Goal: Task Accomplishment & Management: Manage account settings

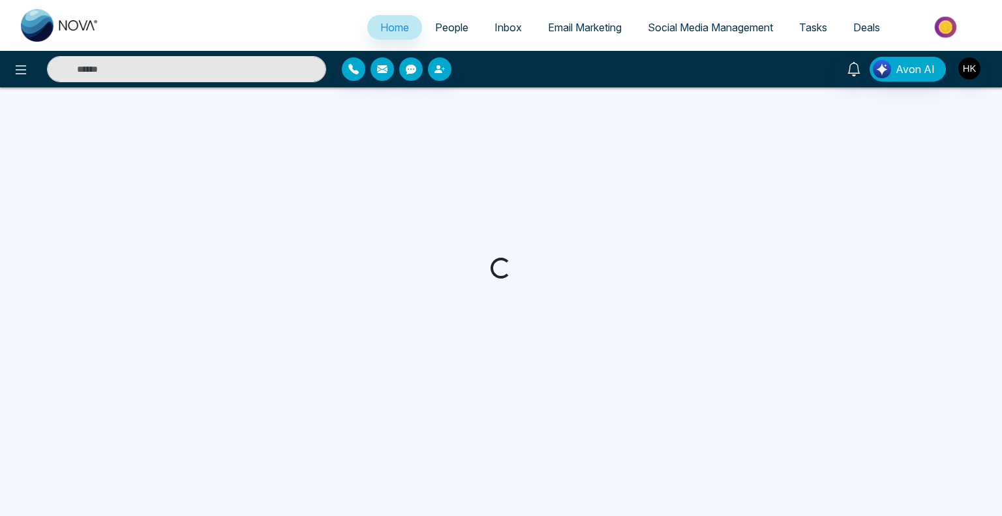
select select "*"
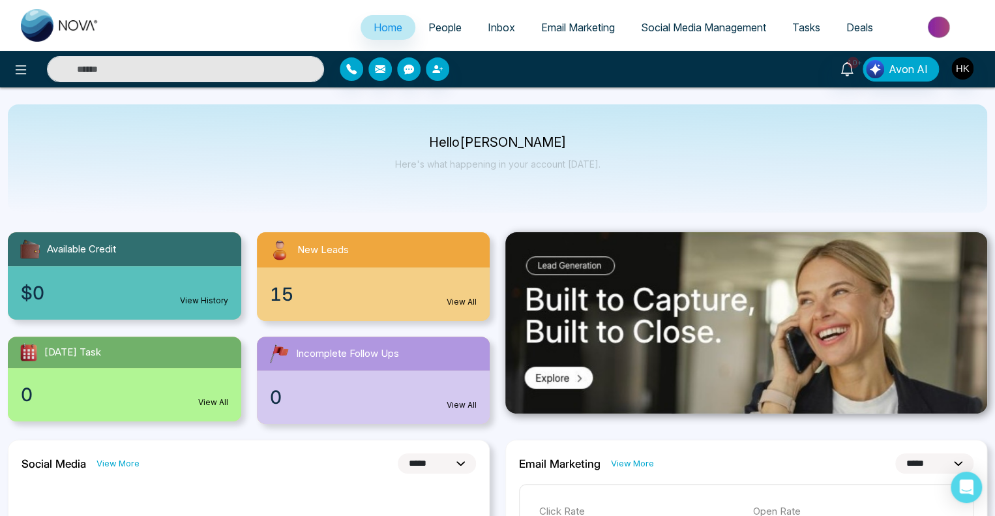
click at [278, 294] on span "15" at bounding box center [281, 293] width 23 height 27
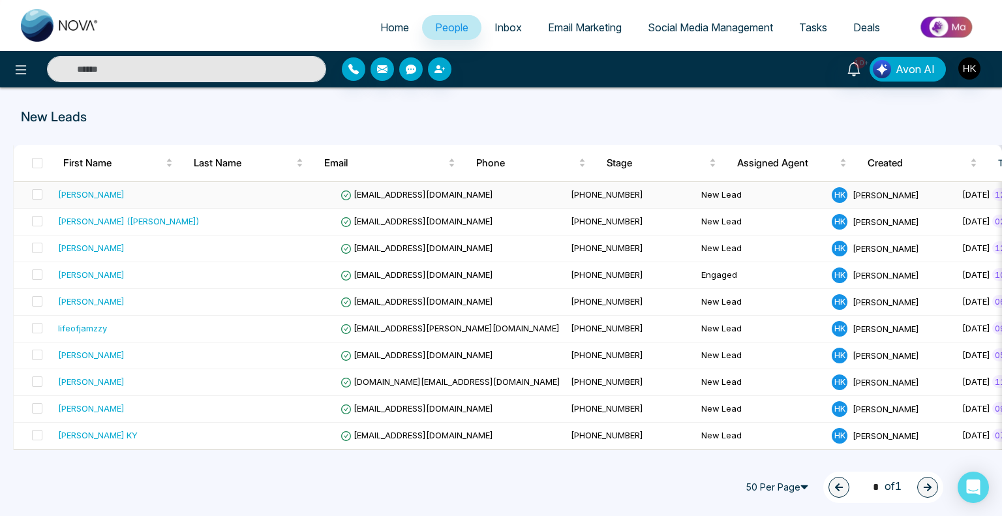
click at [97, 195] on div "[PERSON_NAME]" at bounding box center [91, 194] width 67 height 13
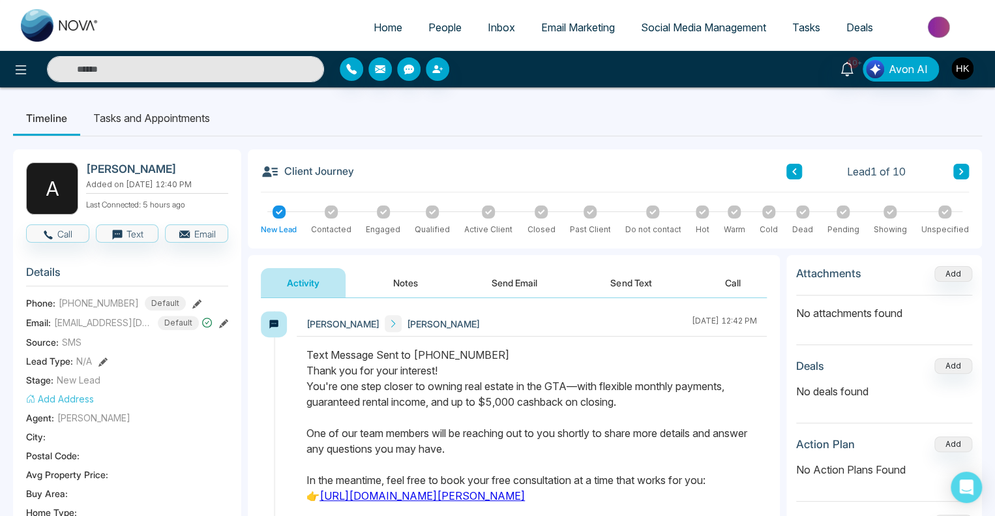
click at [544, 280] on button "Send Email" at bounding box center [515, 282] width 98 height 29
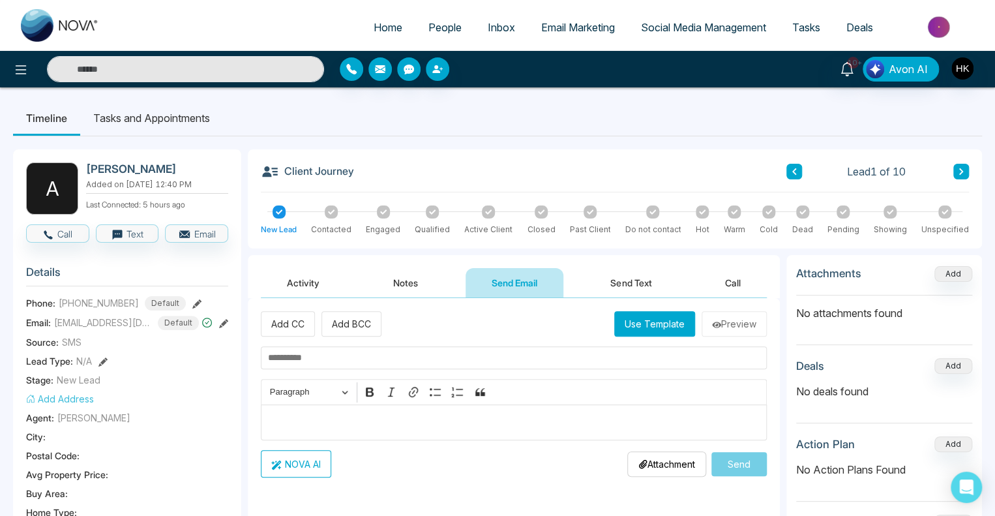
click at [284, 358] on input "text" at bounding box center [514, 357] width 506 height 23
click at [670, 320] on button "Use Template" at bounding box center [654, 323] width 81 height 25
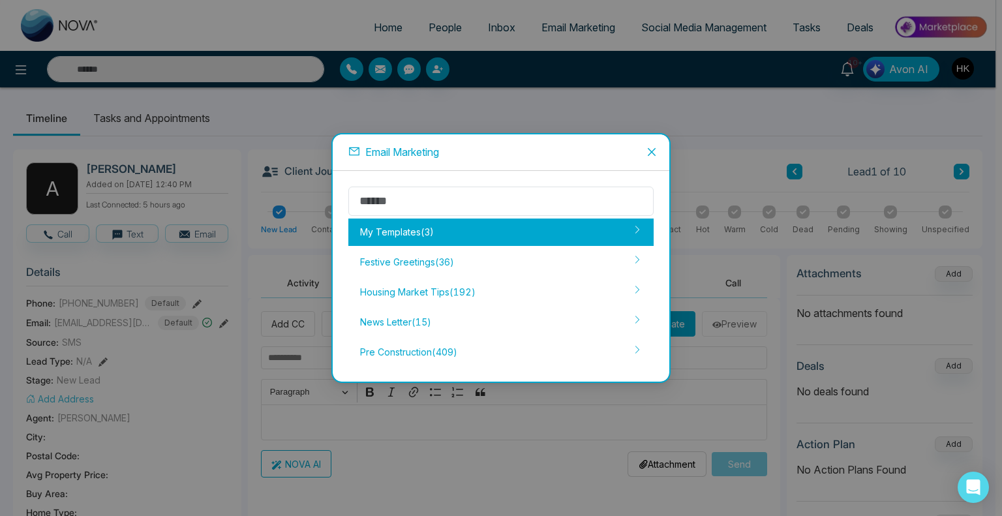
click at [370, 222] on div "My Templates ( 3 )" at bounding box center [500, 231] width 305 height 27
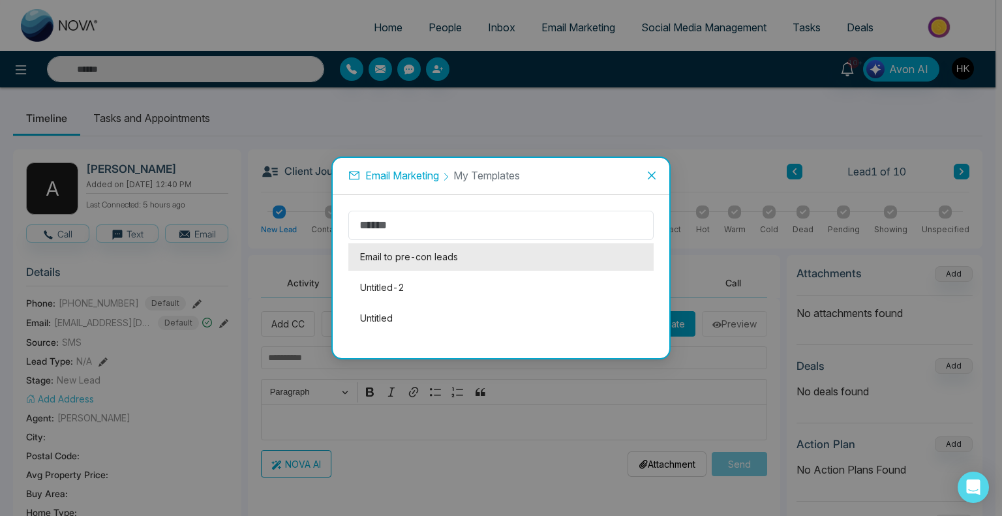
click at [397, 256] on li "Email to pre-con leads" at bounding box center [500, 256] width 305 height 27
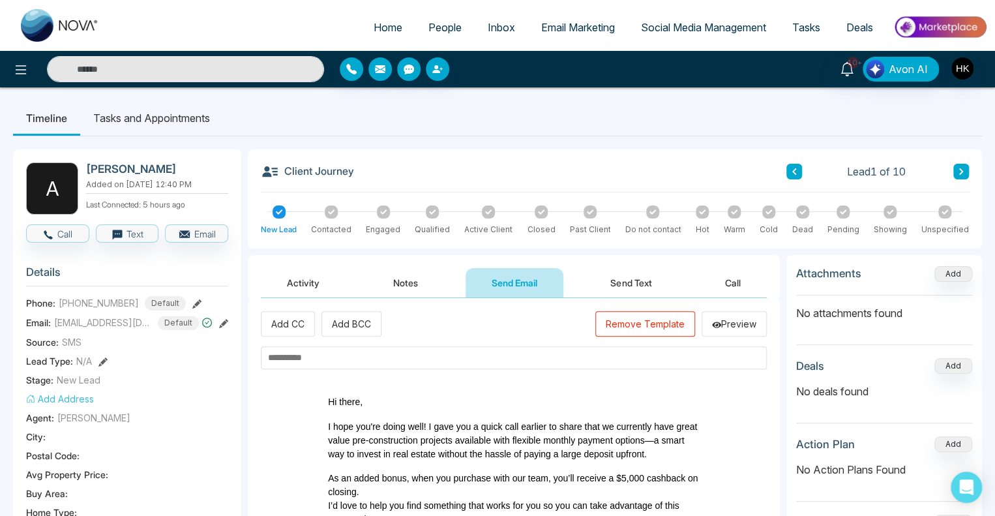
drag, startPoint x: 344, startPoint y: 343, endPoint x: 327, endPoint y: 359, distance: 23.1
click at [327, 359] on input "text" at bounding box center [514, 357] width 506 height 23
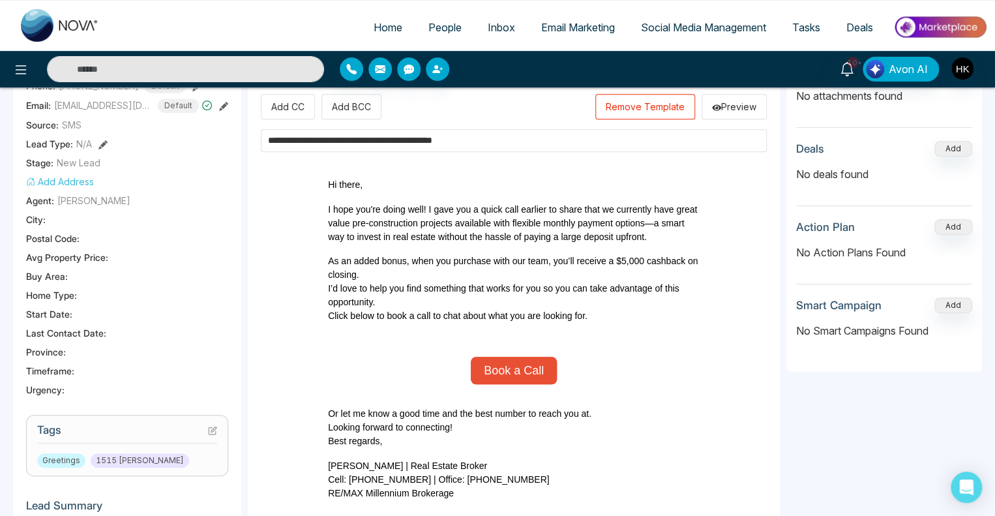
scroll to position [391, 0]
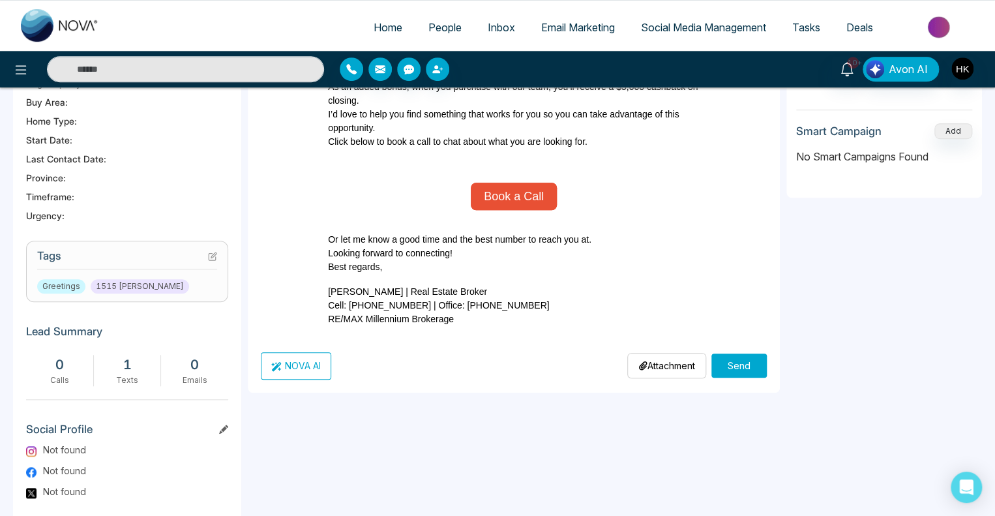
type input "**********"
click at [732, 363] on button "Send" at bounding box center [738, 365] width 55 height 24
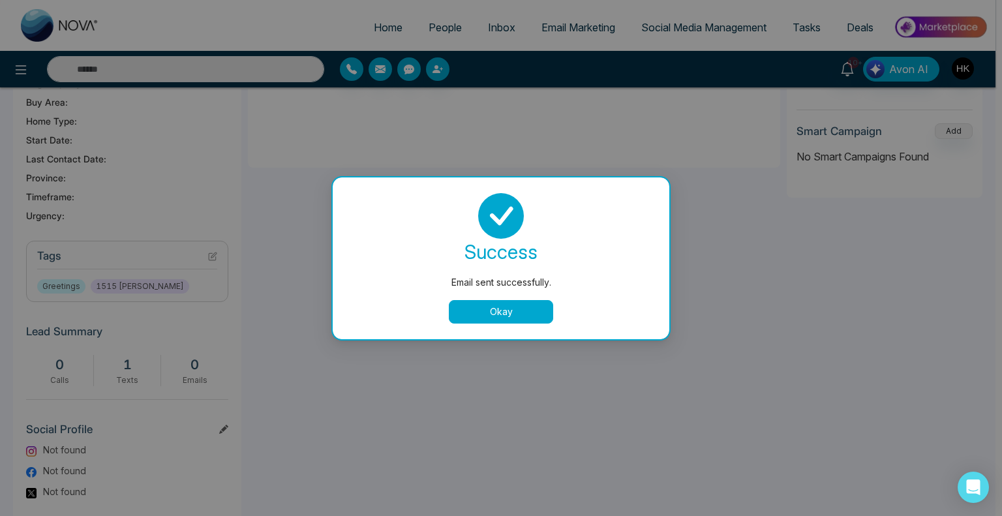
click at [518, 310] on button "Okay" at bounding box center [501, 311] width 104 height 23
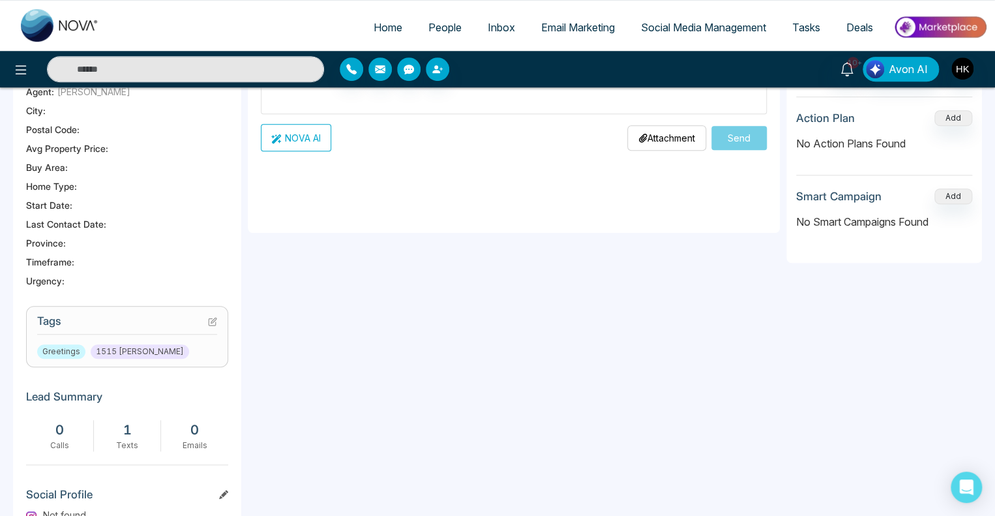
scroll to position [65, 0]
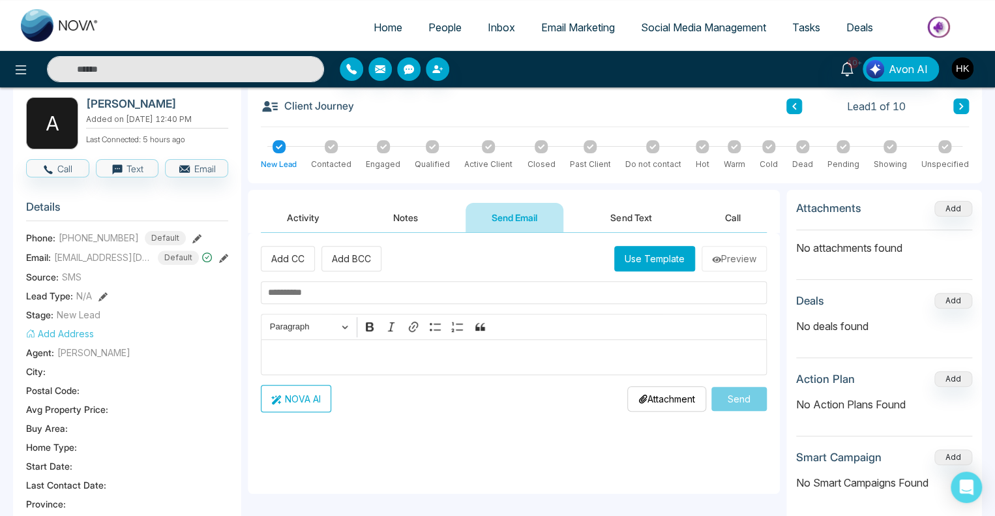
click at [295, 218] on button "Activity" at bounding box center [303, 217] width 85 height 29
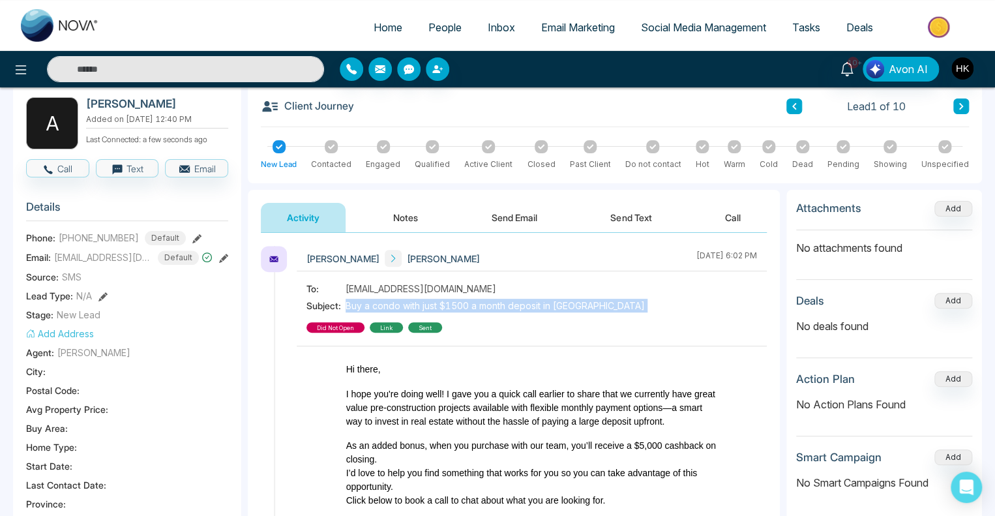
drag, startPoint x: 344, startPoint y: 304, endPoint x: 603, endPoint y: 308, distance: 258.9
click at [603, 308] on div "To: [EMAIL_ADDRESS][DOMAIN_NAME] Subject: Buy a condo with just $1500 a month d…" at bounding box center [531, 307] width 451 height 51
copy div "Buy a condo with just $1500 a month deposit in [GEOGRAPHIC_DATA]"
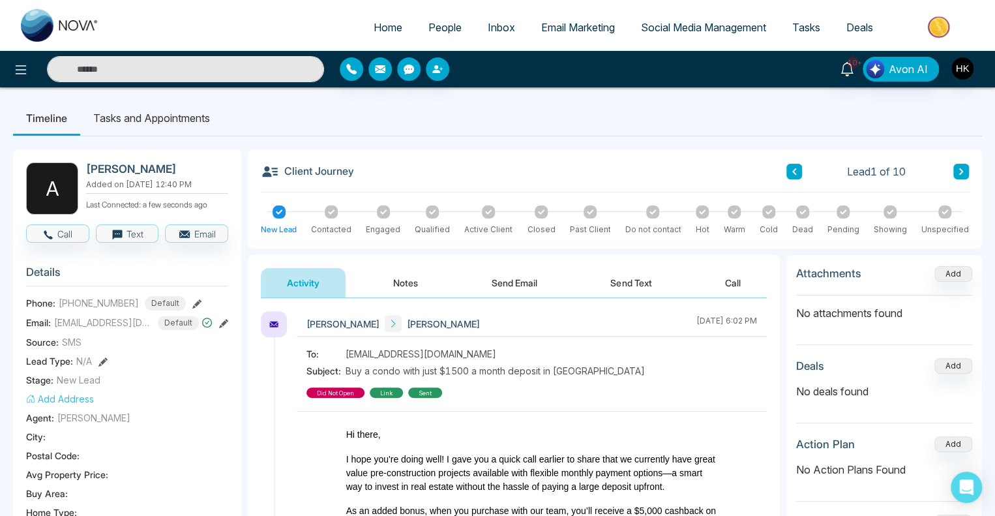
click at [845, 217] on div at bounding box center [843, 211] width 13 height 13
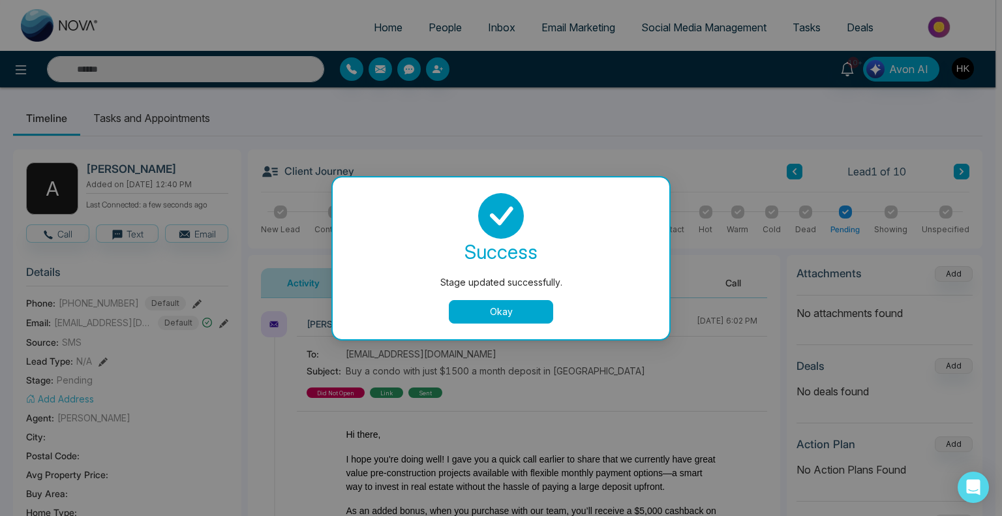
click at [524, 308] on button "Okay" at bounding box center [501, 311] width 104 height 23
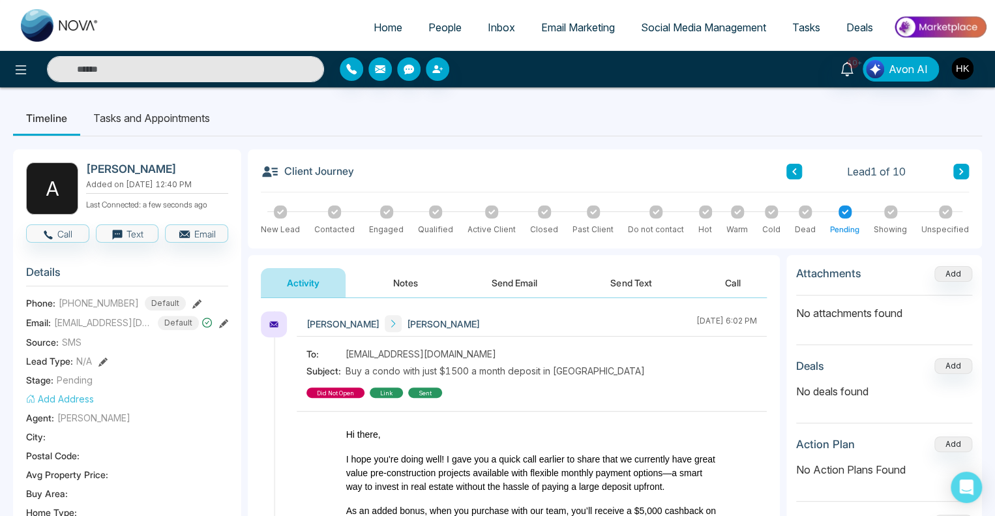
click at [963, 168] on icon at bounding box center [961, 172] width 7 height 8
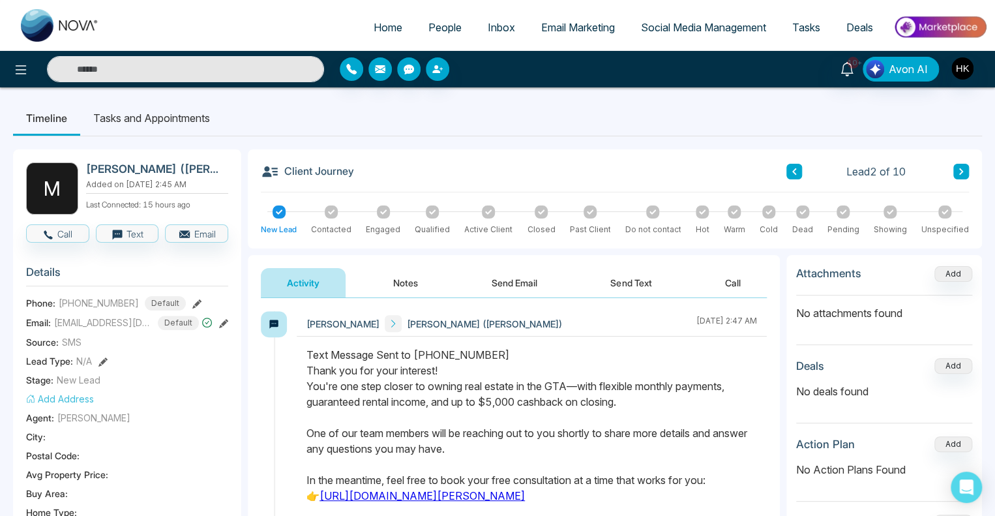
click at [803, 171] on div "Lead 2 of 10" at bounding box center [877, 172] width 183 height 16
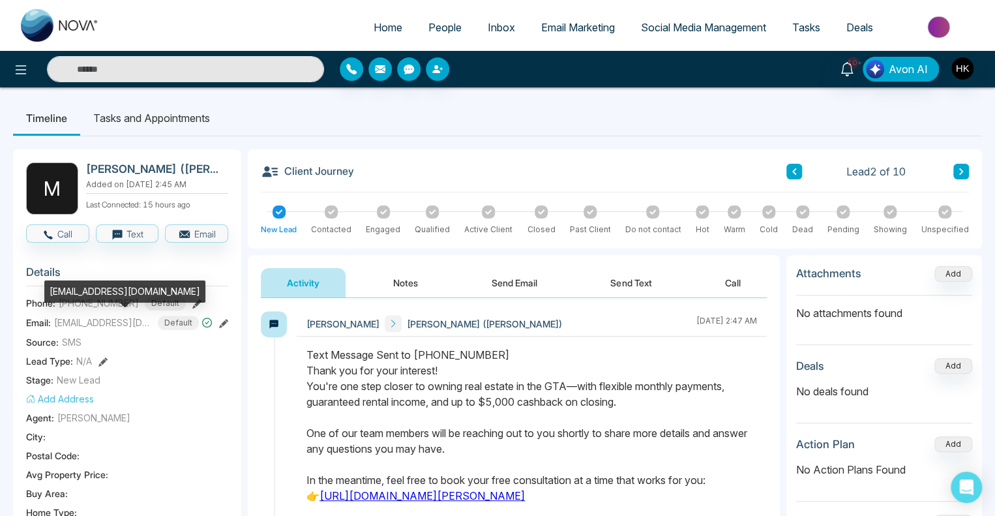
click at [112, 323] on span "[EMAIL_ADDRESS][DOMAIN_NAME]" at bounding box center [103, 323] width 98 height 14
click at [112, 322] on span "[EMAIL_ADDRESS][DOMAIN_NAME]" at bounding box center [103, 323] width 98 height 14
copy span "[EMAIL_ADDRESS][DOMAIN_NAME]"
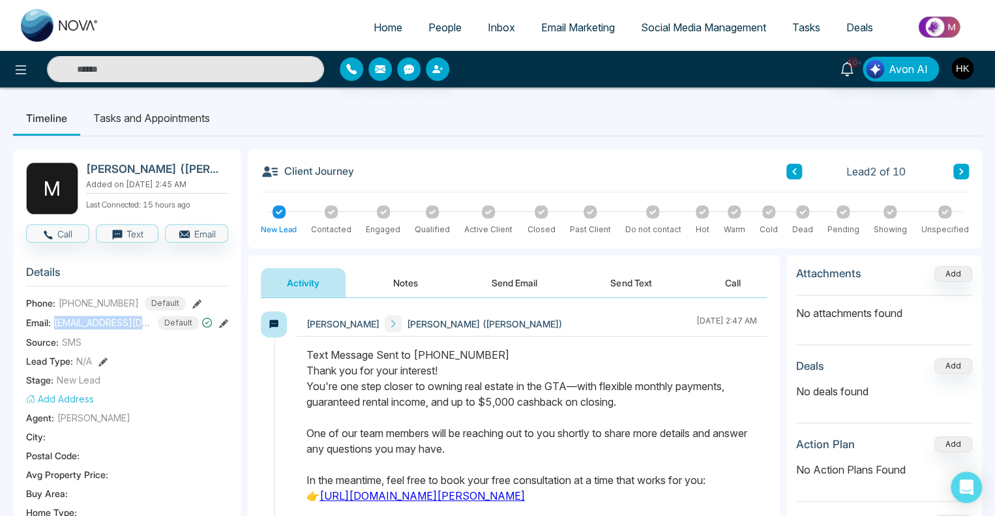
click at [399, 284] on button "Notes" at bounding box center [405, 282] width 77 height 29
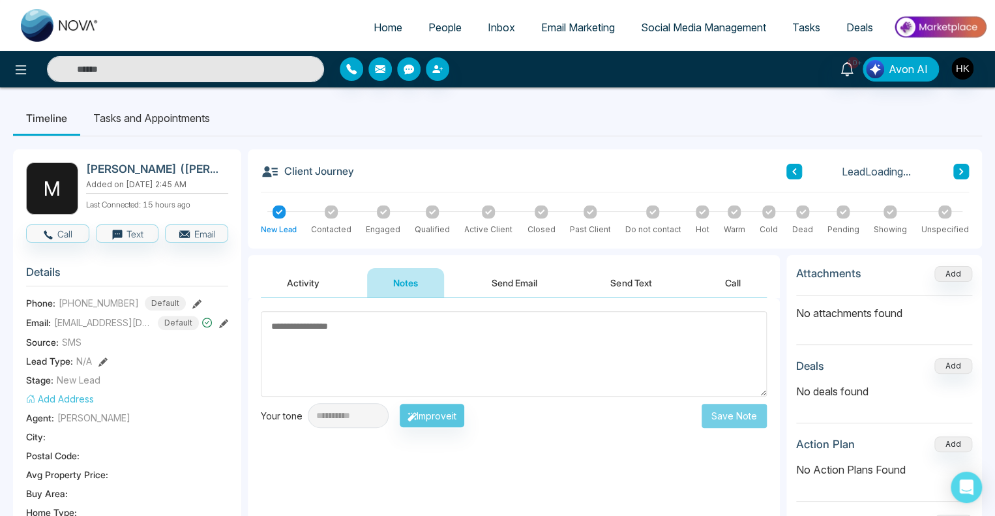
click at [370, 336] on textarea at bounding box center [514, 353] width 506 height 85
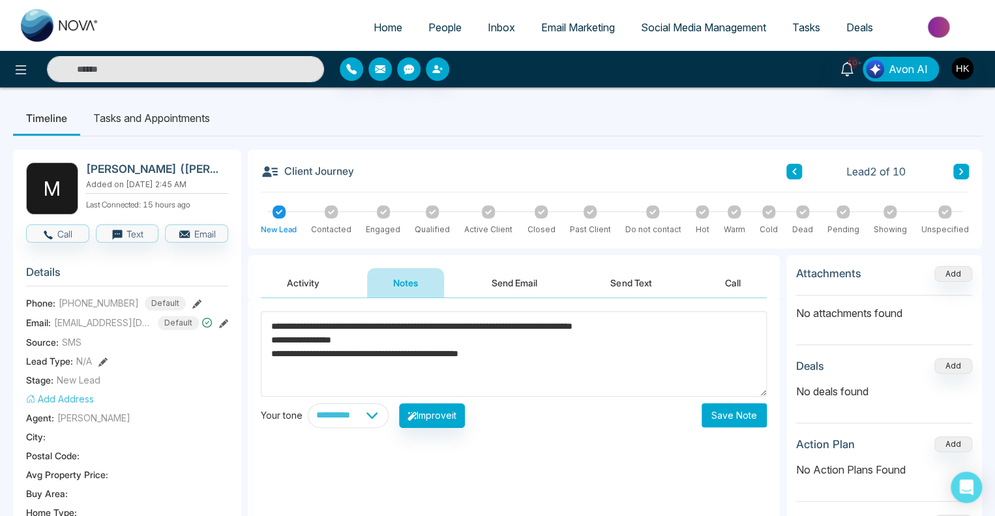
click at [483, 339] on textarea "**********" at bounding box center [514, 353] width 506 height 85
click at [604, 344] on textarea "**********" at bounding box center [514, 353] width 506 height 85
drag, startPoint x: 559, startPoint y: 340, endPoint x: 471, endPoint y: 331, distance: 87.9
click at [471, 331] on textarea "**********" at bounding box center [514, 353] width 506 height 85
click at [535, 354] on textarea "**********" at bounding box center [514, 353] width 506 height 85
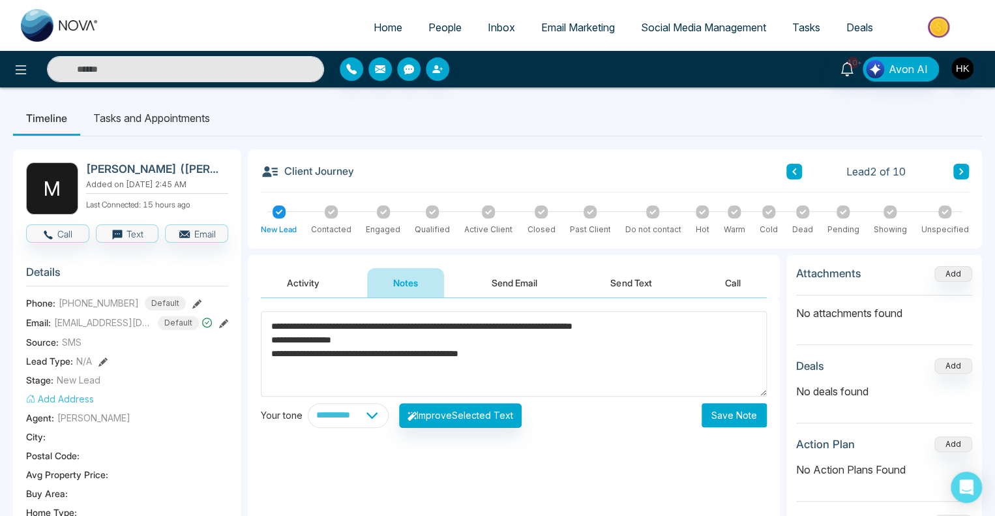
type textarea "**********"
click at [743, 413] on button "Save Note" at bounding box center [734, 415] width 65 height 24
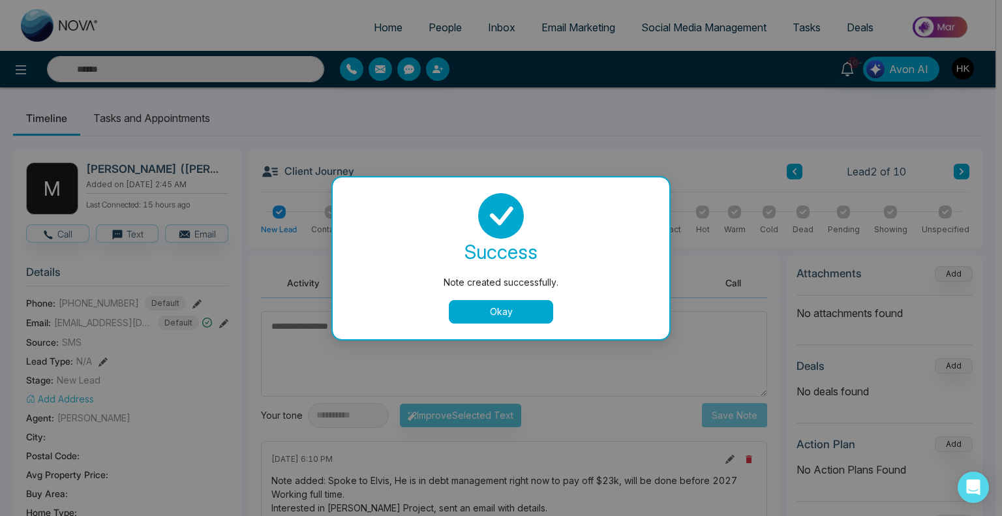
click at [501, 310] on button "Okay" at bounding box center [501, 311] width 104 height 23
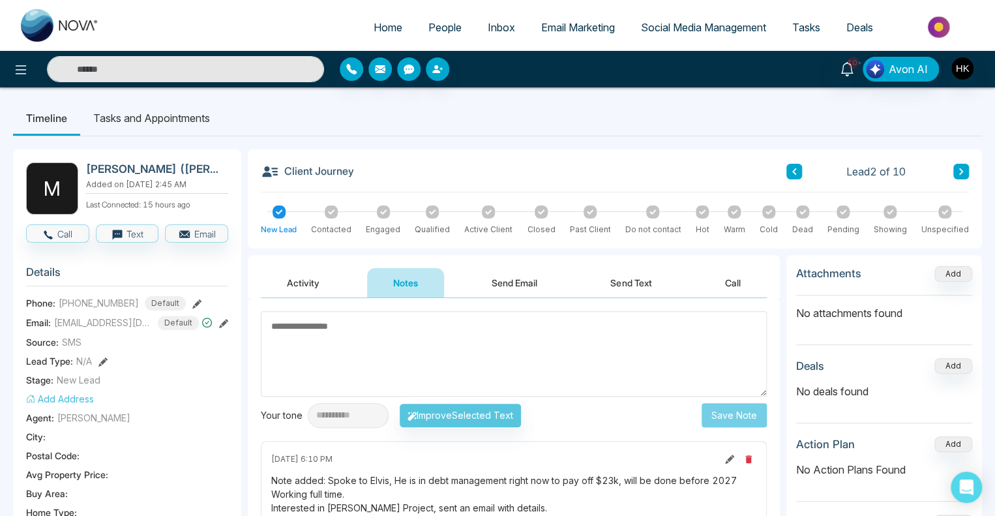
click at [385, 215] on icon at bounding box center [383, 212] width 7 height 7
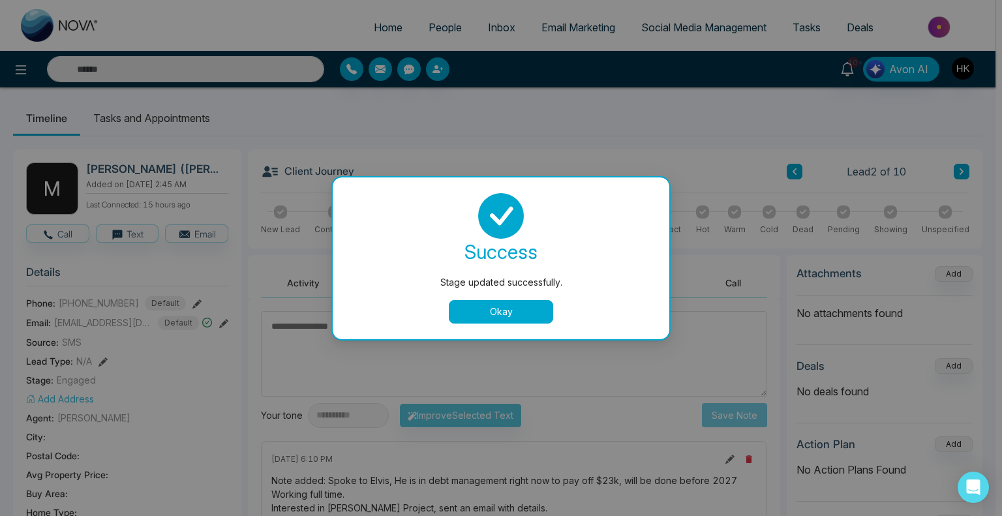
click at [466, 315] on button "Okay" at bounding box center [501, 311] width 104 height 23
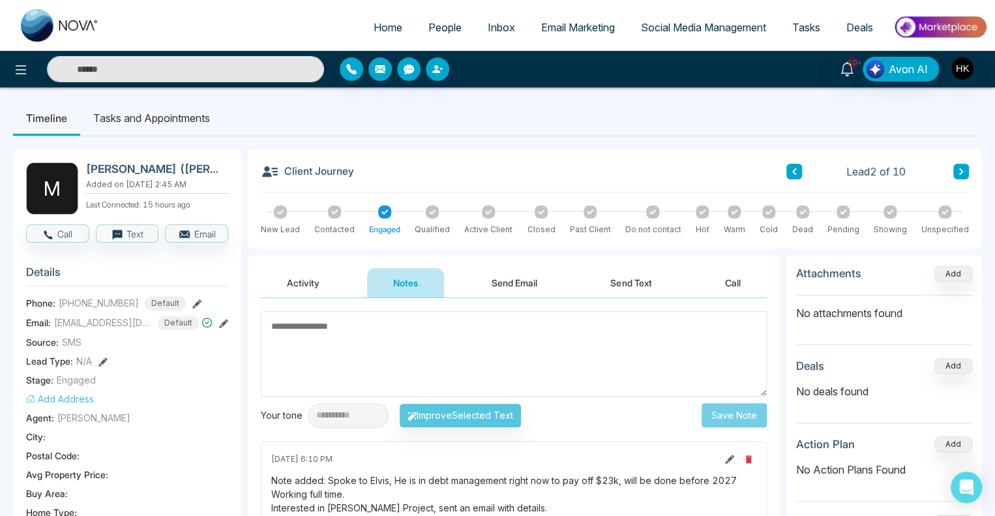
click at [956, 169] on button at bounding box center [961, 172] width 16 height 16
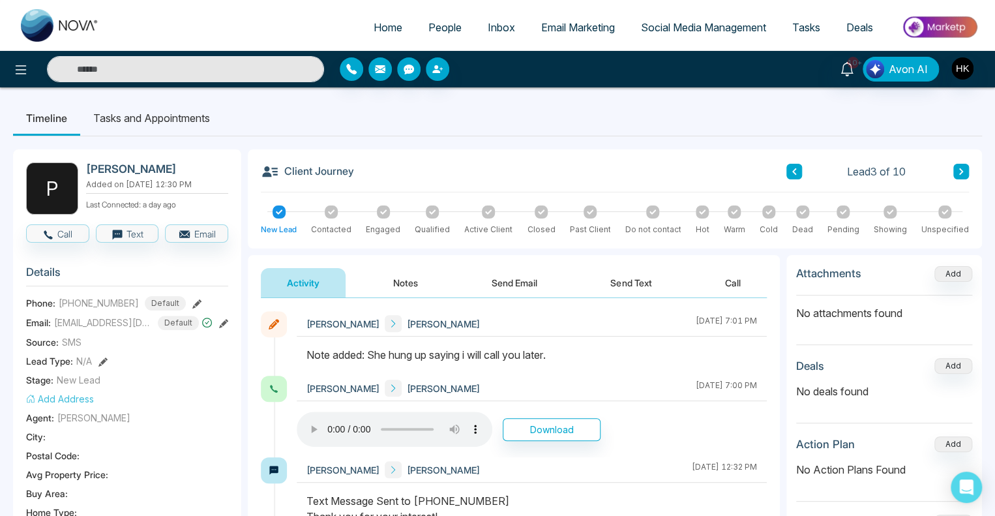
click at [415, 278] on button "Notes" at bounding box center [405, 282] width 77 height 29
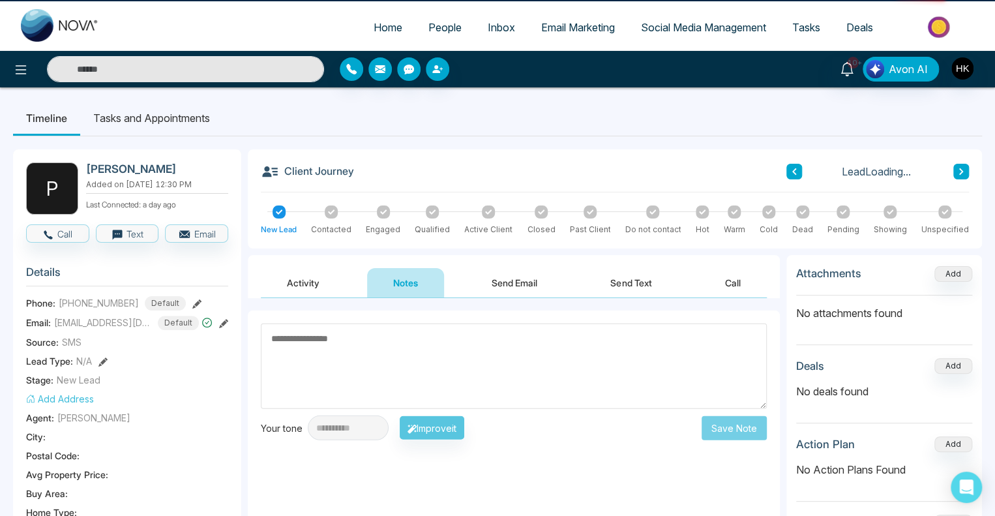
click at [395, 323] on textarea at bounding box center [514, 365] width 506 height 85
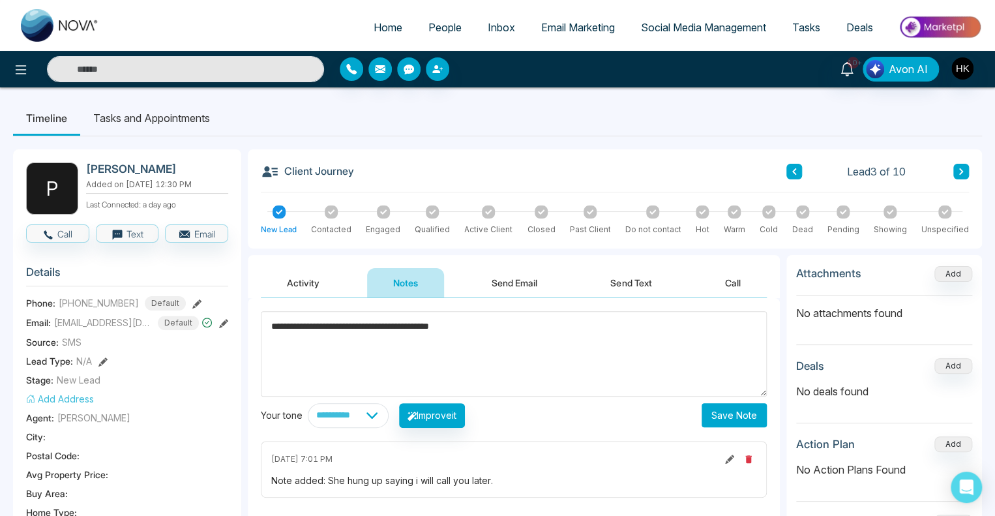
type textarea "**********"
click at [749, 415] on button "Save Note" at bounding box center [734, 415] width 65 height 24
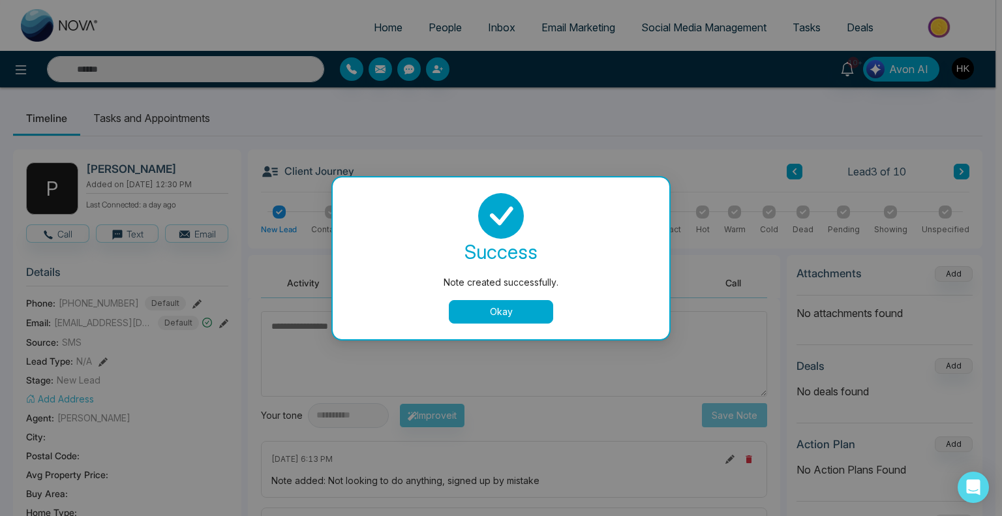
click at [474, 314] on button "Okay" at bounding box center [501, 311] width 104 height 23
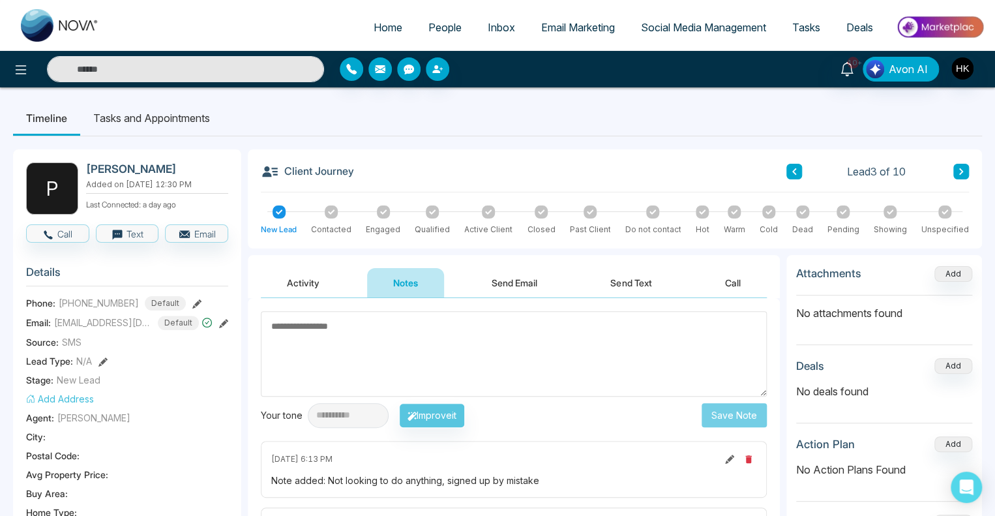
click at [806, 211] on icon at bounding box center [802, 211] width 7 height 5
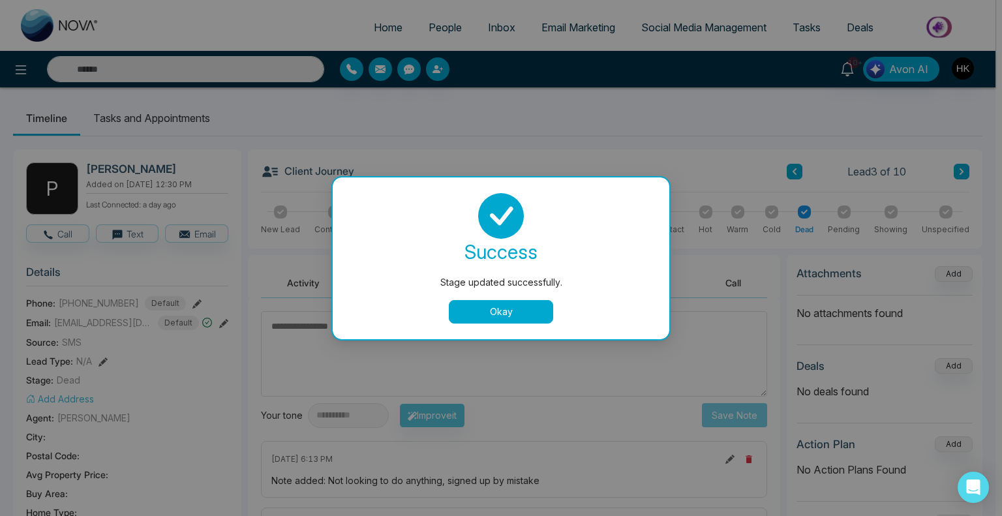
click at [498, 307] on button "Okay" at bounding box center [501, 311] width 104 height 23
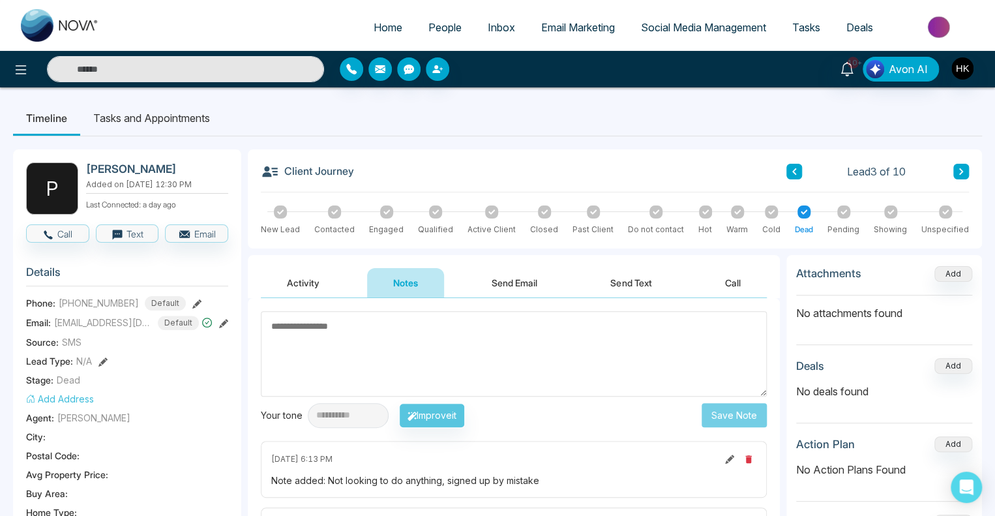
click at [958, 173] on icon at bounding box center [961, 172] width 7 height 8
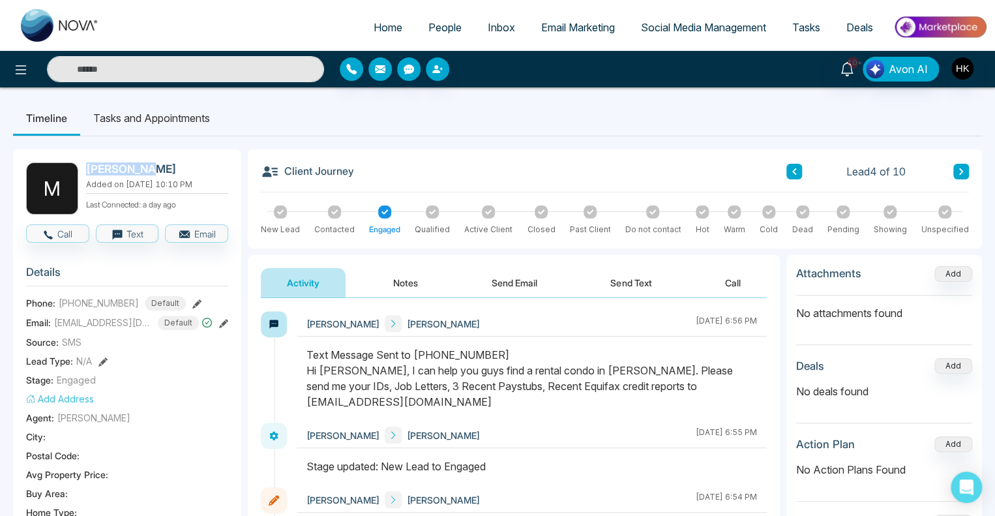
drag, startPoint x: 89, startPoint y: 170, endPoint x: 171, endPoint y: 167, distance: 81.6
click at [171, 167] on h2 "[PERSON_NAME]" at bounding box center [154, 168] width 137 height 13
click at [543, 382] on div "Text Message Sent to [PHONE_NUMBER] Hi [PERSON_NAME], I can help you guys find …" at bounding box center [531, 378] width 451 height 63
click at [963, 170] on icon at bounding box center [961, 172] width 7 height 8
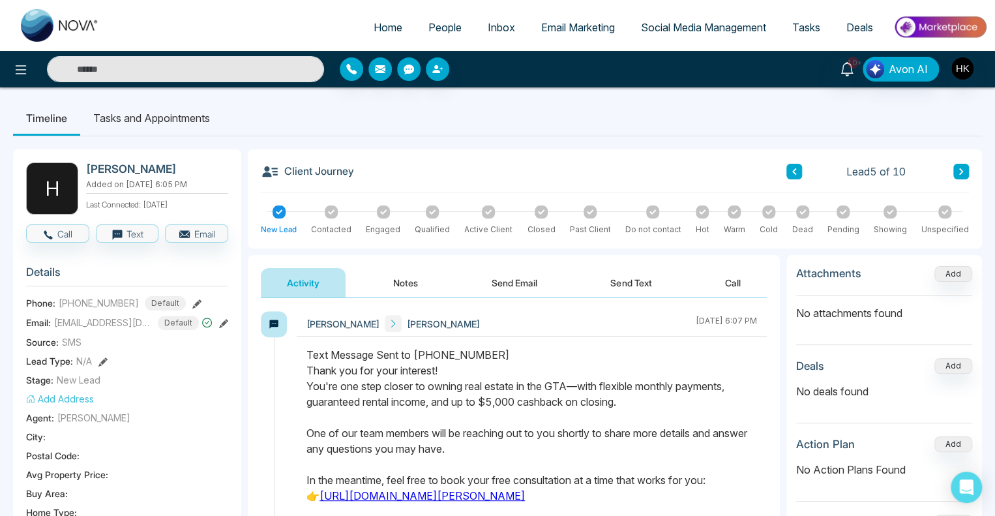
click at [490, 408] on div "Text Message Sent to [PHONE_NUMBER] Thank you for your interest! You're one ste…" at bounding box center [531, 456] width 451 height 219
click at [846, 210] on icon at bounding box center [843, 211] width 7 height 5
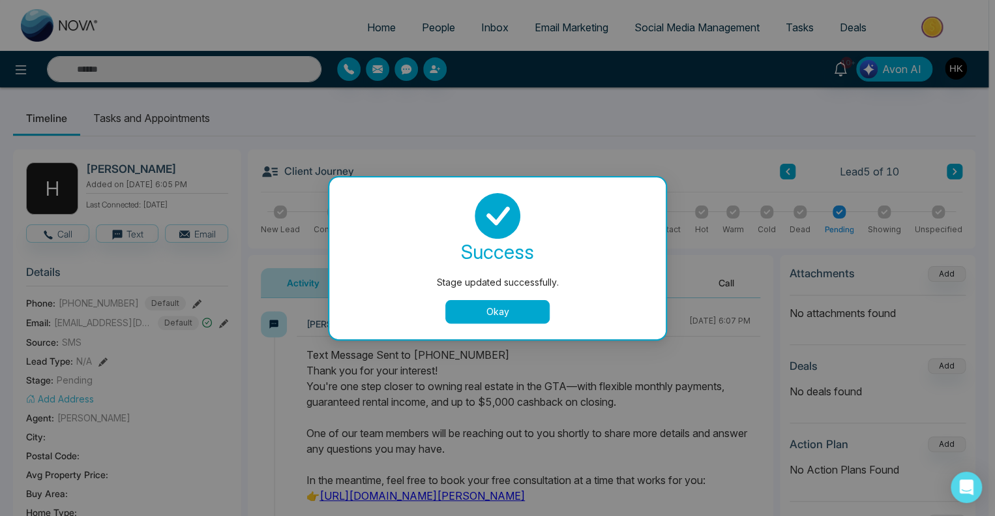
scroll to position [65, 0]
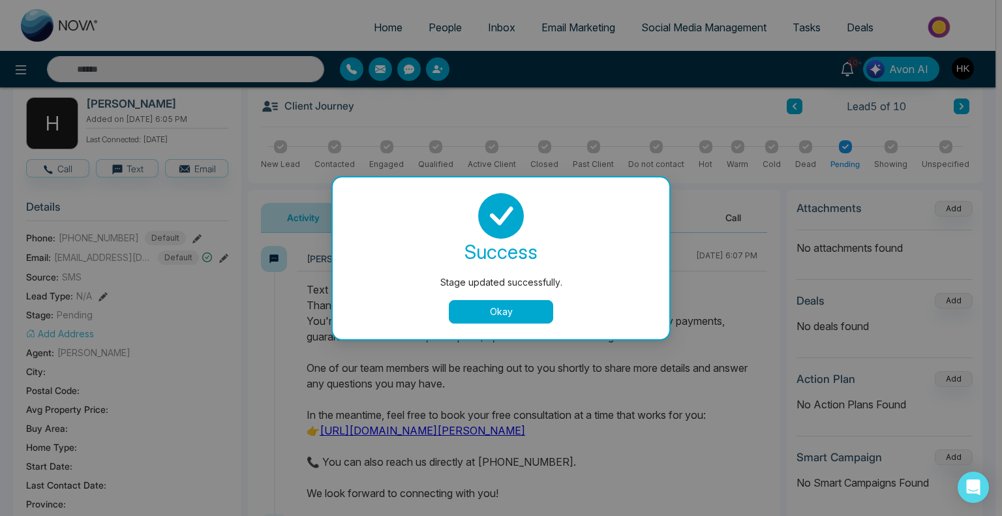
click at [471, 302] on button "Okay" at bounding box center [501, 311] width 104 height 23
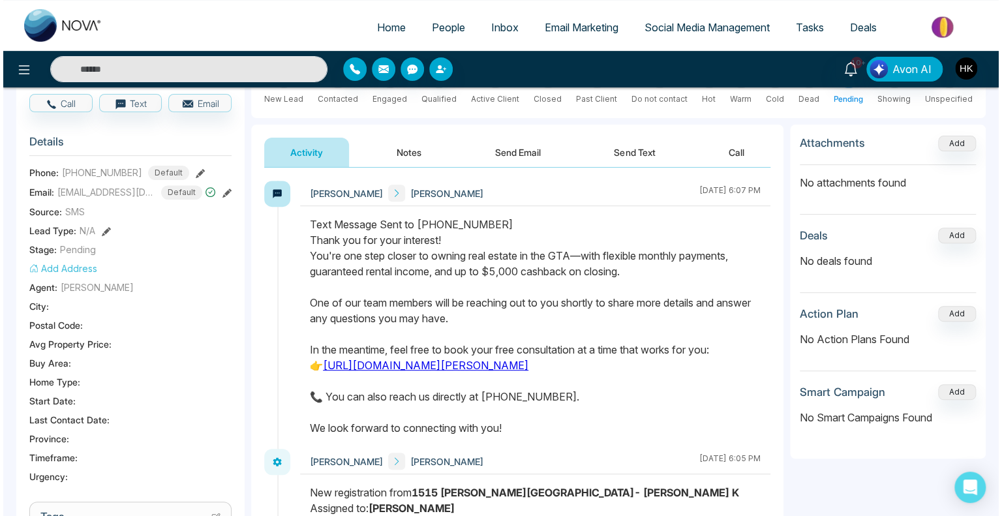
scroll to position [0, 0]
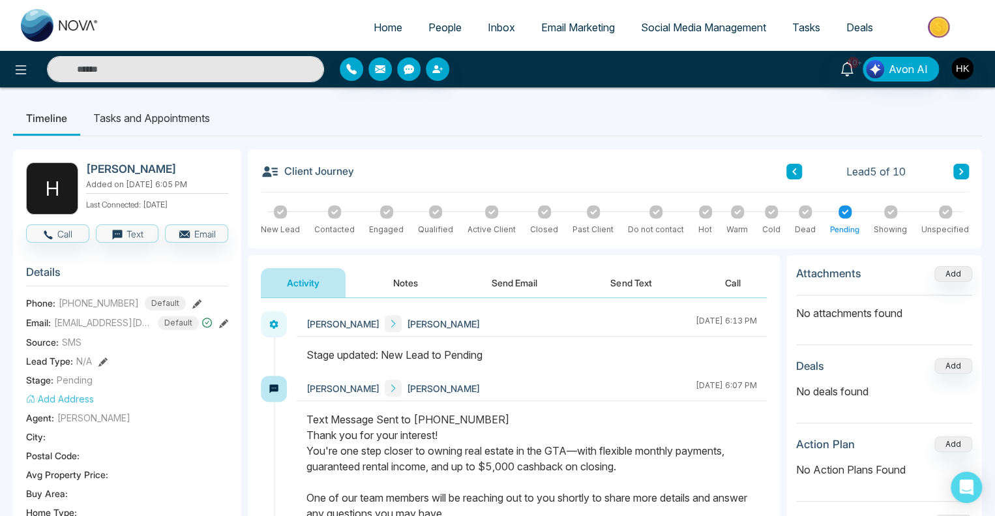
click at [428, 25] on span "People" at bounding box center [444, 27] width 33 height 13
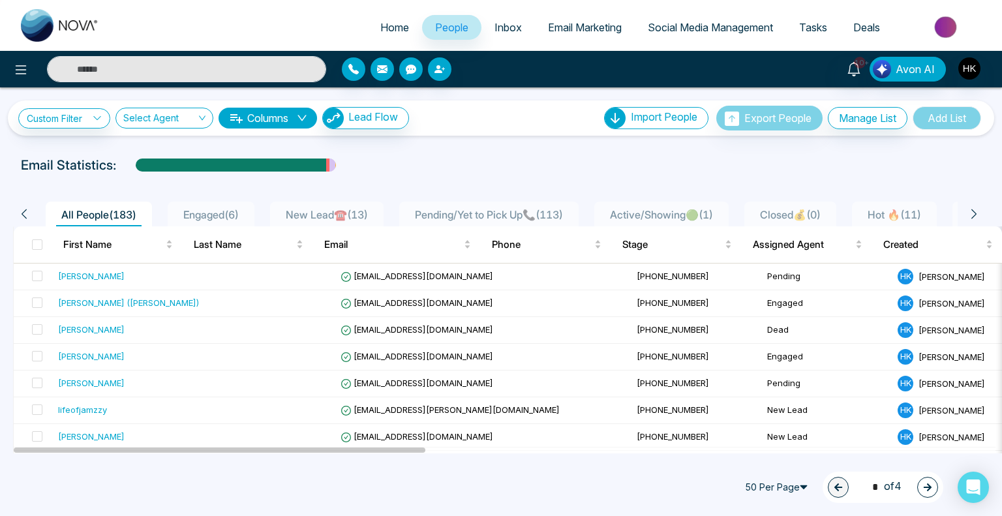
click at [273, 490] on div "50 Per Page 1 * of 4" at bounding box center [501, 486] width 1002 height 57
click at [81, 209] on span "All People ( 183 )" at bounding box center [98, 214] width 85 height 13
click at [96, 326] on div "[PERSON_NAME]" at bounding box center [91, 329] width 67 height 13
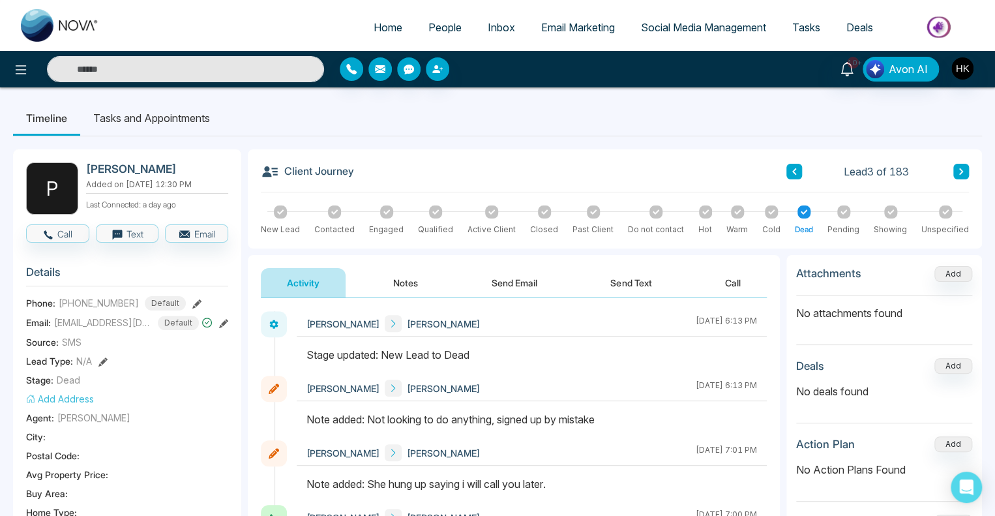
drag, startPoint x: 376, startPoint y: 418, endPoint x: 677, endPoint y: 422, distance: 301.3
click at [677, 422] on div "Note added: Not looking to do anything, signed up by mistake" at bounding box center [531, 419] width 451 height 16
click at [433, 26] on span "People" at bounding box center [444, 27] width 33 height 13
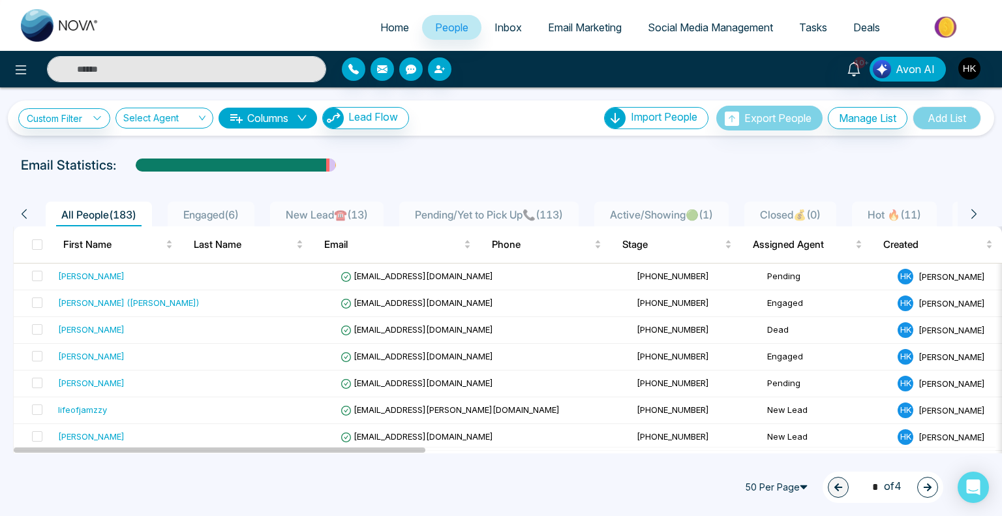
click at [646, 471] on div "50 Per Page 1 * of 4" at bounding box center [501, 486] width 1002 height 57
click at [460, 171] on div "Email Statistics:" at bounding box center [501, 165] width 960 height 20
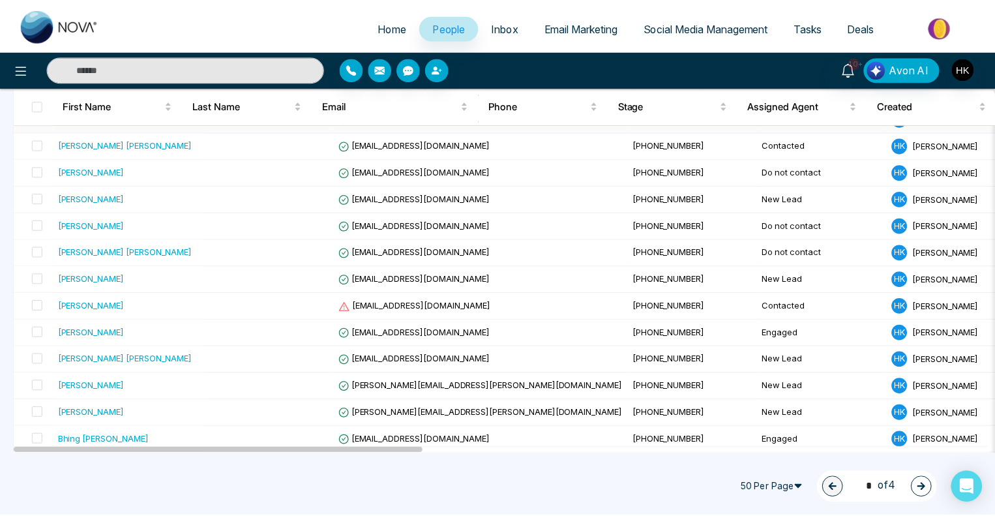
scroll to position [782, 0]
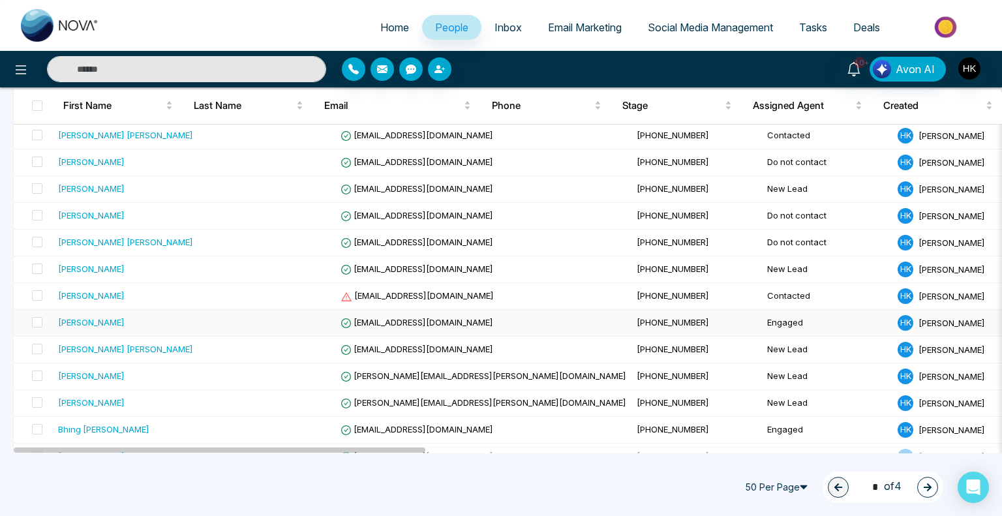
click at [91, 316] on div "[PERSON_NAME]" at bounding box center [91, 322] width 67 height 13
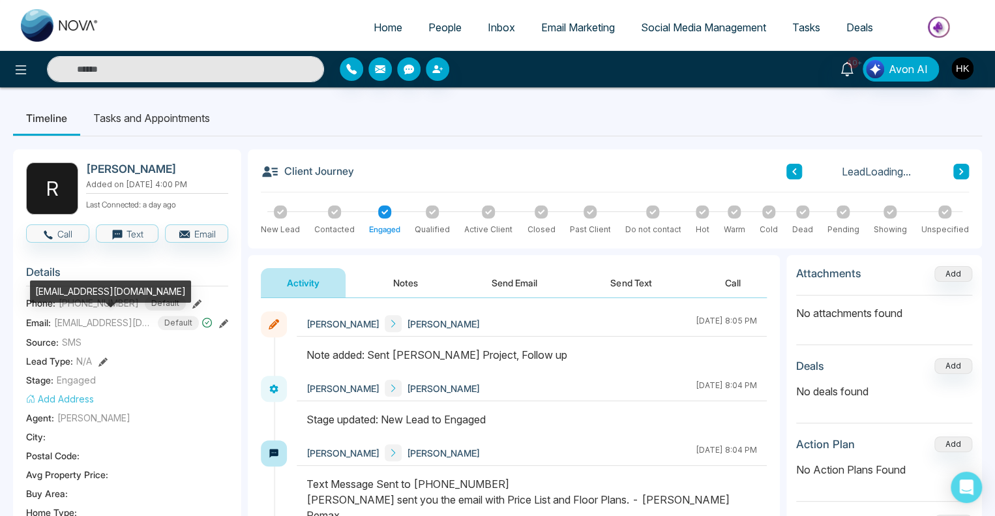
click at [96, 320] on span "[EMAIL_ADDRESS][DOMAIN_NAME]" at bounding box center [103, 323] width 98 height 14
copy span "richardmckenzie74"
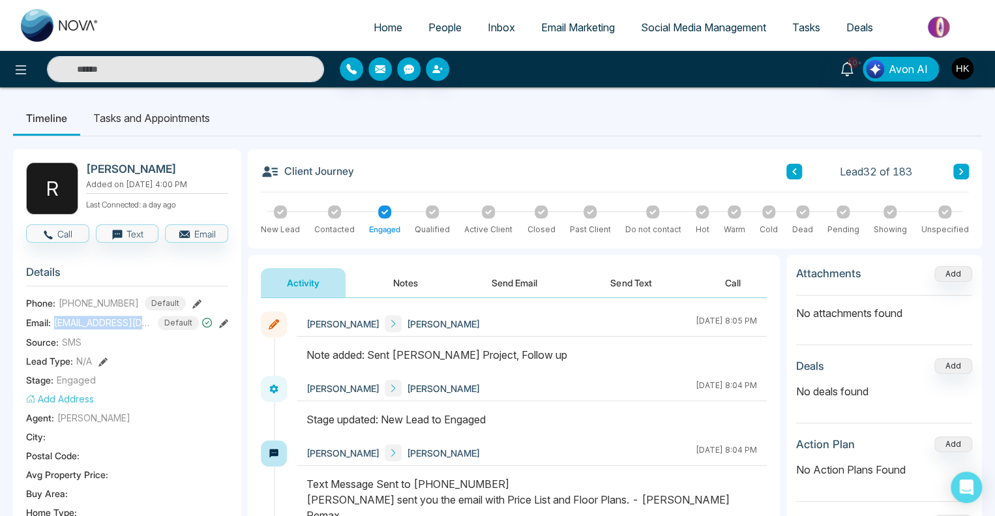
click at [410, 284] on button "Notes" at bounding box center [405, 282] width 77 height 29
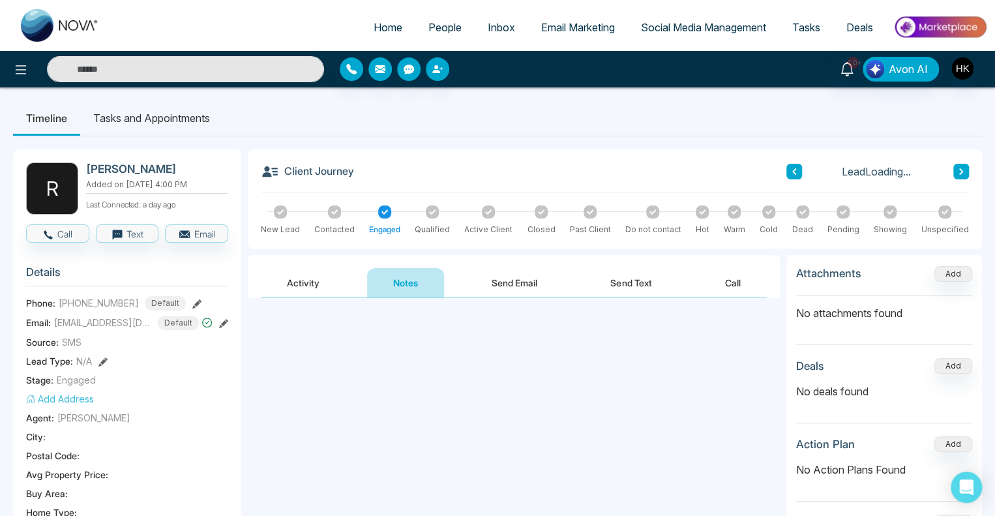
click at [389, 350] on textarea at bounding box center [514, 354] width 506 height 85
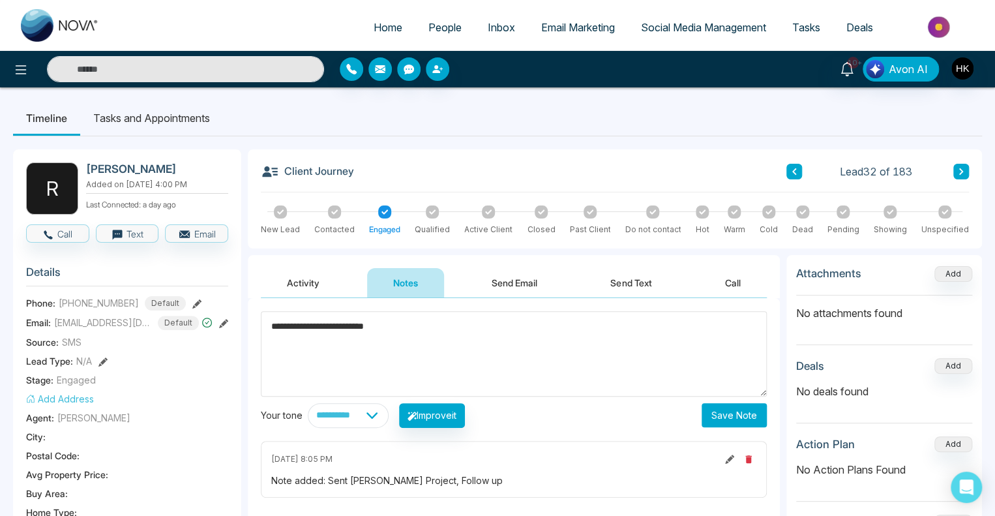
type textarea "**********"
click at [745, 421] on button "Save Note" at bounding box center [734, 415] width 65 height 24
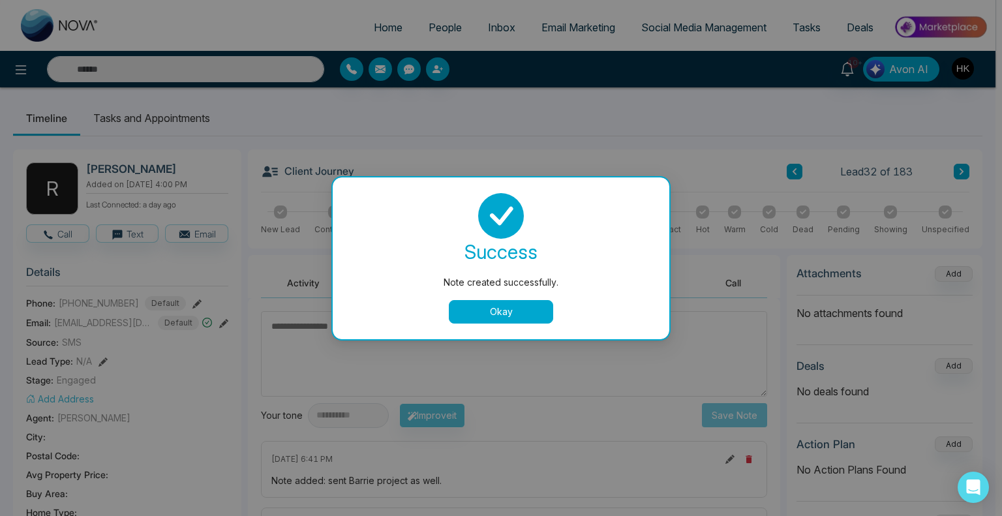
click at [485, 310] on button "Okay" at bounding box center [501, 311] width 104 height 23
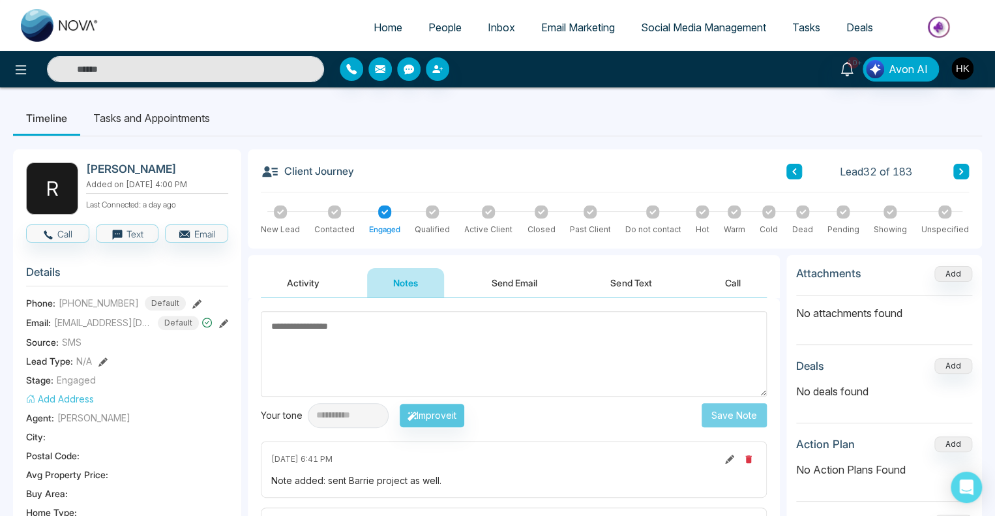
click at [438, 27] on span "People" at bounding box center [444, 27] width 33 height 13
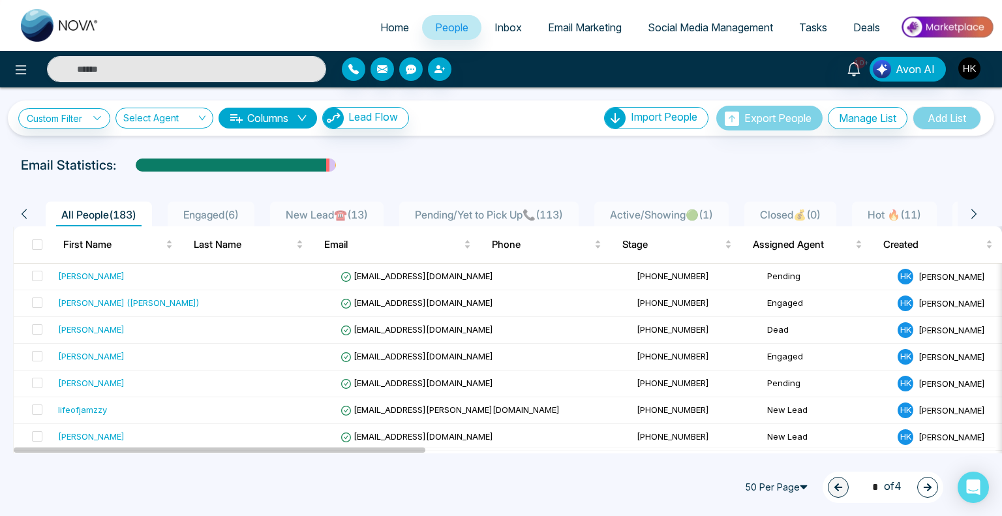
click at [911, 209] on span "Hot 🔥 ( 11 )" at bounding box center [894, 214] width 64 height 13
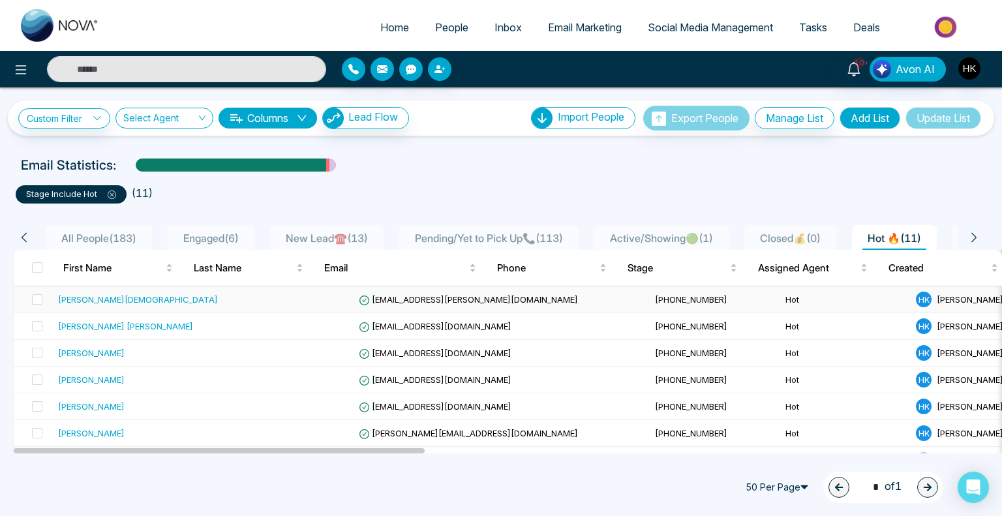
click at [91, 297] on div "[PERSON_NAME][DEMOGRAPHIC_DATA]" at bounding box center [138, 299] width 160 height 13
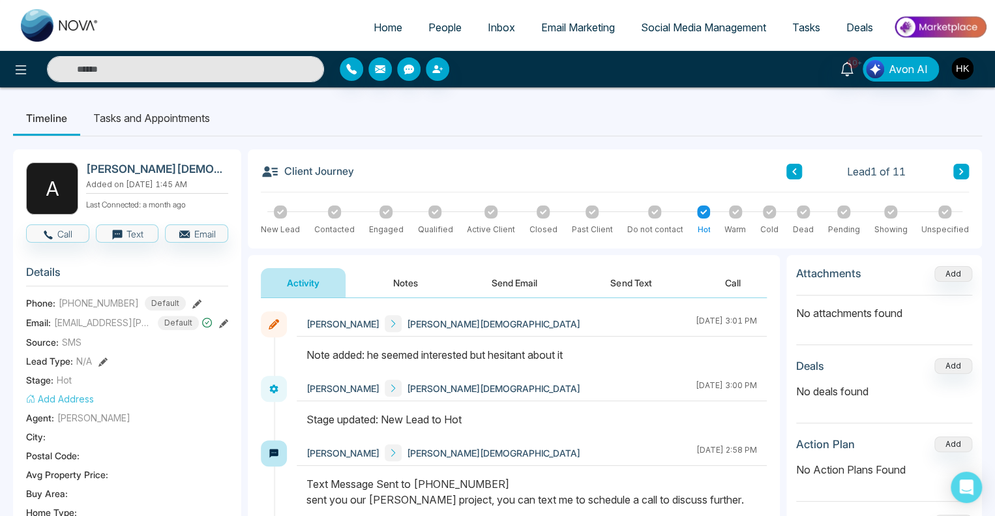
drag, startPoint x: 475, startPoint y: 369, endPoint x: 476, endPoint y: 361, distance: 8.6
click at [476, 362] on div at bounding box center [532, 361] width 470 height 29
drag, startPoint x: 464, startPoint y: 357, endPoint x: 582, endPoint y: 355, distance: 118.0
click at [582, 355] on div "Note added: he seemed interested but hesitant about it" at bounding box center [531, 355] width 451 height 16
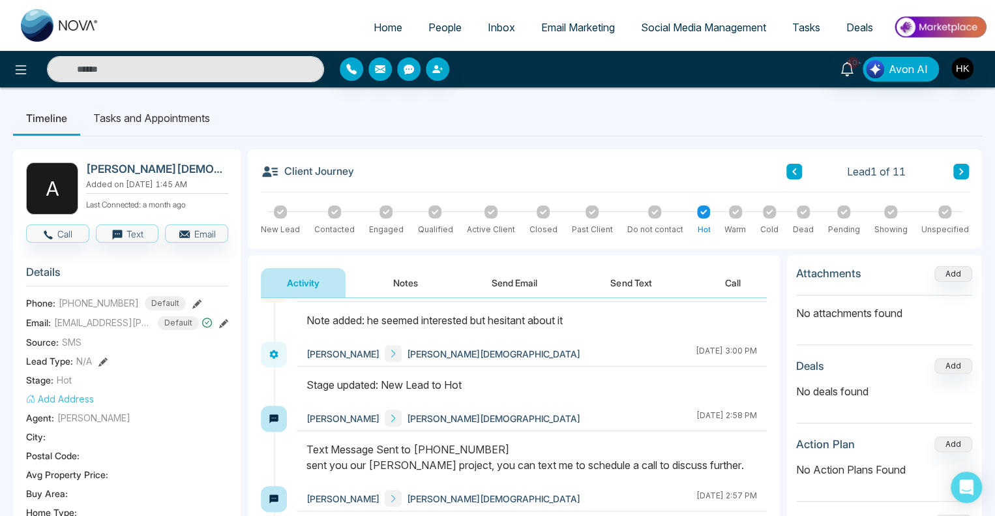
scroll to position [54, 0]
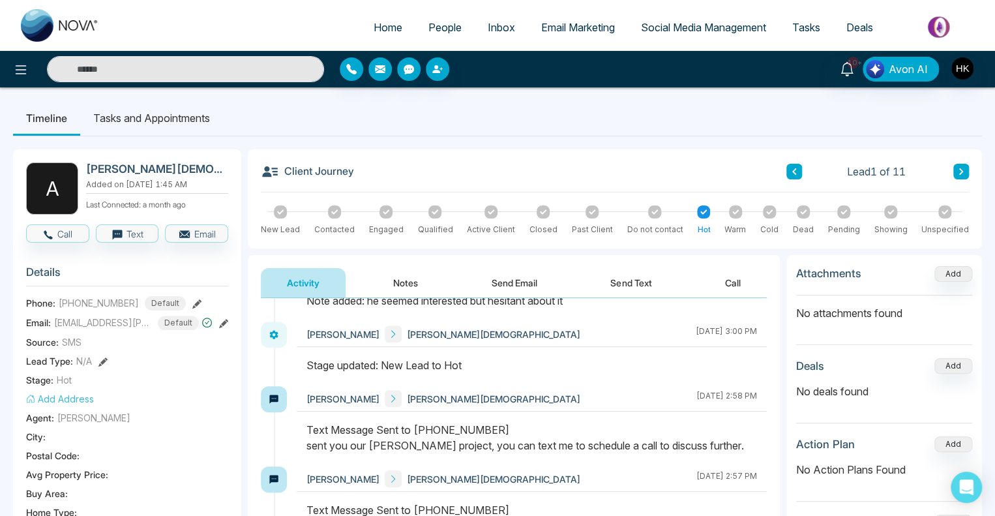
drag, startPoint x: 326, startPoint y: 450, endPoint x: 721, endPoint y: 451, distance: 395.2
click at [721, 451] on div "Text Message Sent to [PHONE_NUMBER] sent you our [PERSON_NAME] project, you can…" at bounding box center [531, 437] width 451 height 31
click at [670, 451] on div "Text Message Sent to [PHONE_NUMBER] sent you our [PERSON_NAME] project, you can…" at bounding box center [531, 437] width 451 height 31
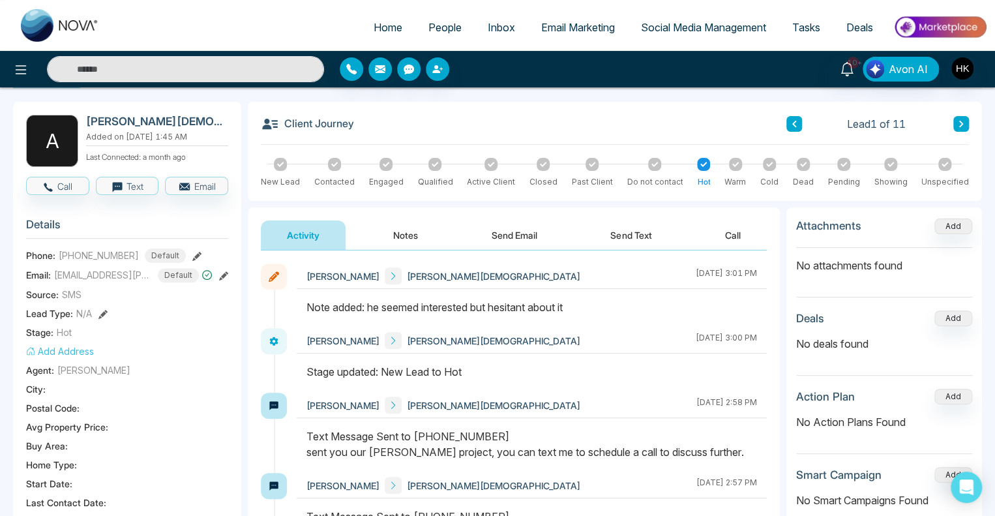
scroll to position [0, 0]
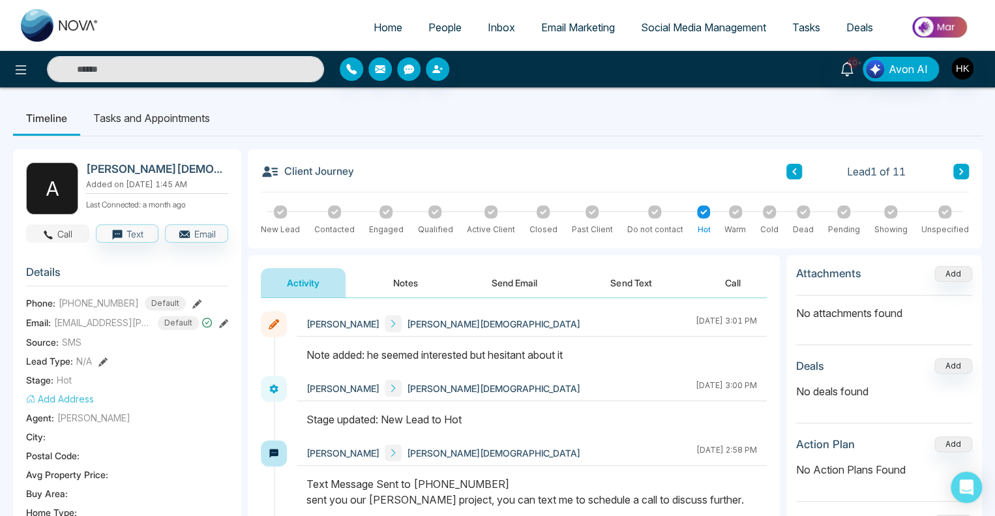
click at [55, 233] on button "Call" at bounding box center [57, 233] width 63 height 18
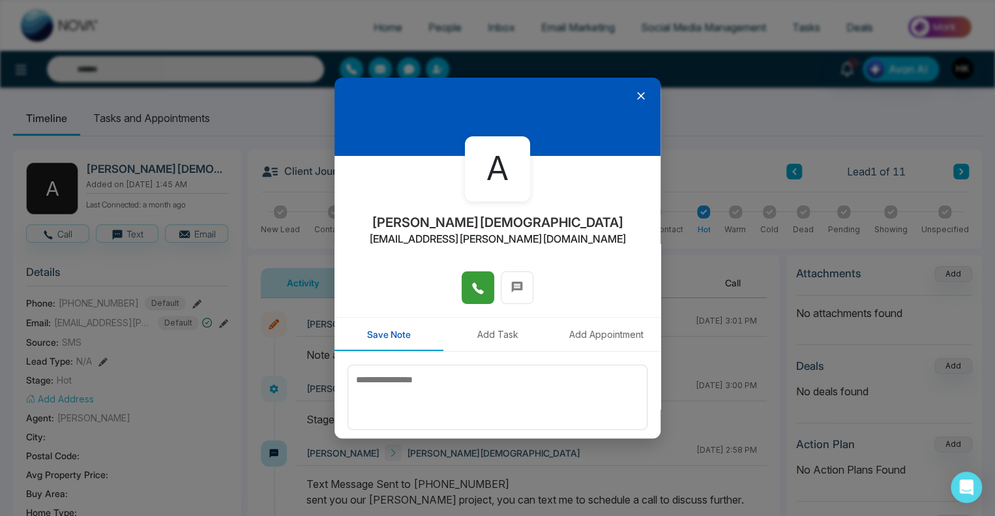
click at [466, 284] on button at bounding box center [478, 287] width 33 height 33
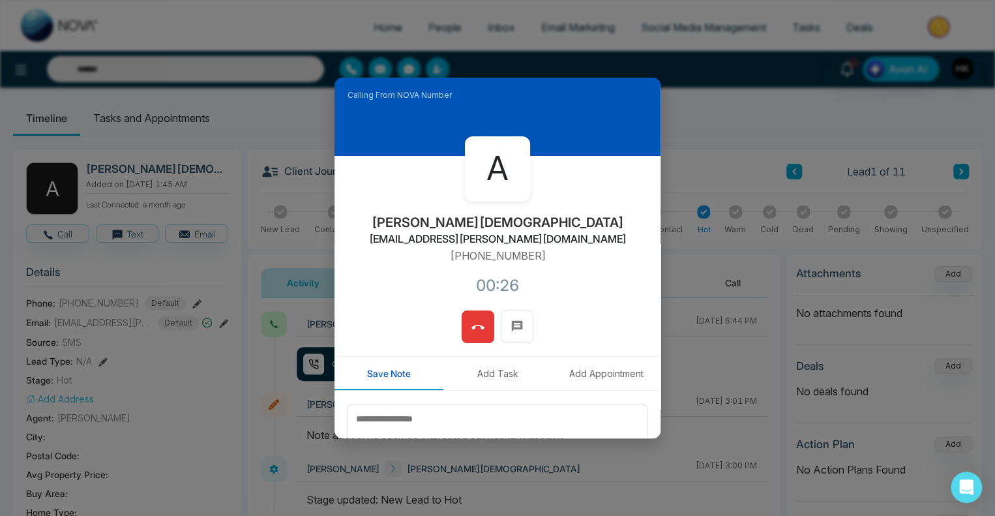
click at [477, 327] on icon at bounding box center [477, 327] width 13 height 5
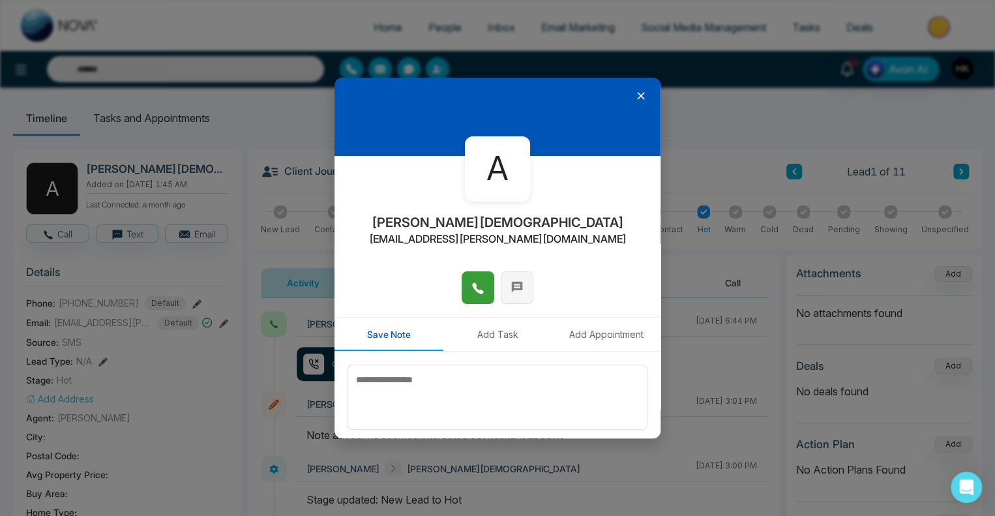
click at [512, 291] on icon at bounding box center [517, 286] width 13 height 13
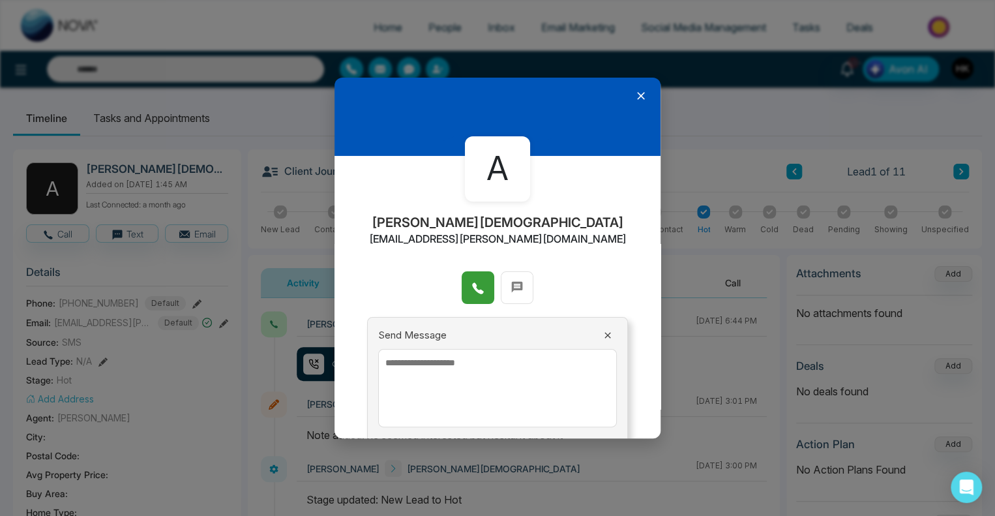
click at [449, 364] on textarea at bounding box center [497, 388] width 239 height 78
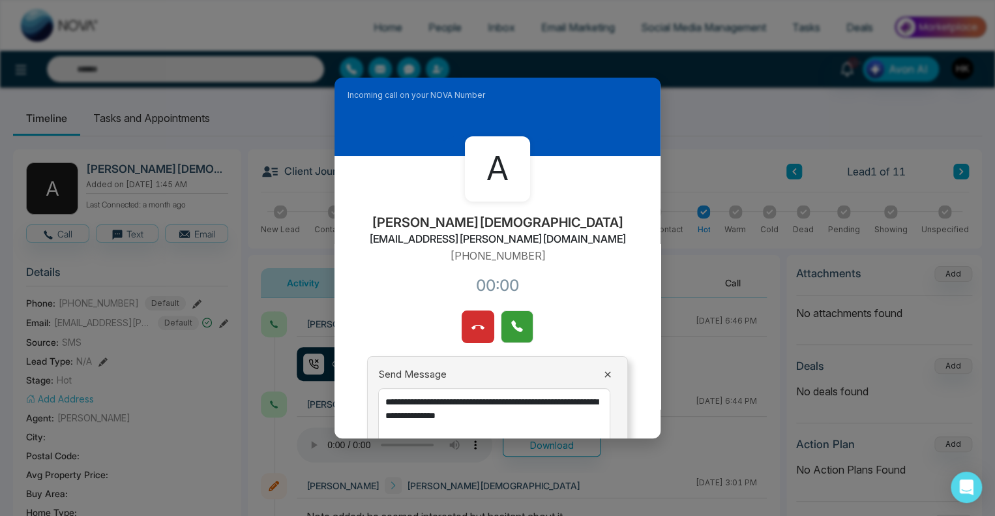
type textarea "**********"
click at [514, 329] on icon at bounding box center [516, 326] width 11 height 11
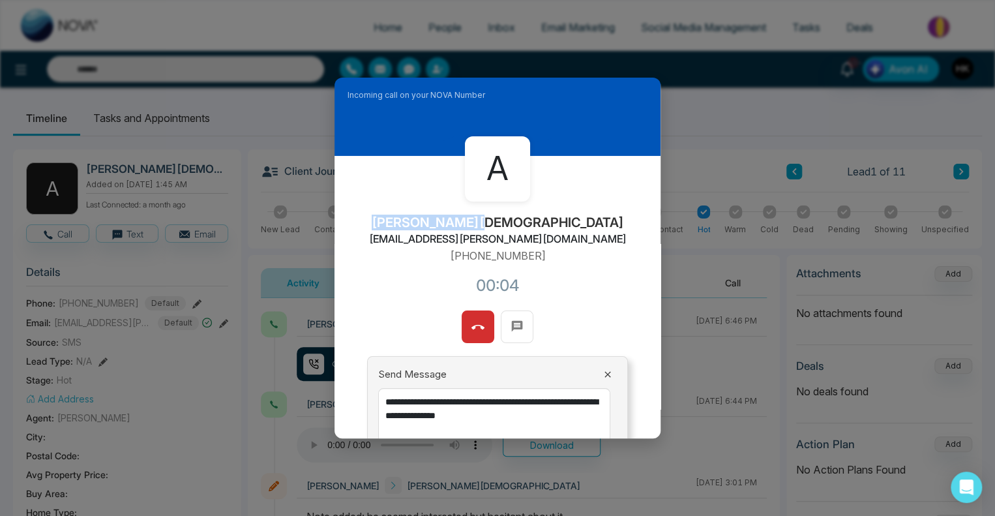
drag, startPoint x: 451, startPoint y: 223, endPoint x: 538, endPoint y: 223, distance: 86.7
click at [538, 223] on div "A [PERSON_NAME] [EMAIL_ADDRESS][PERSON_NAME][DOMAIN_NAME] [PHONE_NUMBER]:04" at bounding box center [498, 233] width 326 height 155
click at [542, 224] on div "A [PERSON_NAME] [EMAIL_ADDRESS][PERSON_NAME][DOMAIN_NAME] [PHONE_NUMBER]:18" at bounding box center [498, 233] width 326 height 155
click at [475, 326] on icon at bounding box center [477, 327] width 13 height 13
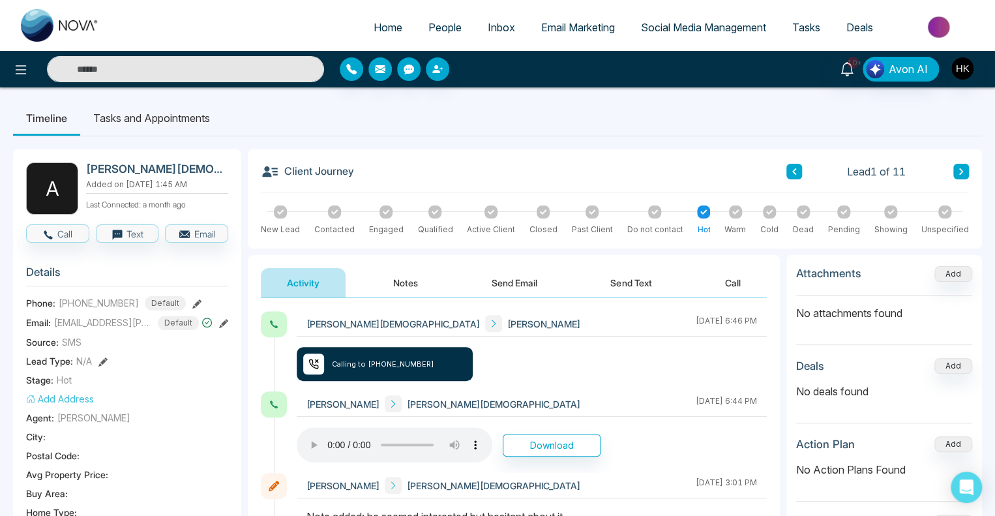
click at [629, 278] on button "Send Text" at bounding box center [630, 282] width 93 height 29
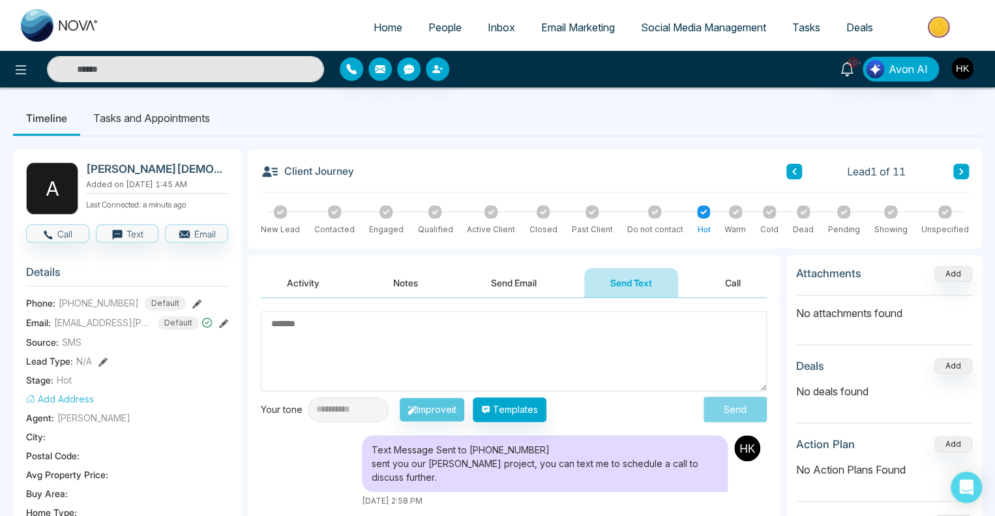
click at [507, 345] on textarea at bounding box center [514, 351] width 506 height 80
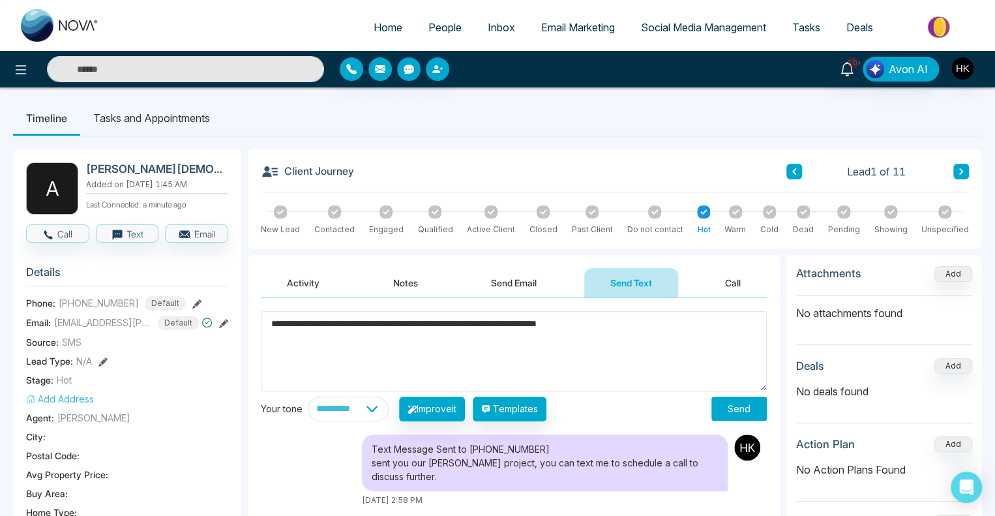
click at [532, 331] on textarea "**********" at bounding box center [514, 351] width 506 height 80
click at [545, 328] on textarea "**********" at bounding box center [514, 351] width 506 height 80
click at [642, 324] on textarea "**********" at bounding box center [514, 351] width 506 height 80
type textarea "**********"
click at [737, 406] on button "Send" at bounding box center [738, 408] width 55 height 24
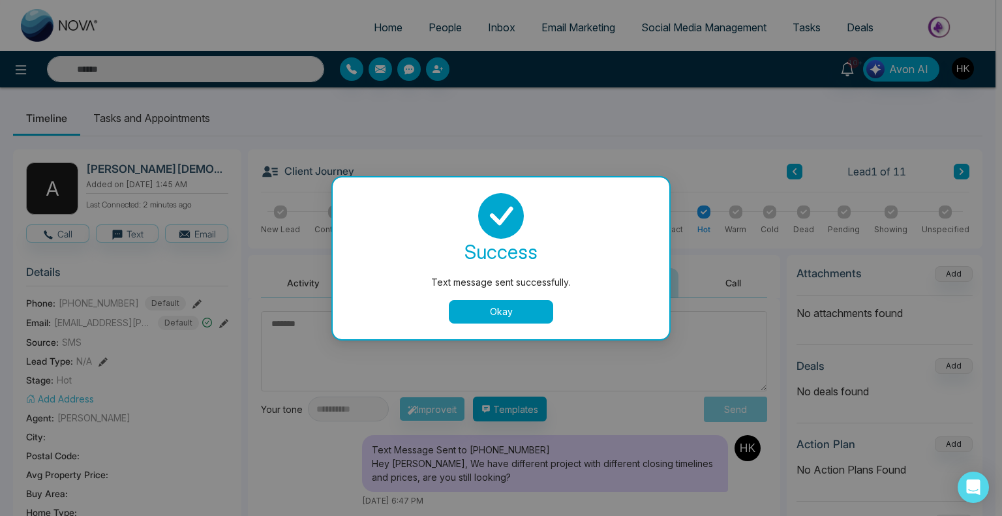
click at [480, 312] on button "Okay" at bounding box center [501, 311] width 104 height 23
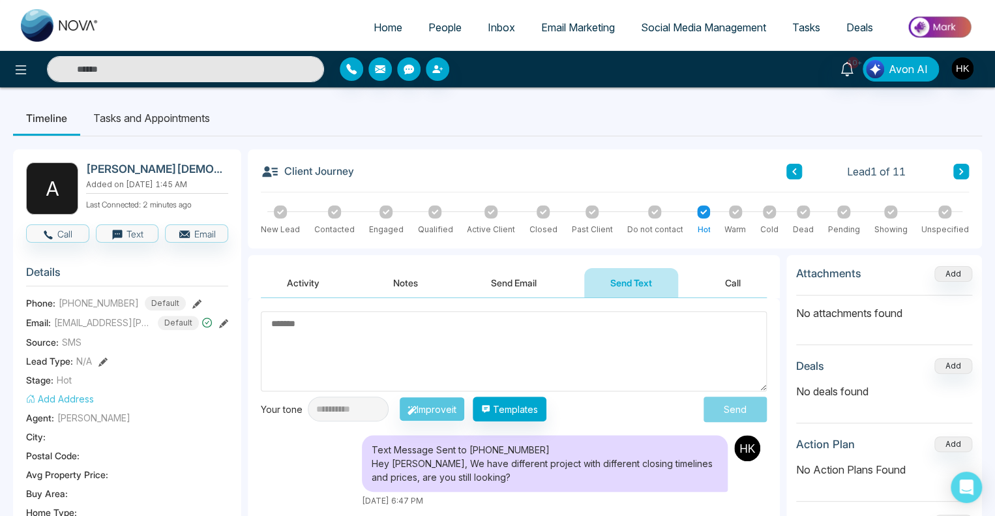
click at [629, 346] on textarea at bounding box center [514, 351] width 506 height 80
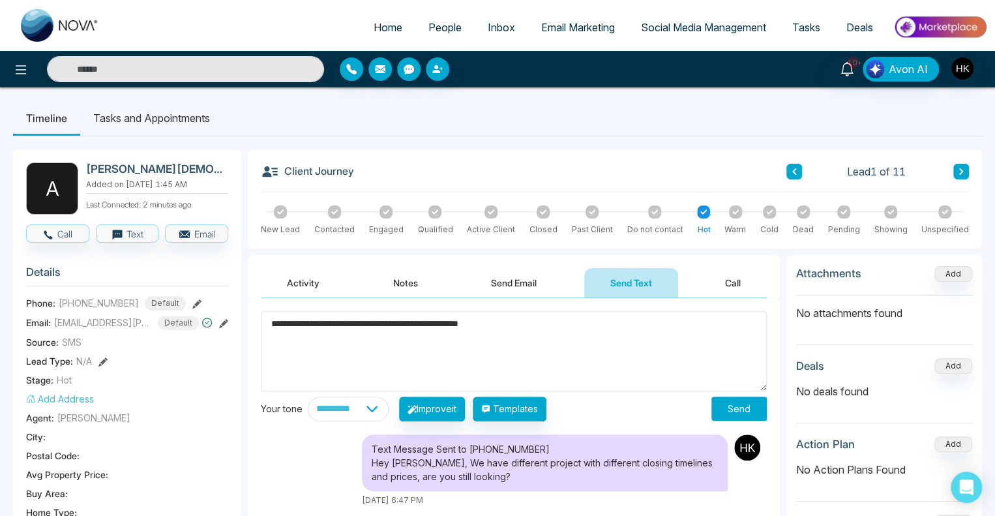
type textarea "**********"
drag, startPoint x: 573, startPoint y: 333, endPoint x: 235, endPoint y: 324, distance: 337.9
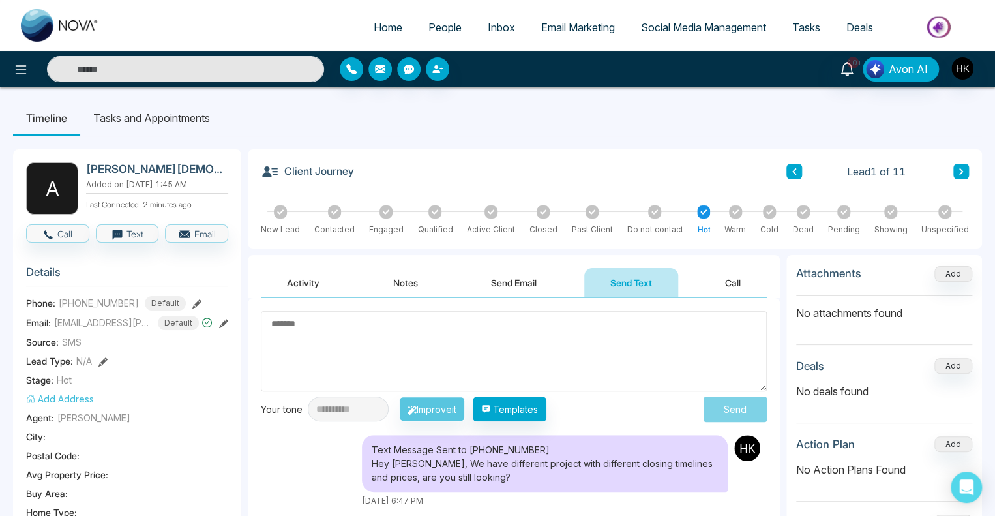
click at [956, 174] on button at bounding box center [961, 172] width 16 height 16
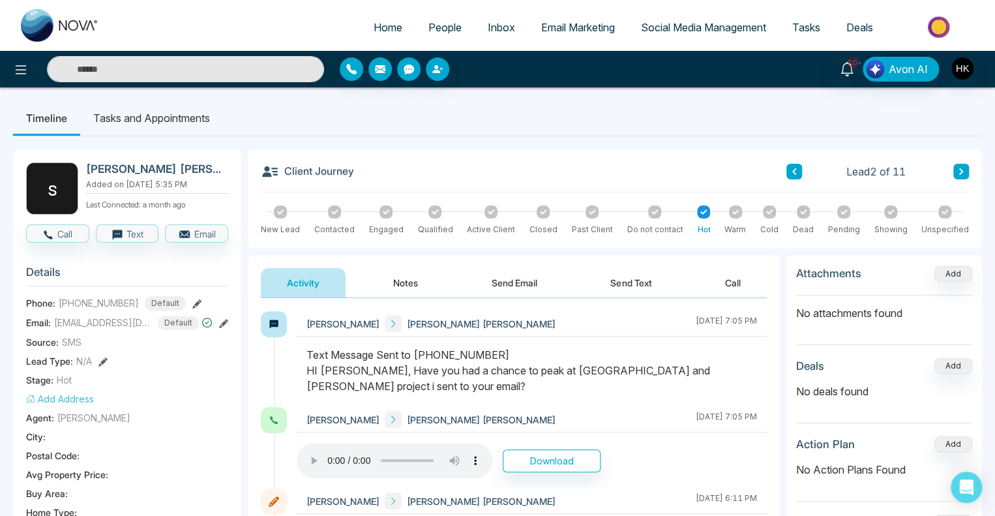
drag, startPoint x: 469, startPoint y: 370, endPoint x: 708, endPoint y: 386, distance: 239.2
click at [708, 386] on div "Text Message Sent to [PHONE_NUMBER] HI [PERSON_NAME], Have you had a chance to …" at bounding box center [531, 370] width 451 height 47
click at [600, 378] on div "Text Message Sent to [PHONE_NUMBER] HI [PERSON_NAME], Have you had a chance to …" at bounding box center [531, 370] width 451 height 47
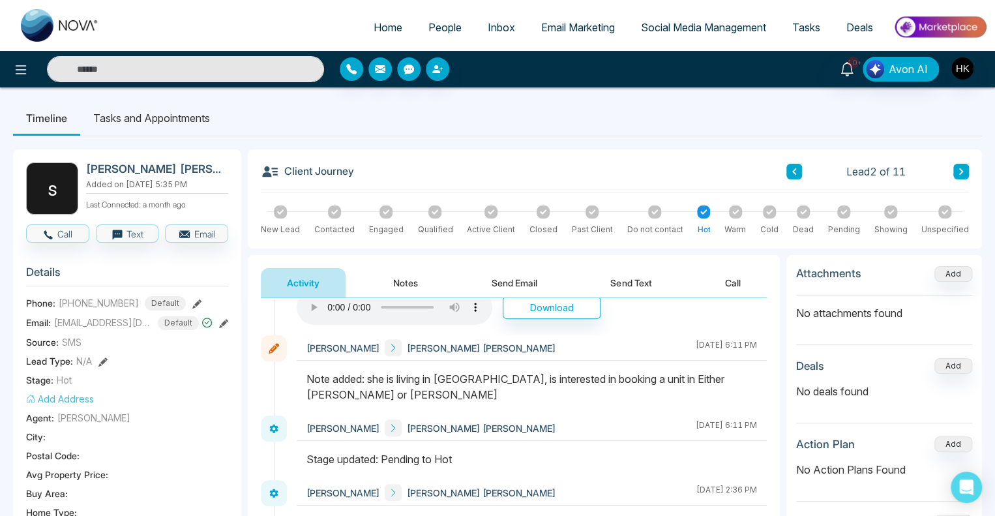
scroll to position [130, 0]
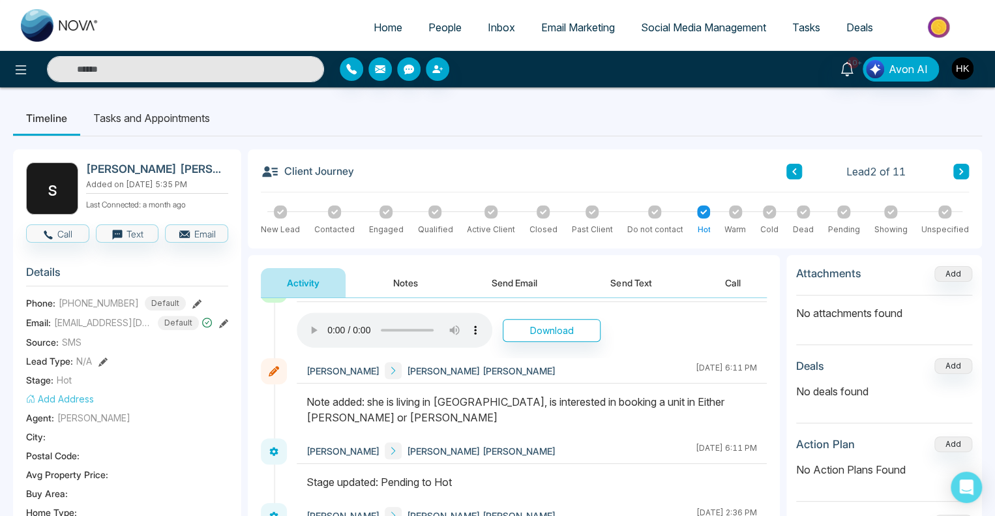
drag, startPoint x: 395, startPoint y: 402, endPoint x: 757, endPoint y: 409, distance: 362.0
click at [757, 409] on div at bounding box center [532, 416] width 470 height 44
click at [621, 395] on div "Note added: she is living in [GEOGRAPHIC_DATA], is interested in booking a unit…" at bounding box center [531, 409] width 451 height 31
click at [69, 234] on button "Call" at bounding box center [57, 233] width 63 height 18
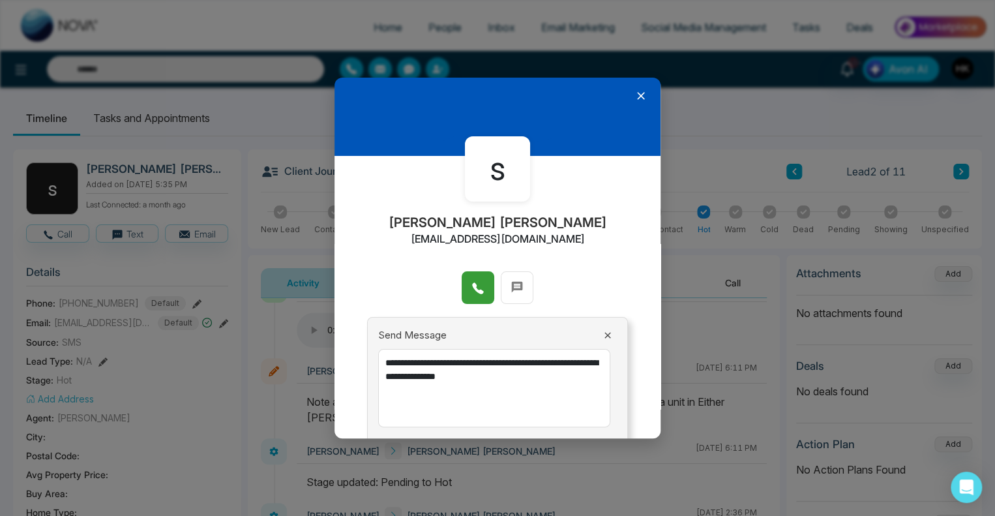
click at [471, 288] on icon at bounding box center [477, 288] width 13 height 13
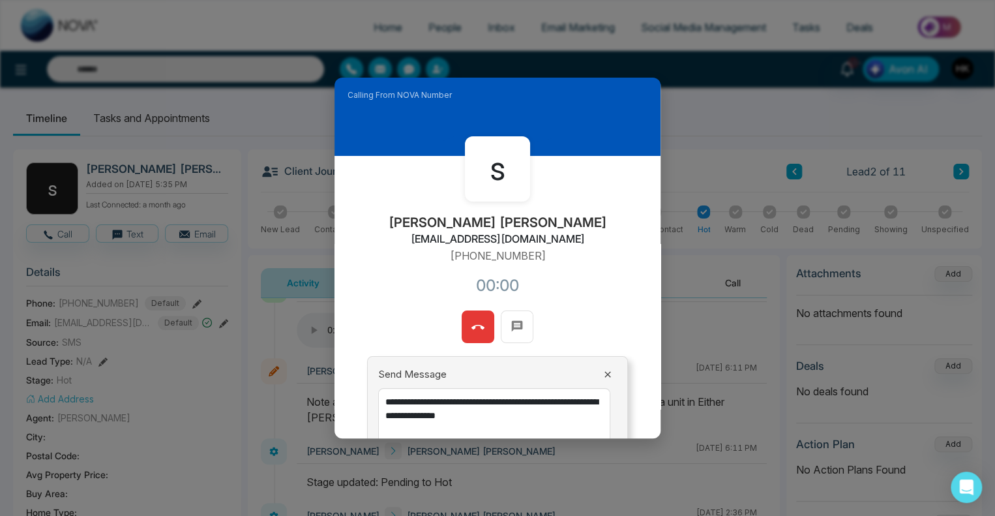
drag, startPoint x: 564, startPoint y: 417, endPoint x: 378, endPoint y: 385, distance: 188.5
click at [378, 385] on div "**********" at bounding box center [497, 437] width 261 height 163
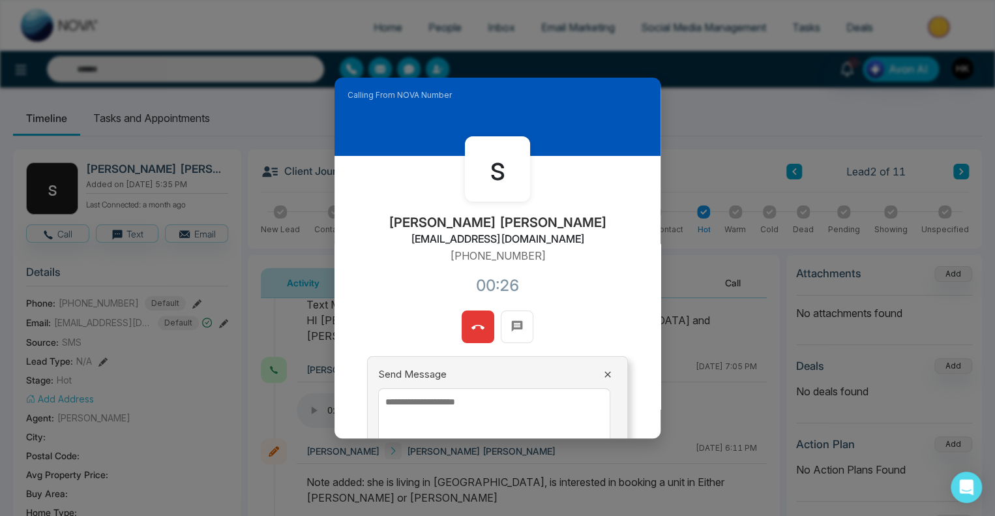
click at [473, 325] on icon at bounding box center [477, 327] width 13 height 5
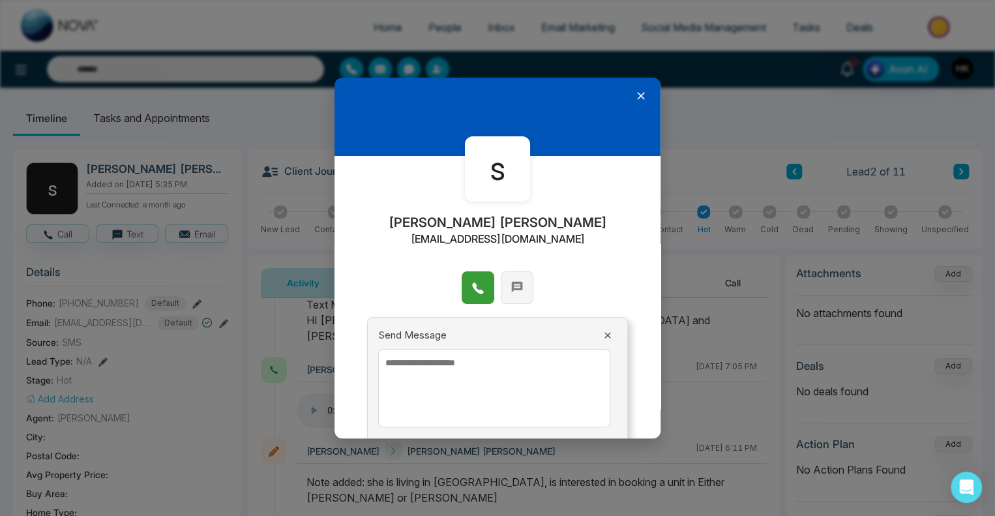
click at [505, 276] on button at bounding box center [517, 287] width 33 height 33
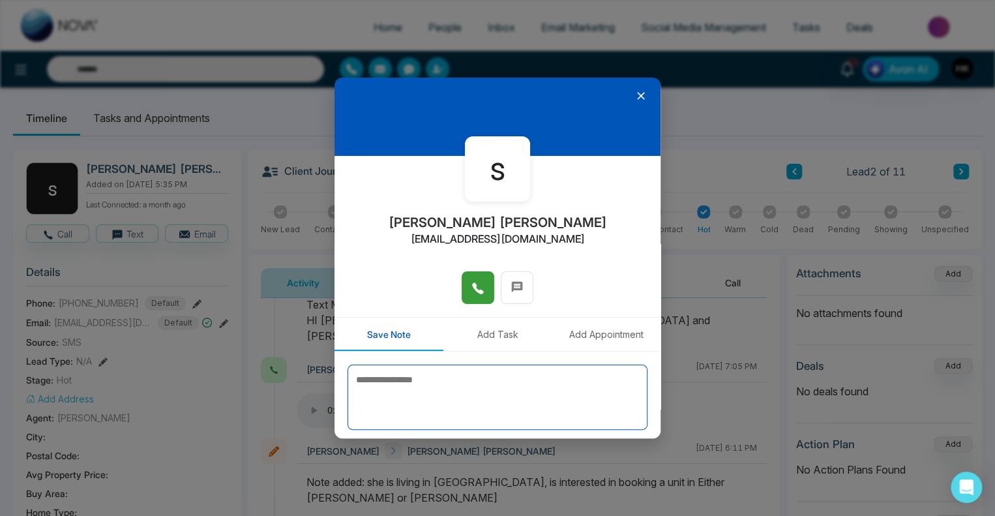
click at [402, 386] on textarea at bounding box center [498, 397] width 300 height 65
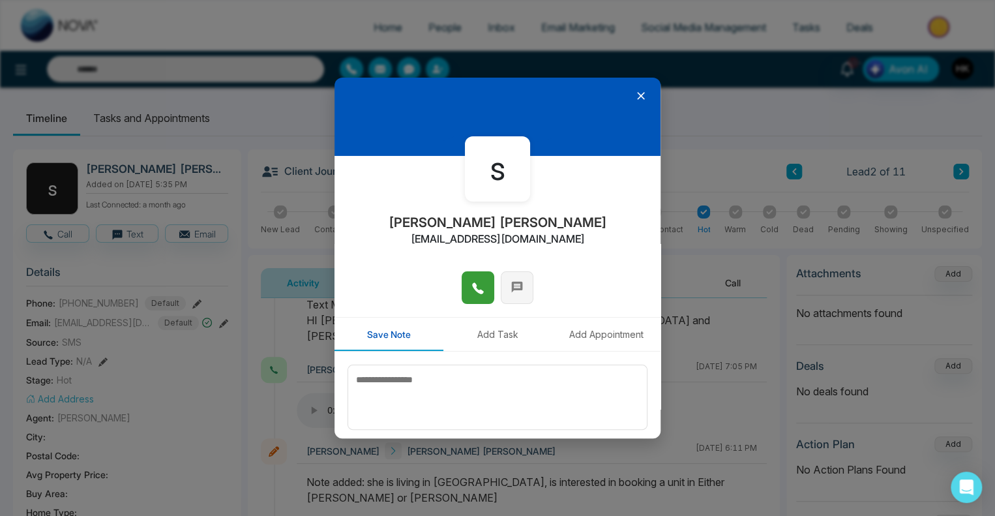
click at [516, 293] on icon at bounding box center [517, 286] width 13 height 13
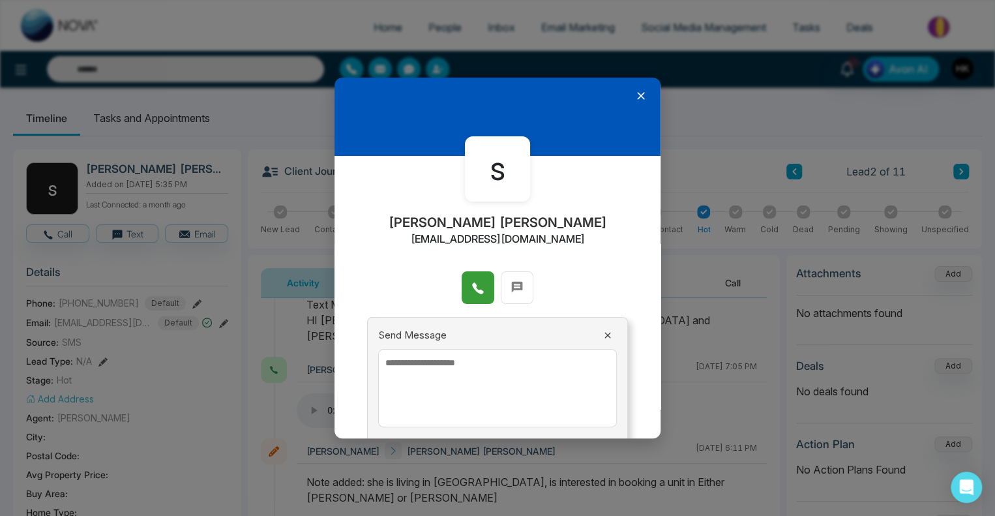
click at [459, 381] on textarea at bounding box center [497, 388] width 239 height 78
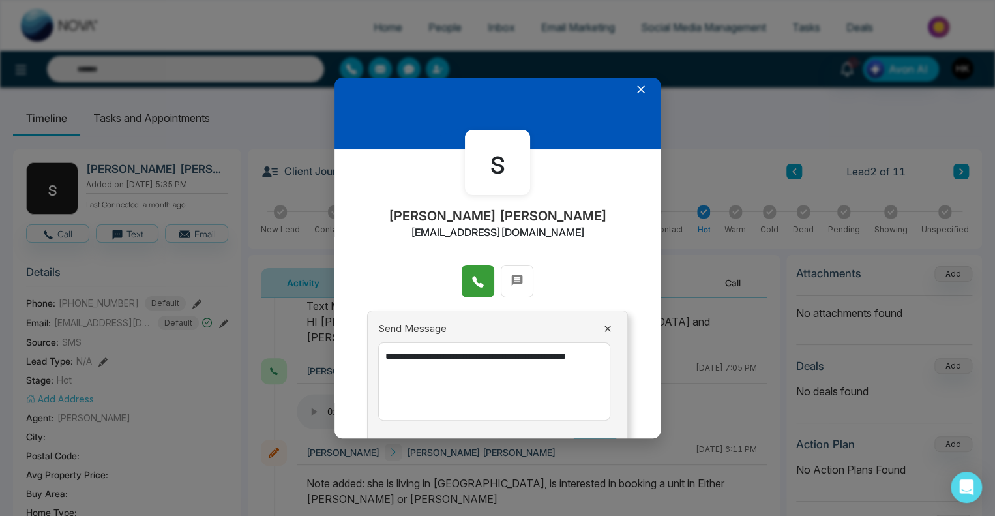
scroll to position [0, 0]
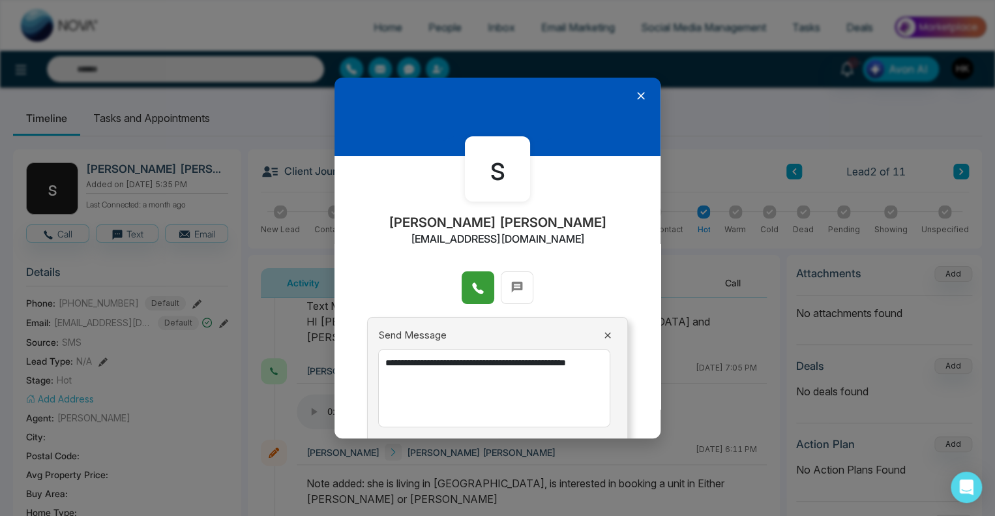
click at [446, 368] on textarea "**********" at bounding box center [494, 388] width 232 height 78
click at [439, 365] on textarea "**********" at bounding box center [494, 388] width 232 height 78
click at [524, 380] on textarea "**********" at bounding box center [494, 388] width 232 height 78
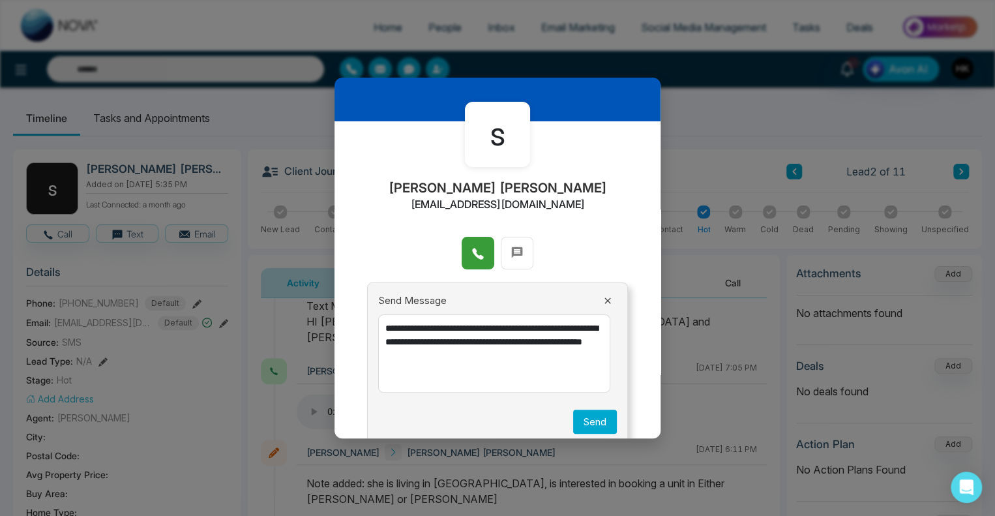
scroll to position [53, 0]
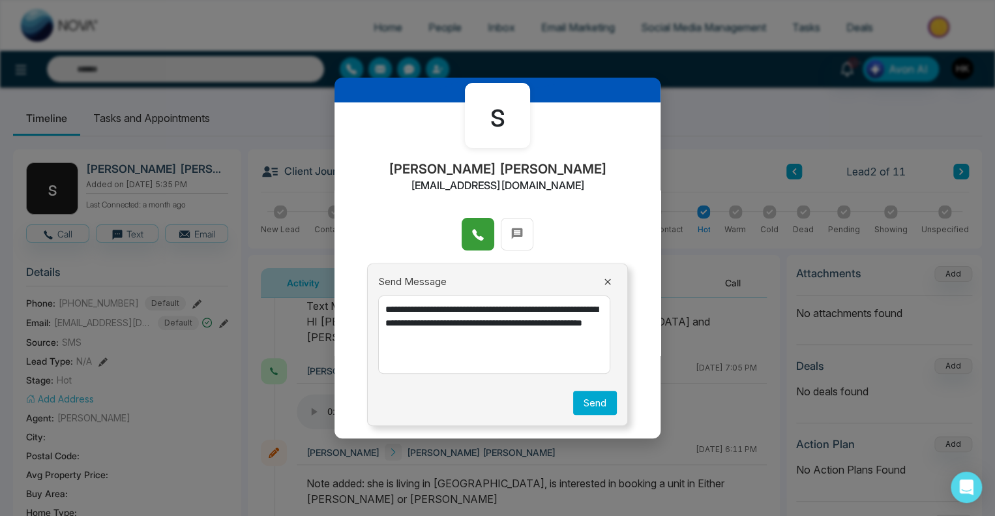
drag, startPoint x: 525, startPoint y: 351, endPoint x: 360, endPoint y: 313, distance: 169.4
click at [360, 313] on div "**********" at bounding box center [498, 258] width 326 height 361
type textarea "**********"
click at [587, 400] on button "Send" at bounding box center [595, 403] width 44 height 24
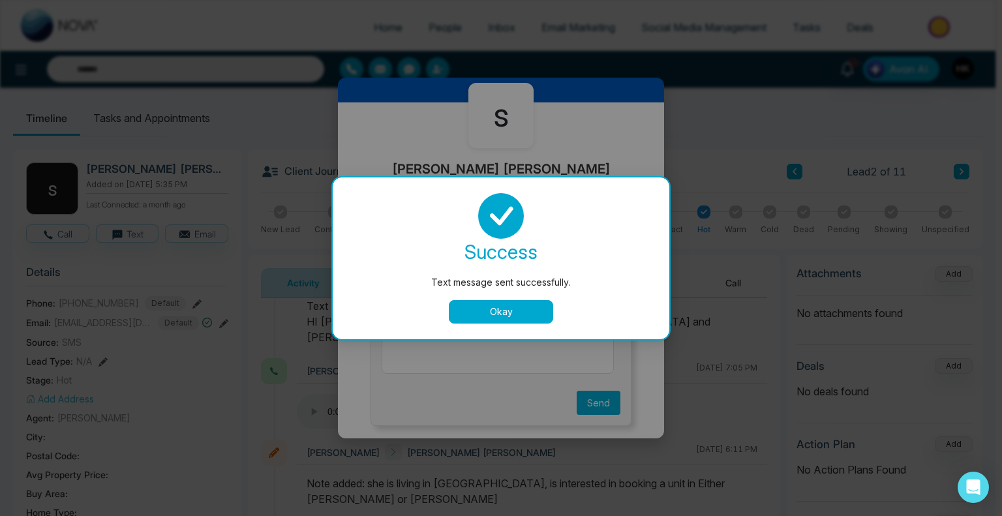
click at [500, 302] on button "Okay" at bounding box center [501, 311] width 104 height 23
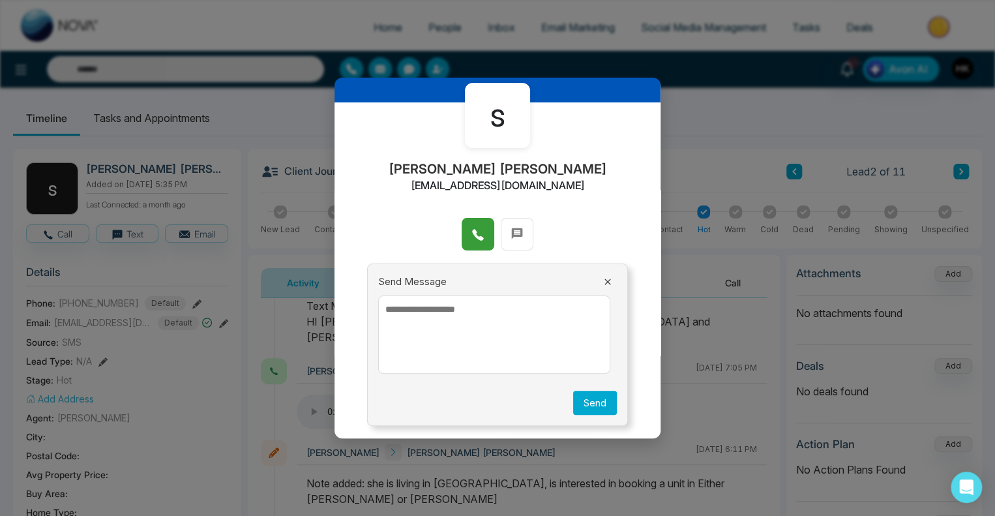
scroll to position [0, 0]
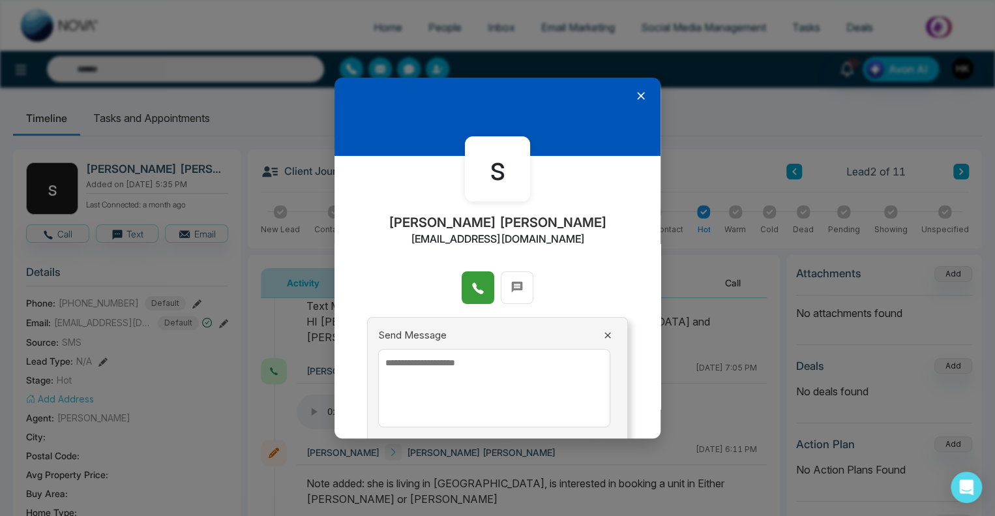
click at [637, 97] on icon at bounding box center [640, 95] width 13 height 13
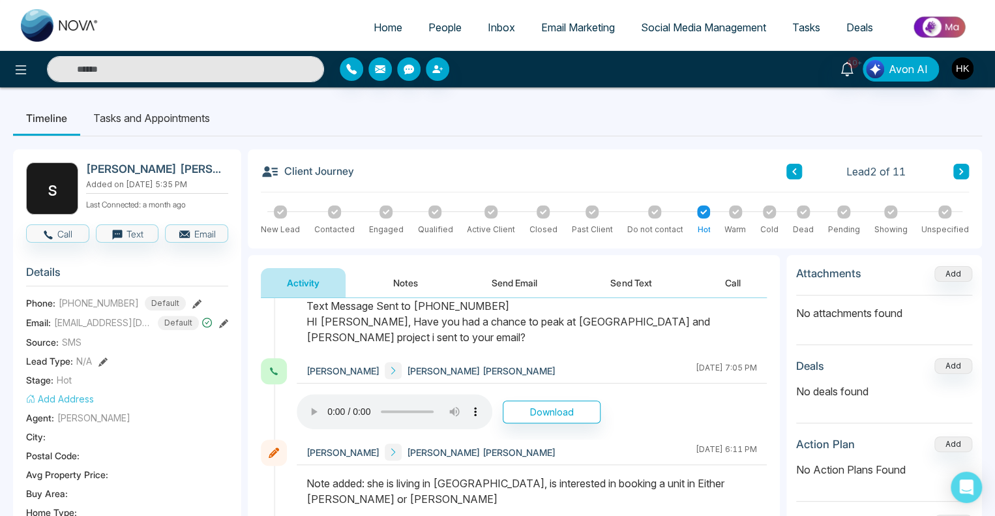
click at [960, 170] on icon at bounding box center [961, 172] width 7 height 8
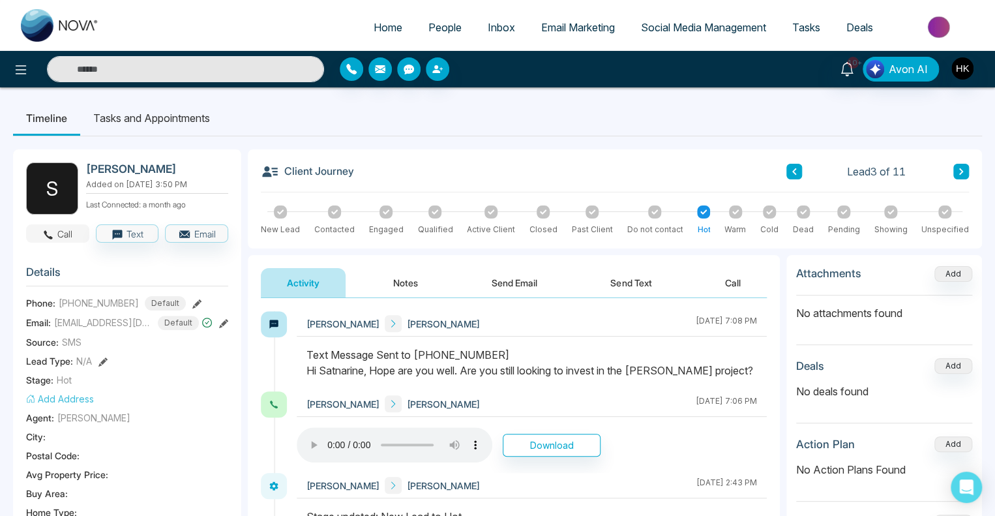
click at [61, 231] on button "Call" at bounding box center [57, 233] width 63 height 18
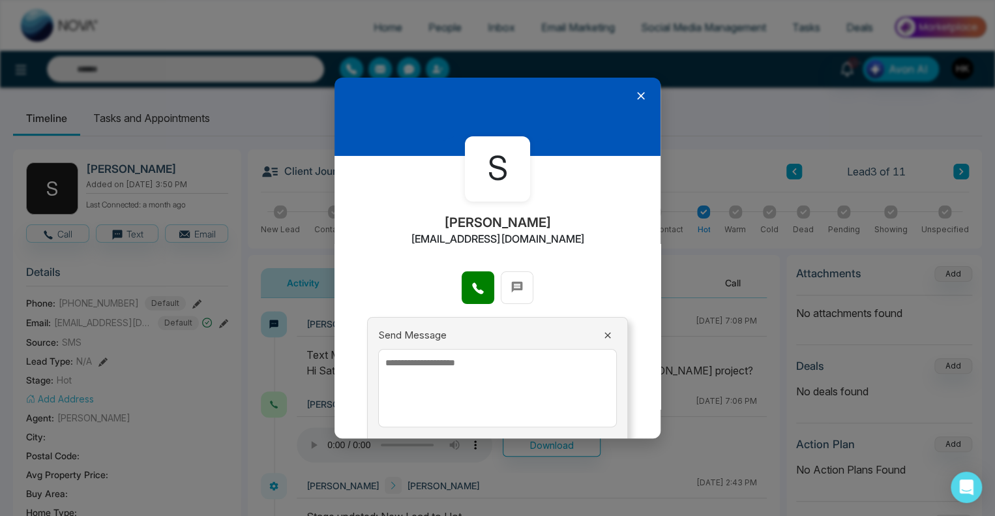
click at [637, 95] on icon at bounding box center [641, 96] width 8 height 8
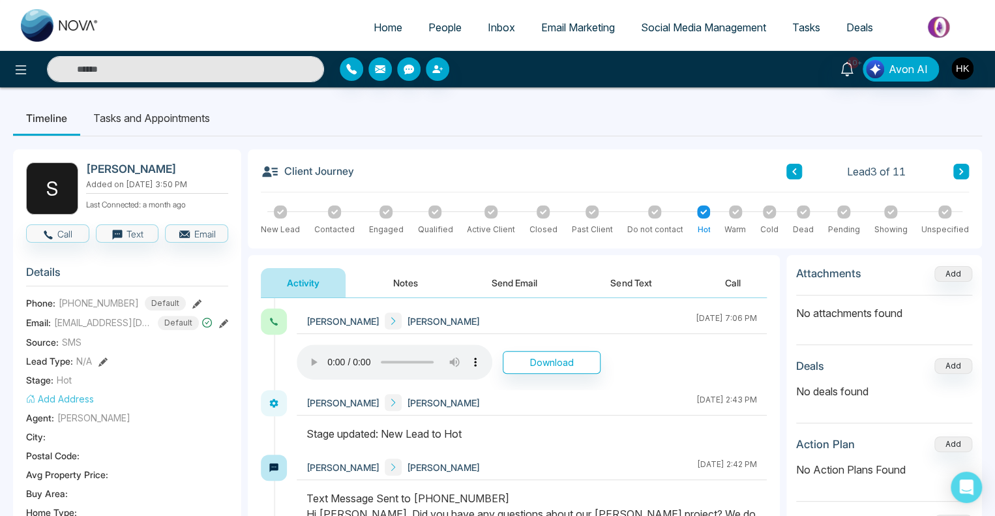
scroll to position [196, 0]
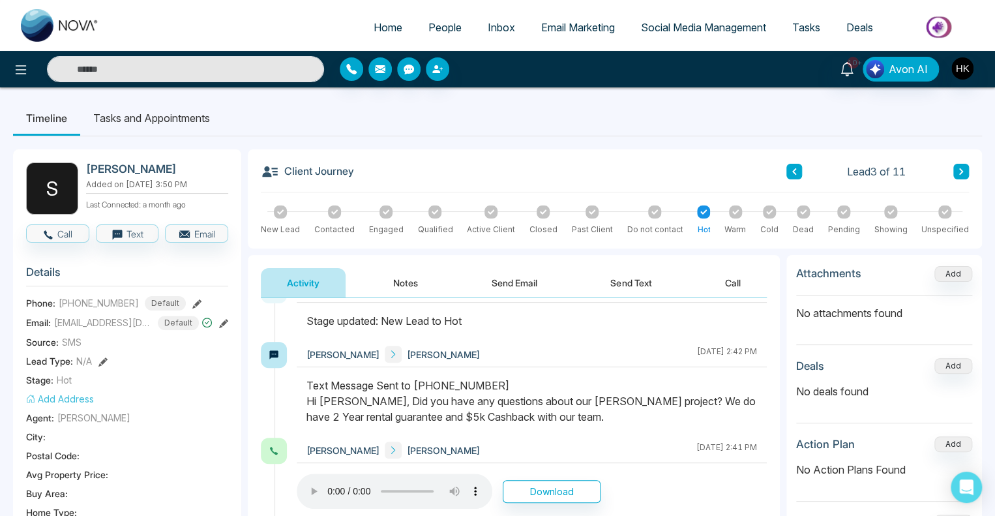
drag, startPoint x: 412, startPoint y: 396, endPoint x: 589, endPoint y: 419, distance: 178.2
click at [589, 419] on div "Text Message Sent to [PHONE_NUMBER] Hi [PERSON_NAME], Did you have any question…" at bounding box center [531, 401] width 451 height 47
click at [589, 415] on div "Text Message Sent to [PHONE_NUMBER] Hi [PERSON_NAME], Did you have any question…" at bounding box center [531, 401] width 451 height 47
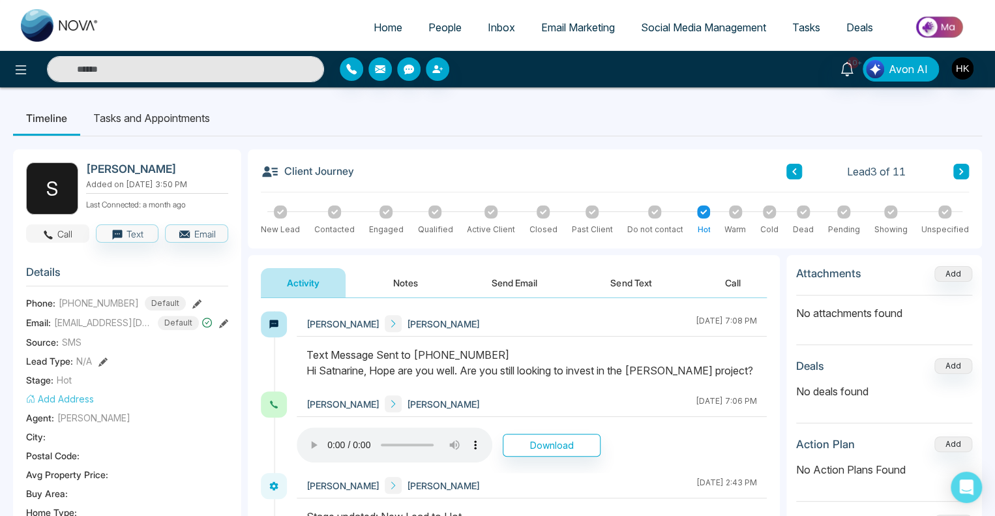
click at [63, 231] on button "Call" at bounding box center [57, 233] width 63 height 18
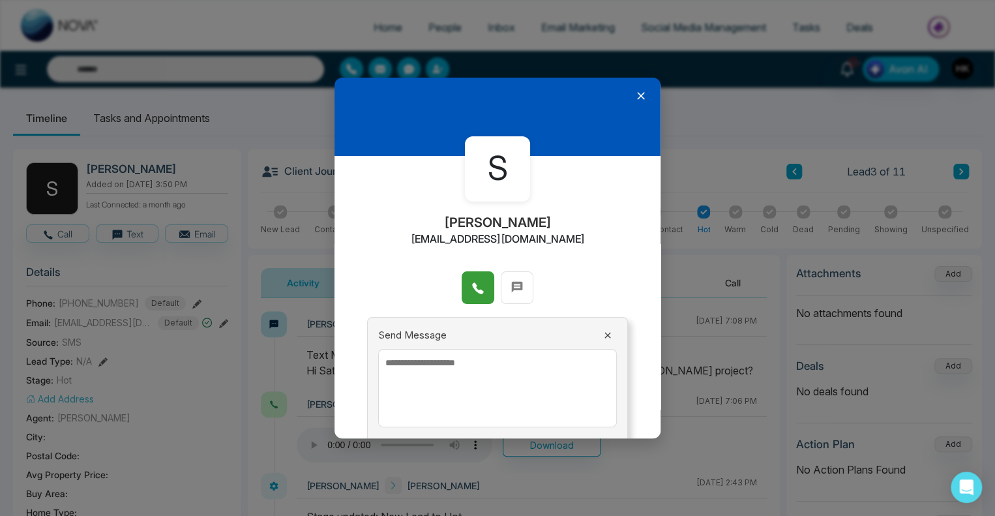
click at [475, 286] on icon at bounding box center [477, 288] width 13 height 13
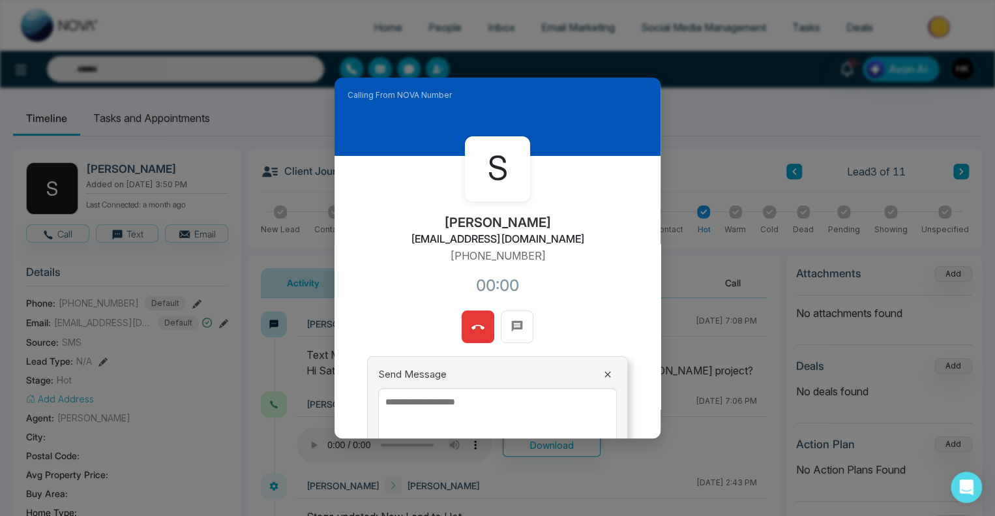
click at [442, 417] on textarea at bounding box center [497, 427] width 239 height 78
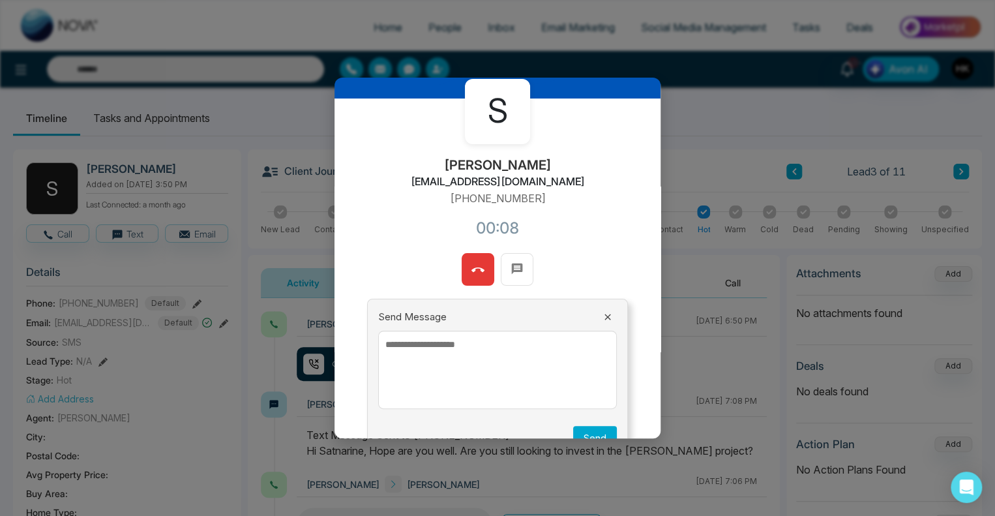
scroll to position [65, 0]
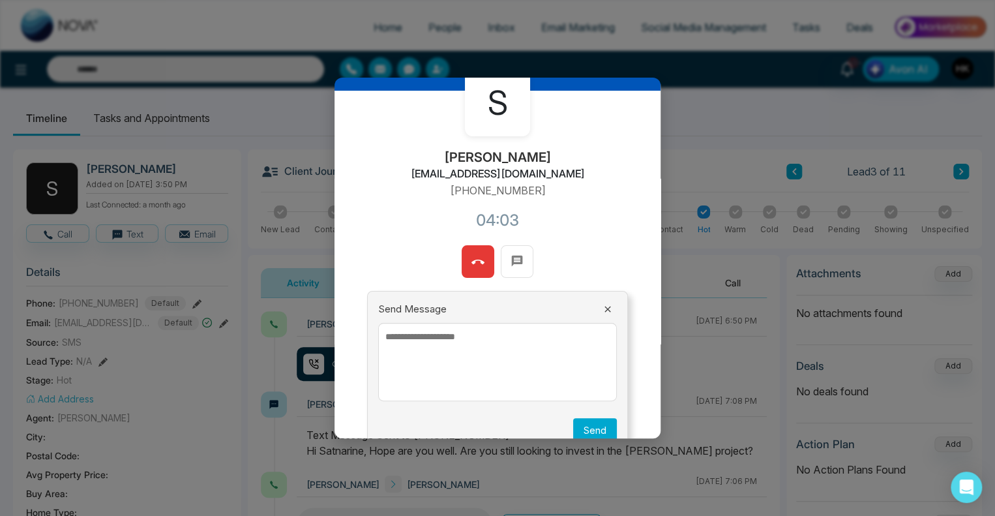
click at [467, 261] on button at bounding box center [478, 261] width 33 height 33
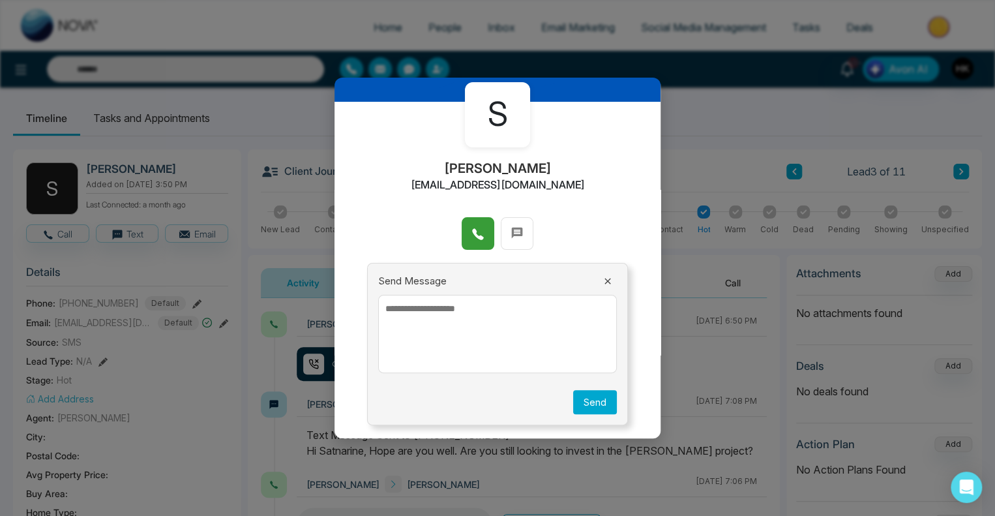
scroll to position [54, 0]
drag, startPoint x: 553, startPoint y: 183, endPoint x: 436, endPoint y: 188, distance: 117.5
click at [436, 188] on h2 "[EMAIL_ADDRESS][DOMAIN_NAME]" at bounding box center [498, 185] width 174 height 12
copy h2 "[EMAIL_ADDRESS][DOMAIN_NAME]"
click at [517, 229] on icon at bounding box center [517, 233] width 11 height 11
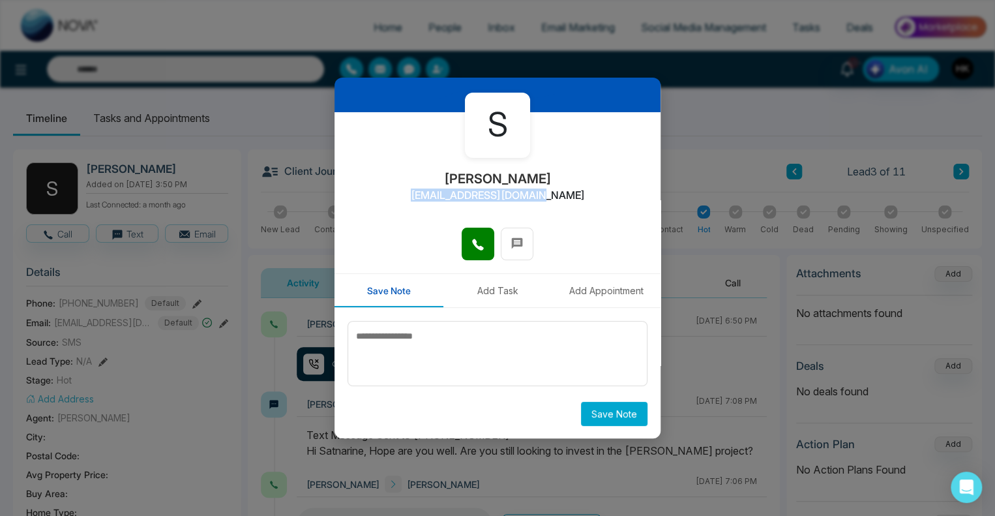
scroll to position [44, 0]
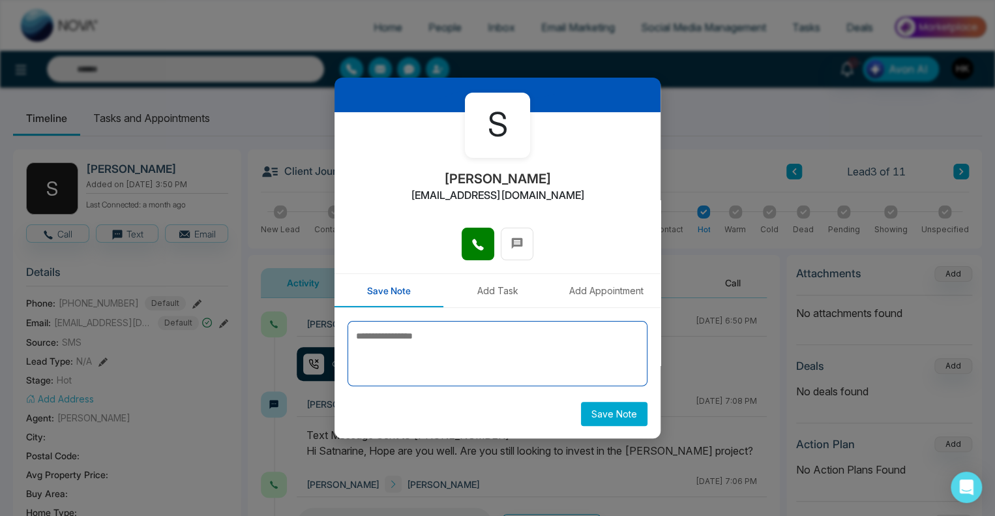
click at [425, 345] on textarea at bounding box center [498, 353] width 300 height 65
click at [512, 247] on icon at bounding box center [517, 243] width 13 height 13
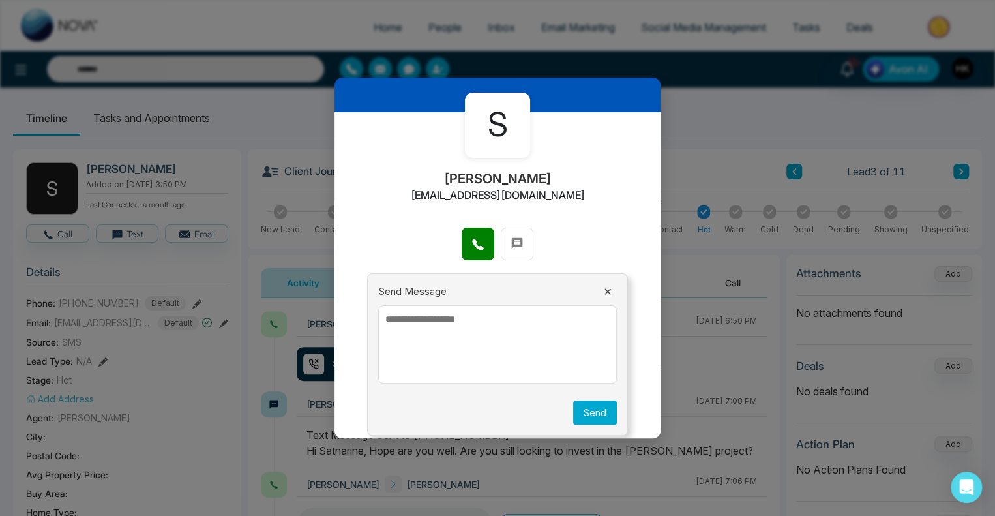
click at [432, 336] on textarea at bounding box center [497, 344] width 239 height 78
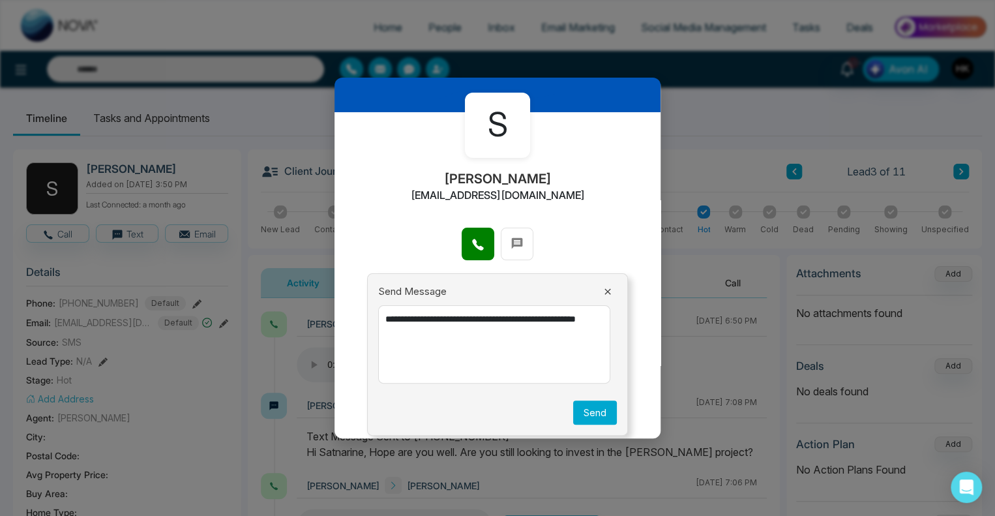
type textarea "**********"
click at [586, 415] on button "Send" at bounding box center [595, 412] width 44 height 24
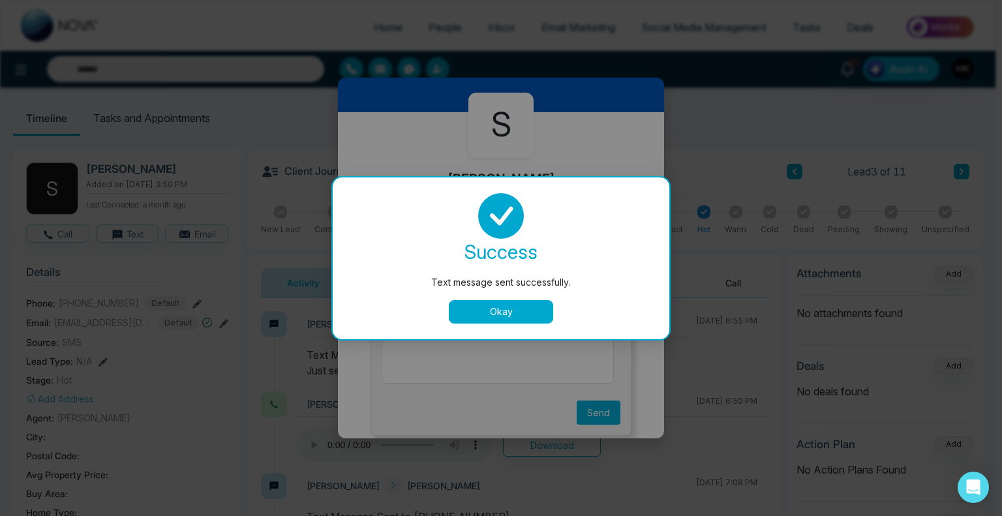
click at [509, 305] on button "Okay" at bounding box center [501, 311] width 104 height 23
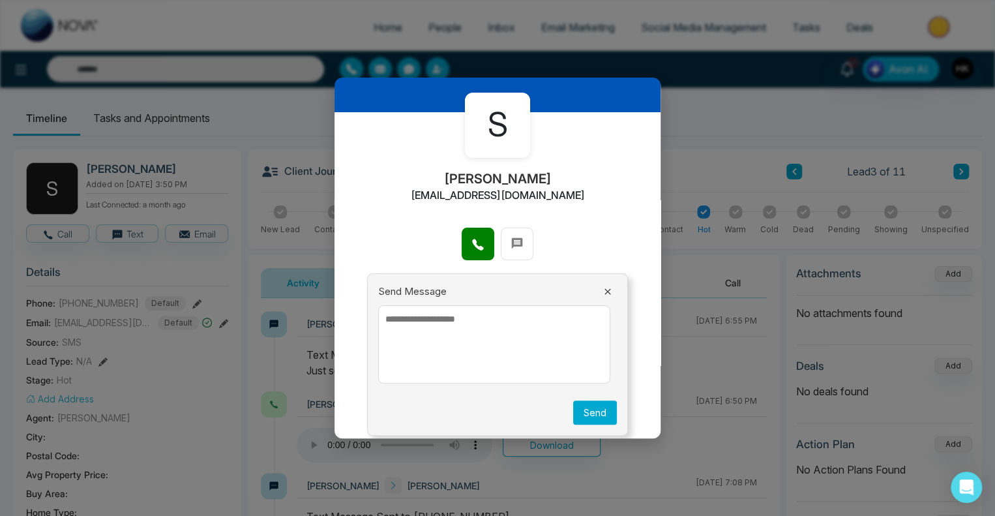
click at [603, 288] on icon at bounding box center [608, 291] width 10 height 10
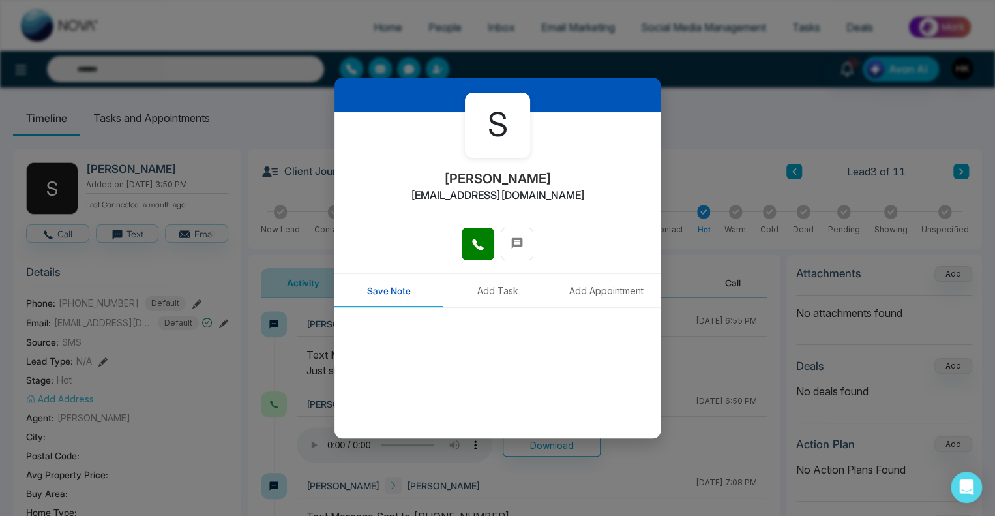
click at [621, 254] on div at bounding box center [498, 251] width 326 height 46
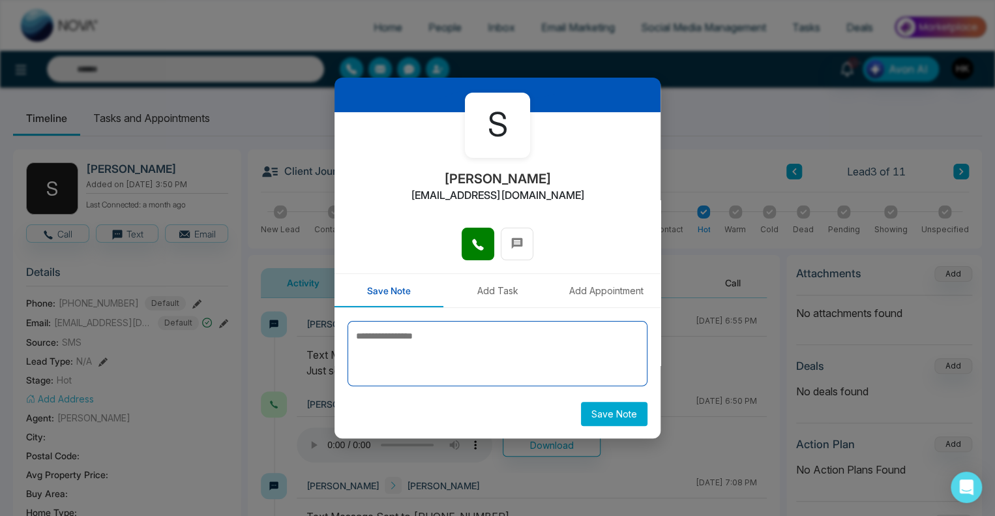
click at [456, 370] on textarea at bounding box center [498, 353] width 300 height 65
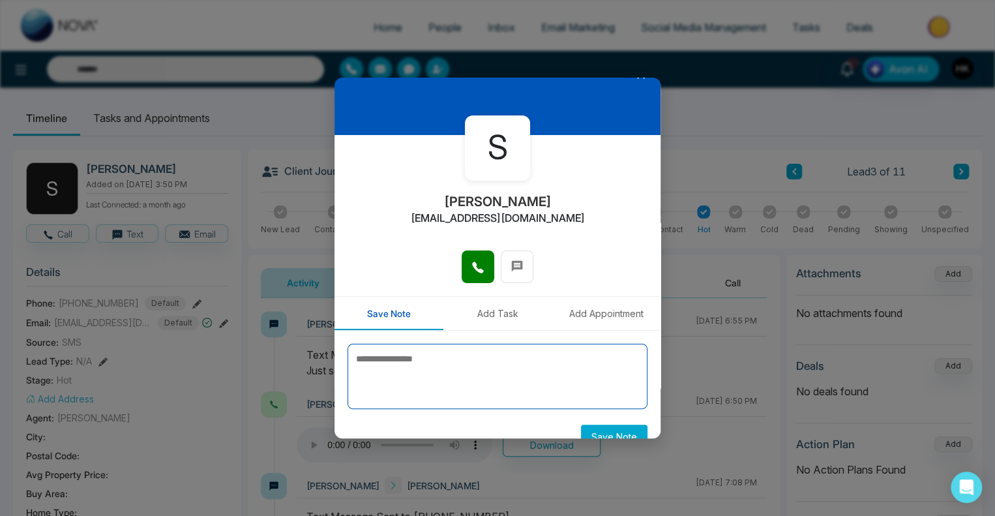
scroll to position [0, 0]
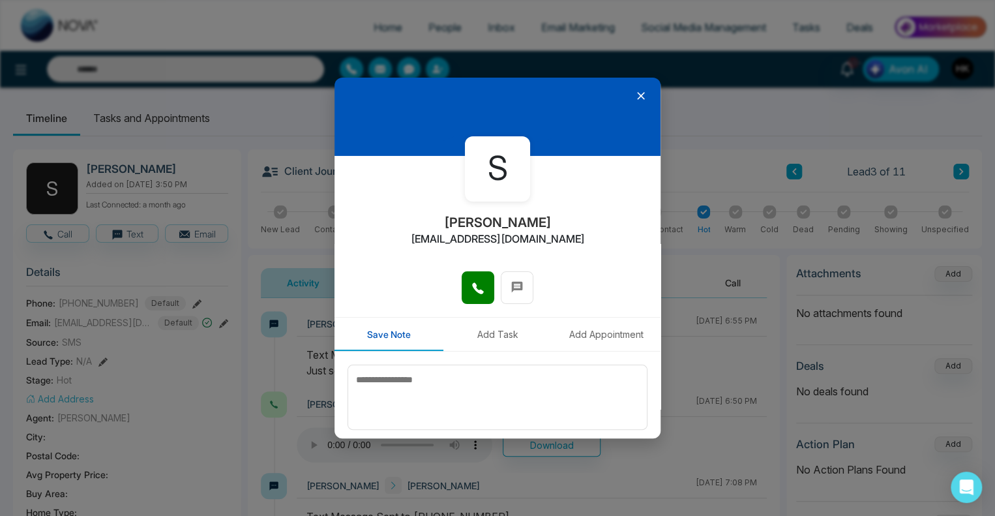
click at [637, 95] on icon at bounding box center [641, 96] width 8 height 8
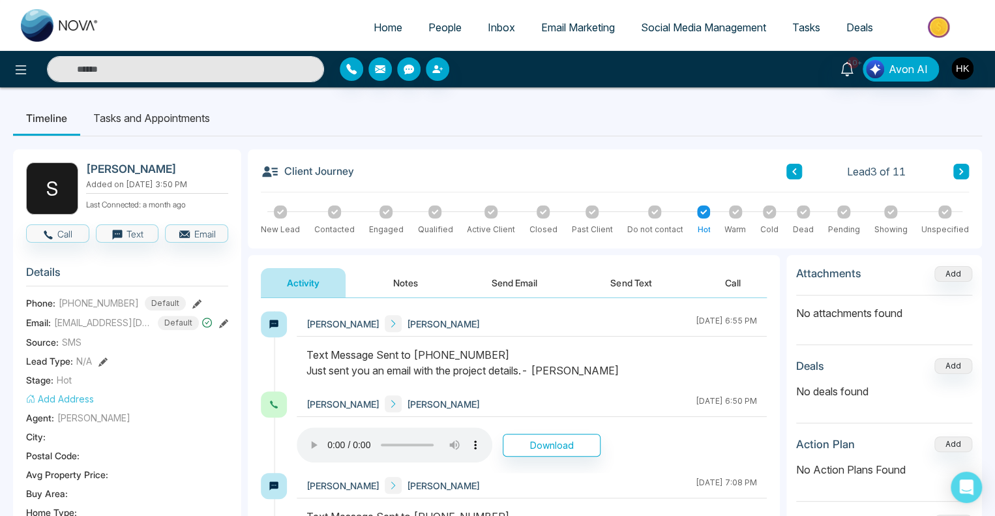
drag, startPoint x: 584, startPoint y: 368, endPoint x: 301, endPoint y: 378, distance: 283.2
click at [301, 378] on div at bounding box center [532, 369] width 470 height 44
drag, startPoint x: 431, startPoint y: 287, endPoint x: 420, endPoint y: 293, distance: 12.9
click at [429, 287] on button "Notes" at bounding box center [405, 282] width 77 height 29
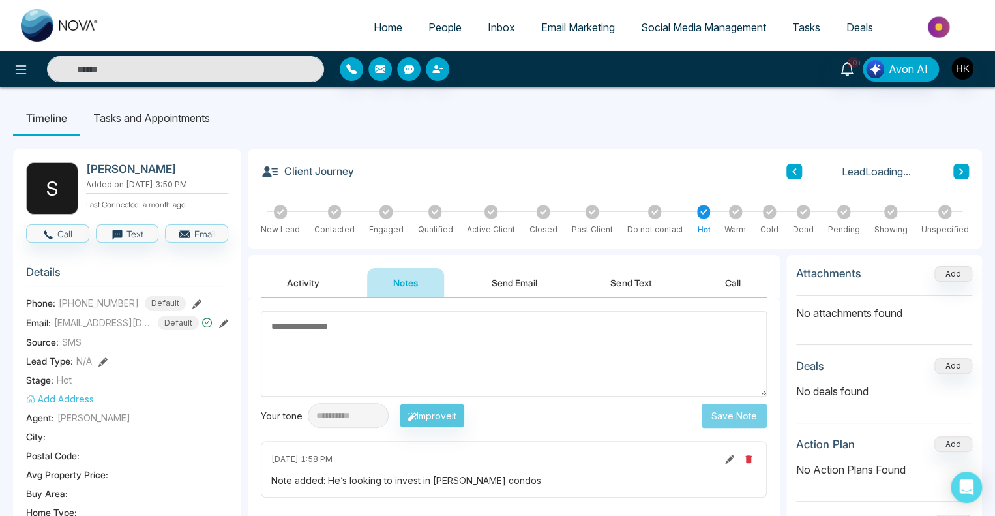
click at [394, 338] on textarea at bounding box center [514, 353] width 506 height 85
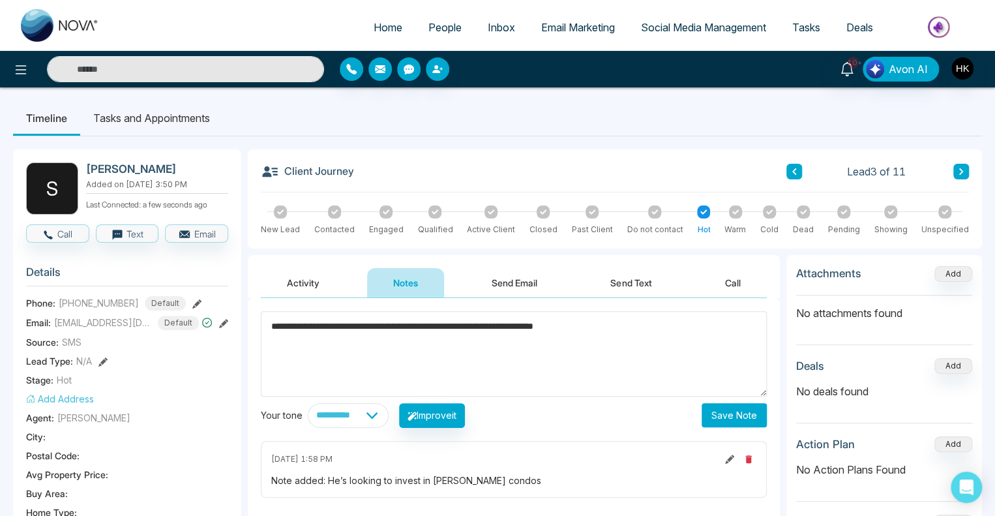
type textarea "**********"
click at [728, 410] on button "Save Note" at bounding box center [734, 415] width 65 height 24
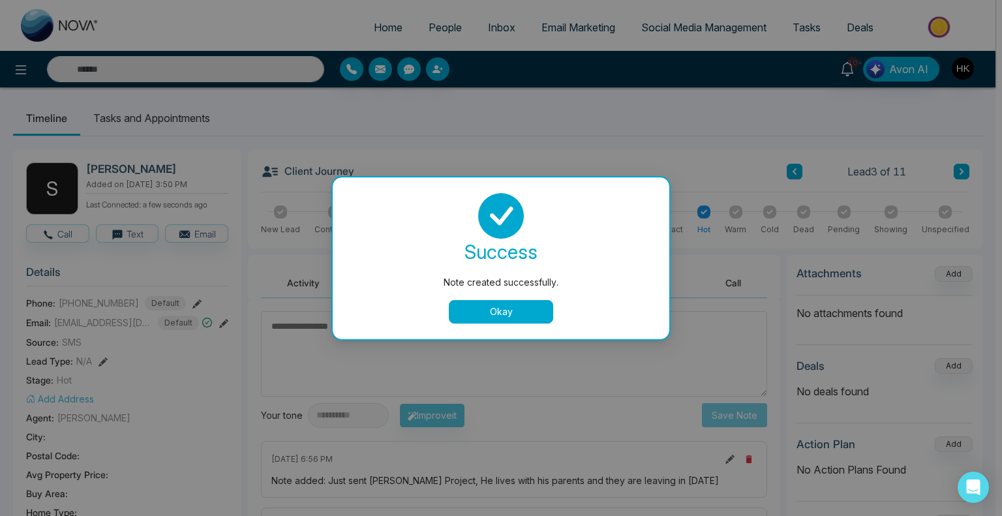
click at [494, 307] on button "Okay" at bounding box center [501, 311] width 104 height 23
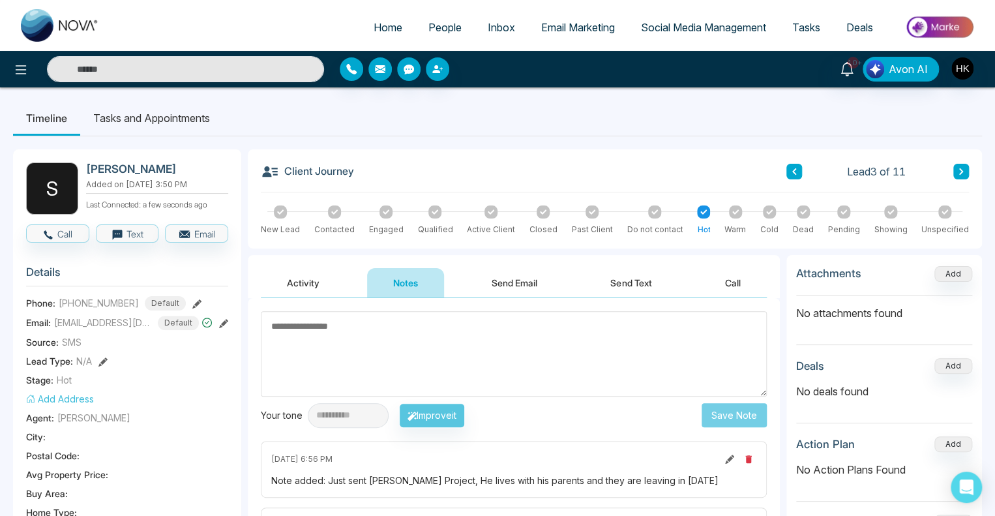
click at [739, 213] on div at bounding box center [735, 211] width 13 height 13
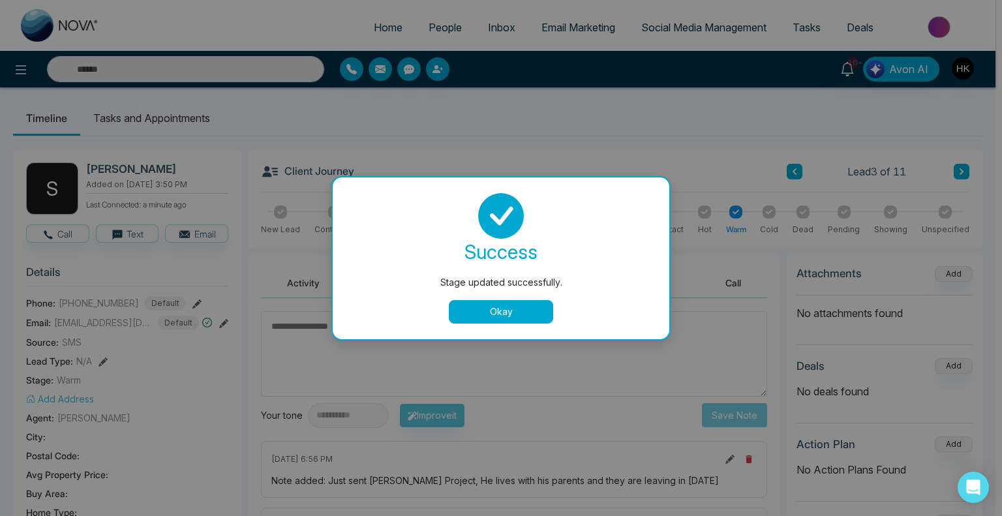
click at [503, 310] on button "Okay" at bounding box center [501, 311] width 104 height 23
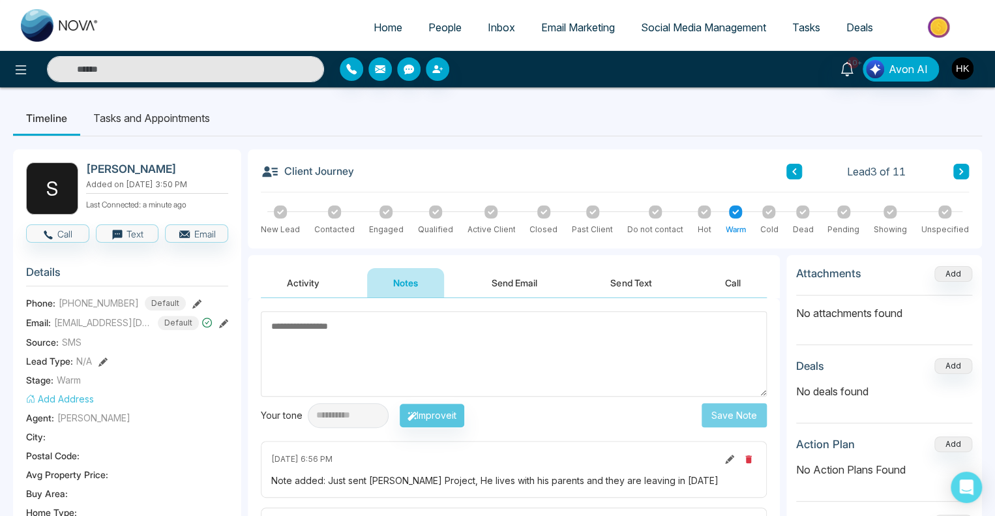
click at [959, 171] on icon at bounding box center [961, 172] width 7 height 8
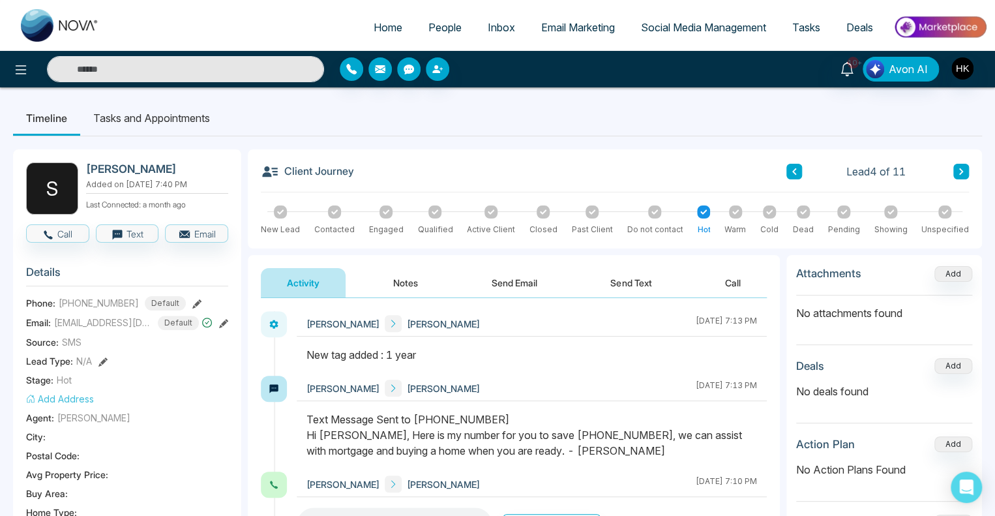
drag, startPoint x: 408, startPoint y: 434, endPoint x: 618, endPoint y: 454, distance: 211.7
click at [618, 454] on div "Text Message Sent to [PHONE_NUMBER] Hi [PERSON_NAME], Here is my number for you…" at bounding box center [531, 434] width 451 height 47
click at [619, 454] on div "Text Message Sent to [PHONE_NUMBER] Hi [PERSON_NAME], Here is my number for you…" at bounding box center [531, 434] width 451 height 47
click at [771, 212] on icon at bounding box center [769, 212] width 7 height 7
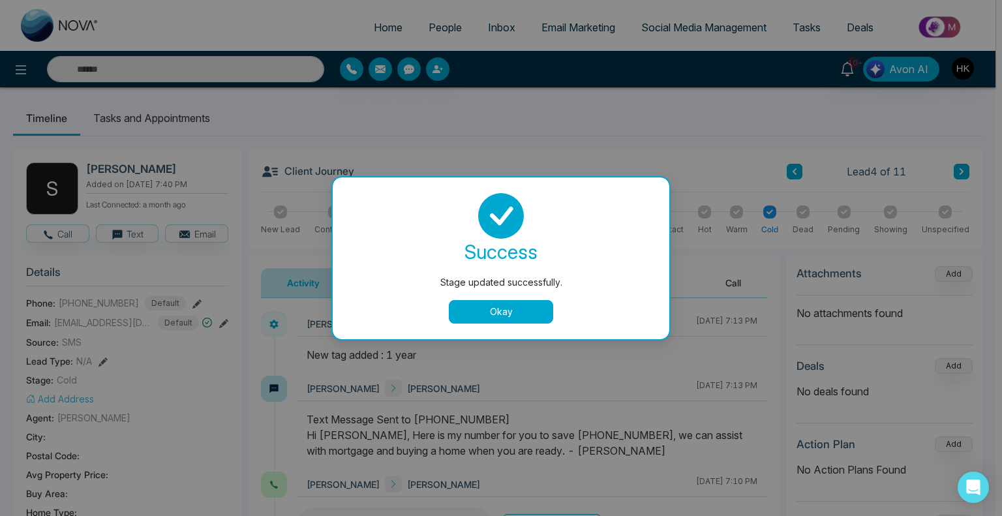
click at [520, 312] on button "Okay" at bounding box center [501, 311] width 104 height 23
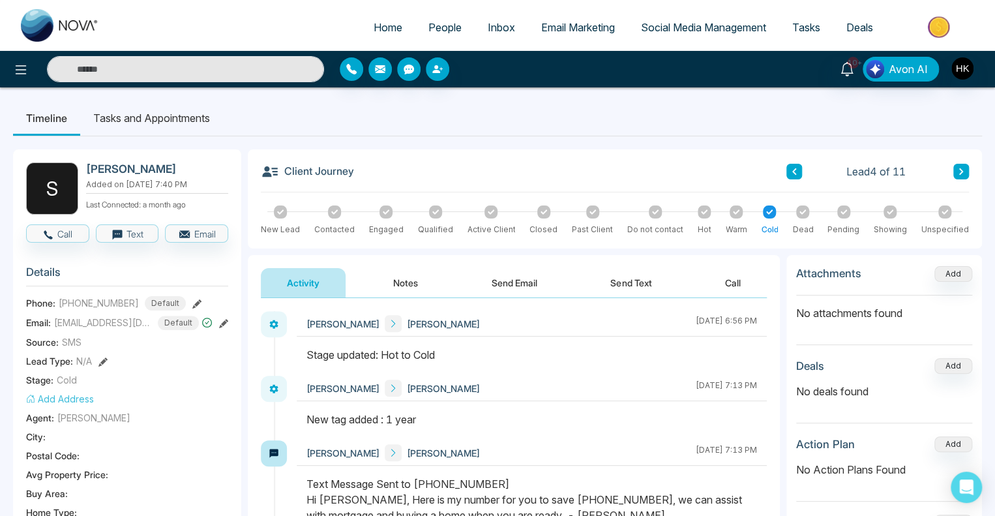
drag, startPoint x: 87, startPoint y: 170, endPoint x: 233, endPoint y: 171, distance: 146.7
copy h2 "[PERSON_NAME]"
click at [408, 121] on ul "Timeline Tasks and Appointments" at bounding box center [497, 117] width 969 height 35
click at [960, 172] on icon at bounding box center [961, 172] width 7 height 8
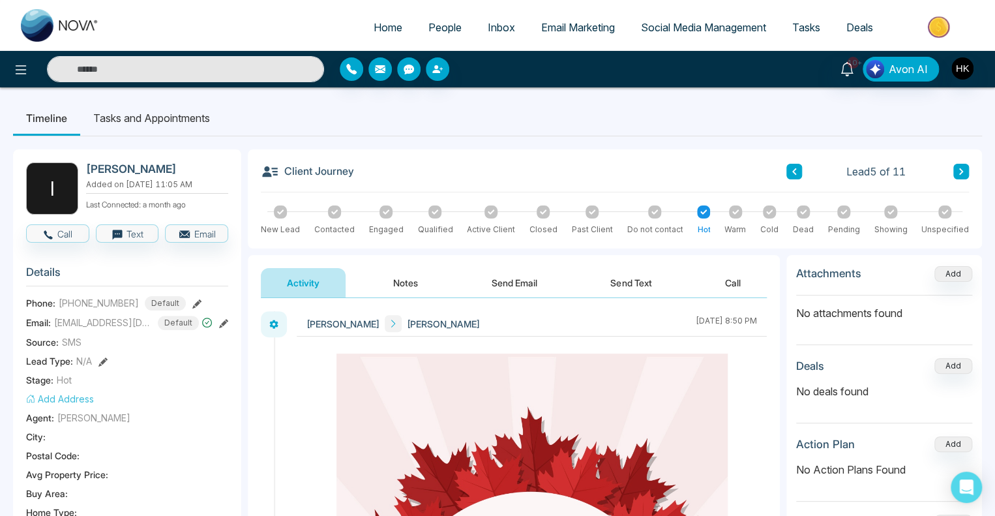
click at [957, 170] on button at bounding box center [961, 172] width 16 height 16
click at [794, 169] on icon at bounding box center [794, 171] width 4 height 7
click at [961, 169] on icon at bounding box center [961, 171] width 4 height 7
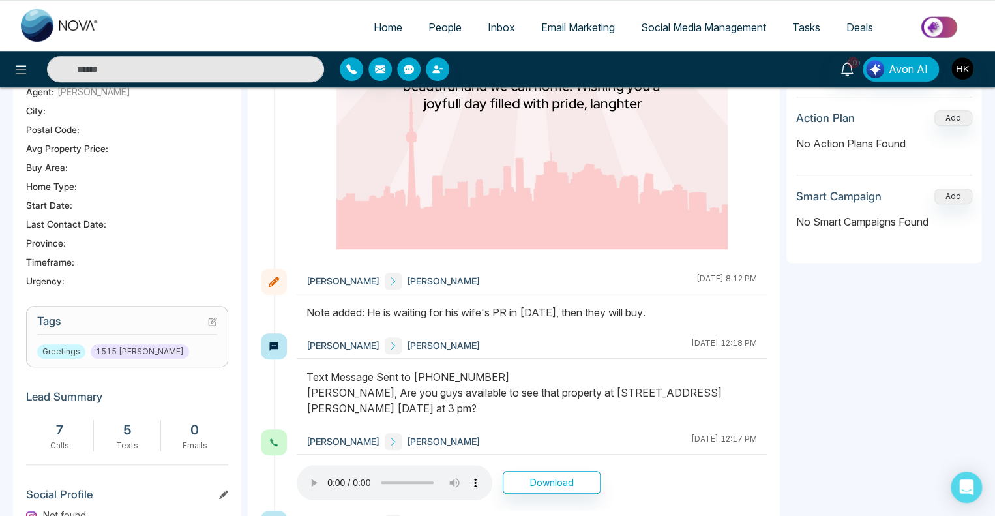
scroll to position [587, 0]
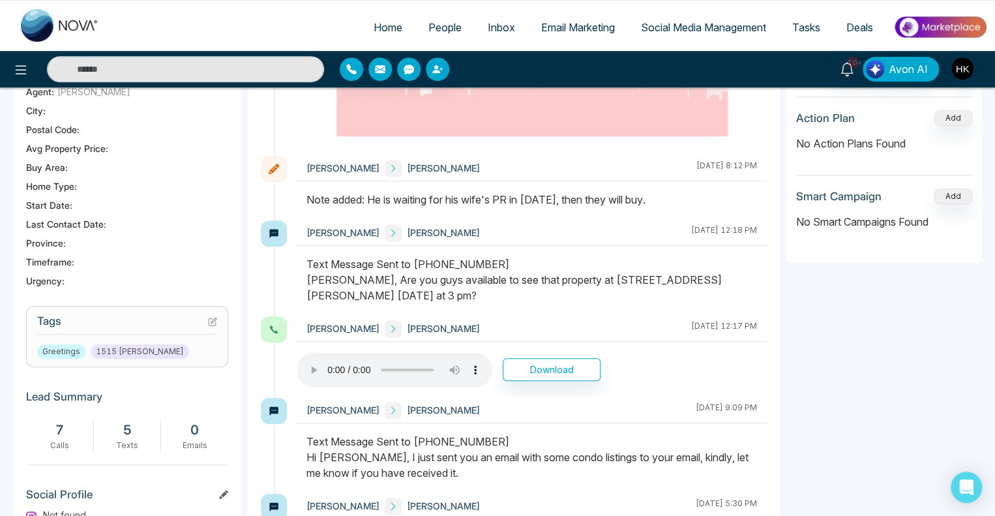
drag, startPoint x: 425, startPoint y: 191, endPoint x: 649, endPoint y: 203, distance: 224.6
click at [649, 203] on div "Note added: He is waiting for his wife's PR in [DATE], then they will buy." at bounding box center [531, 200] width 451 height 16
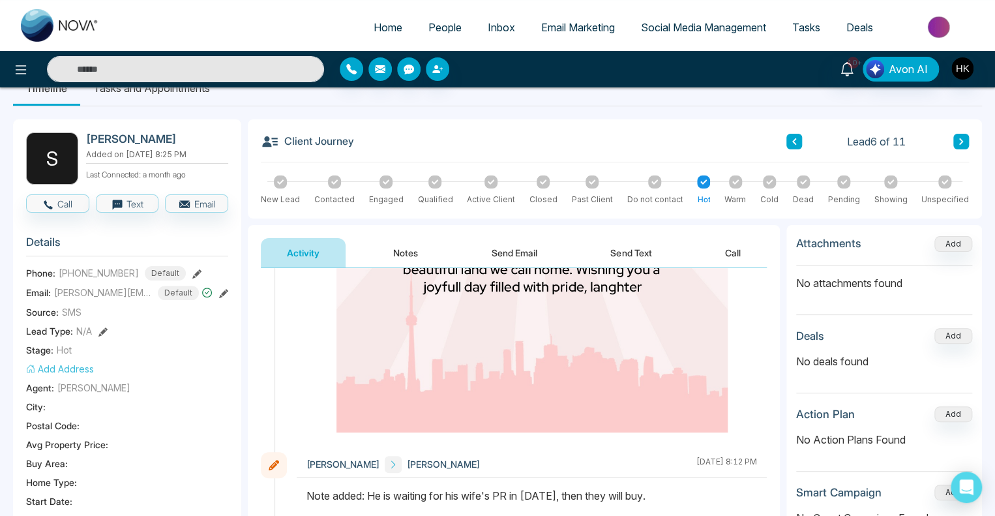
scroll to position [0, 0]
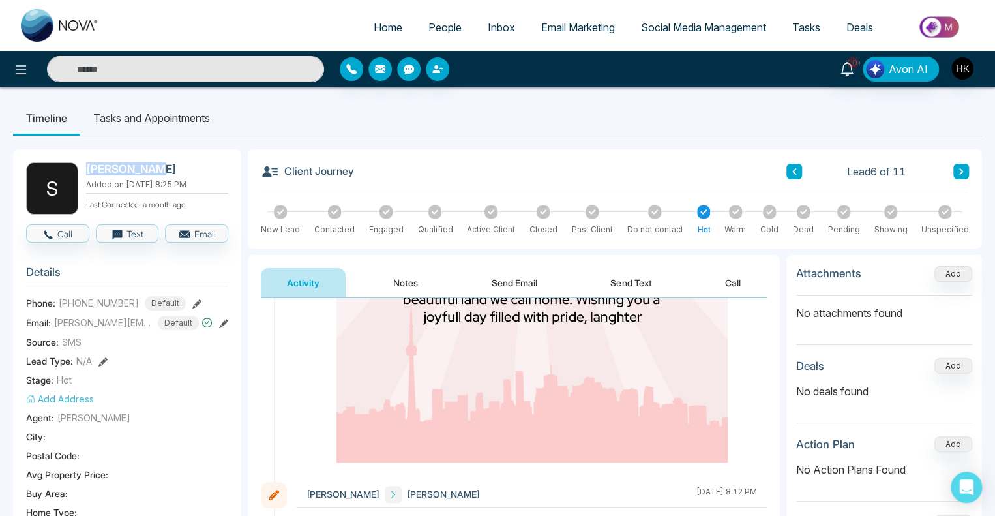
drag, startPoint x: 85, startPoint y: 170, endPoint x: 180, endPoint y: 174, distance: 94.6
click at [180, 174] on div "S [PERSON_NAME] Added on [DATE] 8:25 PM Last Connected: a month ago" at bounding box center [127, 188] width 202 height 52
copy h2 "[PERSON_NAME]"
click at [637, 135] on ul "Timeline Tasks and Appointments" at bounding box center [497, 117] width 969 height 35
click at [769, 211] on icon at bounding box center [769, 212] width 7 height 7
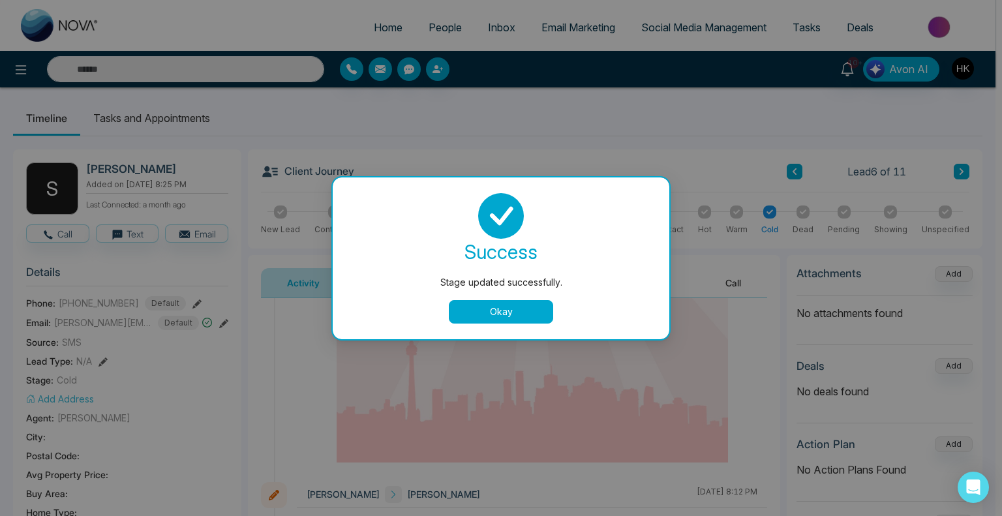
click at [503, 310] on button "Okay" at bounding box center [501, 311] width 104 height 23
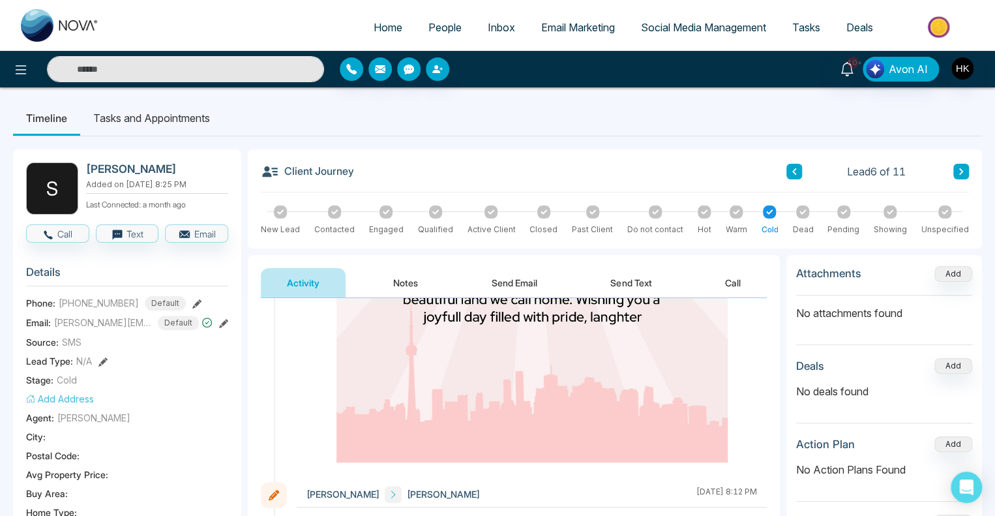
click at [961, 171] on icon at bounding box center [961, 172] width 7 height 8
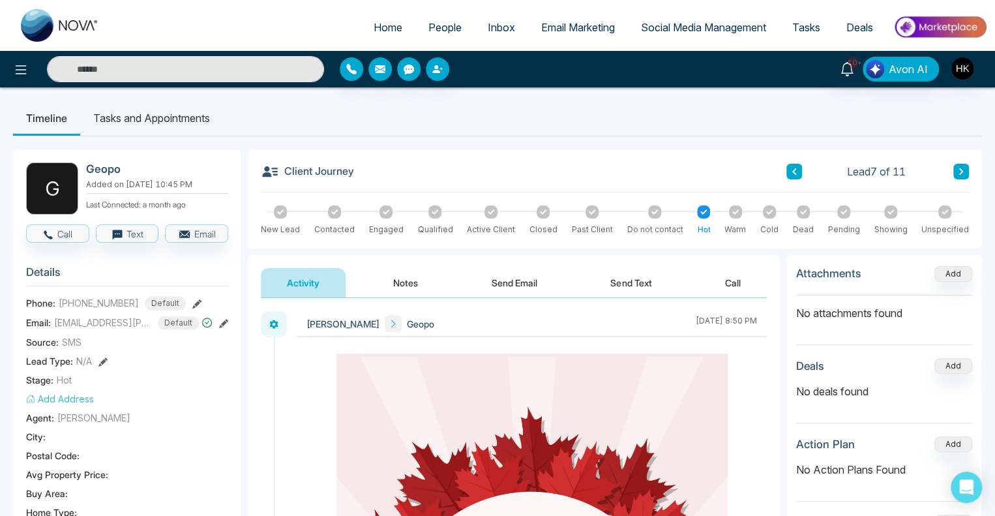
click at [385, 280] on button "Notes" at bounding box center [405, 282] width 77 height 29
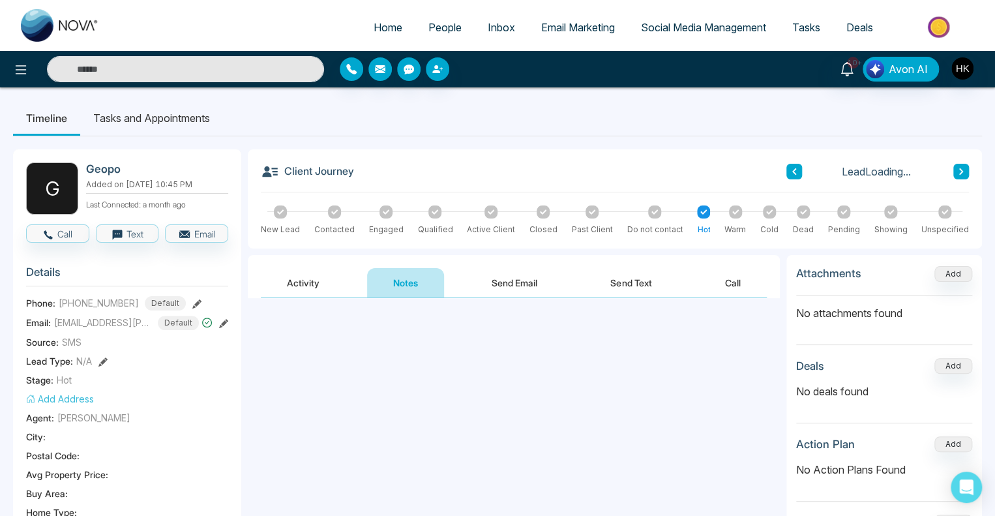
scroll to position [261, 0]
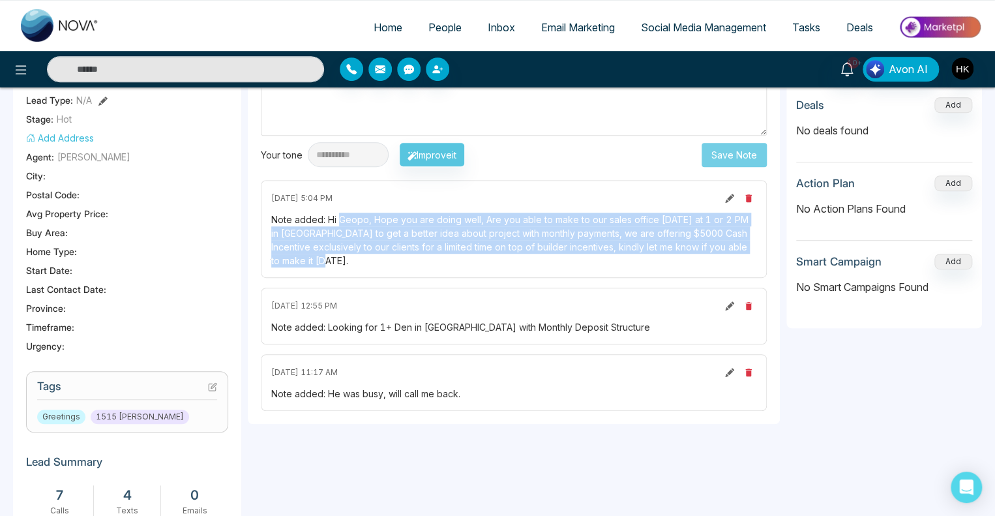
drag, startPoint x: 338, startPoint y: 218, endPoint x: 458, endPoint y: 260, distance: 127.2
click at [458, 260] on div "Note added: Hi Geopo, Hope you are doing well, Are you able to make to our sale…" at bounding box center [513, 240] width 485 height 55
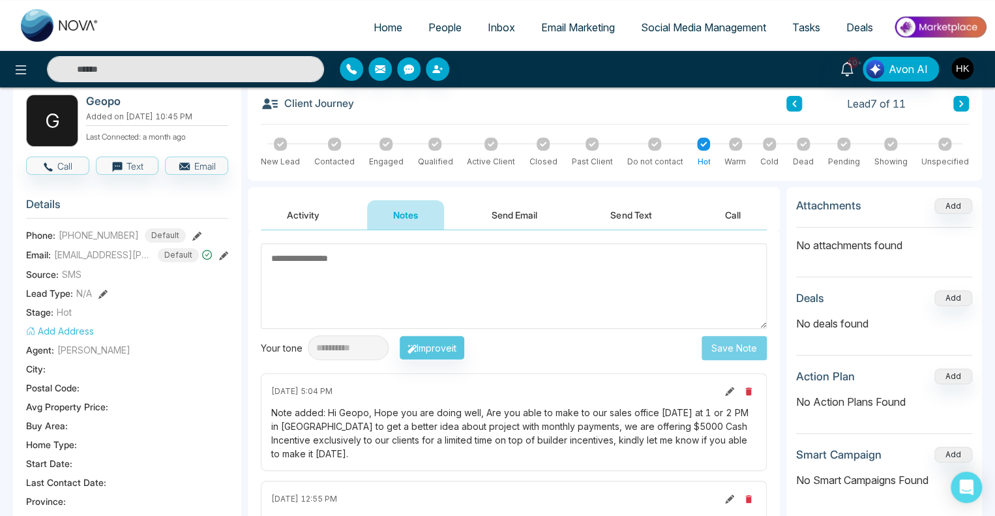
scroll to position [0, 0]
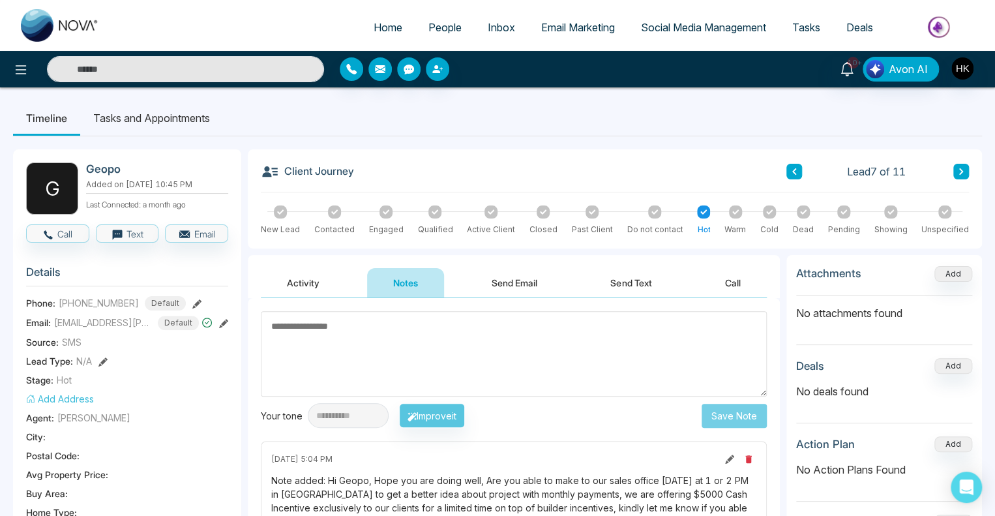
click at [296, 278] on button "Activity" at bounding box center [303, 282] width 85 height 29
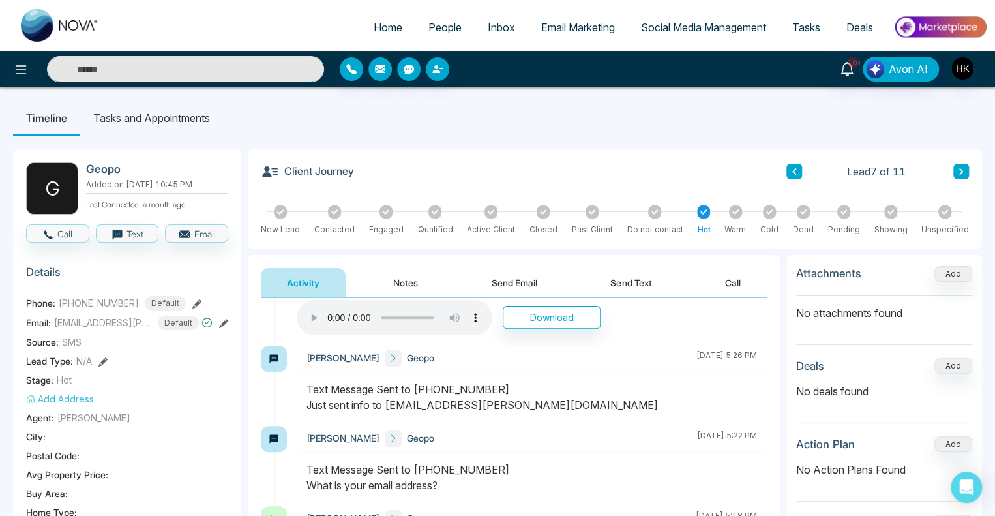
scroll to position [848, 0]
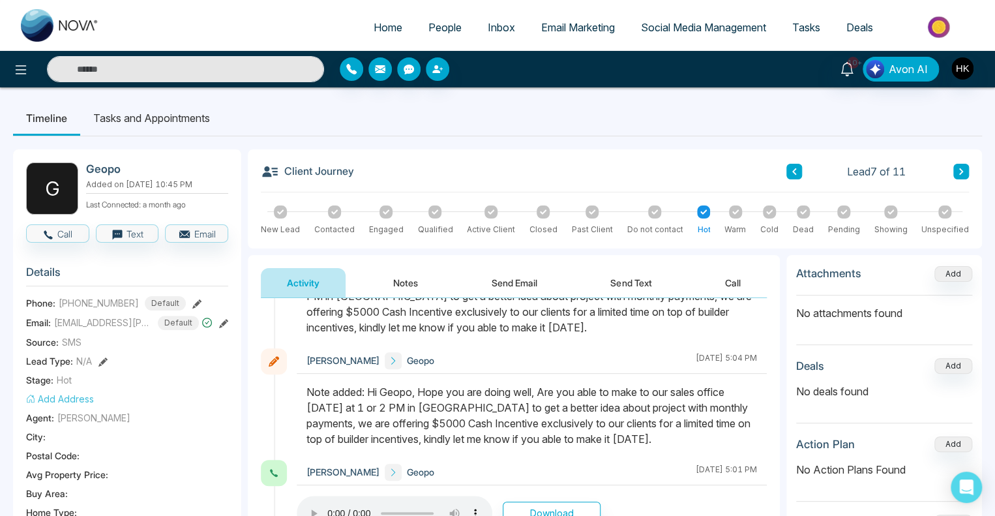
drag, startPoint x: 396, startPoint y: 393, endPoint x: 724, endPoint y: 443, distance: 331.9
click at [724, 443] on div "Note added: Hi Geopo, Hope you are doing well, Are you able to make to our sale…" at bounding box center [531, 415] width 451 height 63
click at [606, 417] on div "Note added: Hi Geopo, Hope you are doing well, Are you able to make to our sale…" at bounding box center [531, 415] width 451 height 63
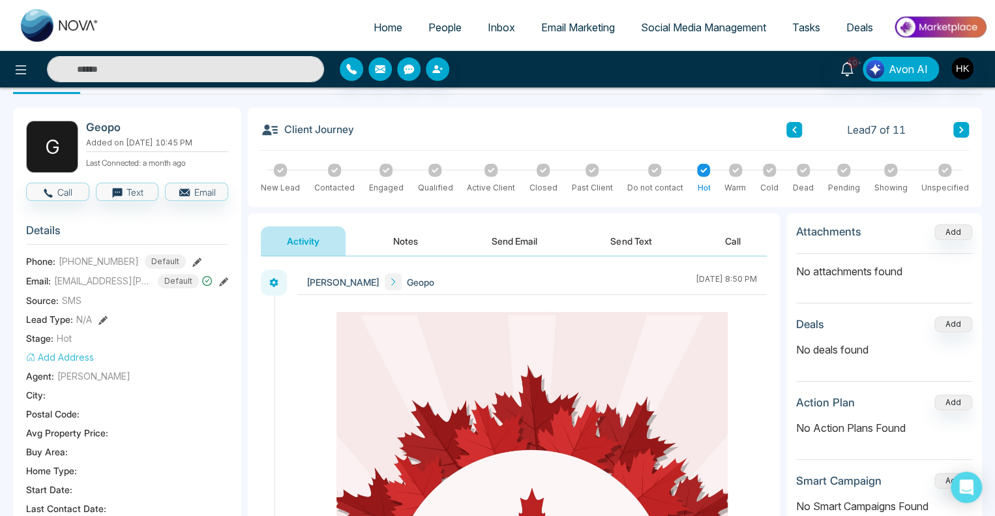
scroll to position [0, 0]
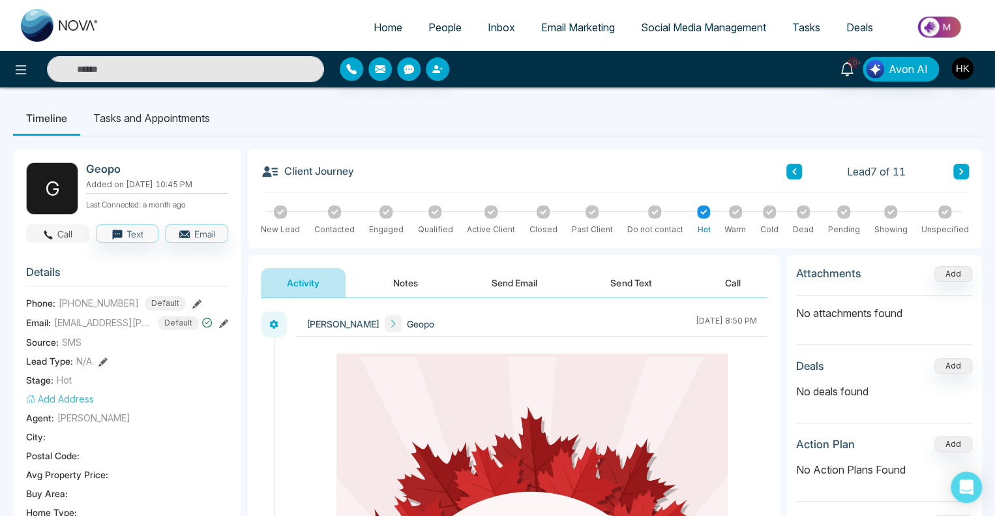
click at [55, 227] on button "Call" at bounding box center [57, 233] width 63 height 18
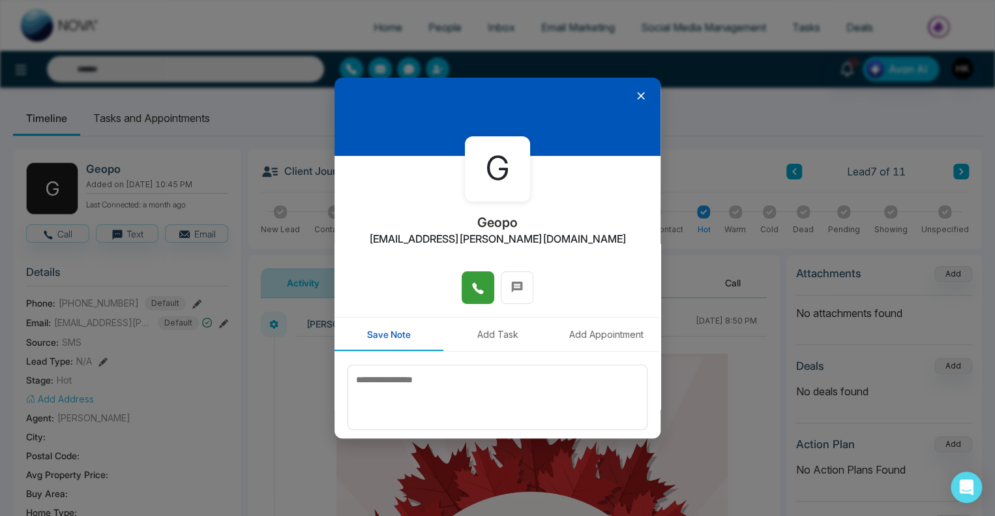
click at [475, 289] on icon at bounding box center [477, 288] width 13 height 13
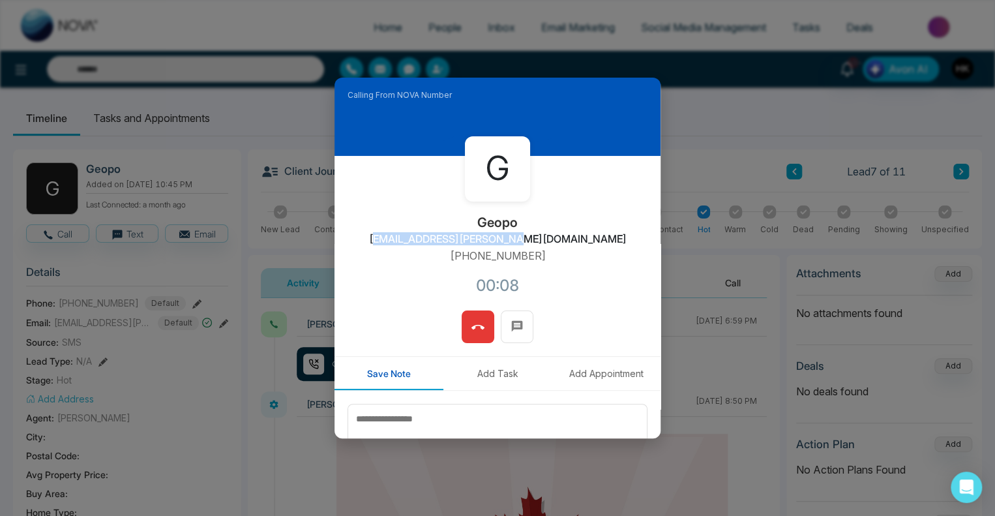
drag, startPoint x: 426, startPoint y: 239, endPoint x: 589, endPoint y: 245, distance: 162.5
click at [592, 246] on div "G Geopo [EMAIL_ADDRESS][PERSON_NAME][DOMAIN_NAME] [PHONE_NUMBER]:08" at bounding box center [498, 233] width 326 height 155
click at [589, 245] on div "G Geopo [EMAIL_ADDRESS][PERSON_NAME][DOMAIN_NAME] [PHONE_NUMBER]:08" at bounding box center [498, 233] width 326 height 155
click at [475, 331] on icon at bounding box center [477, 327] width 13 height 13
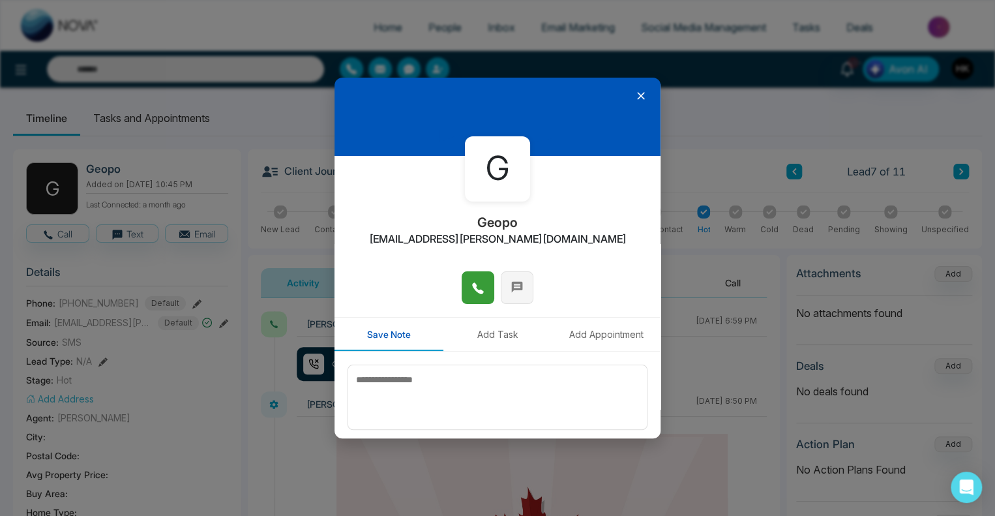
click at [514, 293] on icon at bounding box center [517, 286] width 13 height 13
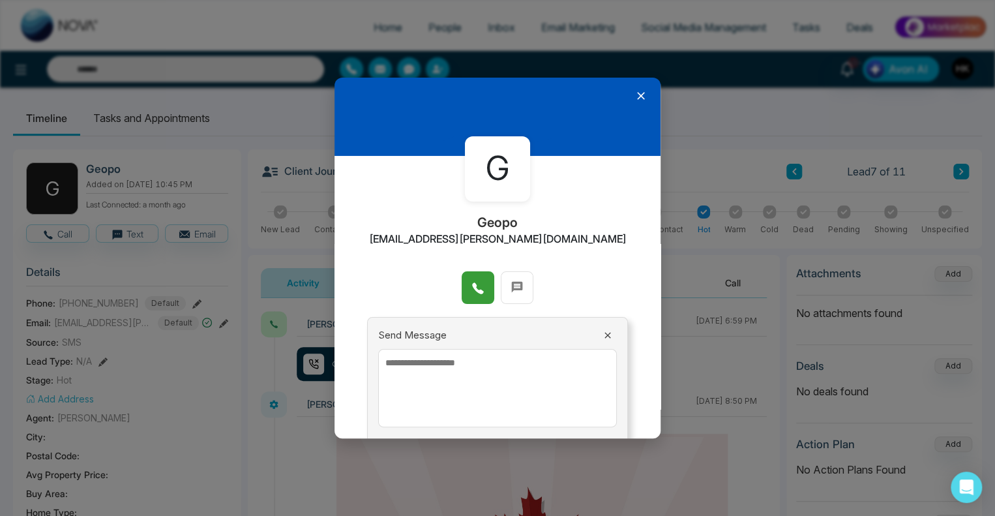
click at [447, 380] on textarea at bounding box center [497, 388] width 239 height 78
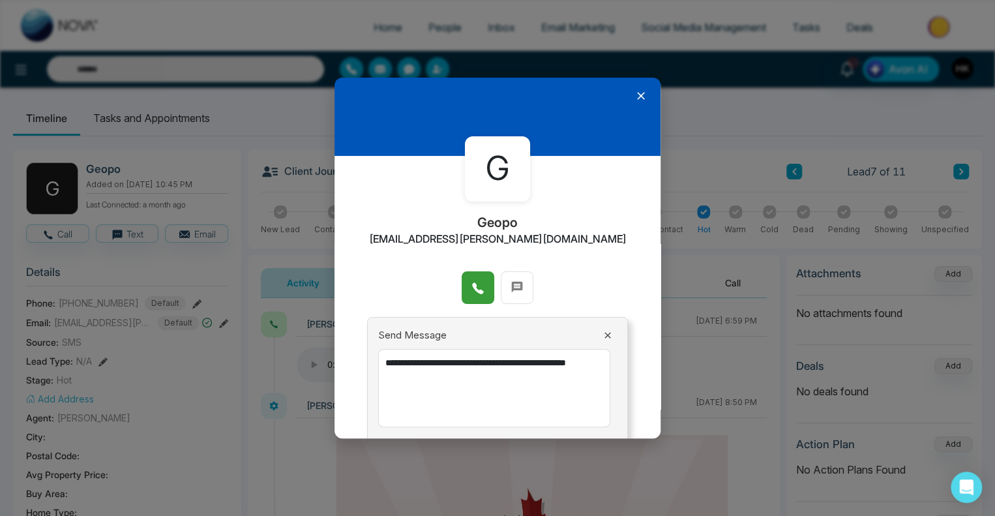
drag, startPoint x: 590, startPoint y: 366, endPoint x: 556, endPoint y: 368, distance: 34.6
click at [556, 368] on textarea "**********" at bounding box center [494, 388] width 232 height 78
click at [505, 371] on textarea "**********" at bounding box center [494, 388] width 232 height 78
click at [558, 364] on textarea "**********" at bounding box center [494, 388] width 232 height 78
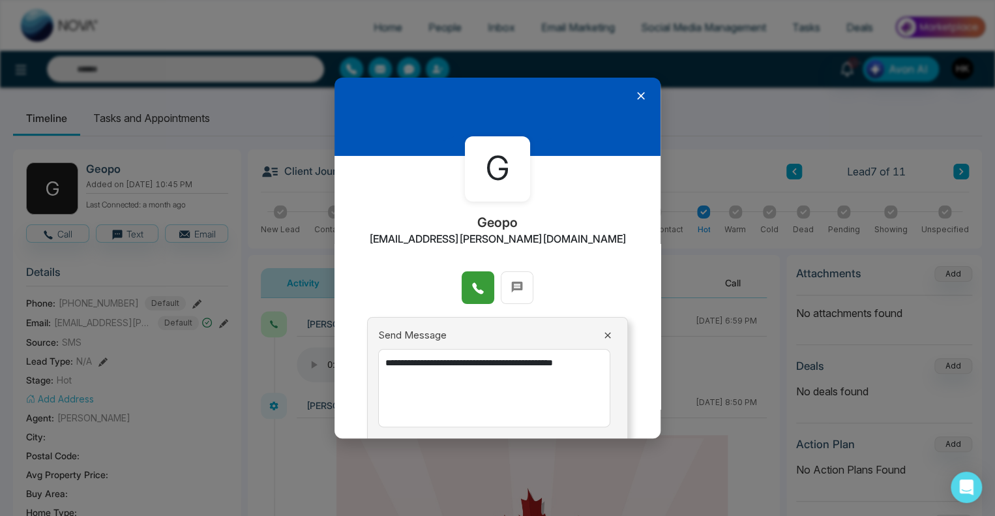
click at [499, 363] on textarea "**********" at bounding box center [494, 388] width 232 height 78
click at [537, 359] on textarea "**********" at bounding box center [494, 388] width 232 height 78
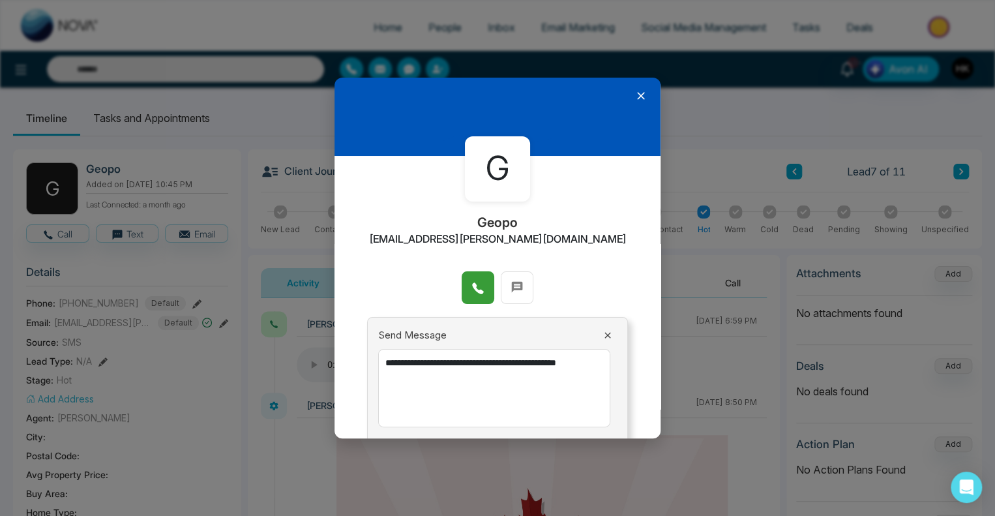
click at [525, 392] on textarea "**********" at bounding box center [494, 388] width 232 height 78
click at [533, 368] on textarea "**********" at bounding box center [494, 388] width 232 height 78
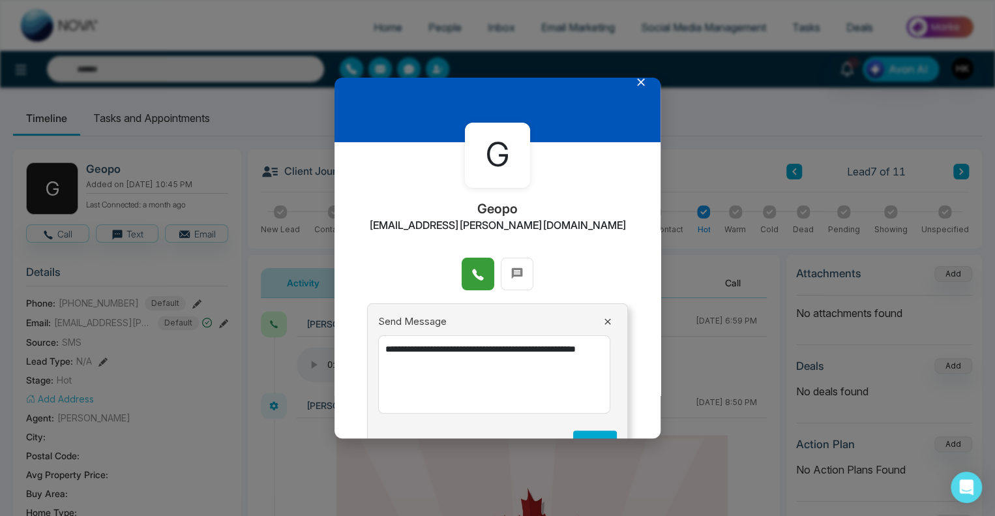
scroll to position [53, 0]
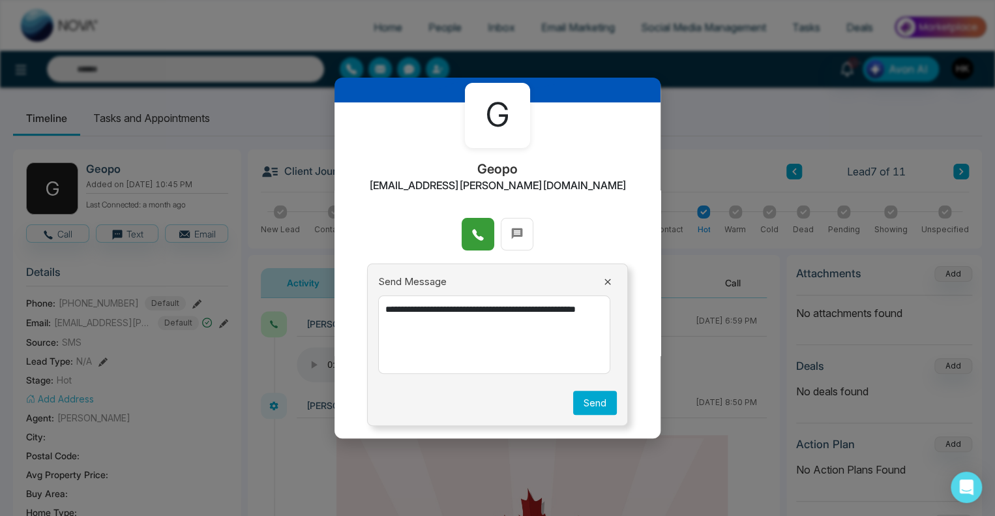
type textarea "**********"
click at [593, 402] on button "Send" at bounding box center [595, 403] width 44 height 24
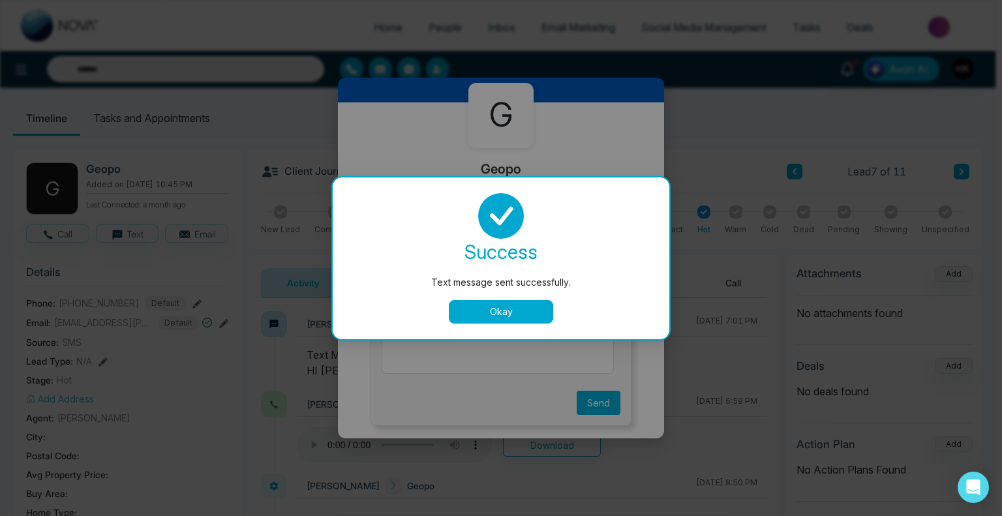
click at [499, 316] on button "Okay" at bounding box center [501, 311] width 104 height 23
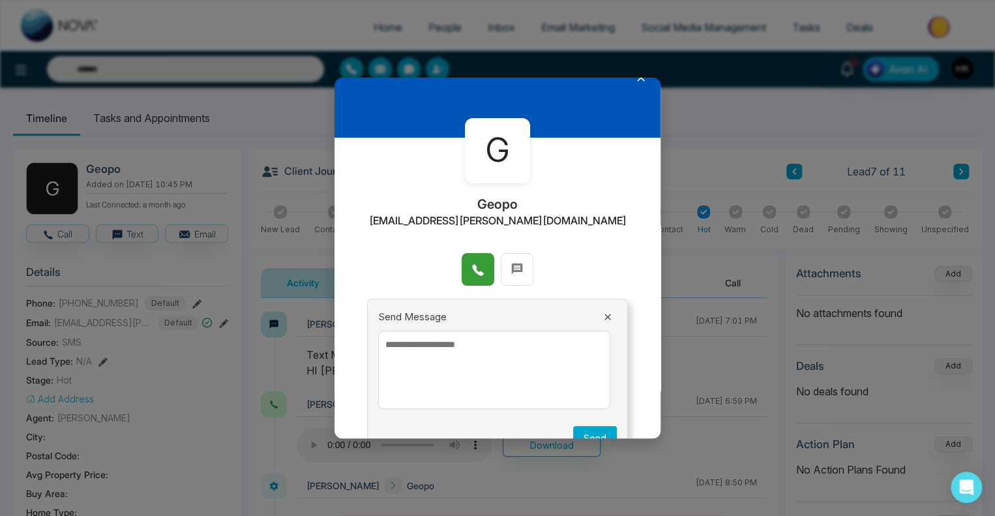
scroll to position [0, 0]
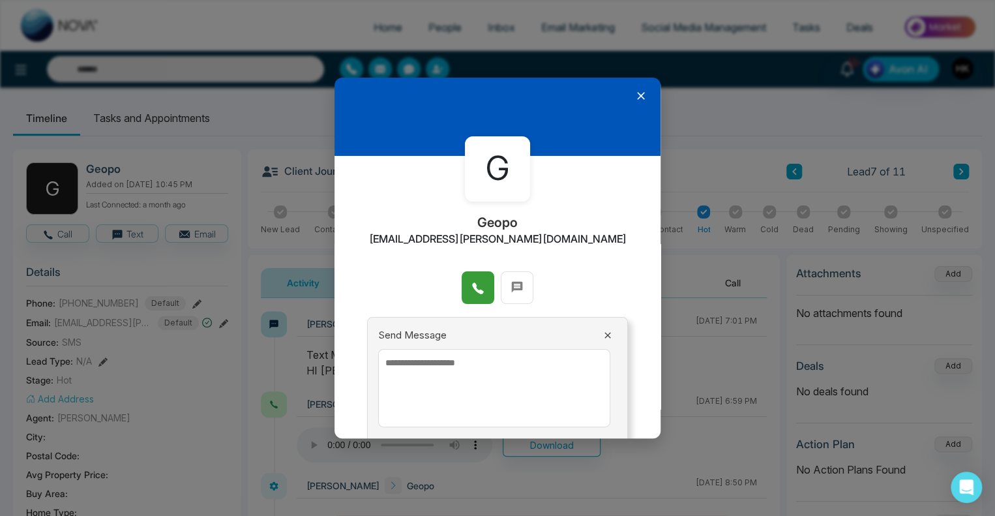
click at [636, 95] on icon at bounding box center [640, 95] width 13 height 13
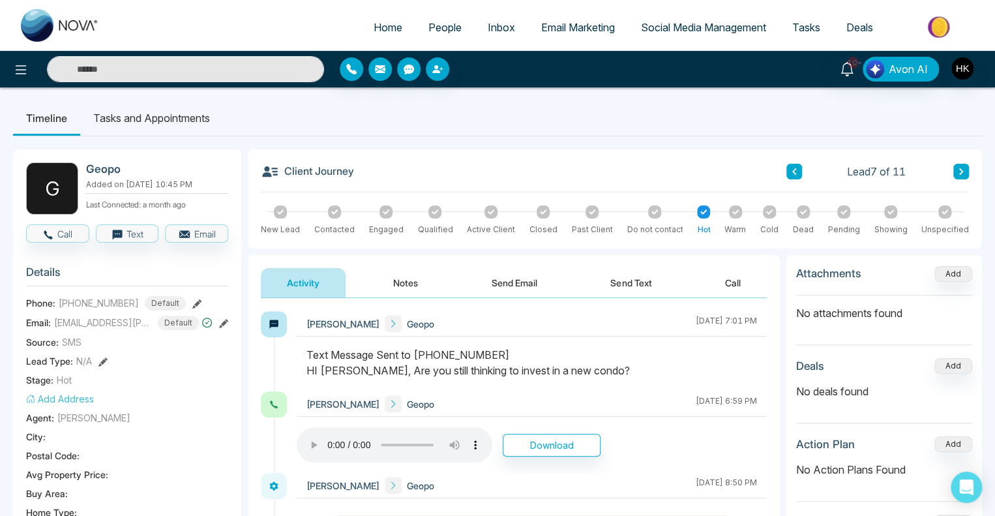
click at [964, 173] on icon at bounding box center [961, 172] width 7 height 8
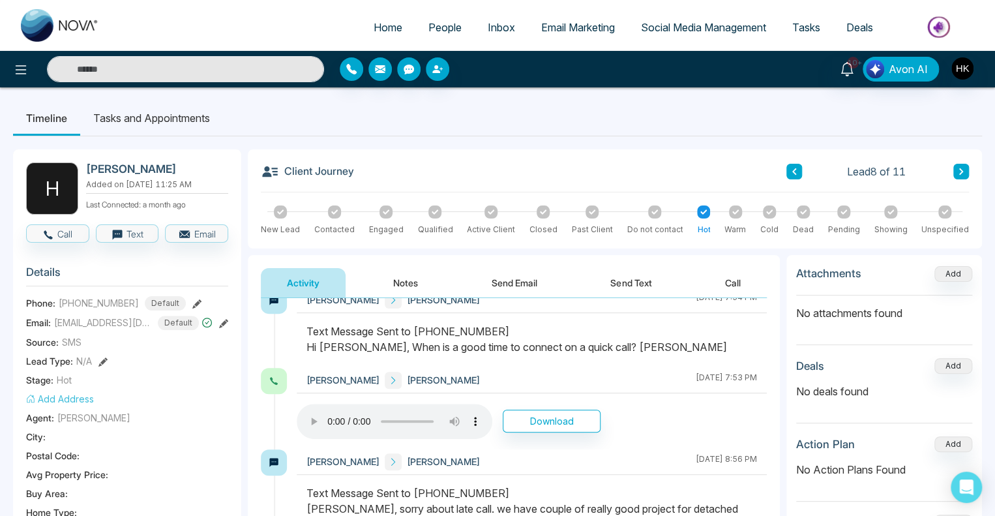
scroll to position [782, 0]
drag, startPoint x: 394, startPoint y: 349, endPoint x: 655, endPoint y: 351, distance: 260.8
click at [655, 351] on div "Text Message Sent to [PHONE_NUMBER] Hi [PERSON_NAME], When is a good time to co…" at bounding box center [531, 337] width 451 height 31
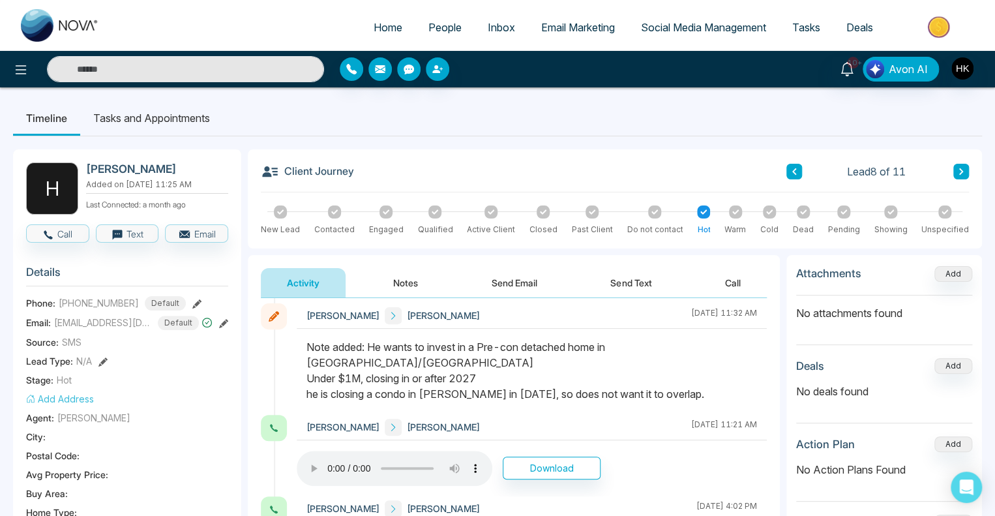
scroll to position [1304, 0]
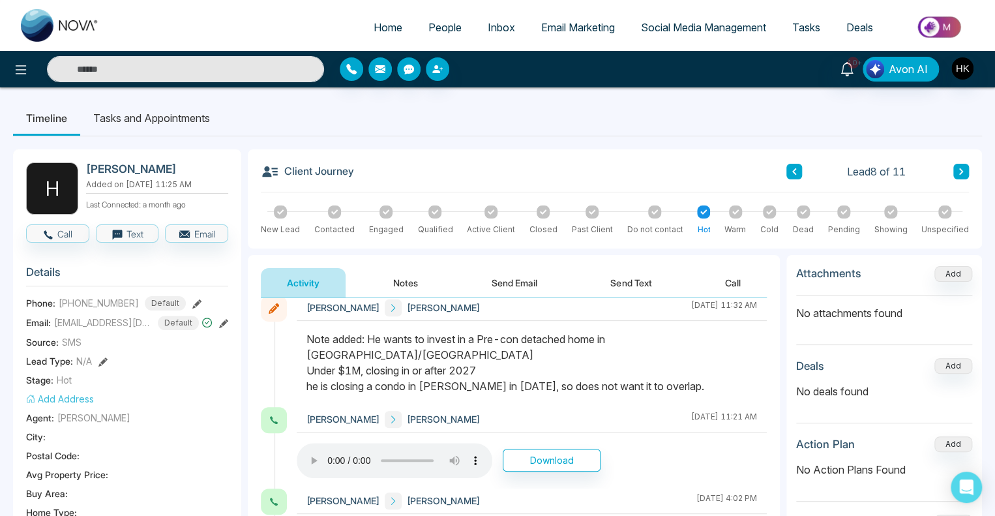
drag, startPoint x: 369, startPoint y: 335, endPoint x: 742, endPoint y: 381, distance: 375.8
click at [742, 381] on div at bounding box center [532, 369] width 470 height 76
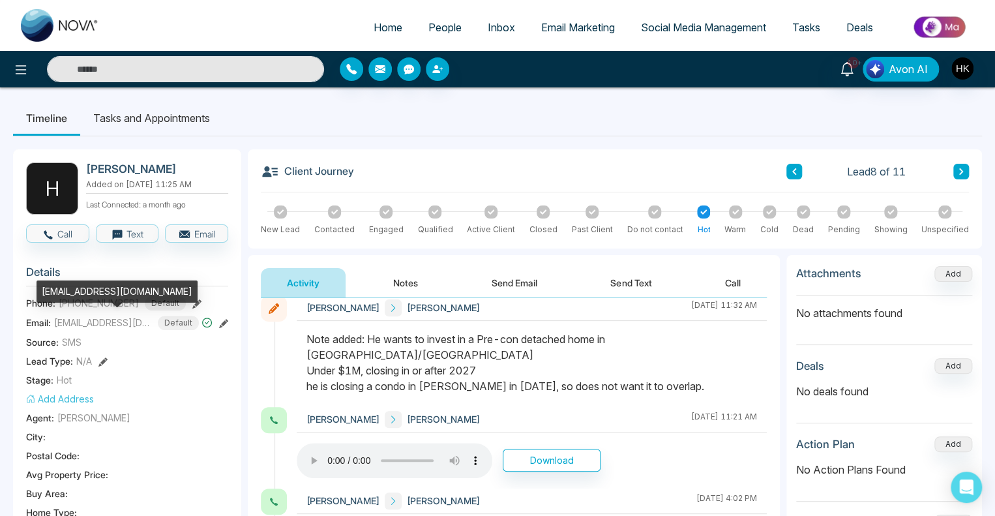
click at [80, 329] on section "Details Phone: [PHONE_NUMBER] Default Email: [EMAIL_ADDRESS][DOMAIN_NAME] Defau…" at bounding box center [127, 437] width 202 height 363
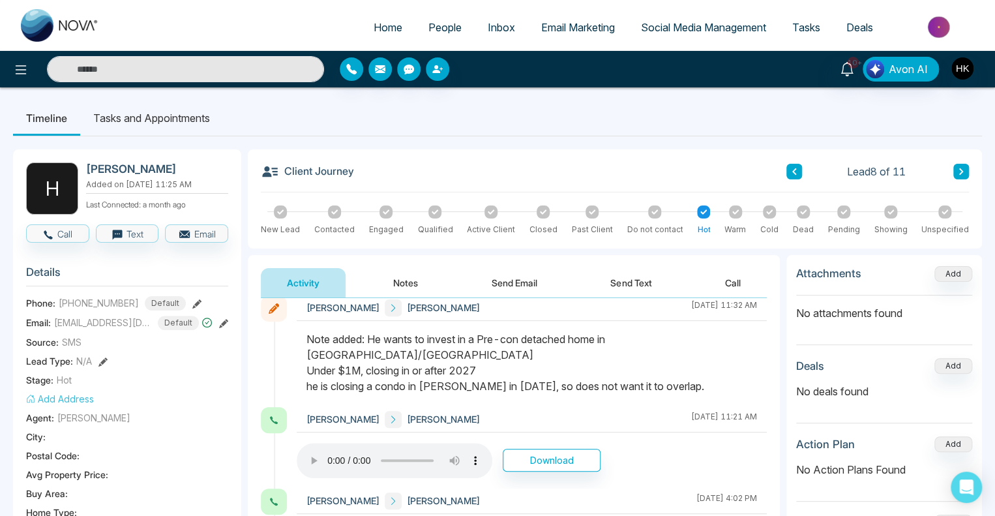
click at [82, 323] on span "[EMAIL_ADDRESS][DOMAIN_NAME]" at bounding box center [103, 323] width 98 height 14
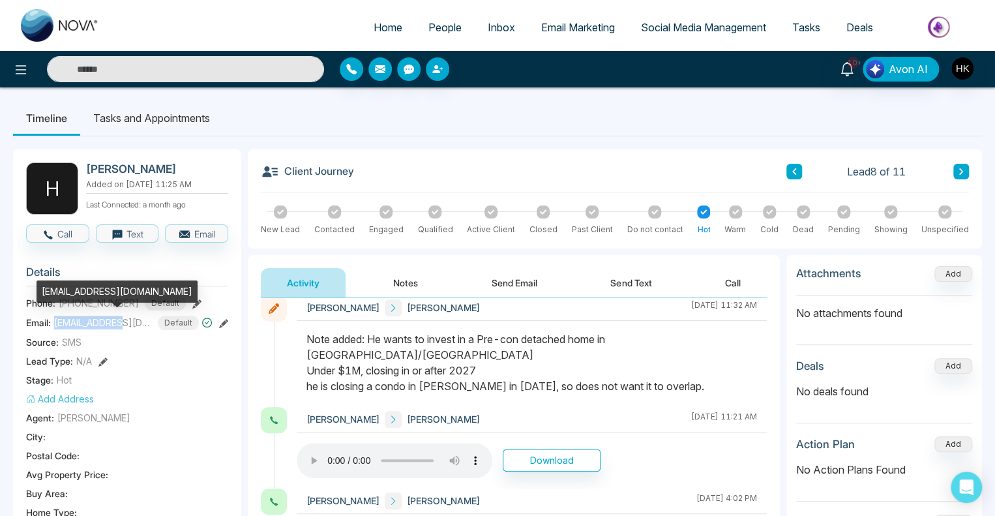
click at [82, 323] on span "[EMAIL_ADDRESS][DOMAIN_NAME]" at bounding box center [103, 323] width 98 height 14
copy span "[EMAIL_ADDRESS][DOMAIN_NAME]"
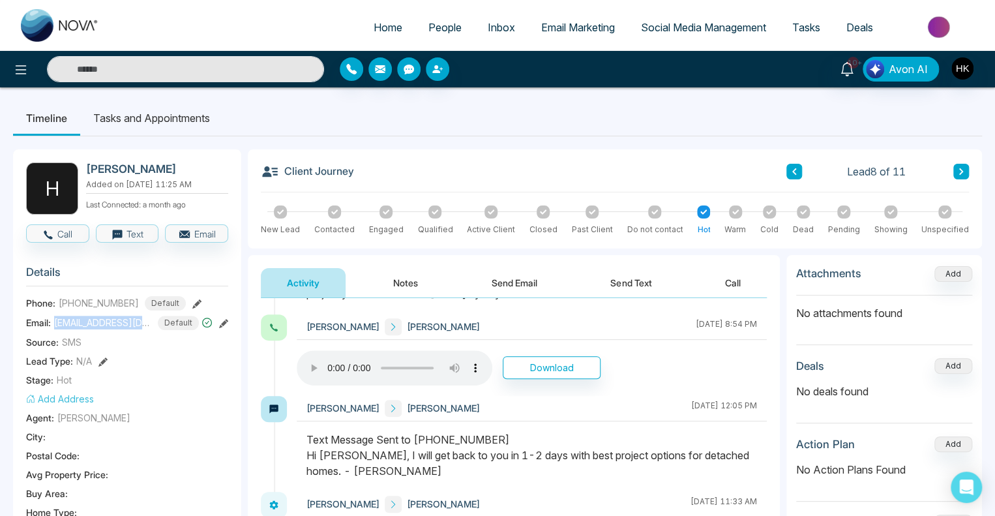
scroll to position [782, 0]
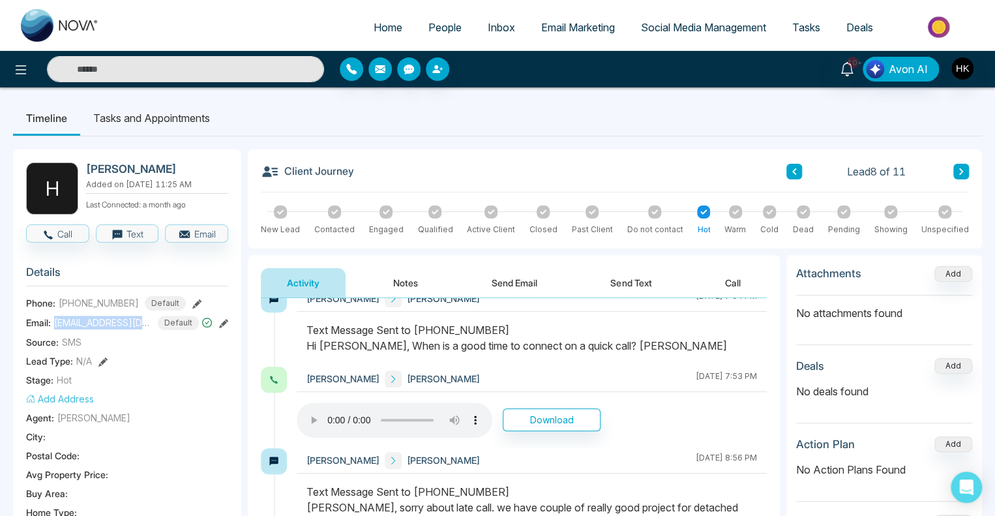
click at [634, 286] on button "Send Text" at bounding box center [630, 282] width 93 height 29
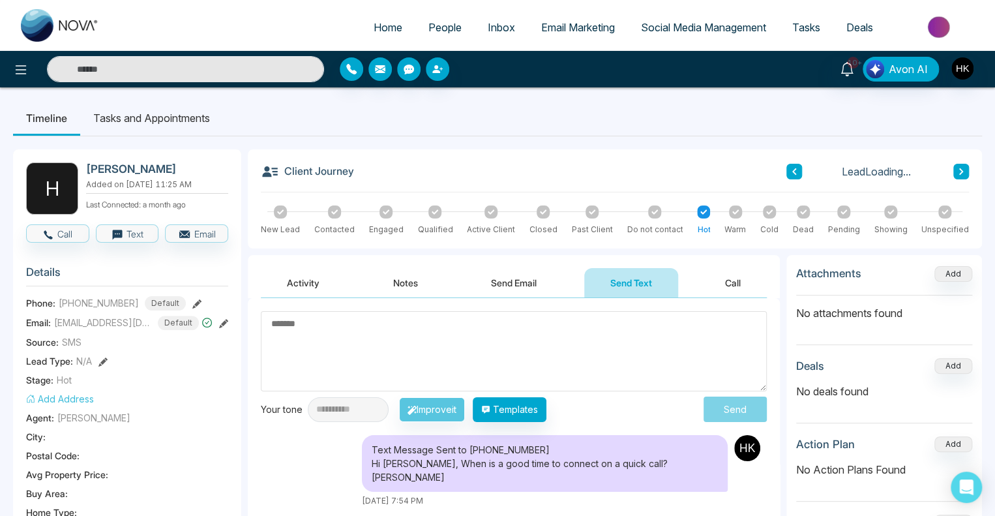
click at [385, 372] on textarea at bounding box center [514, 351] width 506 height 80
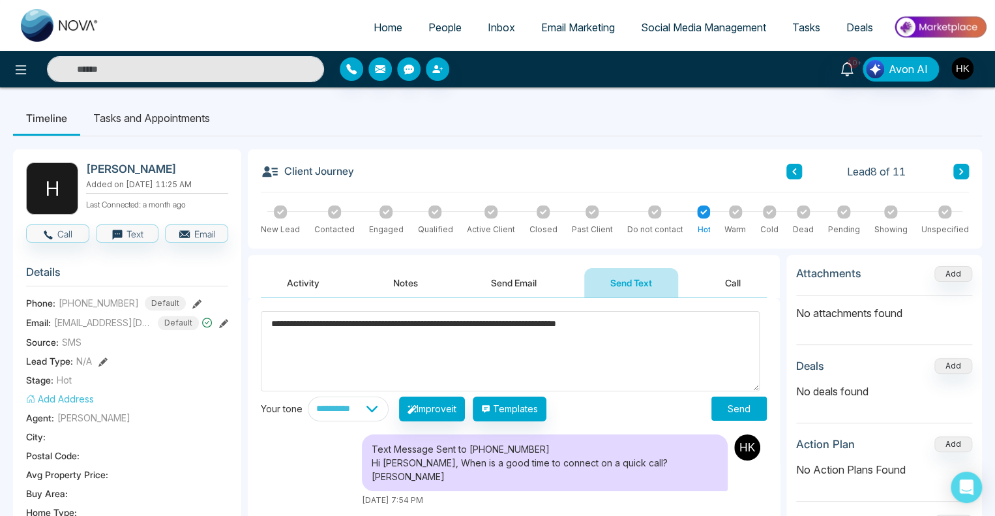
click at [497, 336] on textarea "**********" at bounding box center [510, 351] width 499 height 80
click at [554, 338] on textarea "**********" at bounding box center [510, 351] width 499 height 80
click at [580, 334] on textarea "**********" at bounding box center [510, 351] width 499 height 80
type textarea "**********"
click at [745, 411] on button "Send" at bounding box center [738, 408] width 55 height 24
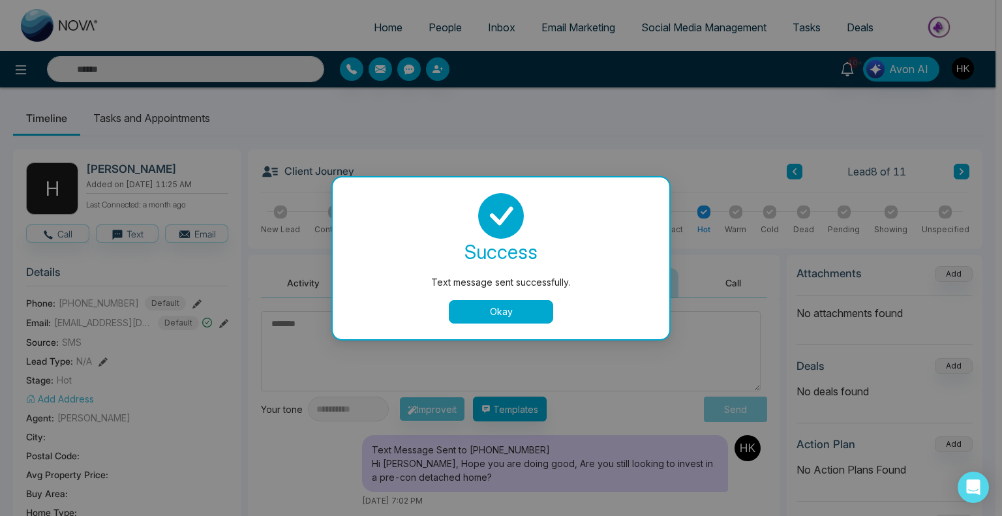
click at [540, 313] on button "Okay" at bounding box center [501, 311] width 104 height 23
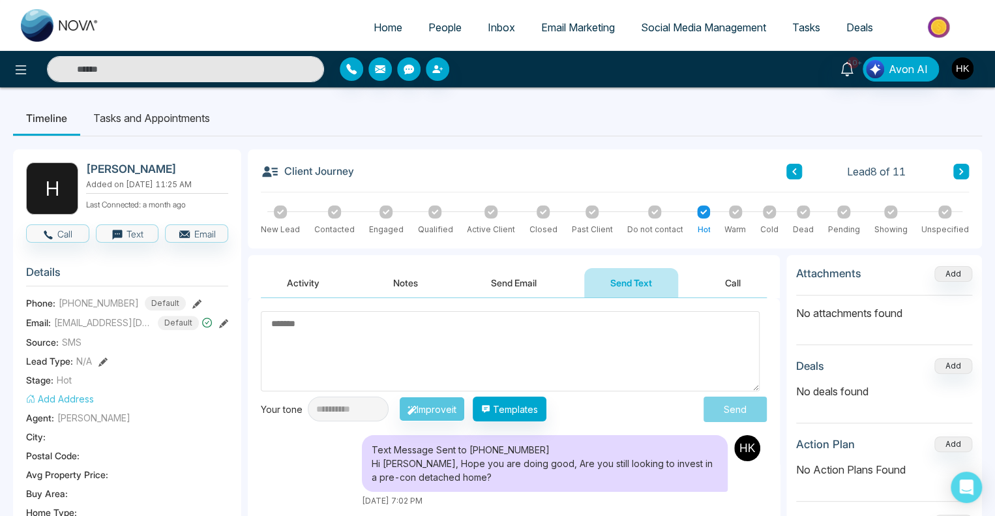
click at [968, 169] on button at bounding box center [961, 172] width 16 height 16
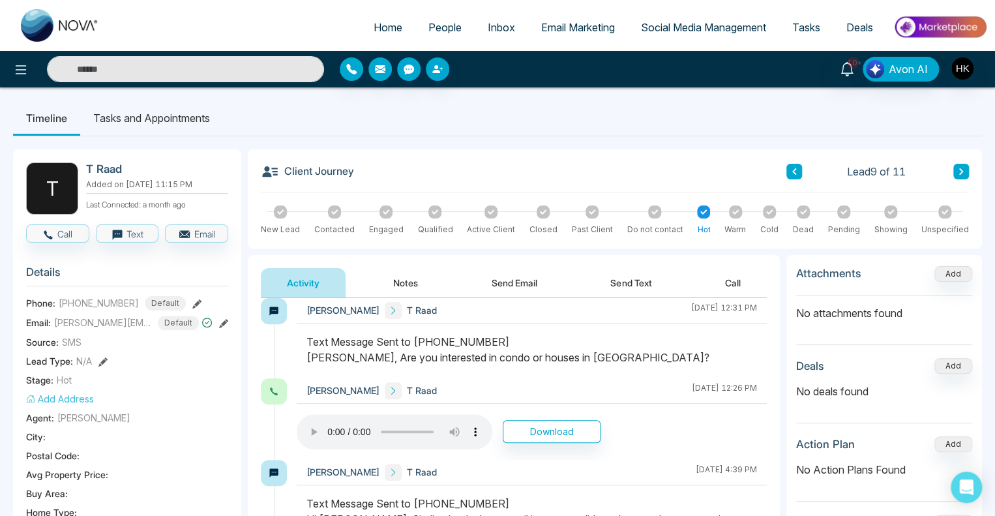
scroll to position [812, 0]
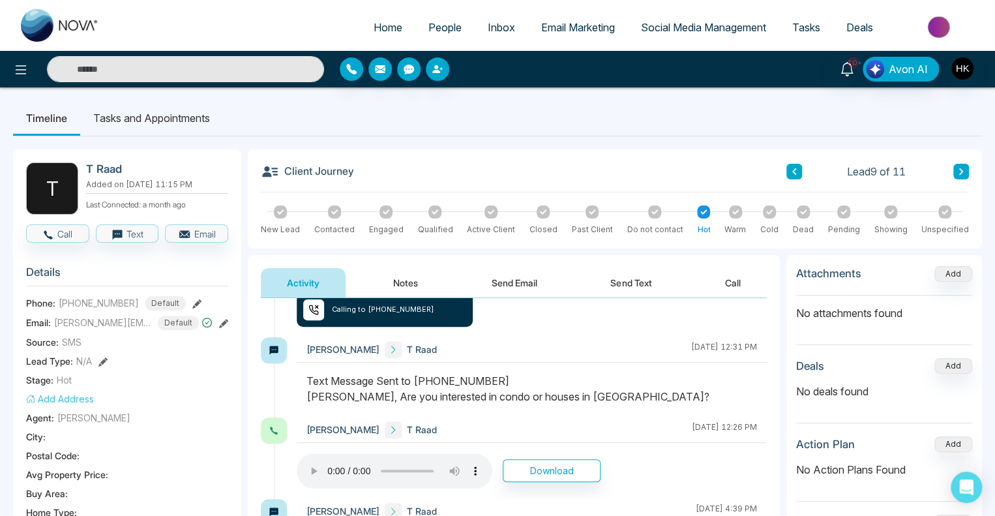
drag, startPoint x: 468, startPoint y: 393, endPoint x: 681, endPoint y: 393, distance: 213.9
click at [681, 393] on div "Text Message Sent to [PHONE_NUMBER] [PERSON_NAME], Are you interested in condo …" at bounding box center [531, 388] width 451 height 31
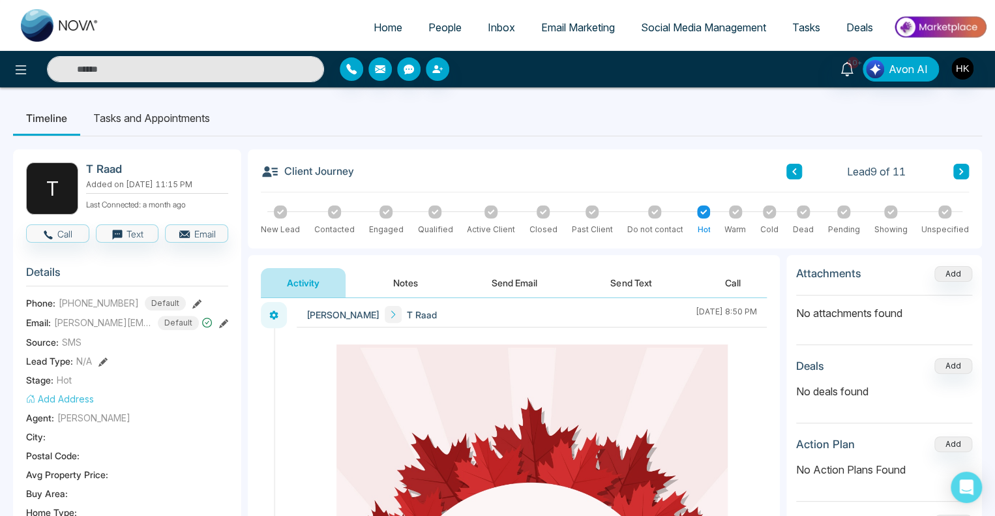
scroll to position [0, 0]
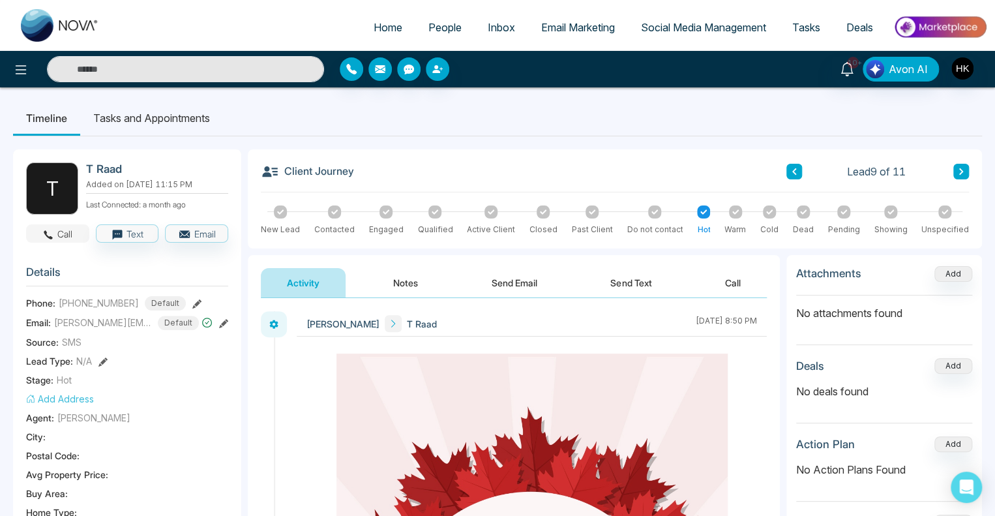
click at [51, 231] on icon "button" at bounding box center [48, 235] width 12 height 12
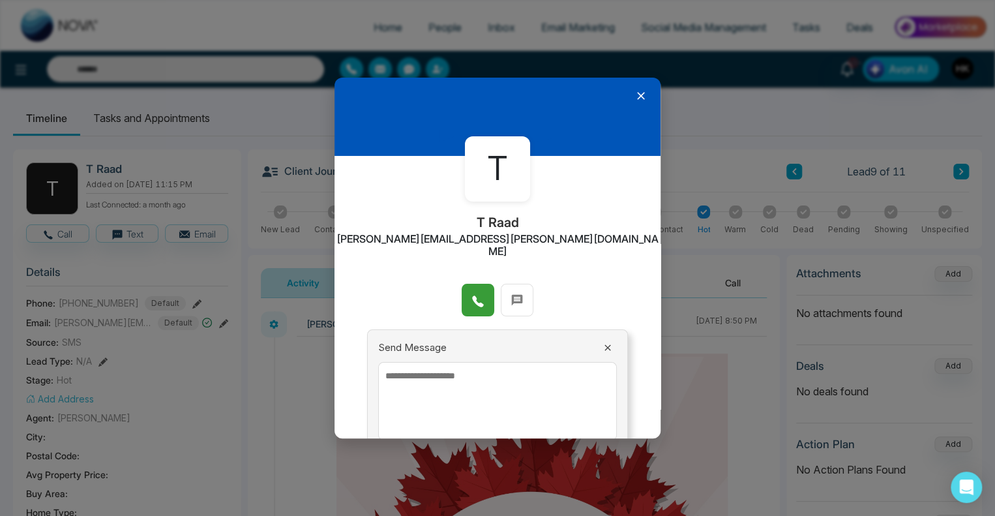
click at [475, 295] on icon at bounding box center [477, 301] width 13 height 13
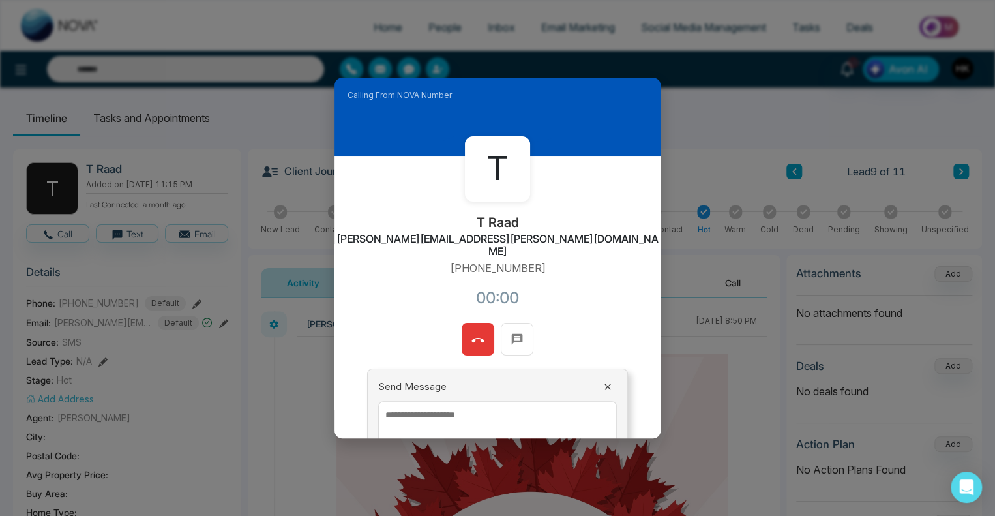
click at [618, 244] on div "T T Raad [EMAIL_ADDRESS][PERSON_NAME][DOMAIN_NAME] [PHONE_NUMBER]:00" at bounding box center [498, 239] width 326 height 167
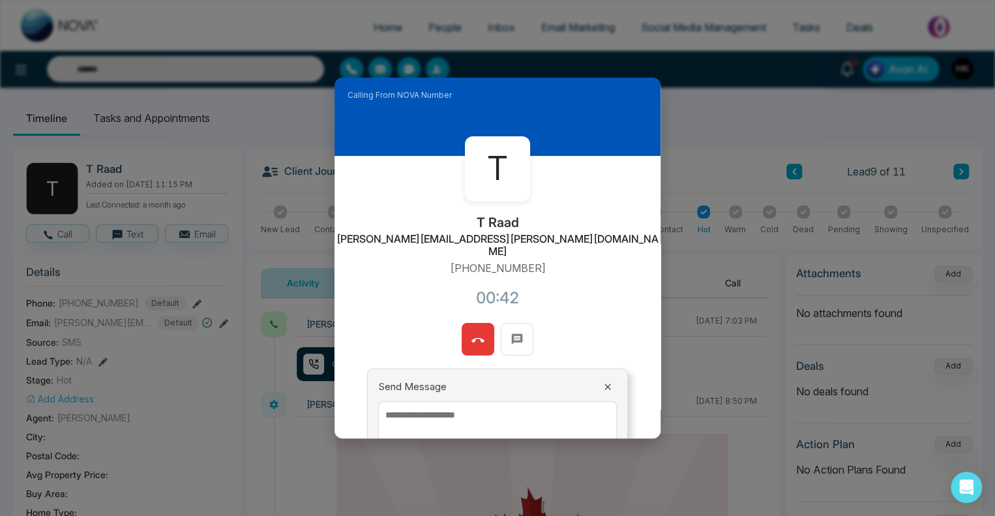
click at [480, 334] on icon at bounding box center [477, 340] width 13 height 13
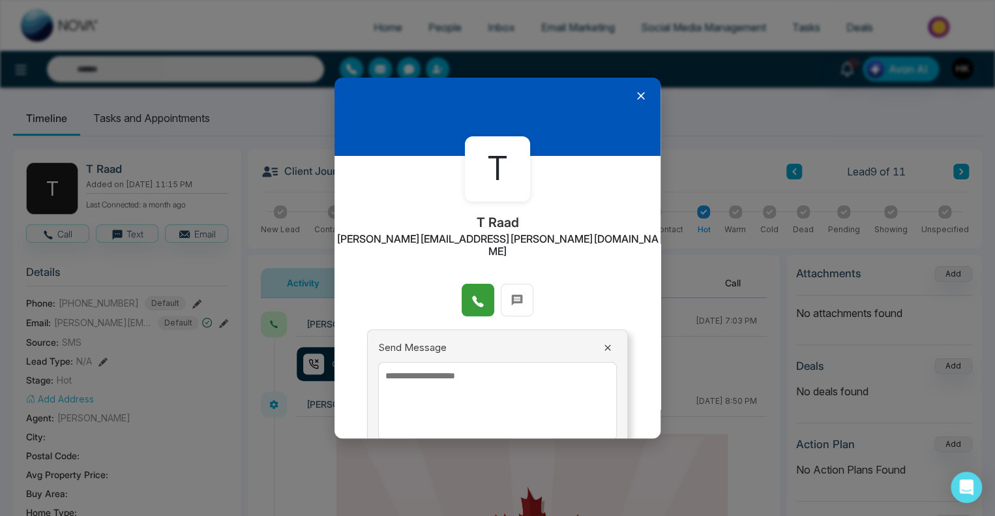
click at [637, 94] on icon at bounding box center [641, 96] width 8 height 8
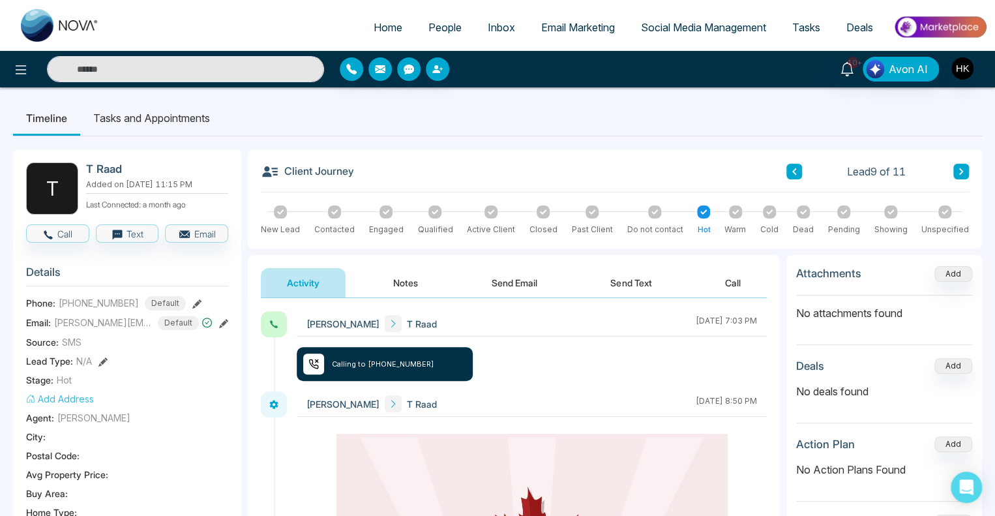
click at [803, 215] on icon at bounding box center [803, 212] width 7 height 7
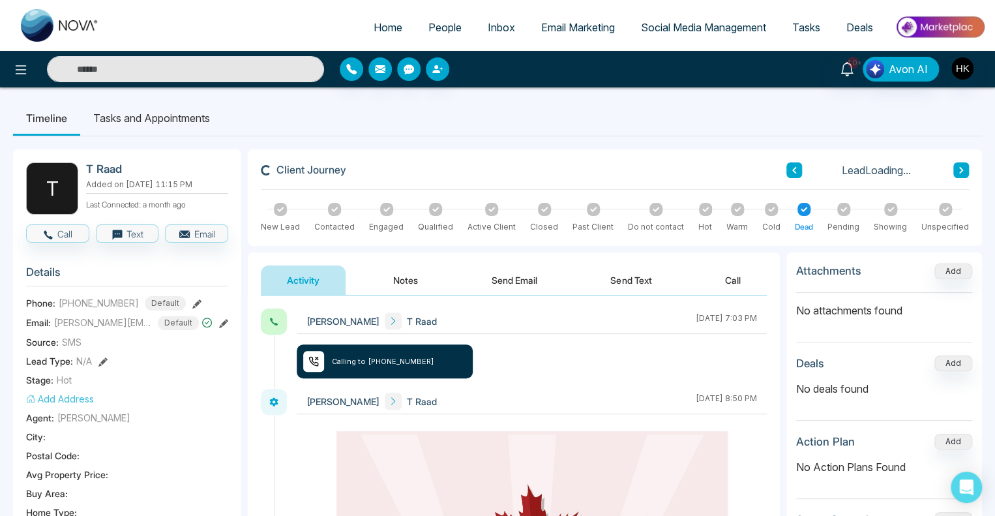
click at [417, 278] on body "Home People Inbox Email Marketing Social Media Management Tasks Deals 10+ Avon …" at bounding box center [497, 258] width 995 height 516
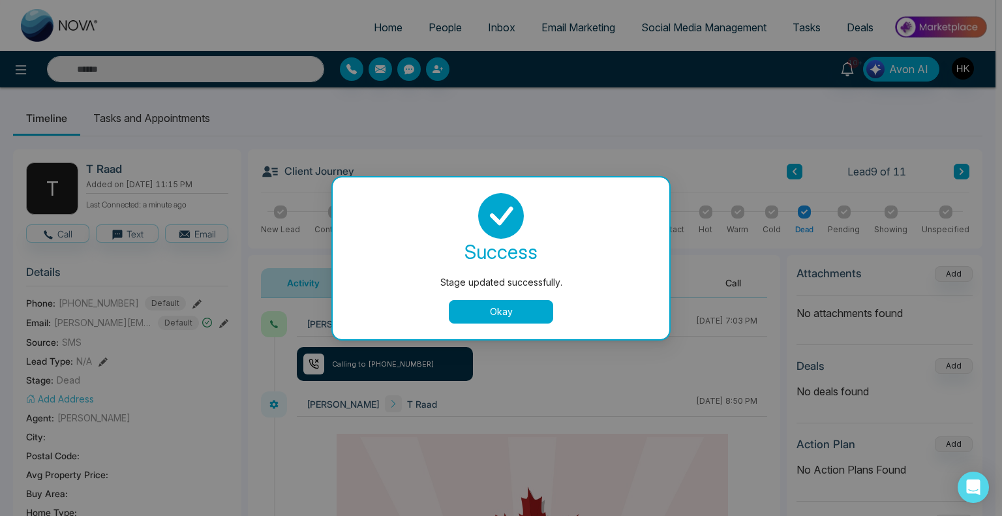
click at [519, 305] on button "Okay" at bounding box center [501, 311] width 104 height 23
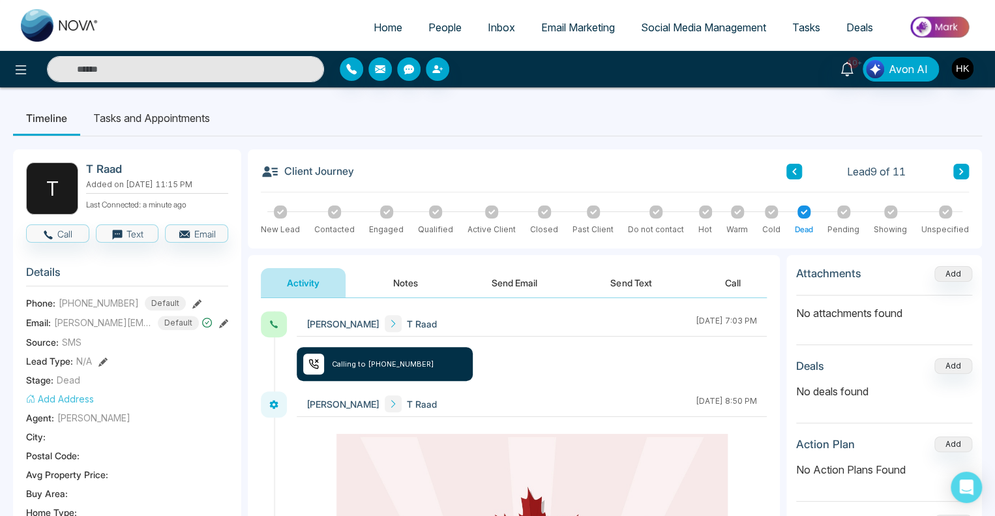
click at [413, 274] on button "Notes" at bounding box center [405, 282] width 77 height 29
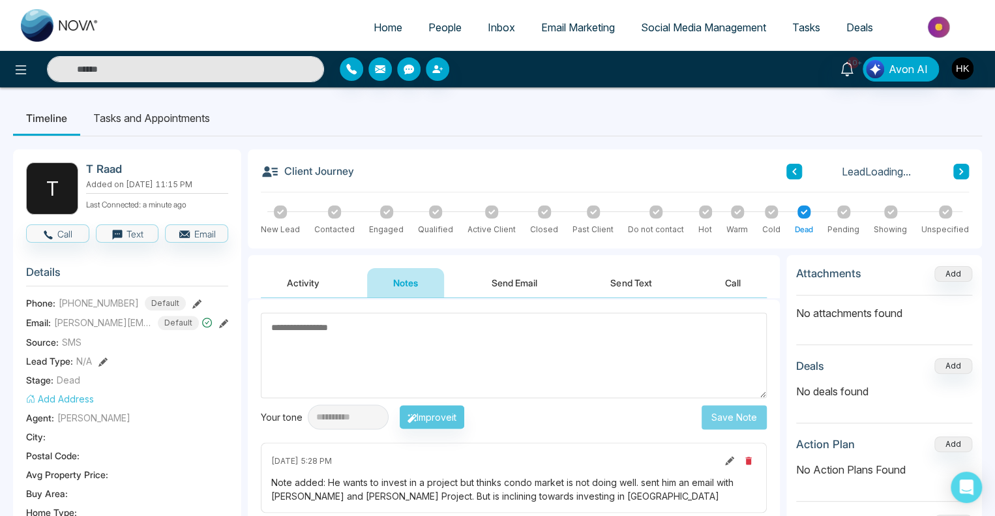
click at [407, 336] on textarea at bounding box center [514, 354] width 506 height 85
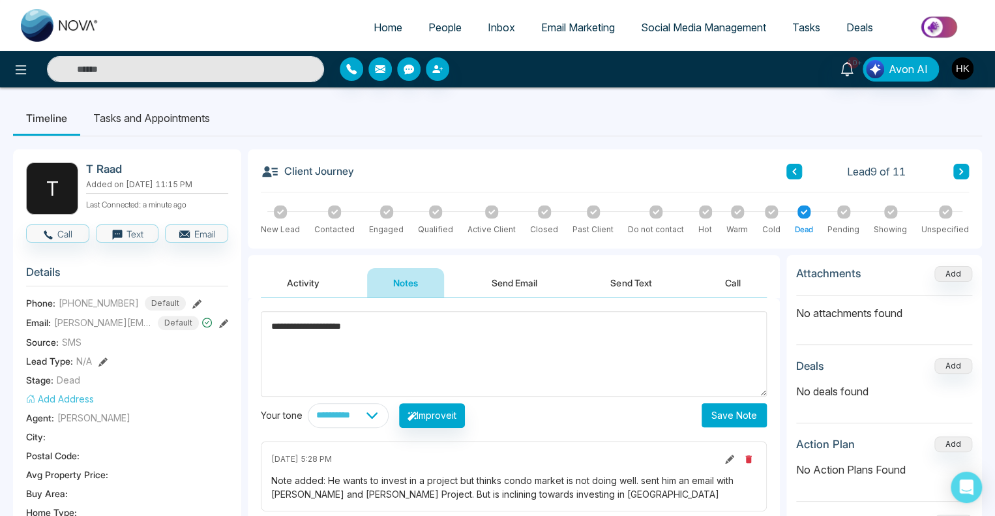
type textarea "**********"
click at [743, 408] on button "Save Note" at bounding box center [734, 415] width 65 height 24
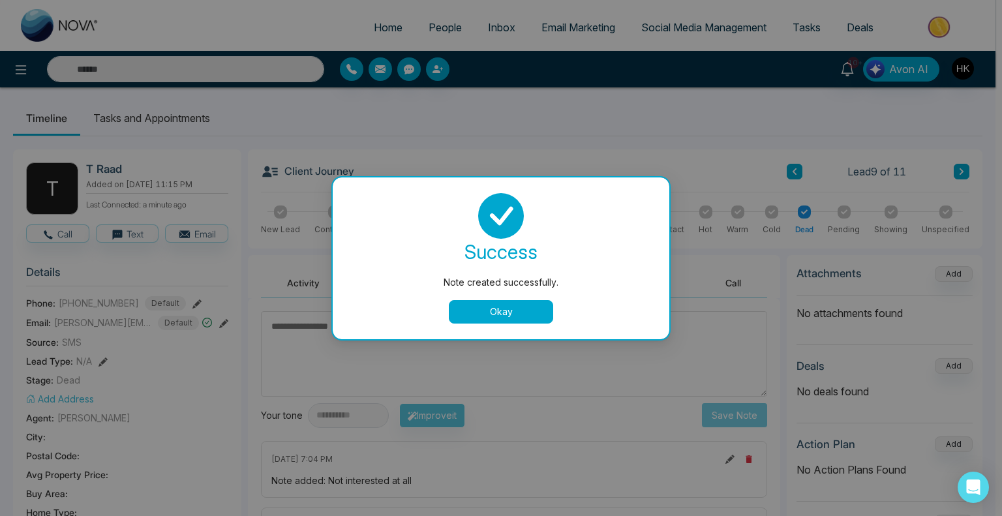
click at [493, 310] on button "Okay" at bounding box center [501, 311] width 104 height 23
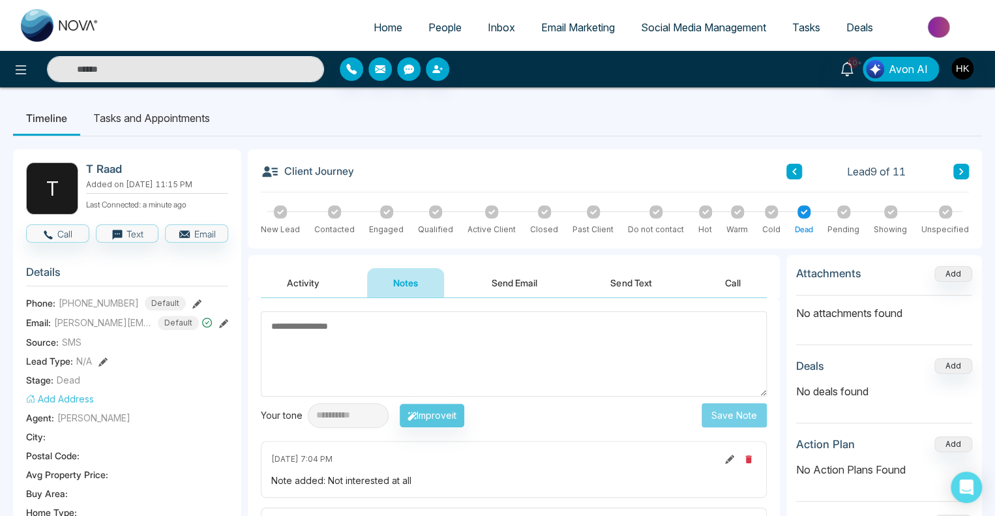
click at [960, 178] on button at bounding box center [961, 172] width 16 height 16
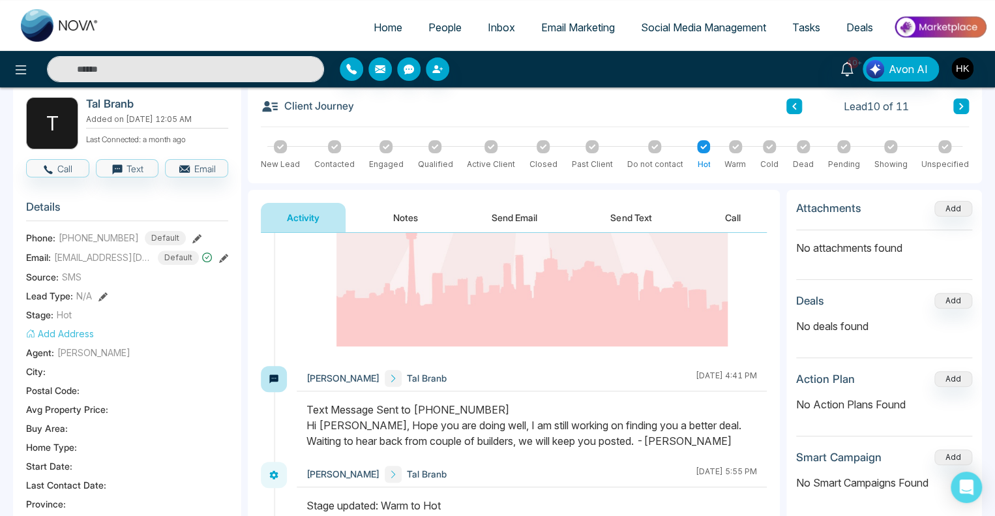
scroll to position [130, 0]
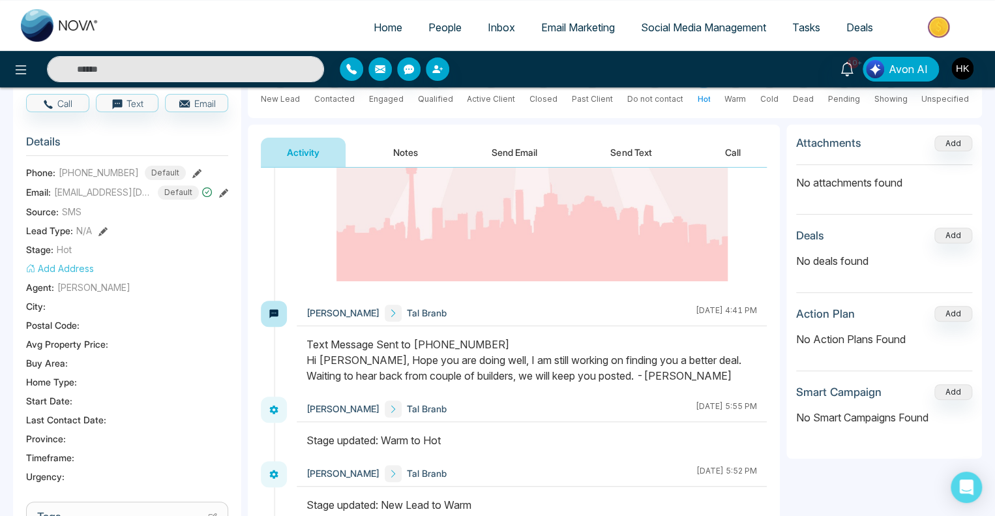
drag, startPoint x: 458, startPoint y: 380, endPoint x: 656, endPoint y: 378, distance: 197.6
click at [656, 378] on div "Text Message Sent to [PHONE_NUMBER] Hi [PERSON_NAME], Hope you are doing well, …" at bounding box center [531, 359] width 451 height 47
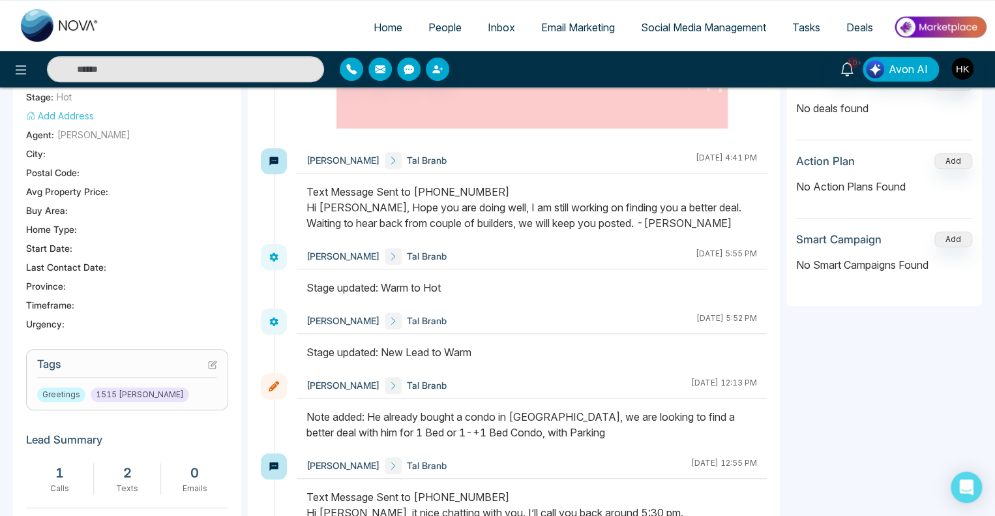
scroll to position [391, 0]
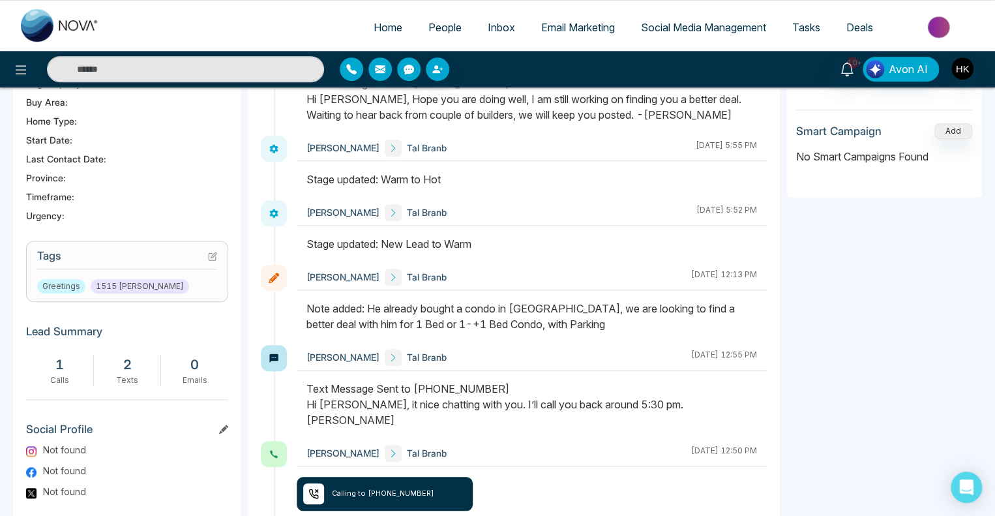
drag, startPoint x: 376, startPoint y: 314, endPoint x: 559, endPoint y: 336, distance: 185.2
click at [559, 336] on div at bounding box center [532, 323] width 470 height 44
click at [558, 331] on div at bounding box center [532, 323] width 470 height 44
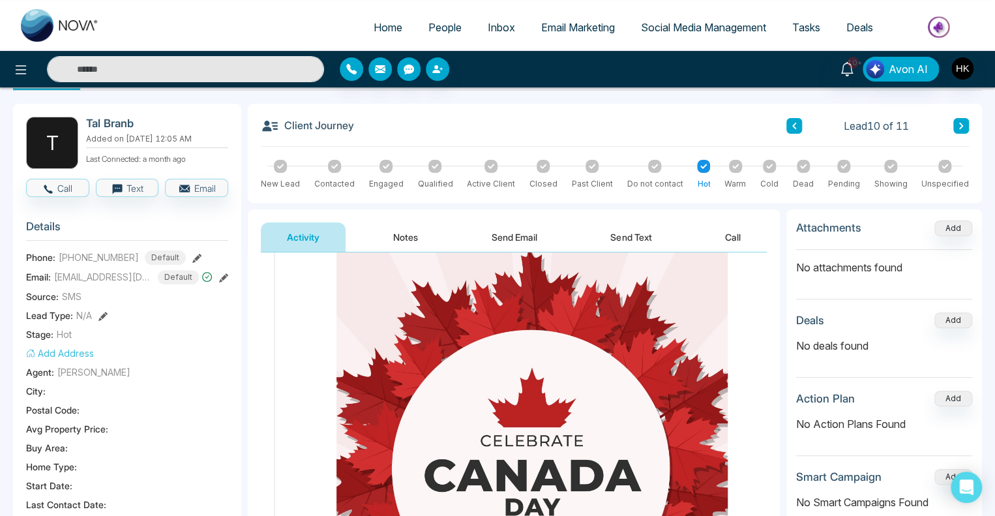
scroll to position [0, 0]
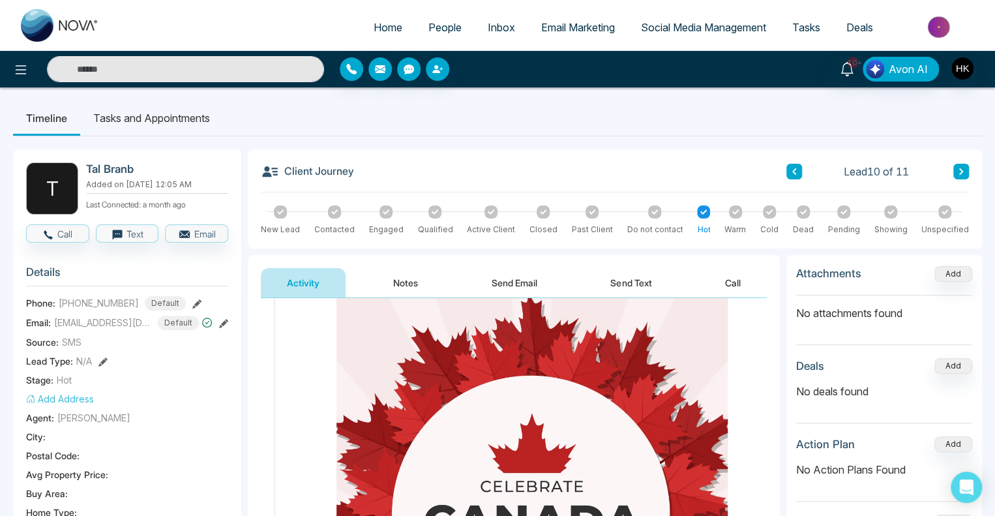
click at [807, 216] on div at bounding box center [803, 211] width 13 height 13
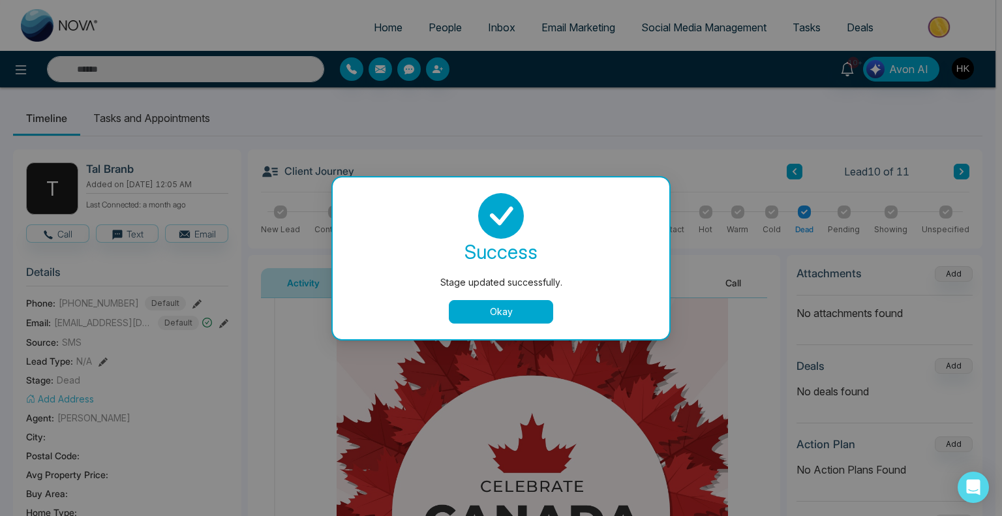
click at [532, 306] on button "Okay" at bounding box center [501, 311] width 104 height 23
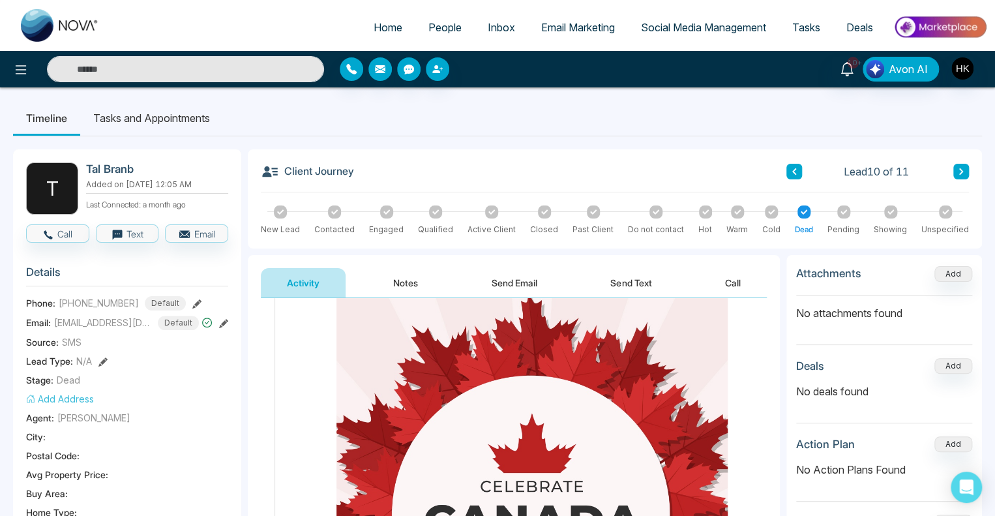
click at [959, 170] on icon at bounding box center [961, 172] width 7 height 8
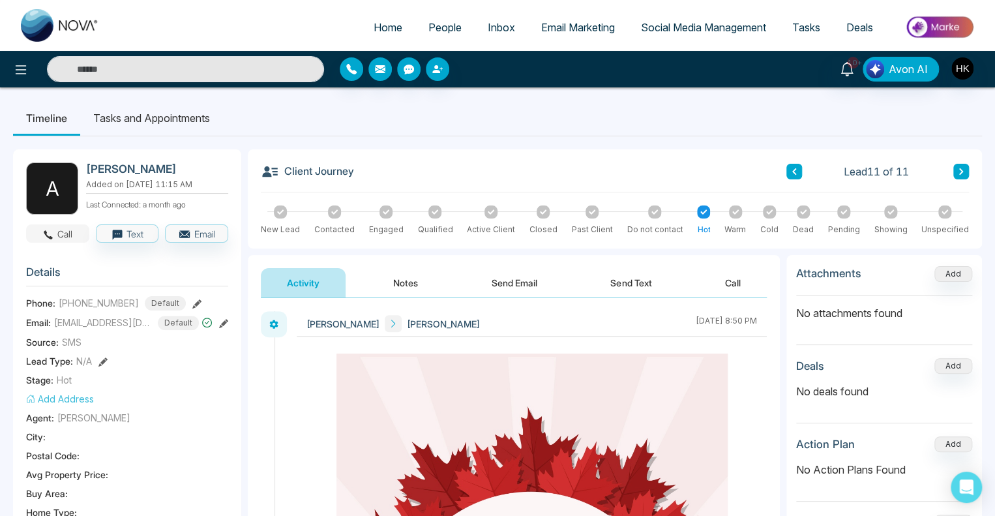
click at [70, 237] on button "Call" at bounding box center [57, 233] width 63 height 18
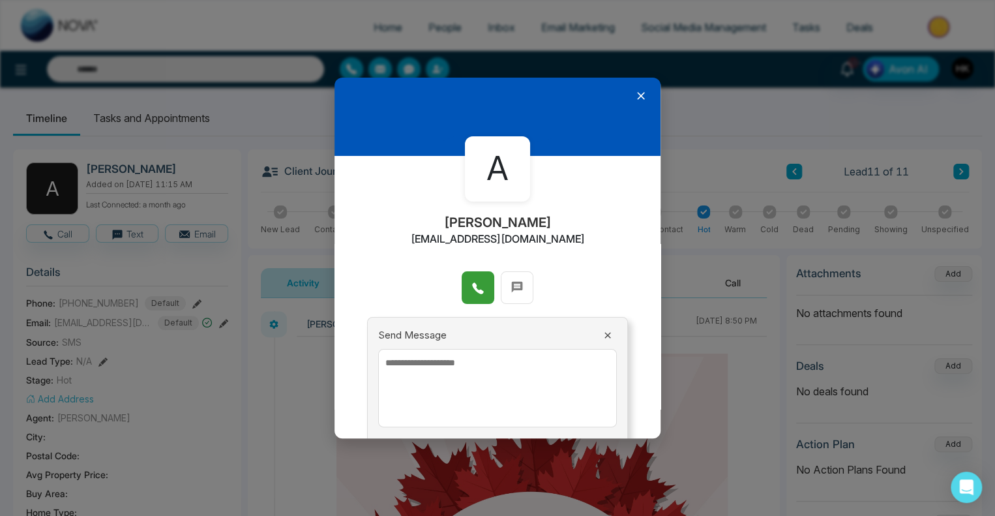
click at [472, 286] on icon at bounding box center [477, 288] width 11 height 11
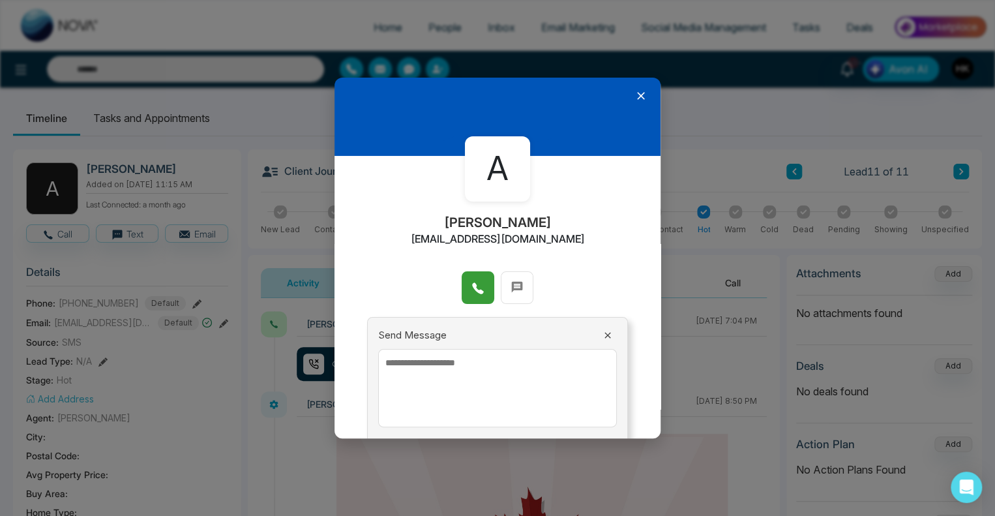
click at [634, 97] on icon at bounding box center [640, 95] width 13 height 13
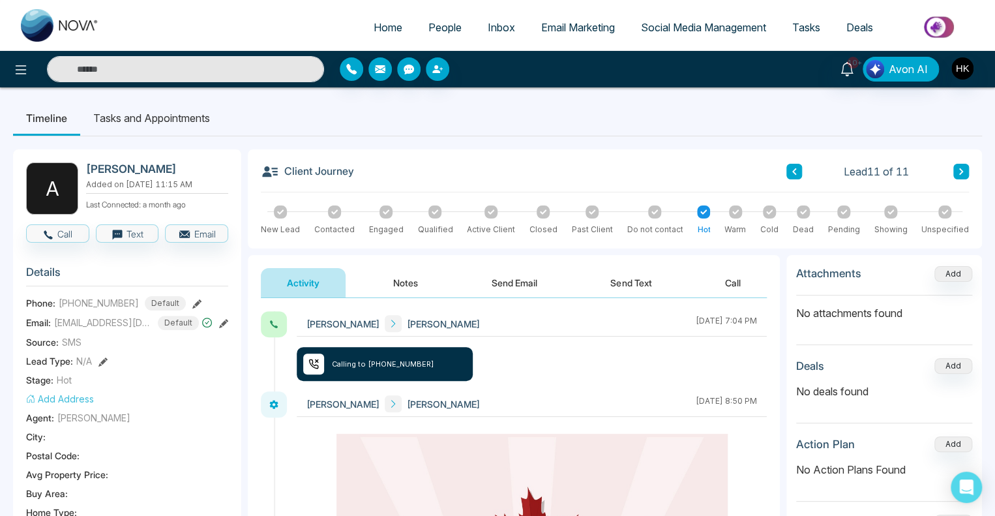
click at [613, 280] on button "Send Text" at bounding box center [630, 282] width 93 height 29
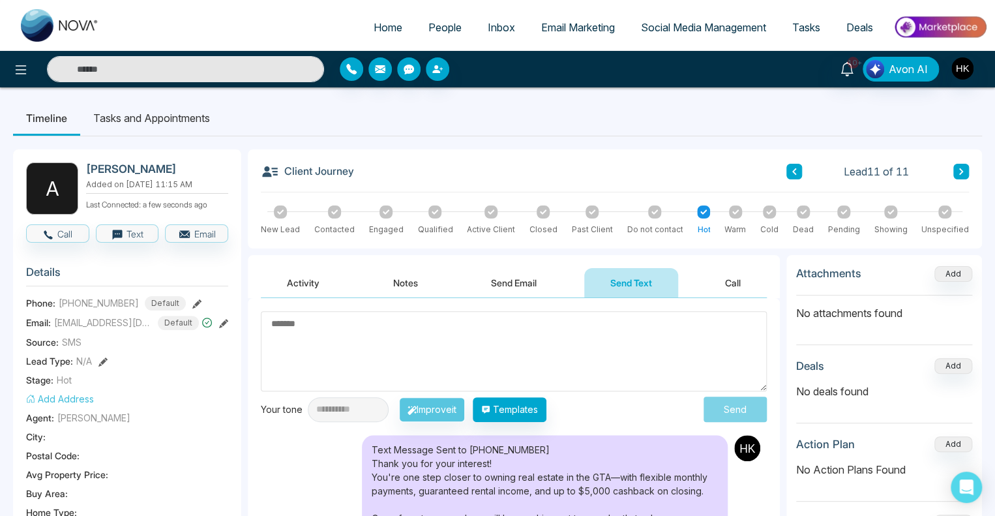
click at [438, 24] on span "People" at bounding box center [444, 27] width 33 height 13
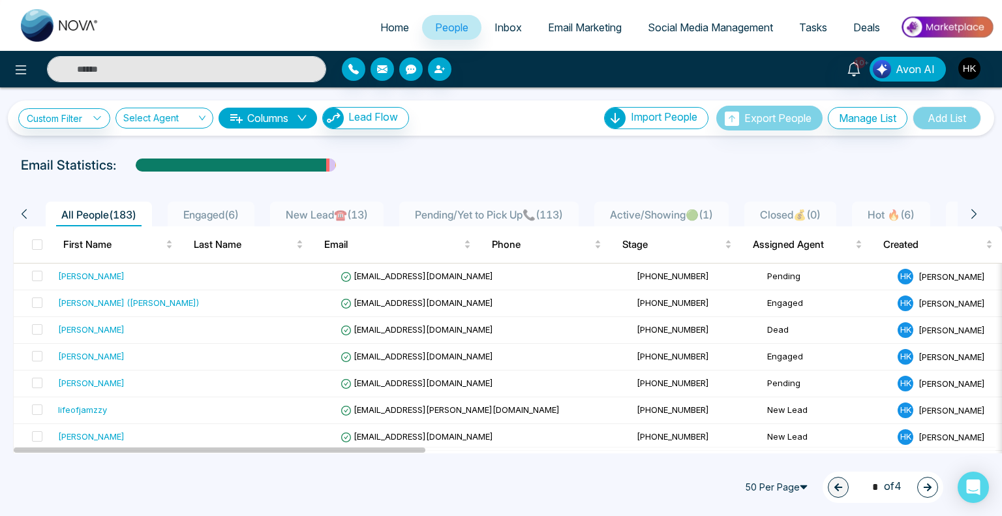
click at [983, 211] on div "All People ( 183 ) Engaged ( 6 ) New Lead☎️ ( 13 ) Pending/Yet to Pick Up📞 ( 11…" at bounding box center [500, 213] width 991 height 25
click at [974, 211] on icon at bounding box center [974, 214] width 12 height 12
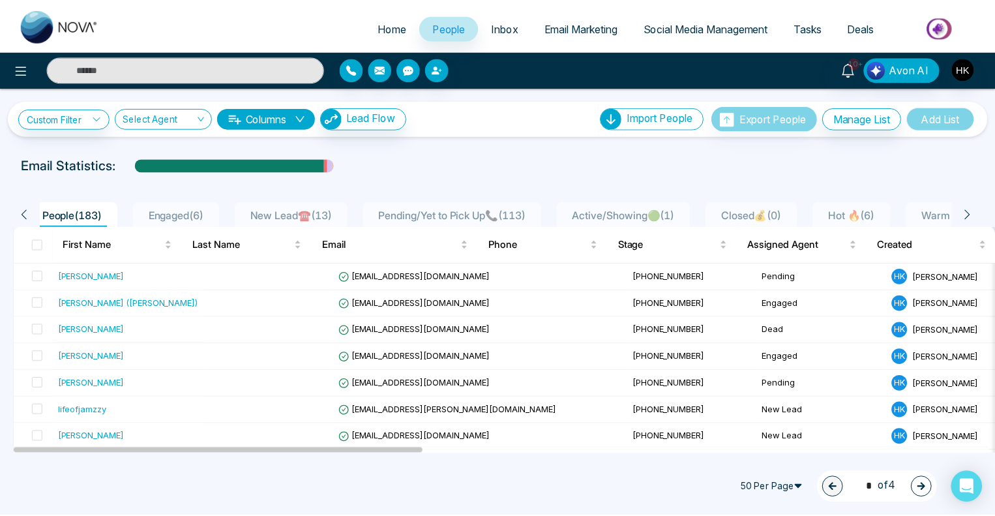
scroll to position [0, 68]
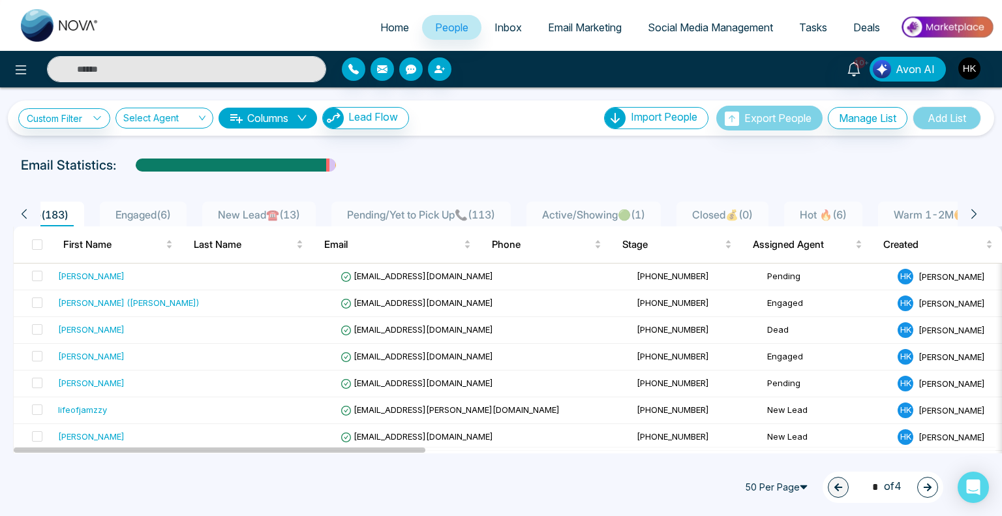
click at [946, 212] on span "Warm 1-2M🟠 ( 12 )" at bounding box center [940, 214] width 104 height 13
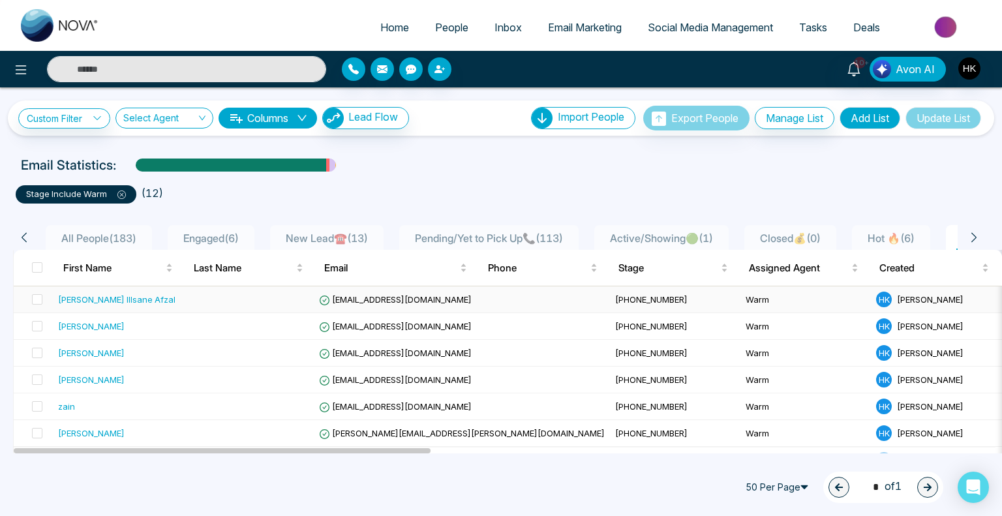
click at [125, 301] on div "[PERSON_NAME] Illsane Afzal" at bounding box center [116, 299] width 117 height 13
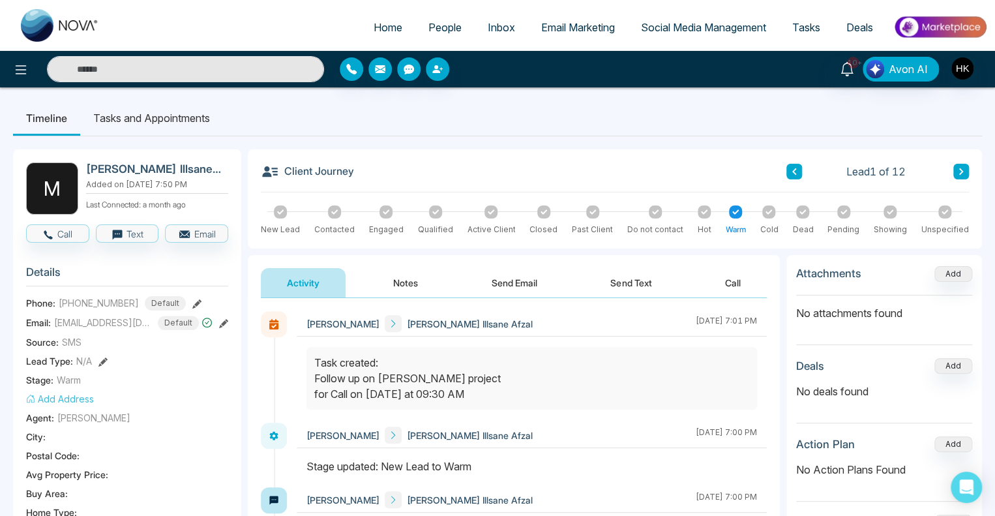
drag, startPoint x: 493, startPoint y: 389, endPoint x: 297, endPoint y: 357, distance: 198.9
click at [297, 357] on div at bounding box center [532, 385] width 470 height 76
click at [552, 406] on div at bounding box center [531, 378] width 451 height 63
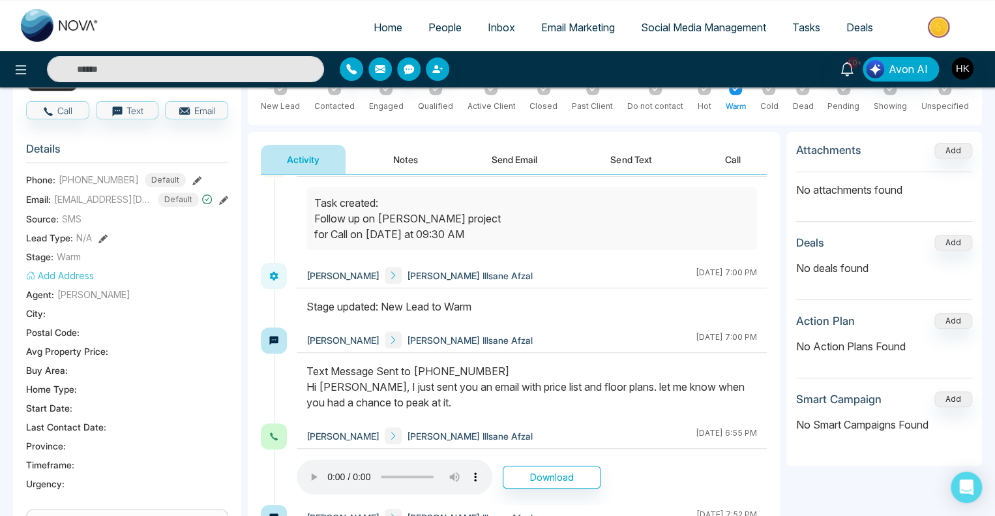
scroll to position [130, 0]
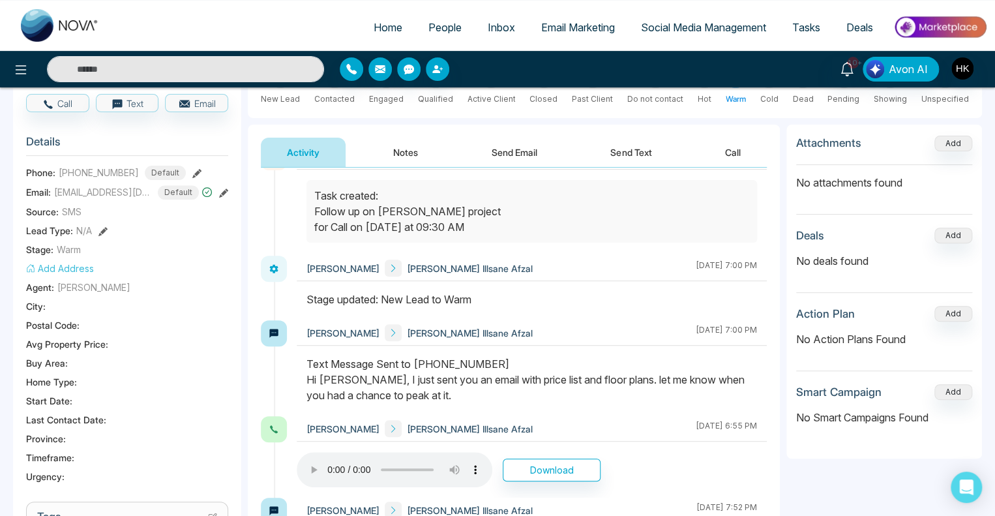
drag, startPoint x: 331, startPoint y: 372, endPoint x: 543, endPoint y: 406, distance: 213.9
click at [543, 406] on div at bounding box center [532, 386] width 470 height 60
click at [529, 393] on div "Text Message Sent to [PHONE_NUMBER] Hi [PERSON_NAME], I just sent you an email …" at bounding box center [531, 379] width 451 height 47
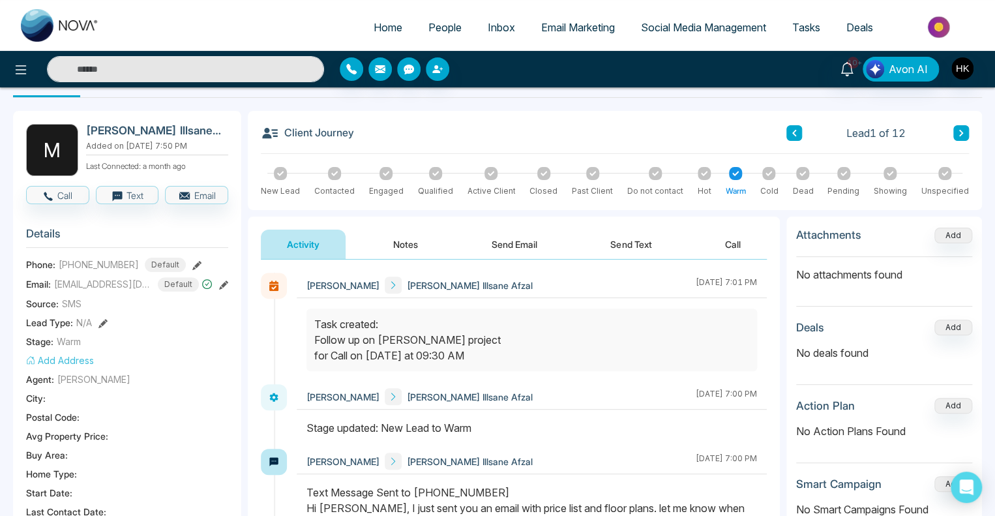
scroll to position [0, 0]
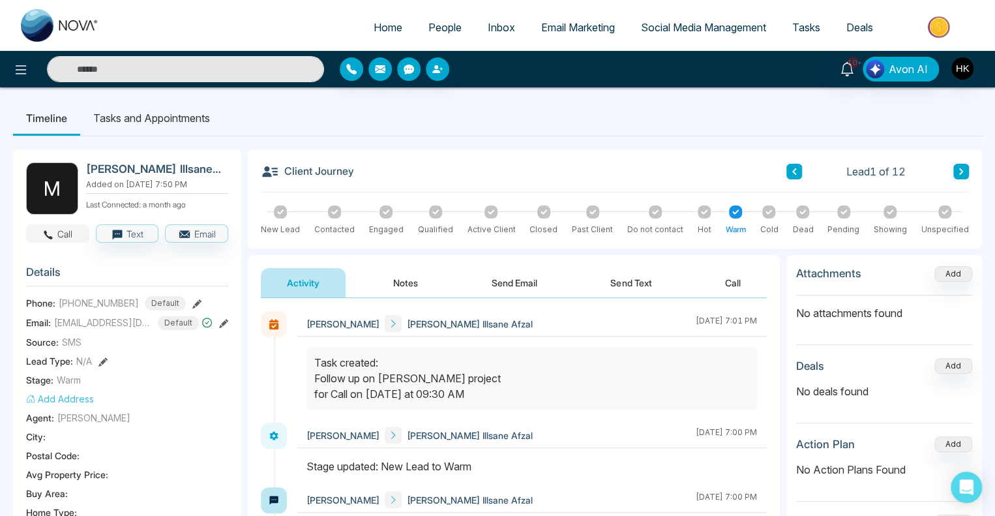
click at [65, 235] on button "Call" at bounding box center [57, 233] width 63 height 18
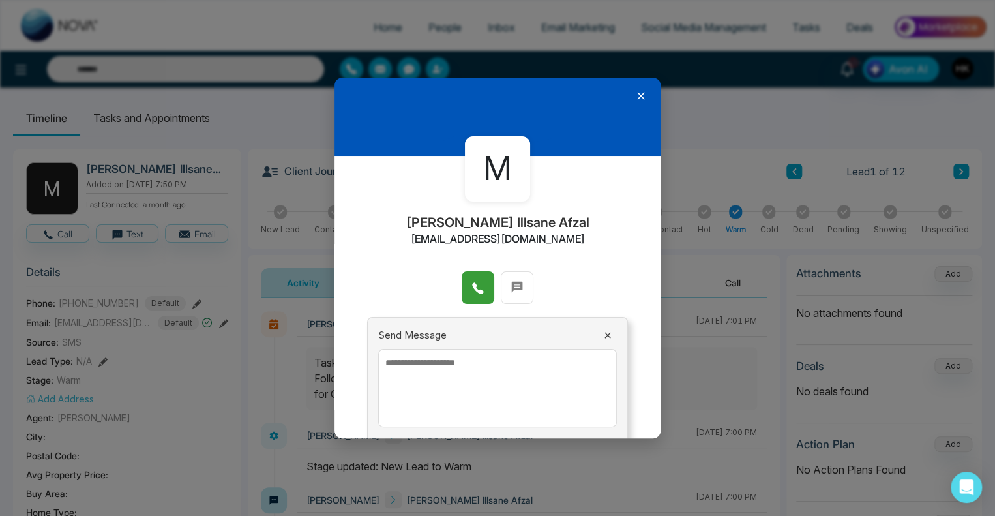
click at [476, 288] on icon at bounding box center [477, 288] width 13 height 13
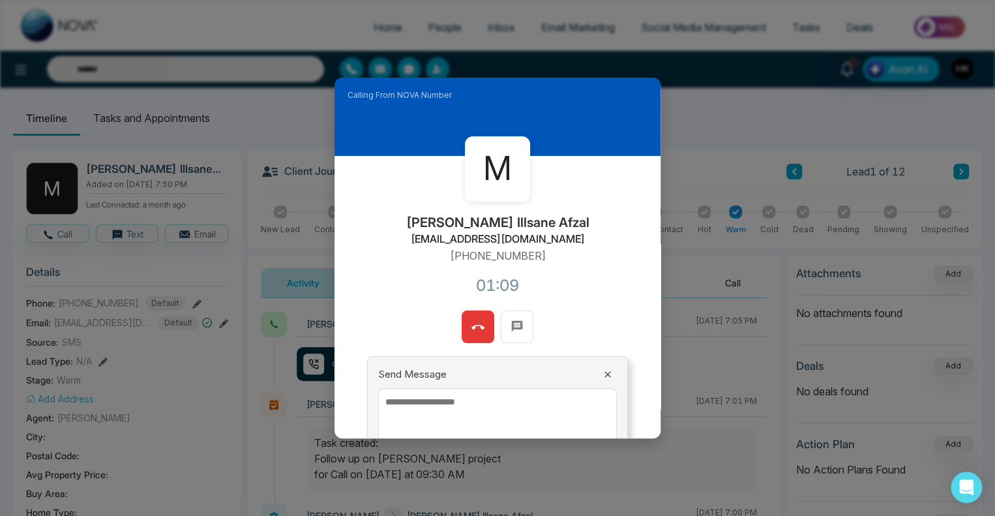
click at [472, 326] on icon at bounding box center [477, 327] width 13 height 13
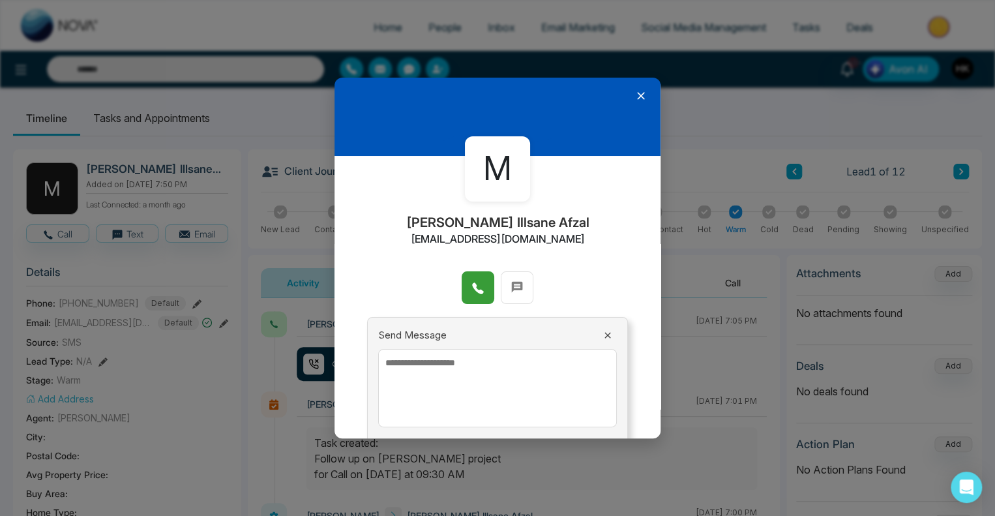
click at [634, 93] on icon at bounding box center [640, 95] width 13 height 13
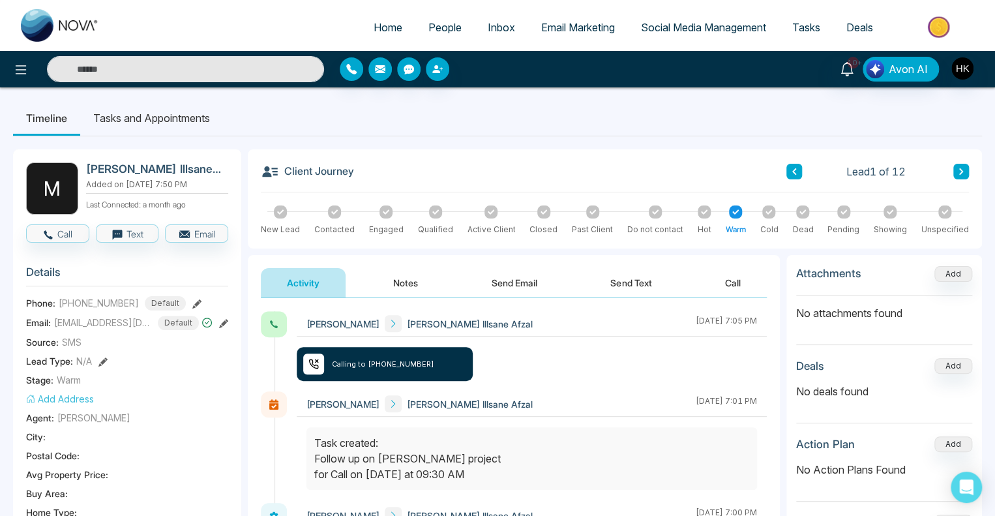
click at [89, 168] on h2 "[PERSON_NAME] Illsane Afzal" at bounding box center [154, 168] width 137 height 13
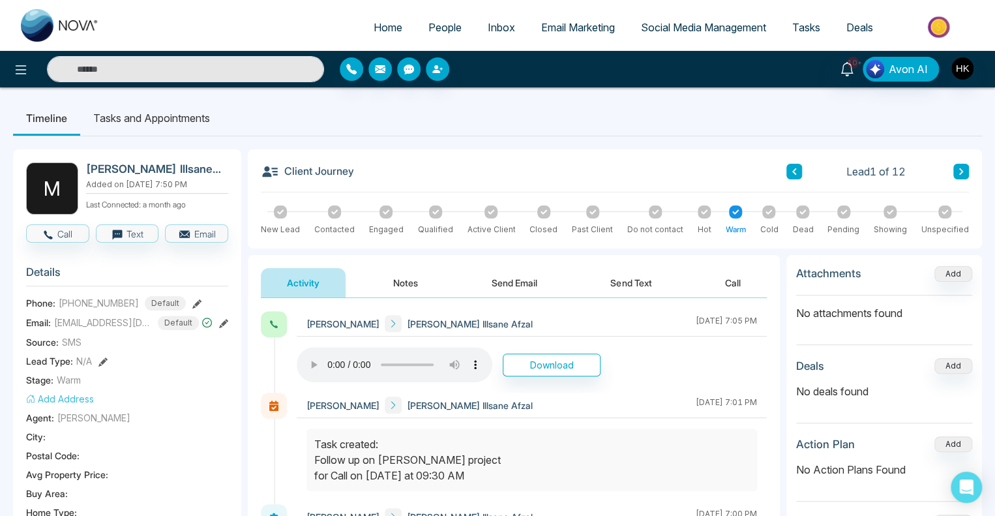
click at [417, 276] on button "Notes" at bounding box center [405, 282] width 77 height 29
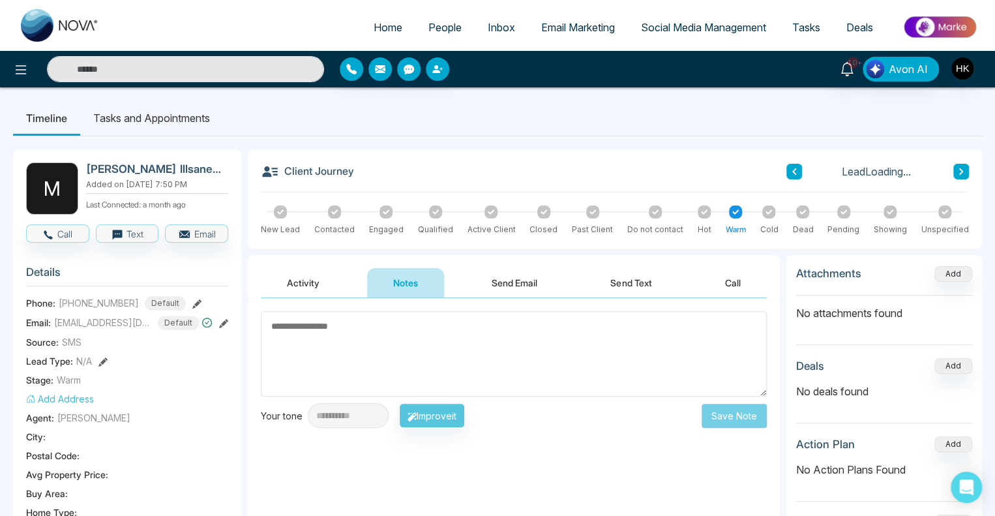
click at [392, 339] on textarea at bounding box center [514, 353] width 506 height 85
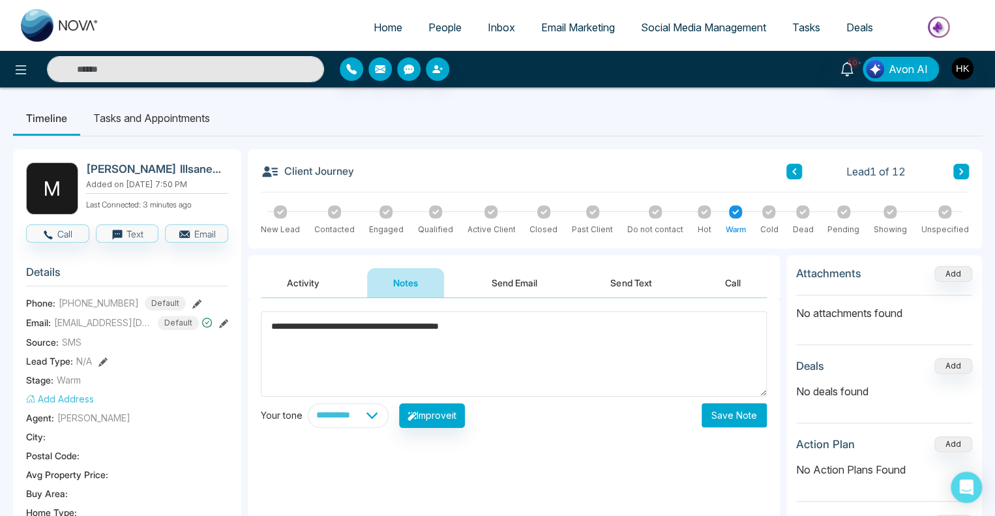
type textarea "**********"
click at [741, 416] on button "Save Note" at bounding box center [734, 415] width 65 height 24
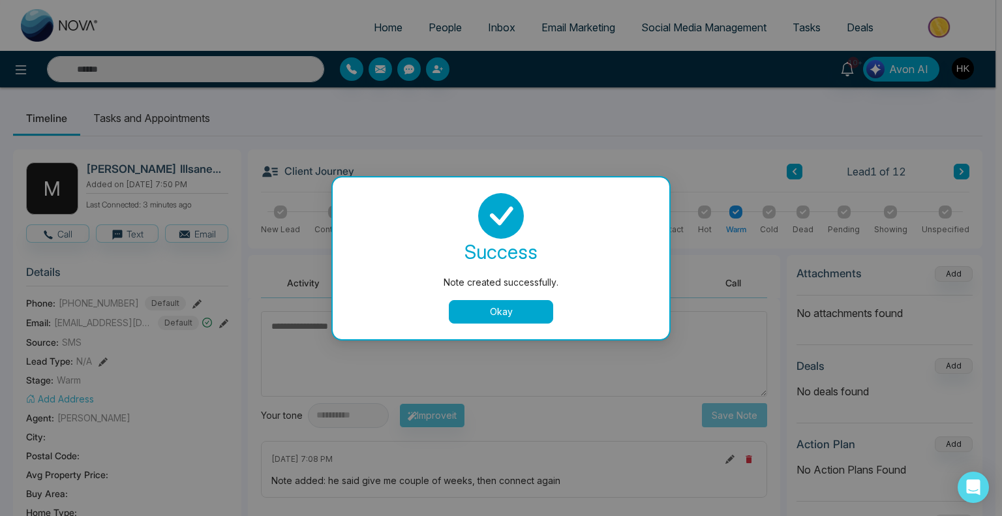
click at [529, 310] on button "Okay" at bounding box center [501, 311] width 104 height 23
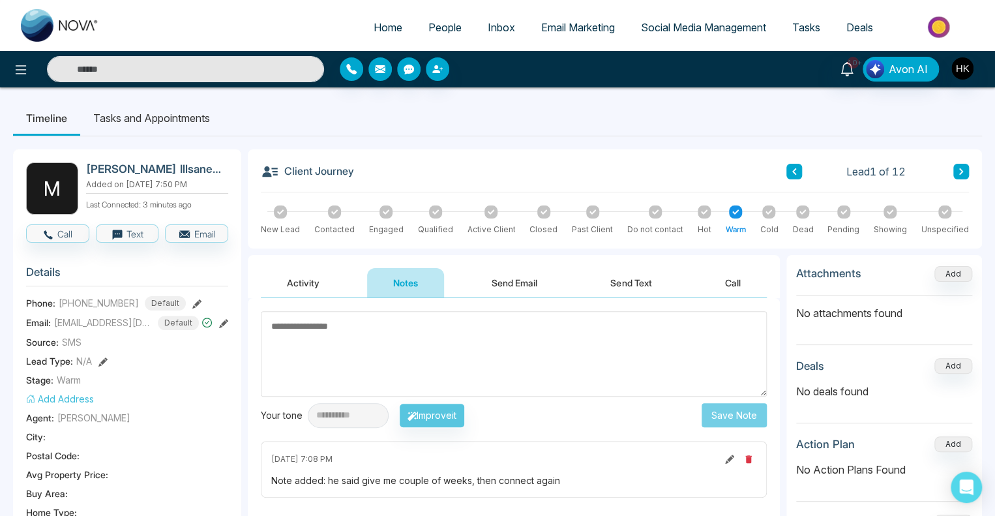
click at [964, 174] on icon at bounding box center [961, 172] width 7 height 8
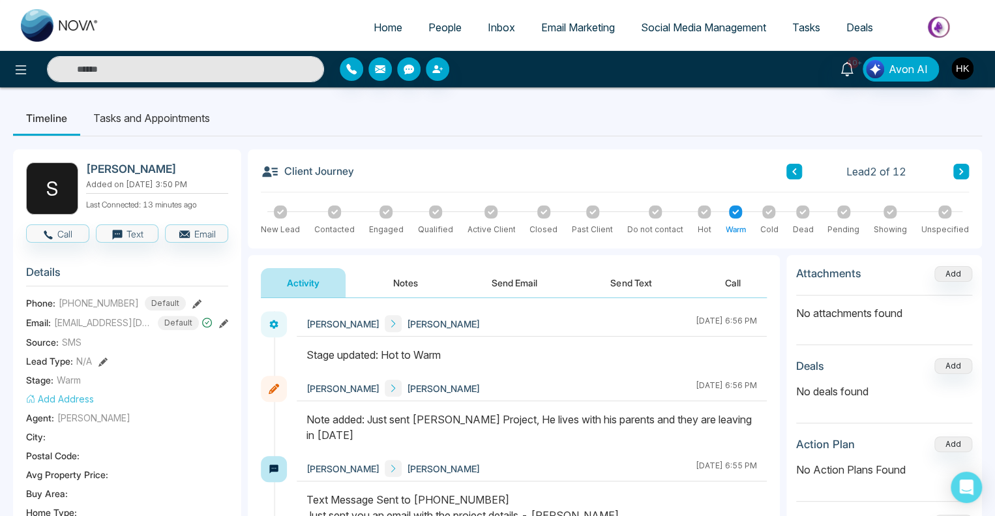
click at [962, 173] on icon at bounding box center [961, 172] width 7 height 8
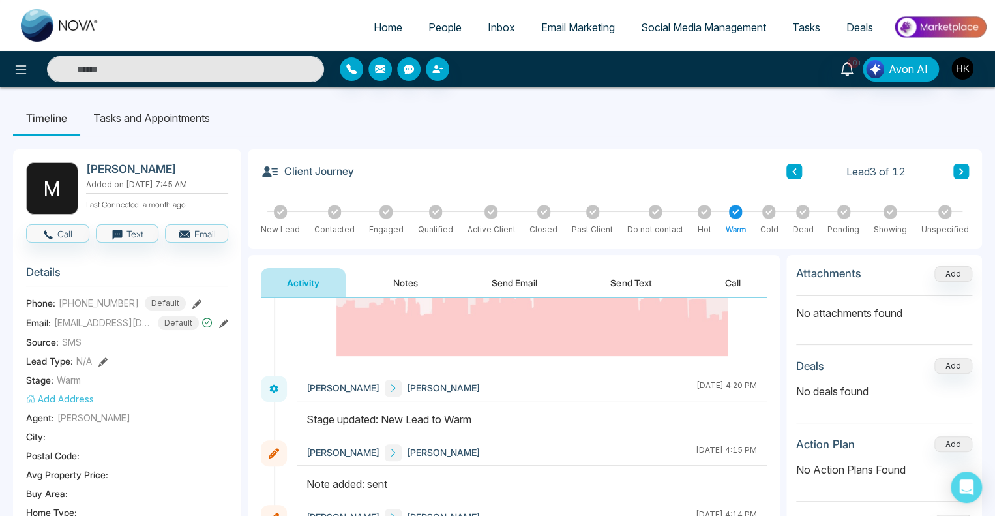
scroll to position [715, 0]
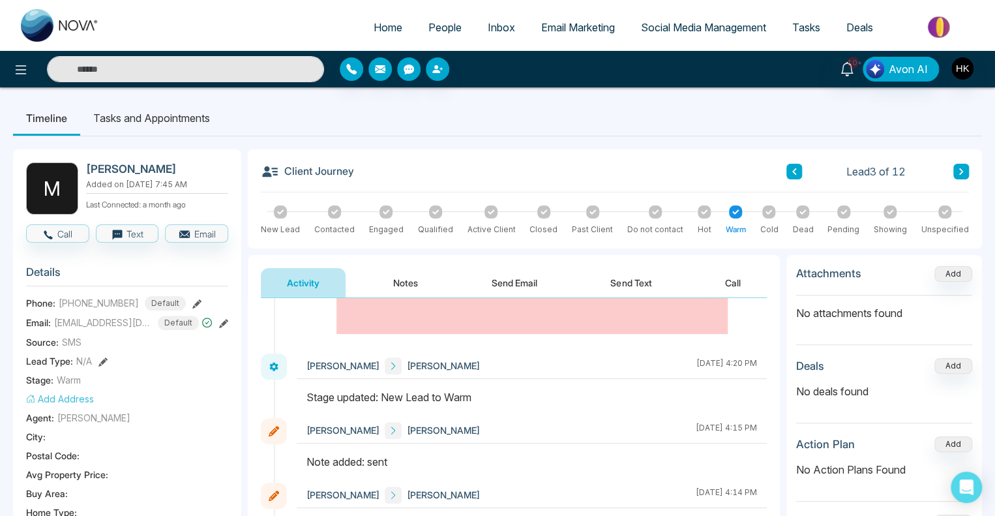
drag, startPoint x: 485, startPoint y: 408, endPoint x: 508, endPoint y: 408, distance: 22.8
click at [508, 408] on div at bounding box center [532, 403] width 470 height 29
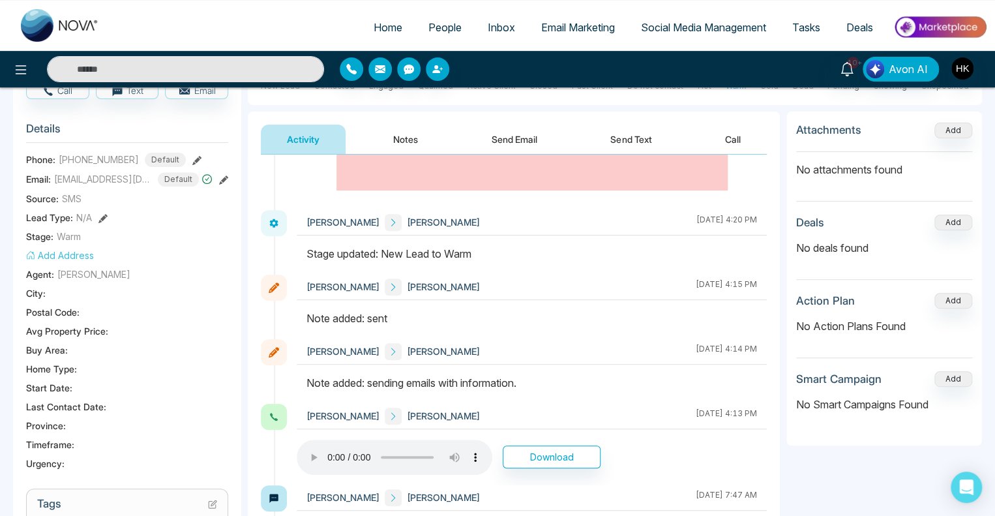
scroll to position [196, 0]
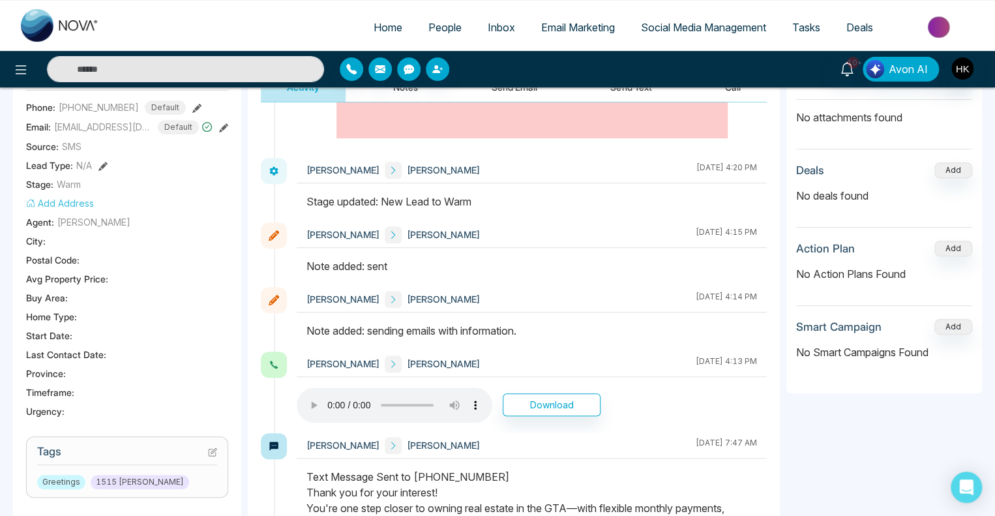
drag, startPoint x: 376, startPoint y: 331, endPoint x: 552, endPoint y: 329, distance: 176.1
click at [552, 329] on div "Note added: sending emails with information." at bounding box center [531, 331] width 451 height 16
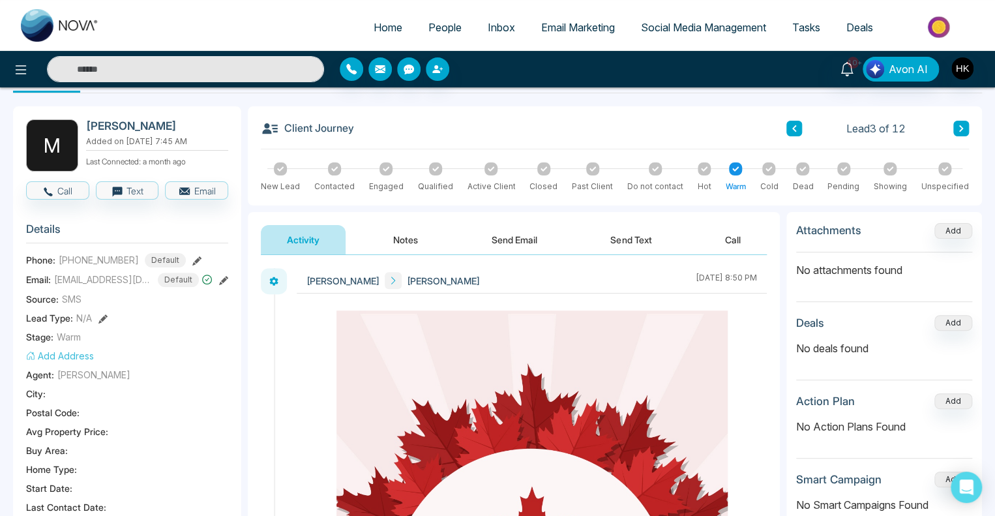
scroll to position [0, 0]
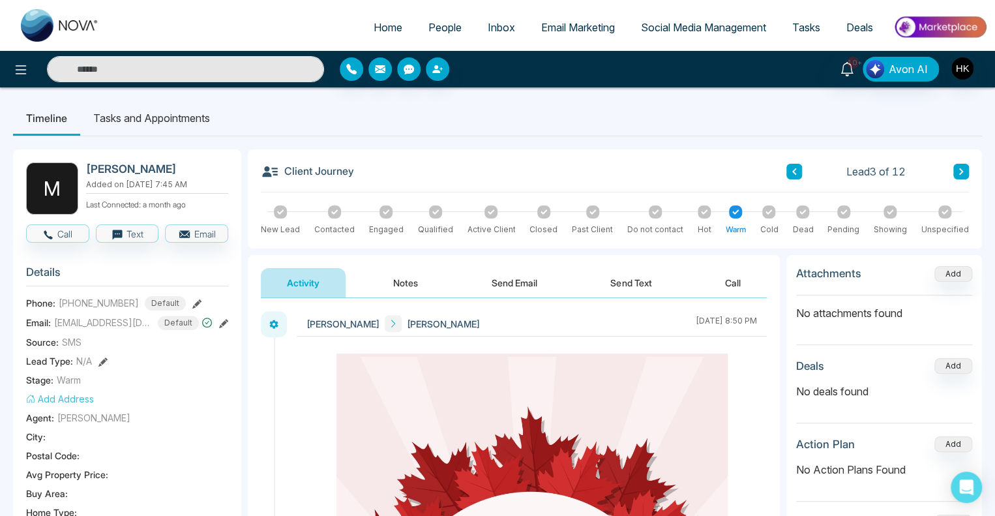
click at [89, 321] on span "[EMAIL_ADDRESS][DOMAIN_NAME]" at bounding box center [103, 323] width 98 height 14
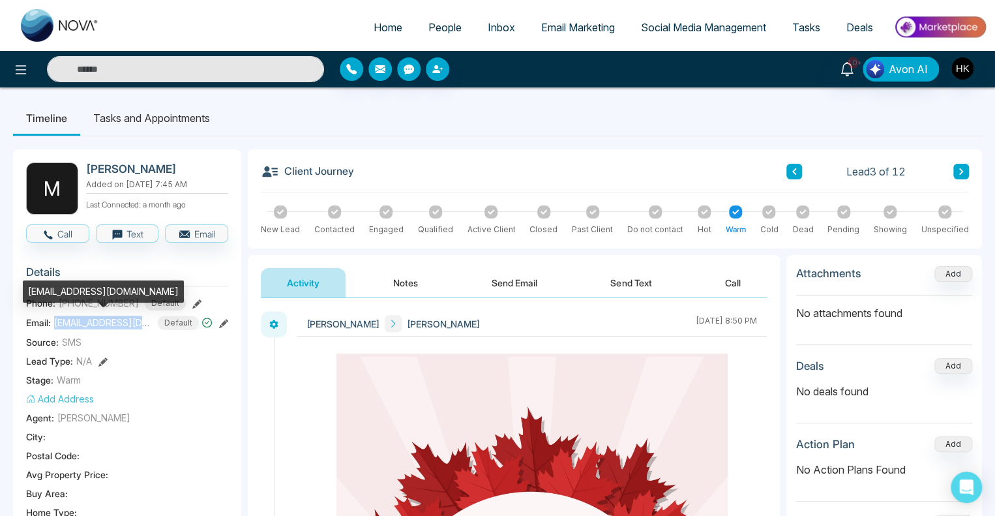
click at [89, 321] on span "[EMAIL_ADDRESS][DOMAIN_NAME]" at bounding box center [103, 323] width 98 height 14
copy span "mahamatmahamat585"
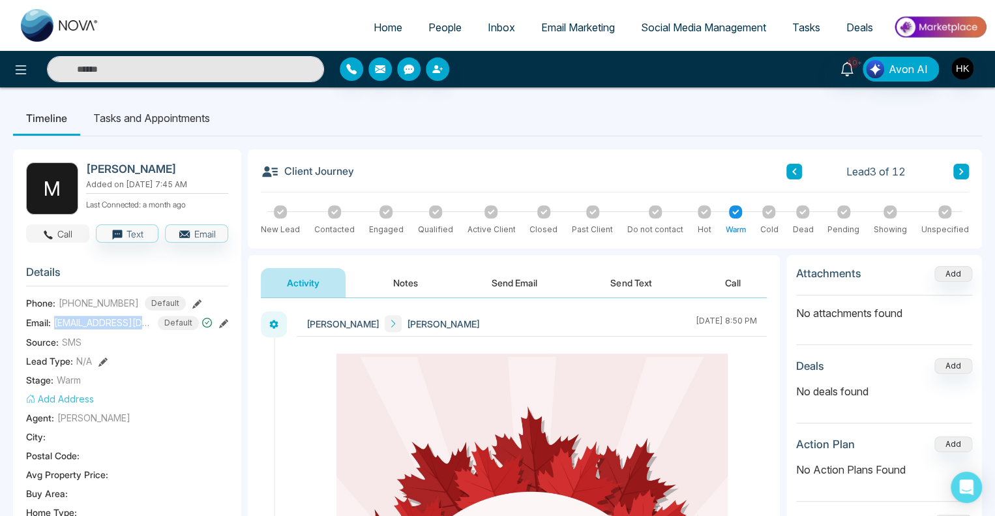
click at [63, 233] on button "Call" at bounding box center [57, 233] width 63 height 18
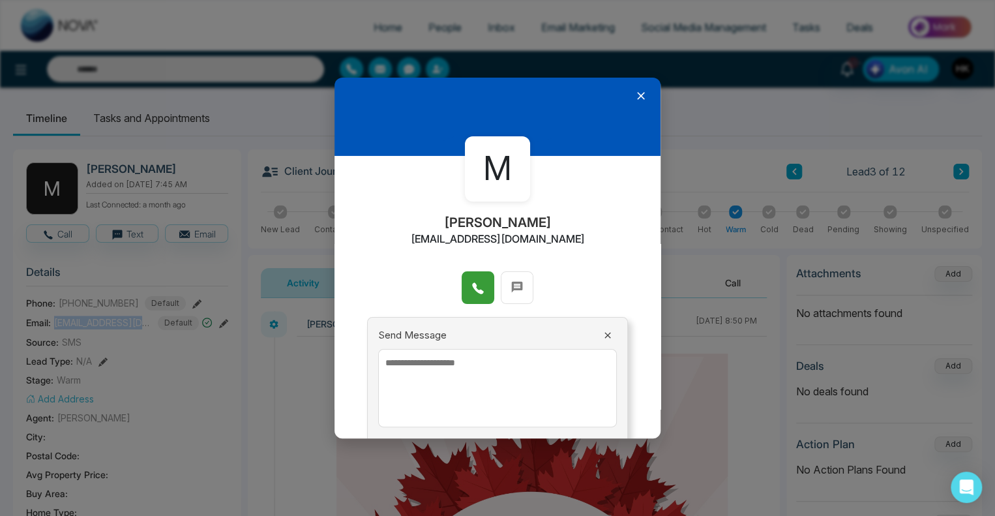
click at [472, 285] on icon at bounding box center [477, 288] width 11 height 11
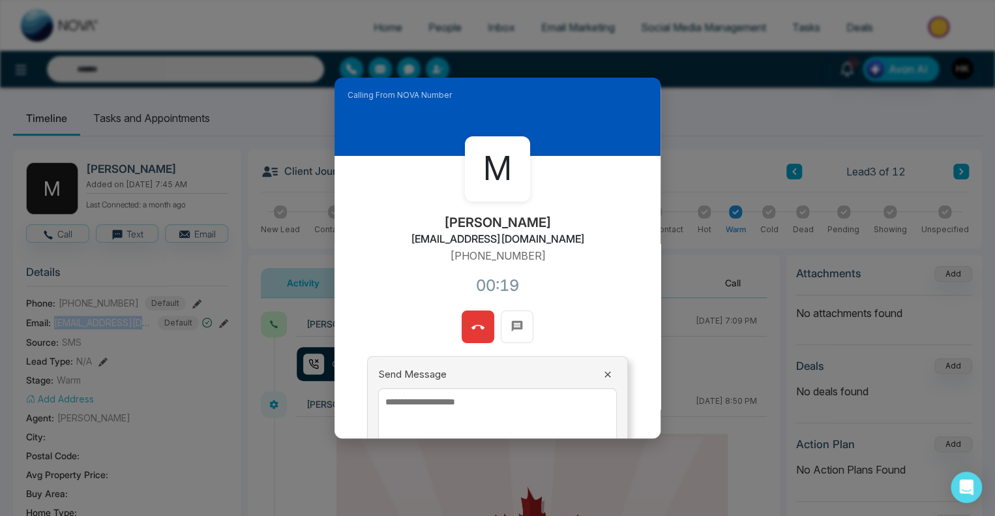
click at [465, 321] on button at bounding box center [478, 326] width 33 height 33
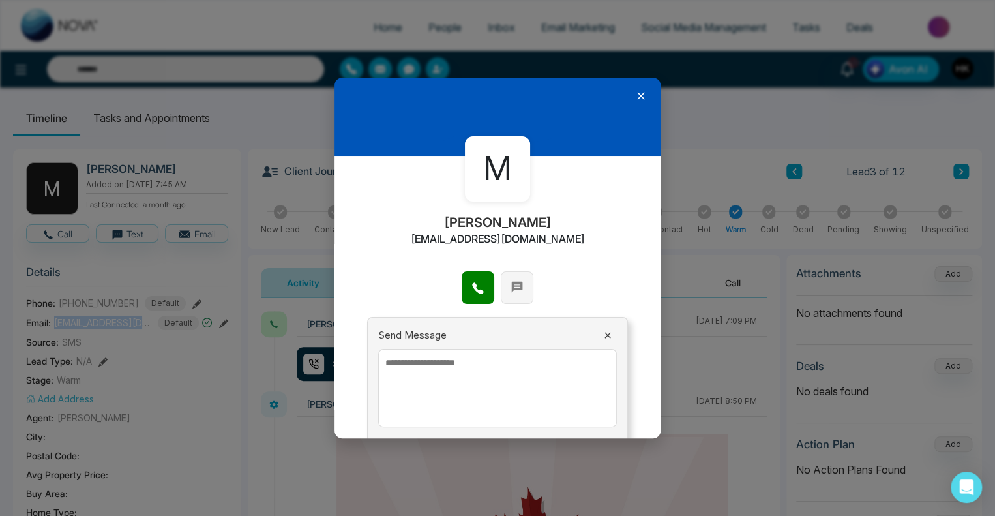
click at [528, 285] on button at bounding box center [517, 287] width 33 height 33
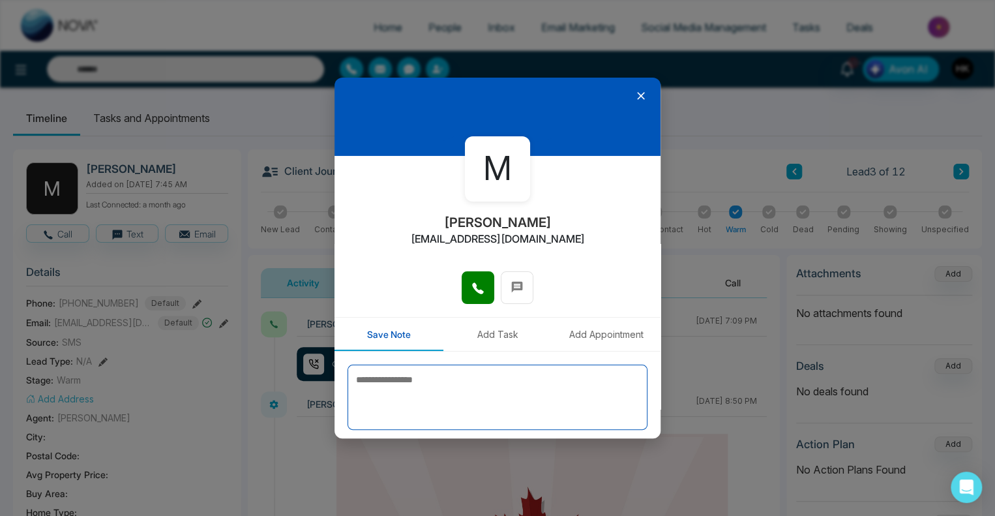
click at [469, 380] on textarea at bounding box center [498, 397] width 300 height 65
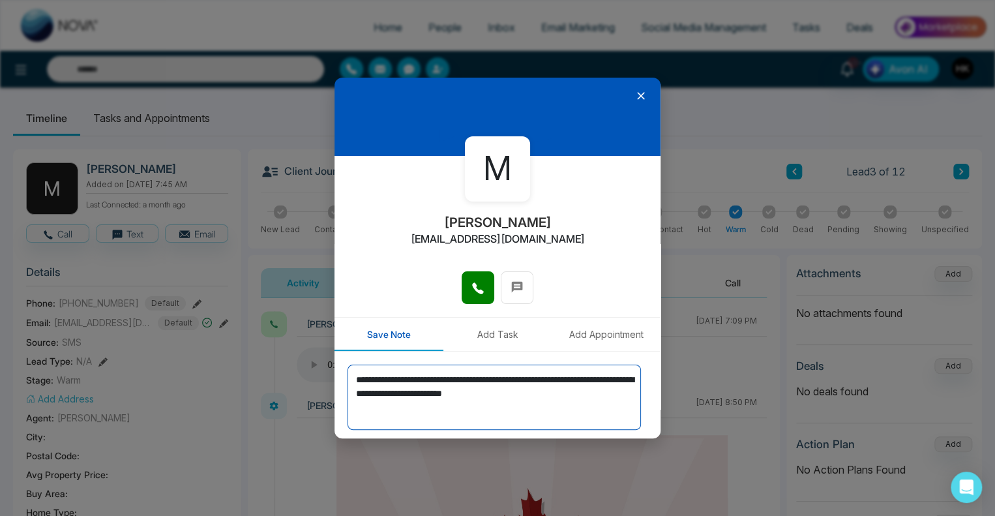
click at [393, 374] on textarea "**********" at bounding box center [494, 397] width 293 height 65
click at [395, 373] on textarea "**********" at bounding box center [494, 397] width 293 height 65
type textarea "**********"
click at [524, 417] on textarea "**********" at bounding box center [494, 397] width 293 height 65
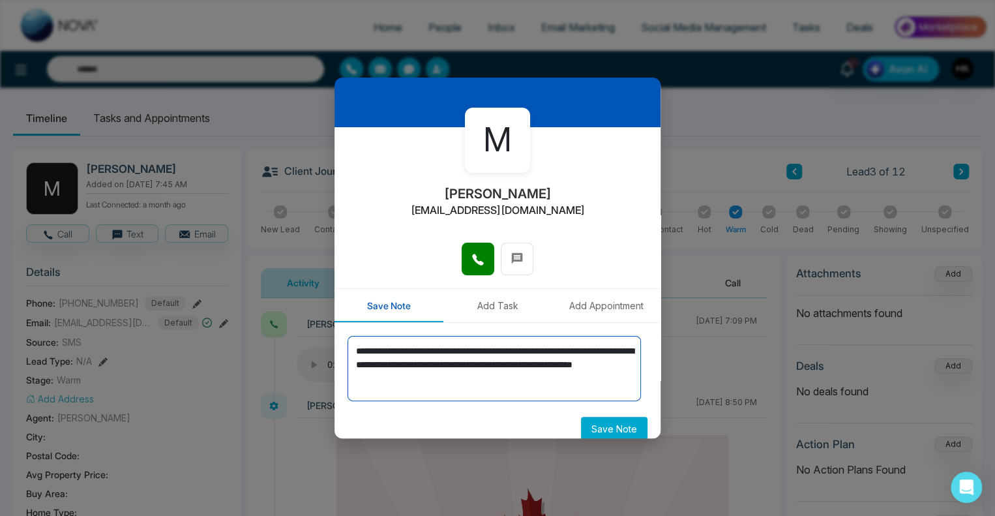
scroll to position [43, 0]
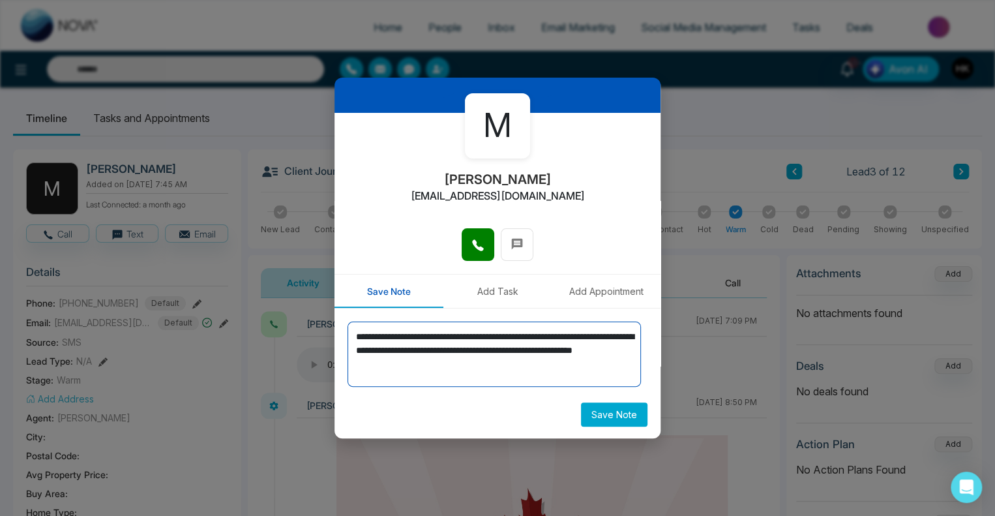
drag, startPoint x: 530, startPoint y: 364, endPoint x: 337, endPoint y: 322, distance: 197.5
click at [337, 322] on div "**********" at bounding box center [498, 373] width 326 height 131
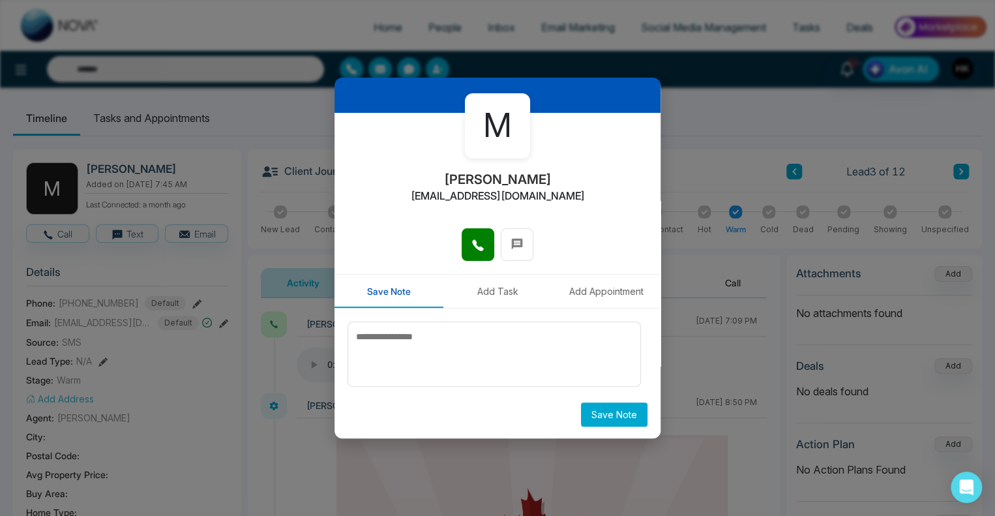
click at [500, 289] on button "Add Task" at bounding box center [497, 291] width 109 height 33
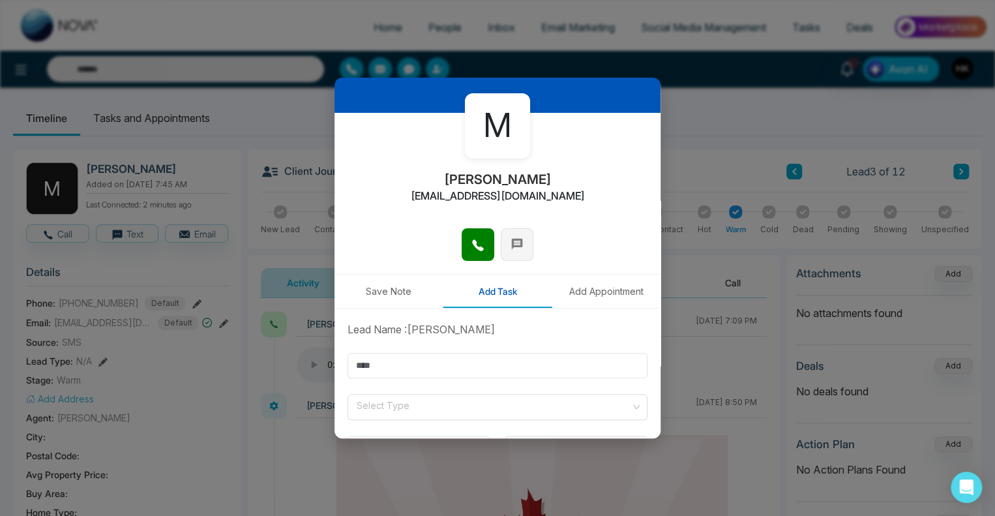
click at [520, 242] on button at bounding box center [517, 244] width 33 height 33
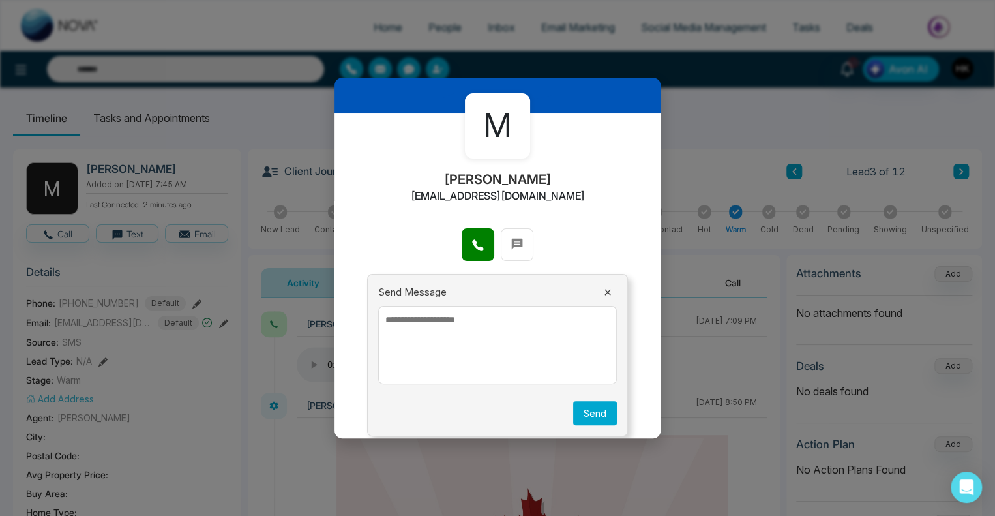
drag, startPoint x: 498, startPoint y: 316, endPoint x: 498, endPoint y: 327, distance: 11.7
click at [498, 327] on textarea at bounding box center [497, 345] width 239 height 78
paste textarea "**********"
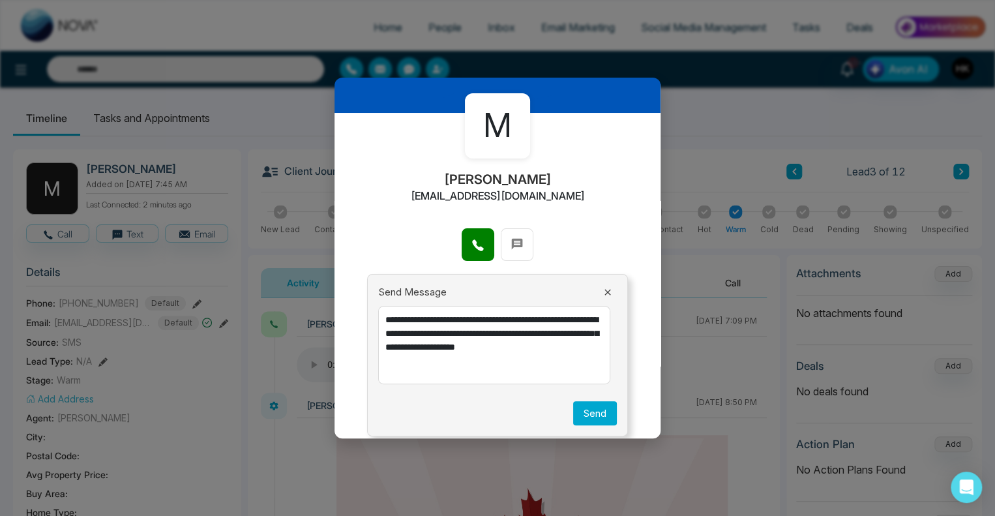
type textarea "**********"
click at [587, 411] on button "Send" at bounding box center [595, 413] width 44 height 24
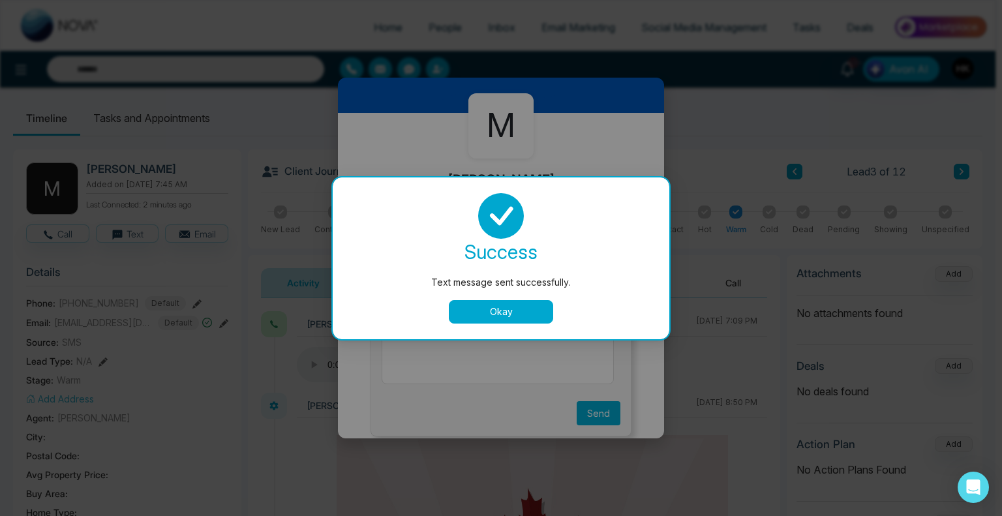
click at [516, 311] on button "Okay" at bounding box center [501, 311] width 104 height 23
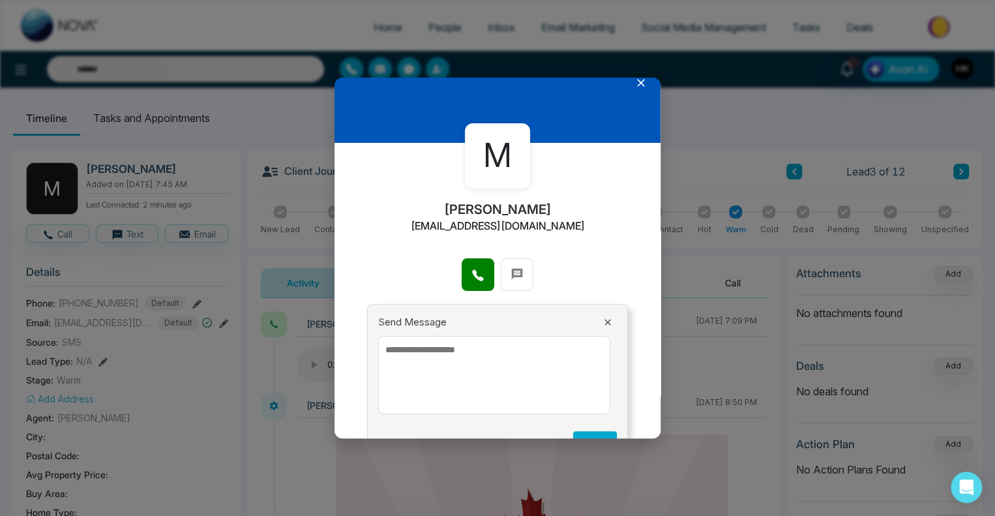
scroll to position [0, 0]
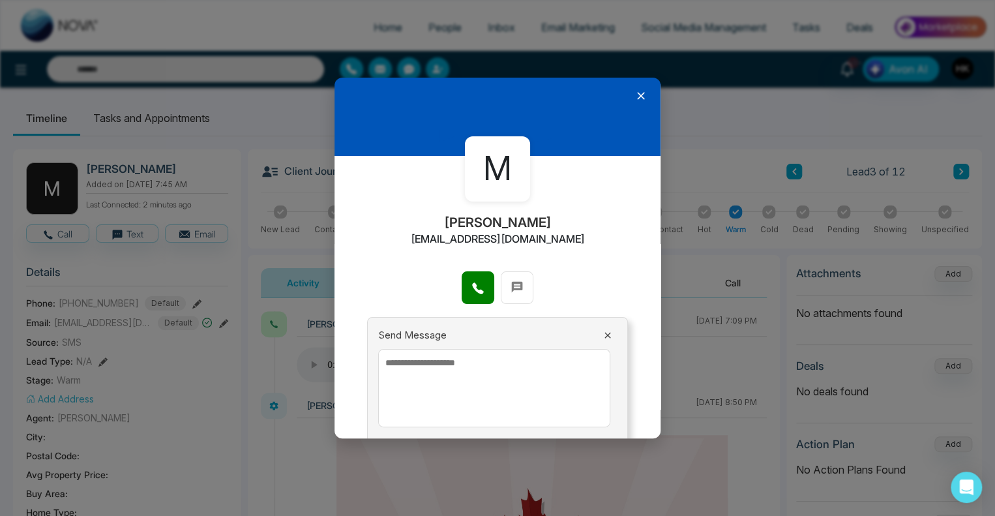
click at [635, 99] on icon at bounding box center [640, 95] width 13 height 13
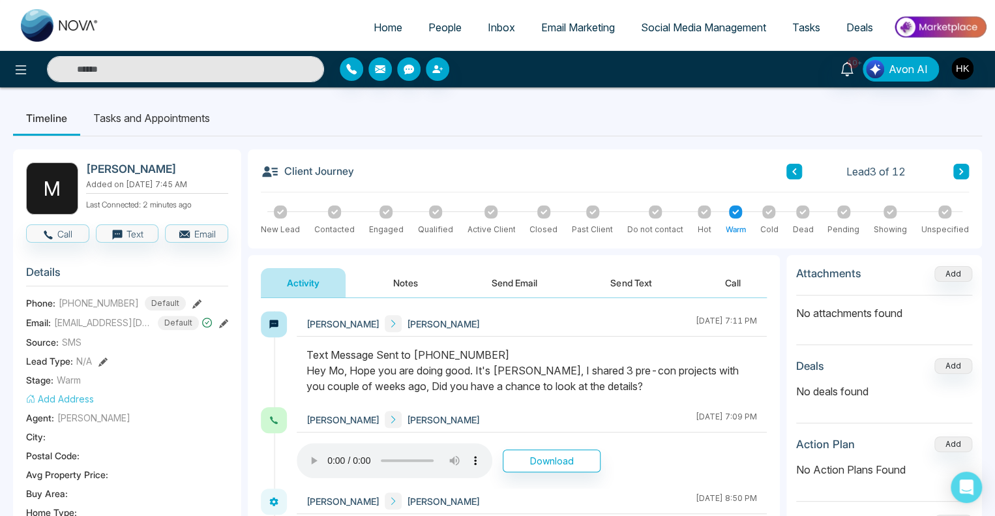
click at [961, 168] on icon at bounding box center [961, 172] width 7 height 8
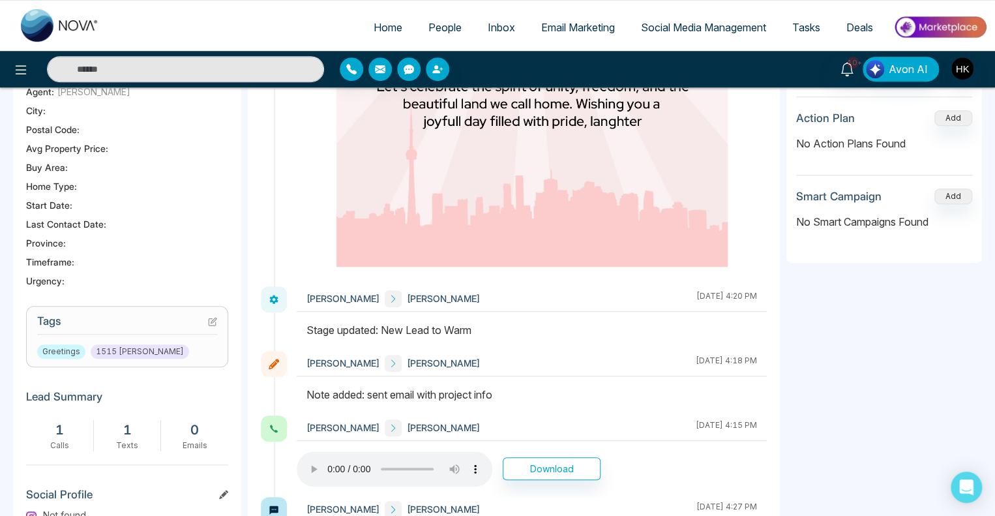
scroll to position [587, 0]
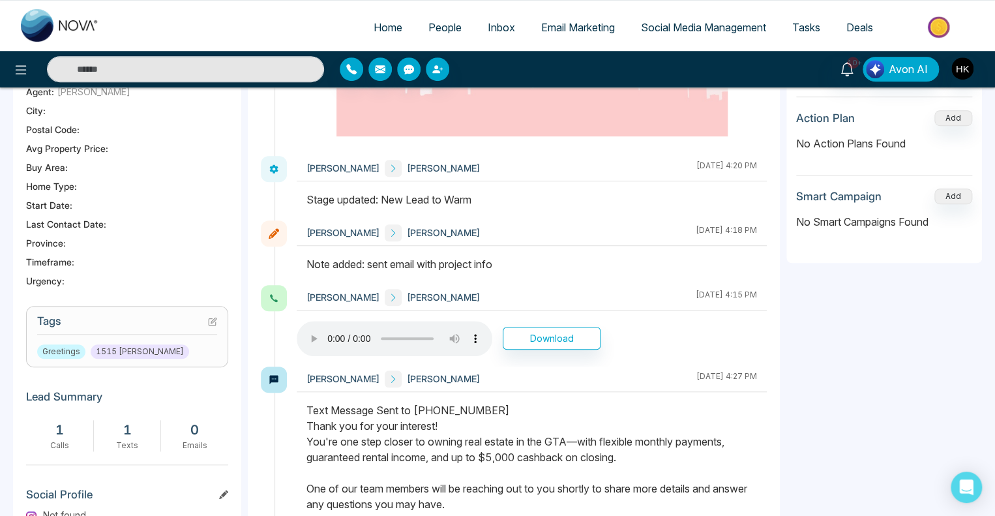
drag, startPoint x: 386, startPoint y: 265, endPoint x: 532, endPoint y: 264, distance: 146.1
click at [532, 264] on div "Note added: sent email with project info" at bounding box center [531, 264] width 451 height 16
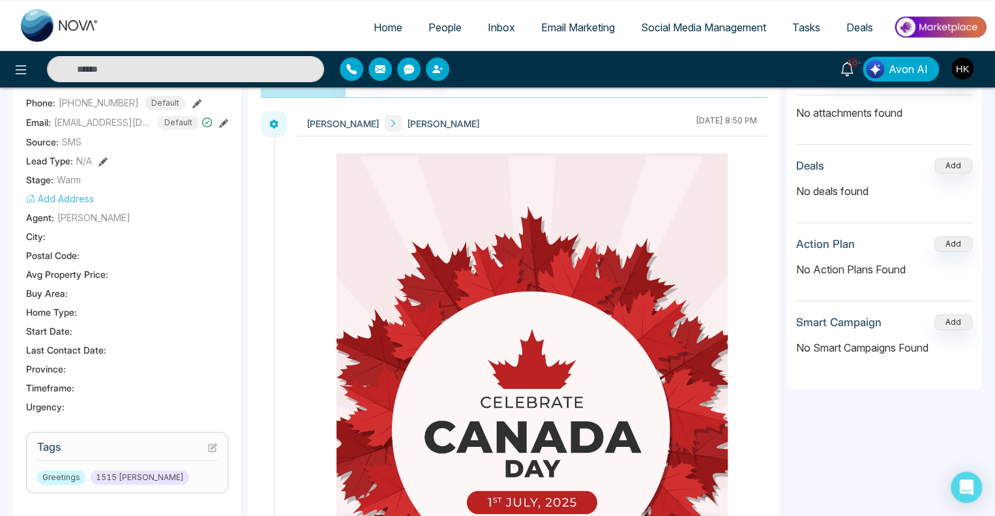
scroll to position [0, 0]
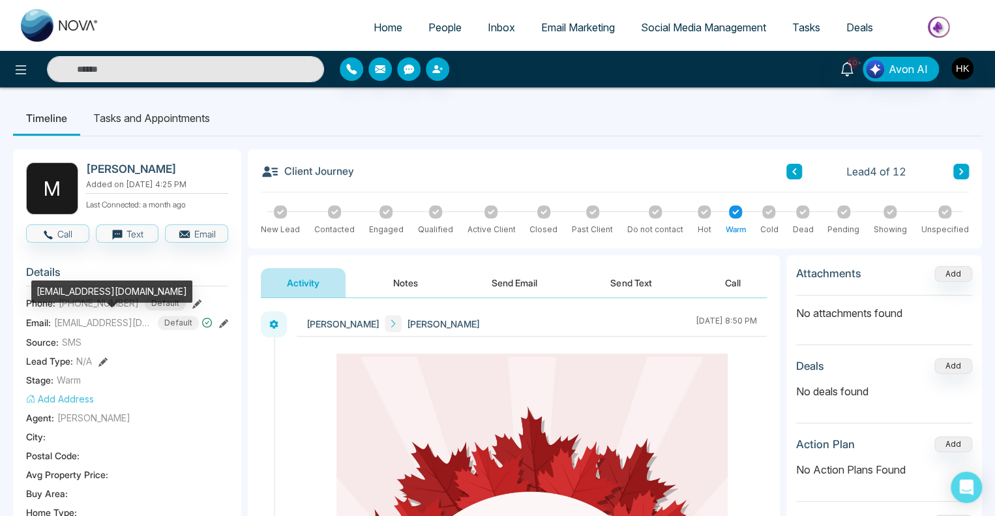
click at [102, 325] on span "[EMAIL_ADDRESS][DOMAIN_NAME]" at bounding box center [103, 323] width 98 height 14
copy span "[EMAIL_ADDRESS][DOMAIN_NAME]"
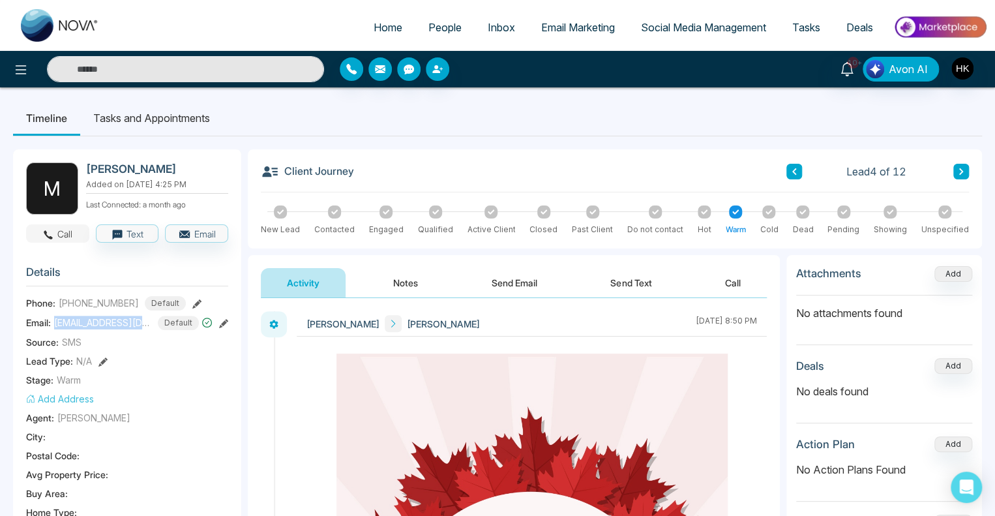
click at [73, 232] on button "Call" at bounding box center [57, 233] width 63 height 18
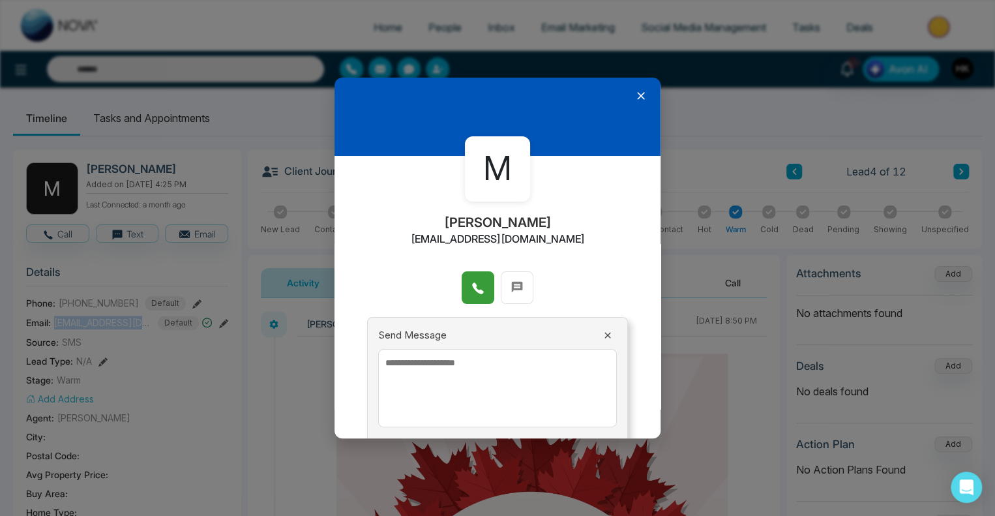
click at [474, 286] on icon at bounding box center [477, 288] width 13 height 13
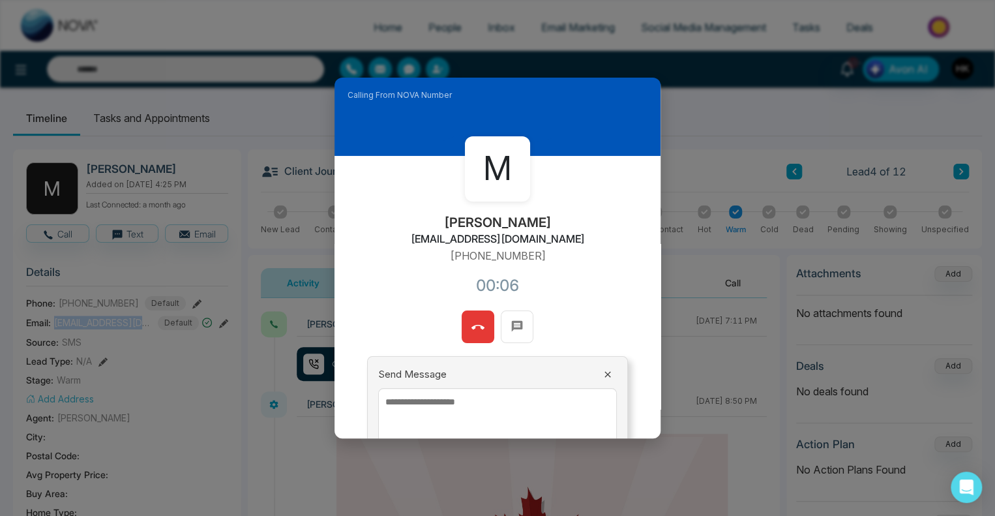
click at [480, 327] on icon at bounding box center [477, 327] width 13 height 5
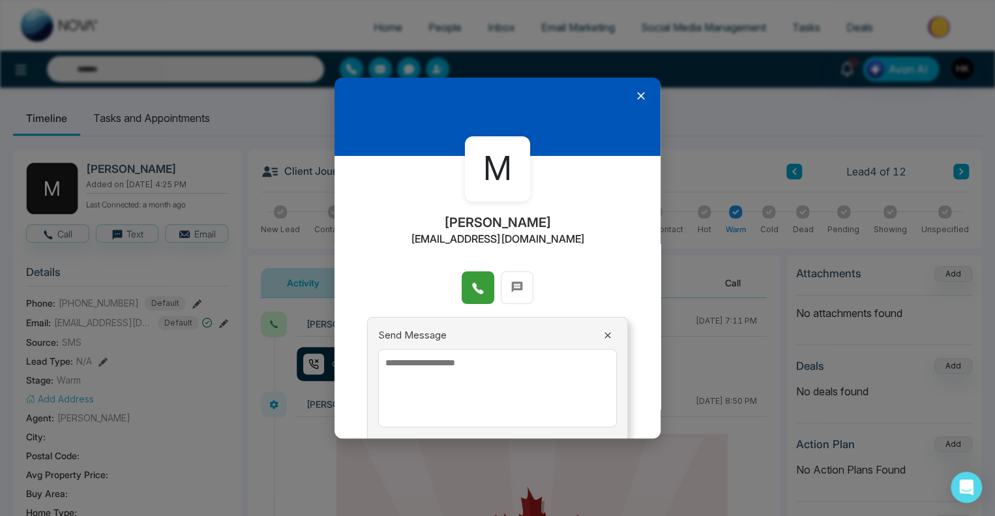
click at [634, 96] on icon at bounding box center [640, 95] width 13 height 13
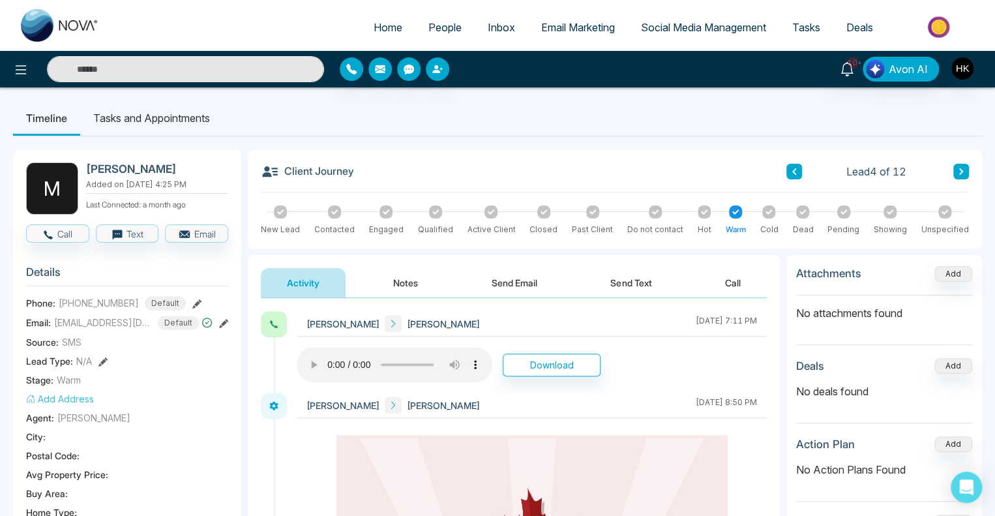
click at [648, 279] on button "Send Text" at bounding box center [630, 282] width 93 height 29
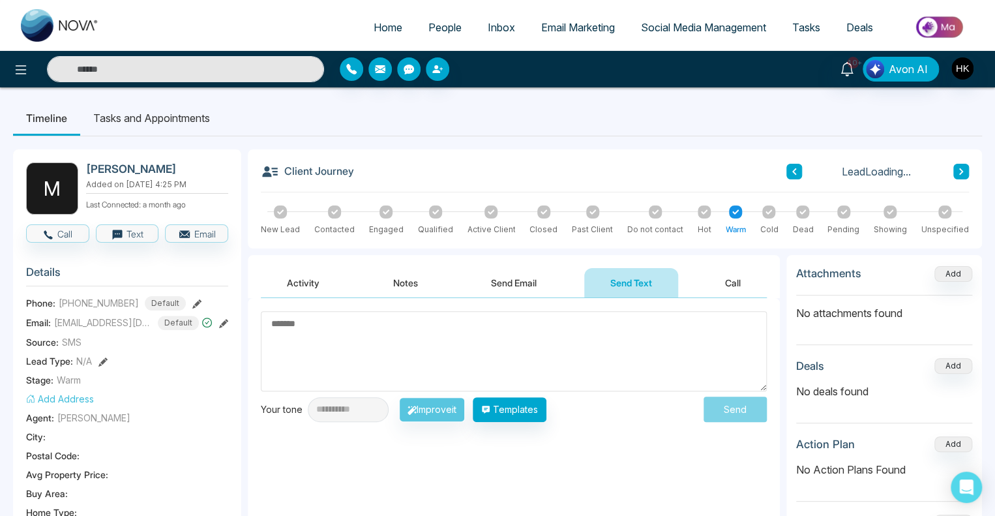
scroll to position [65, 0]
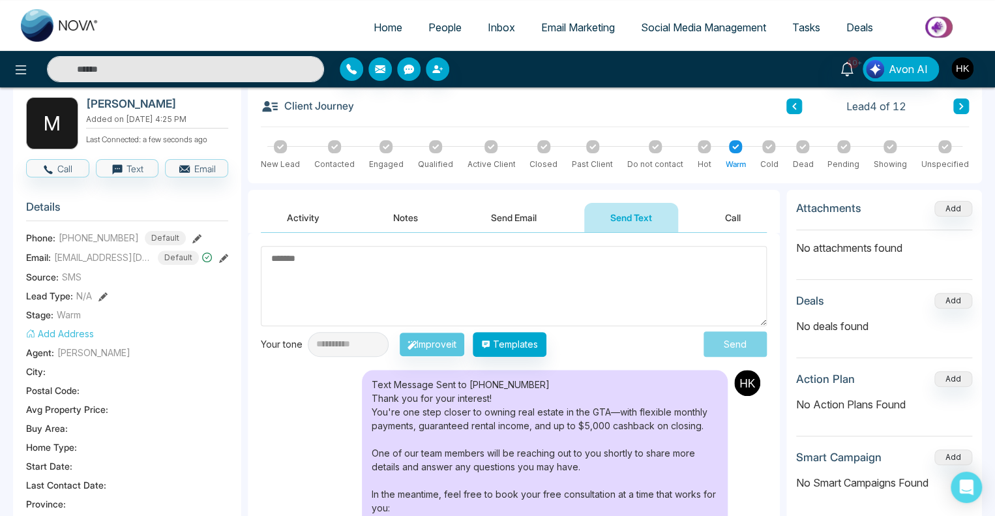
click at [511, 218] on button "Send Email" at bounding box center [514, 217] width 98 height 29
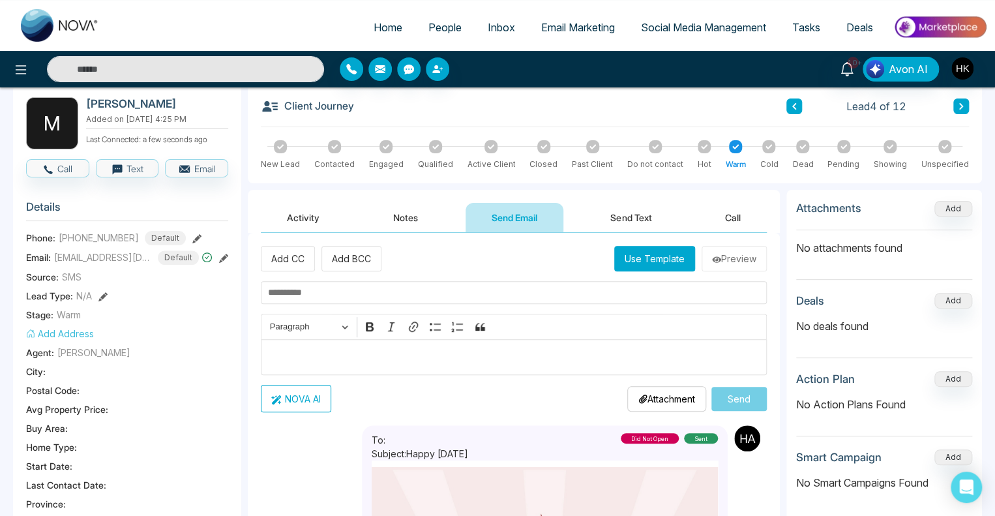
click at [340, 291] on input "text" at bounding box center [514, 292] width 506 height 23
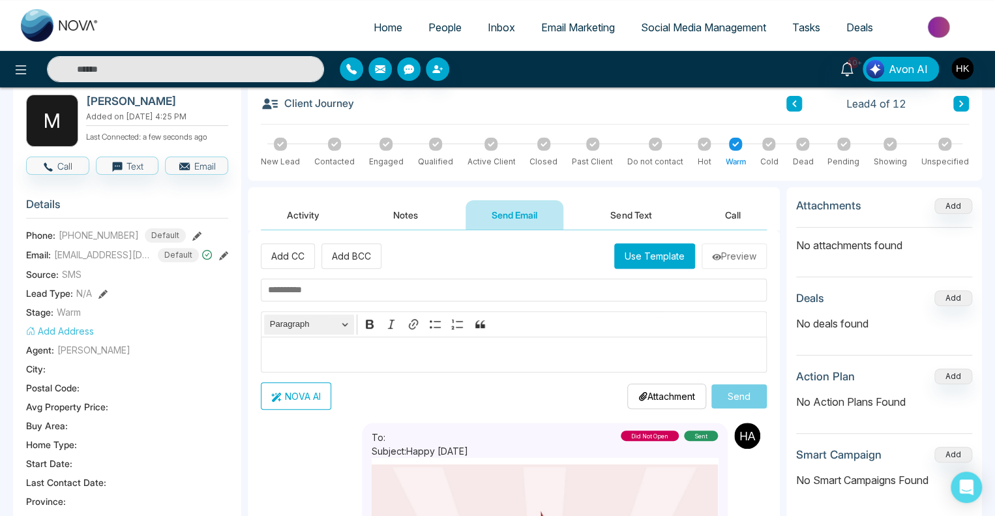
scroll to position [65, 0]
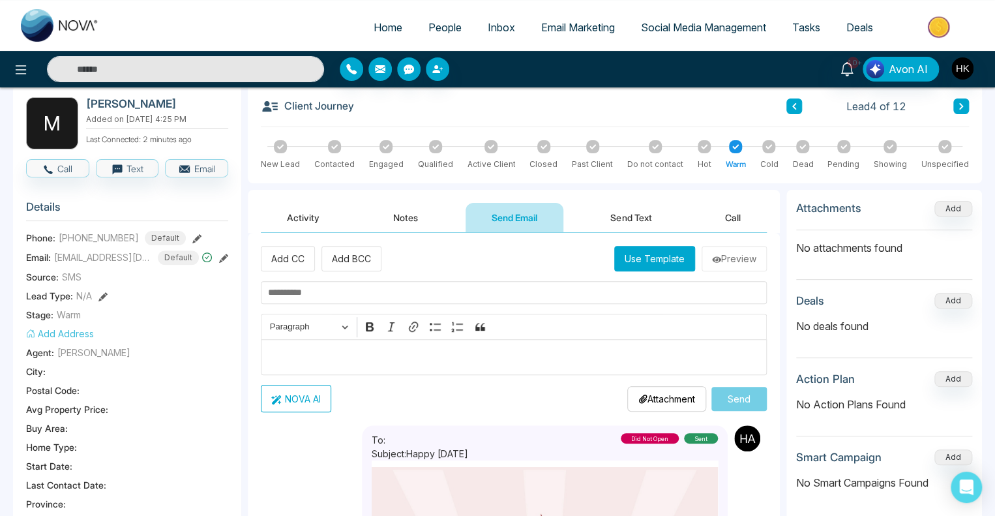
click at [662, 216] on button "Send Text" at bounding box center [630, 217] width 93 height 29
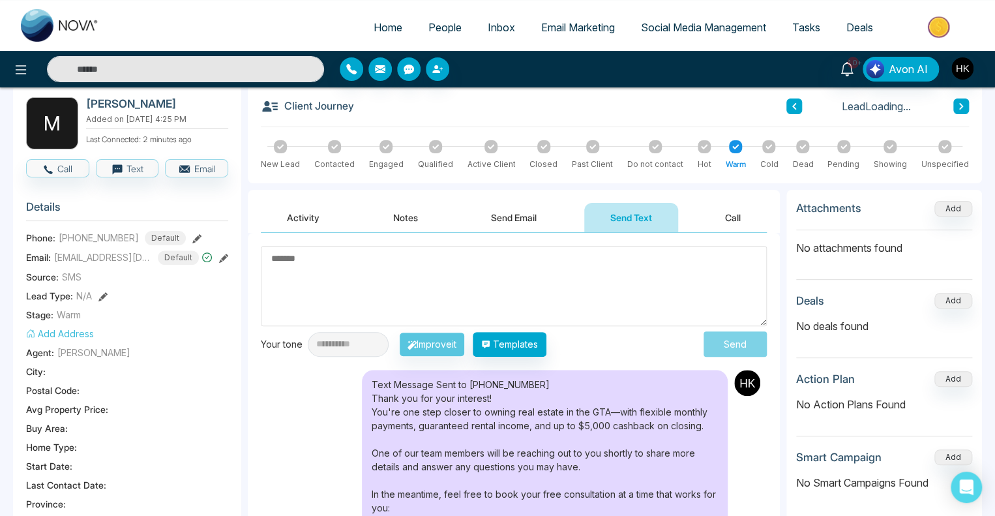
click at [374, 288] on textarea at bounding box center [514, 286] width 506 height 80
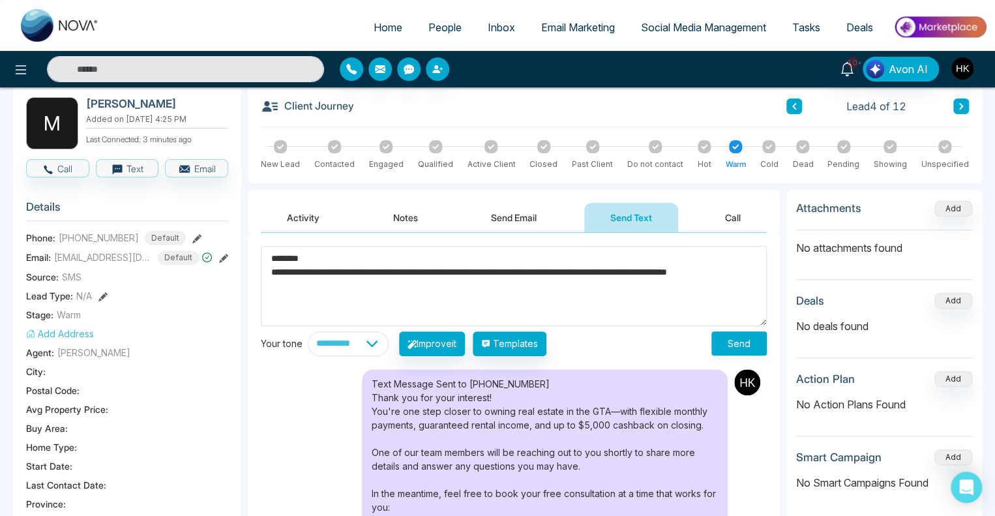
type textarea "**********"
click at [740, 341] on button "Send" at bounding box center [738, 343] width 55 height 24
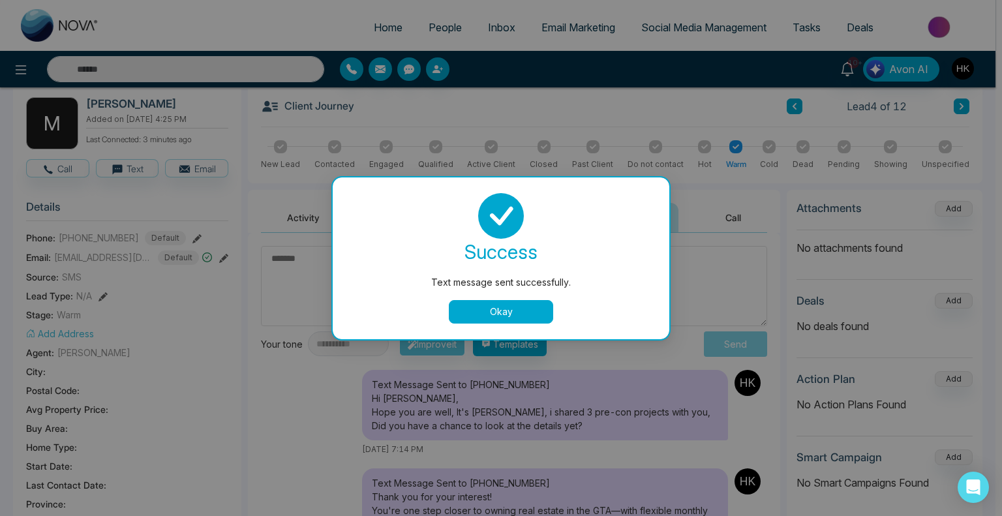
click at [480, 308] on button "Okay" at bounding box center [501, 311] width 104 height 23
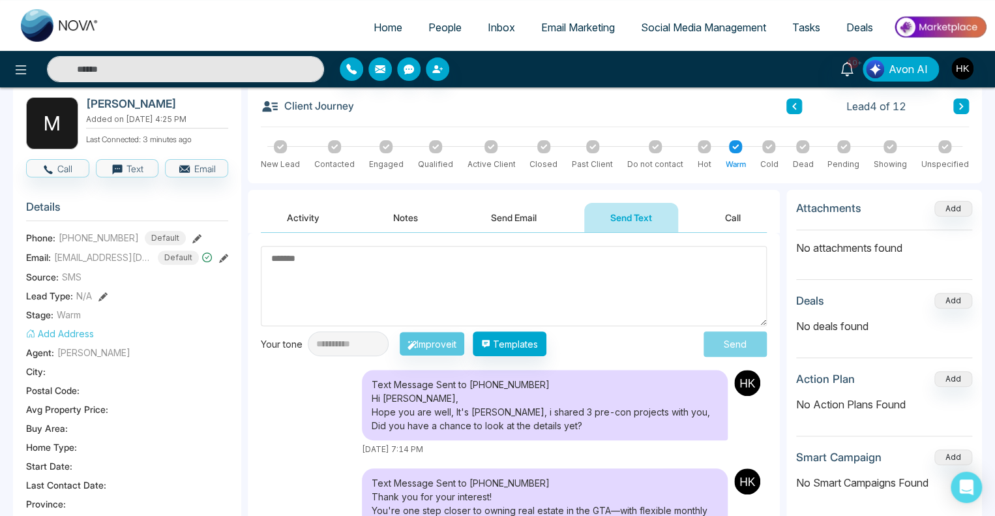
click at [957, 126] on div "Client Journey Lead 4 of 12" at bounding box center [615, 112] width 708 height 30
click at [957, 110] on button at bounding box center [961, 106] width 16 height 16
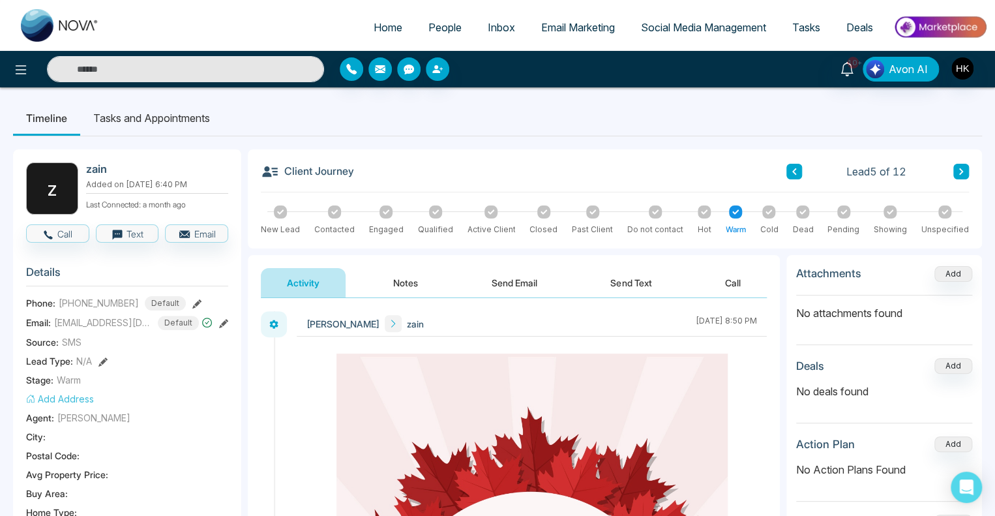
click at [91, 332] on section "Details Phone: [PHONE_NUMBER] Default Email: [EMAIL_ADDRESS][DOMAIN_NAME] Defau…" at bounding box center [127, 437] width 202 height 363
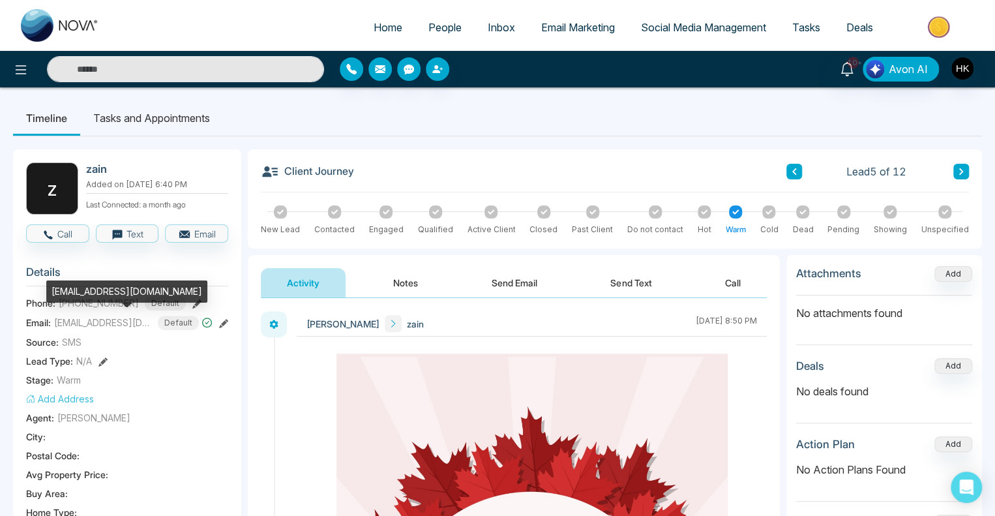
click at [94, 323] on span "[EMAIL_ADDRESS][DOMAIN_NAME]" at bounding box center [103, 323] width 98 height 14
click at [95, 322] on span "[EMAIL_ADDRESS][DOMAIN_NAME]" at bounding box center [103, 323] width 98 height 14
copy span "[EMAIL_ADDRESS][DOMAIN_NAME]"
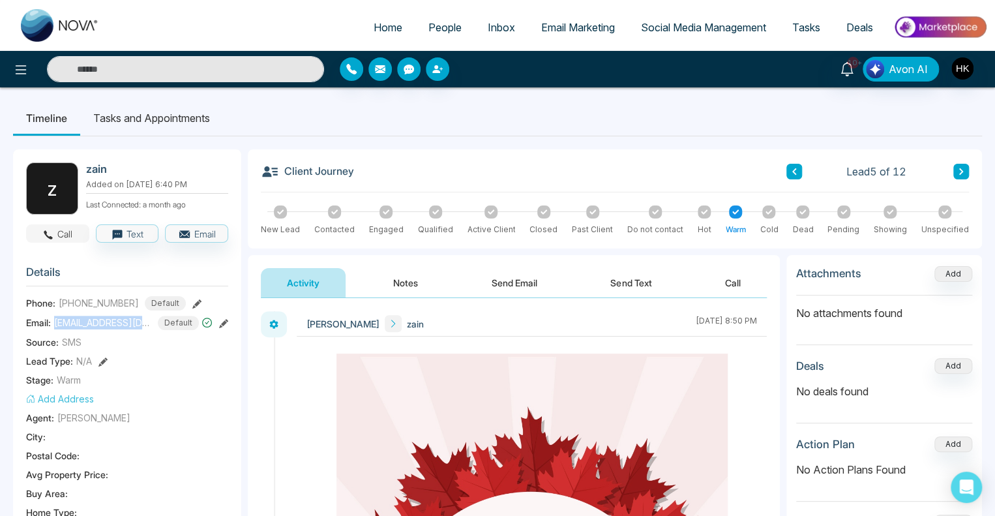
click at [80, 236] on button "Call" at bounding box center [57, 233] width 63 height 18
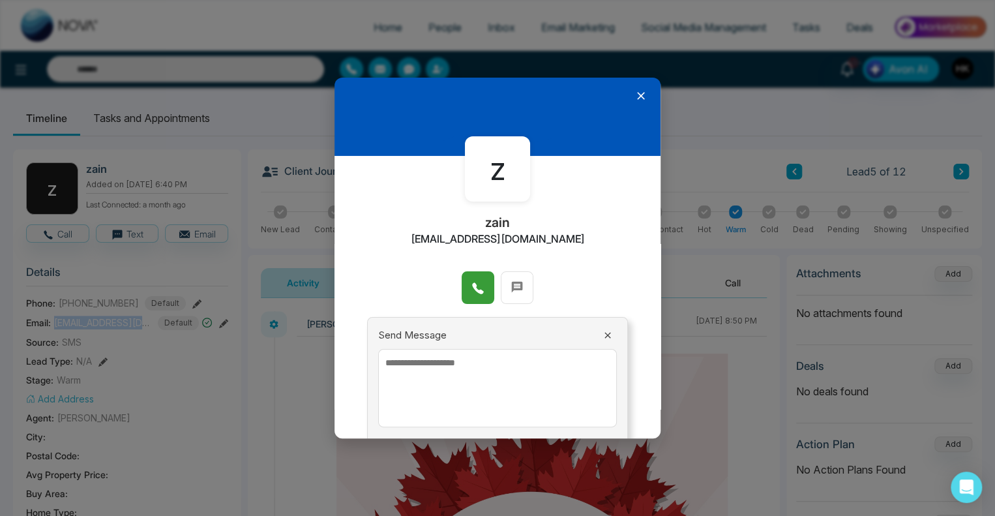
click at [477, 282] on icon at bounding box center [477, 288] width 13 height 13
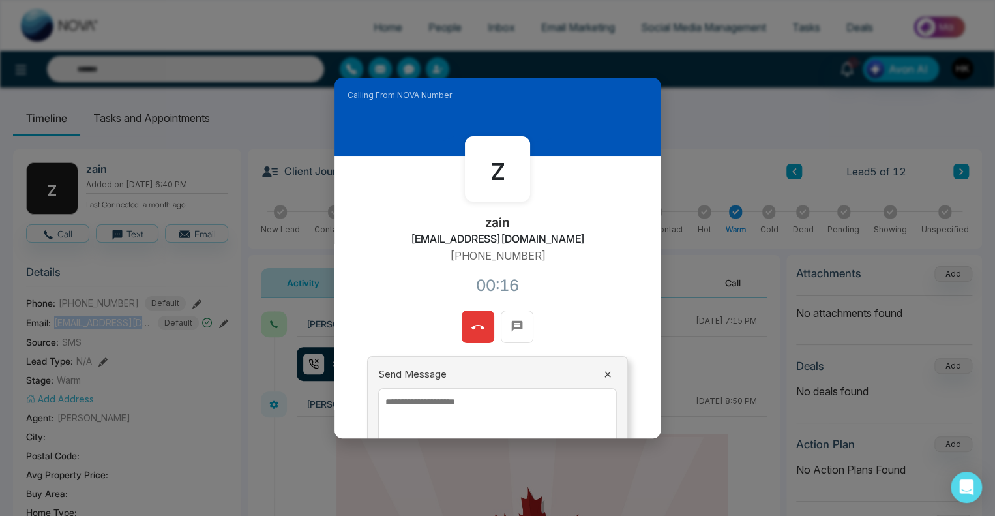
click at [479, 324] on icon at bounding box center [477, 327] width 13 height 13
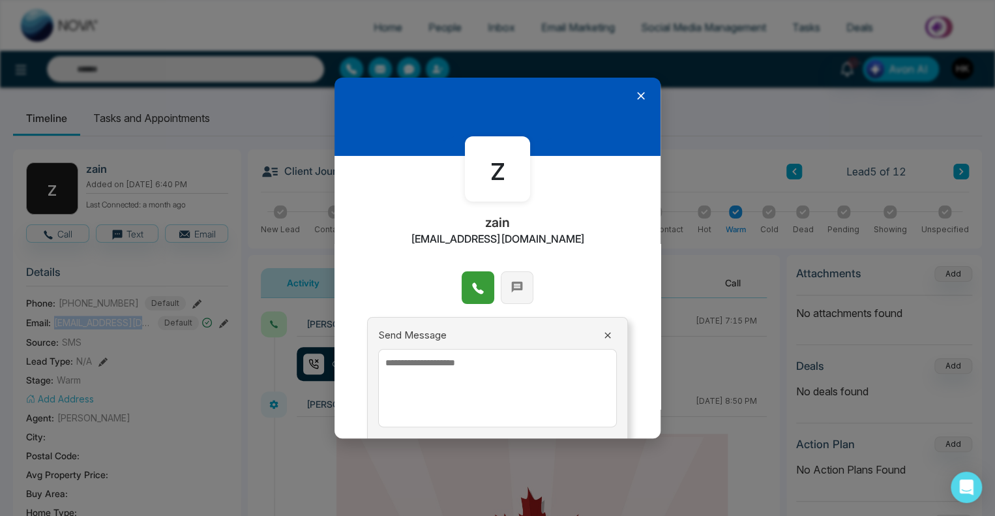
click at [515, 281] on span at bounding box center [517, 286] width 13 height 20
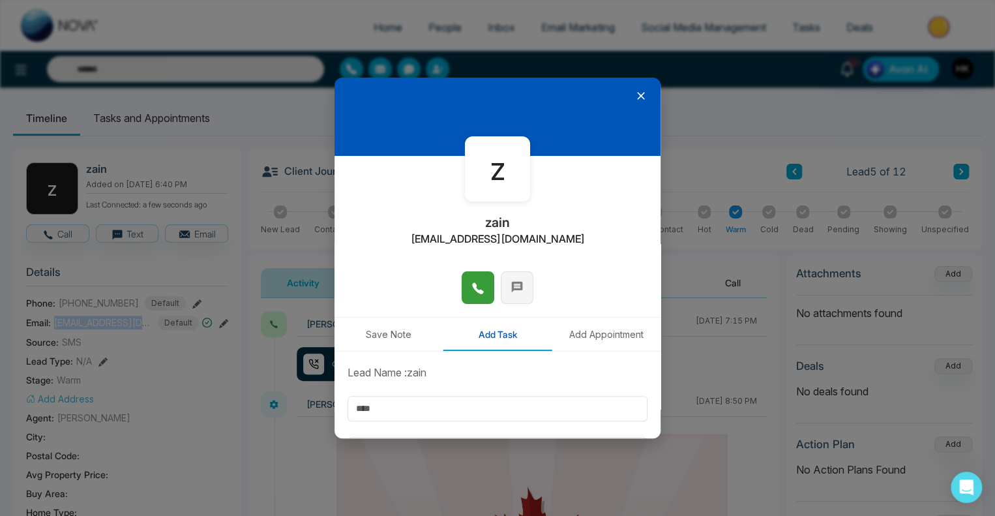
click at [505, 289] on button at bounding box center [517, 287] width 33 height 33
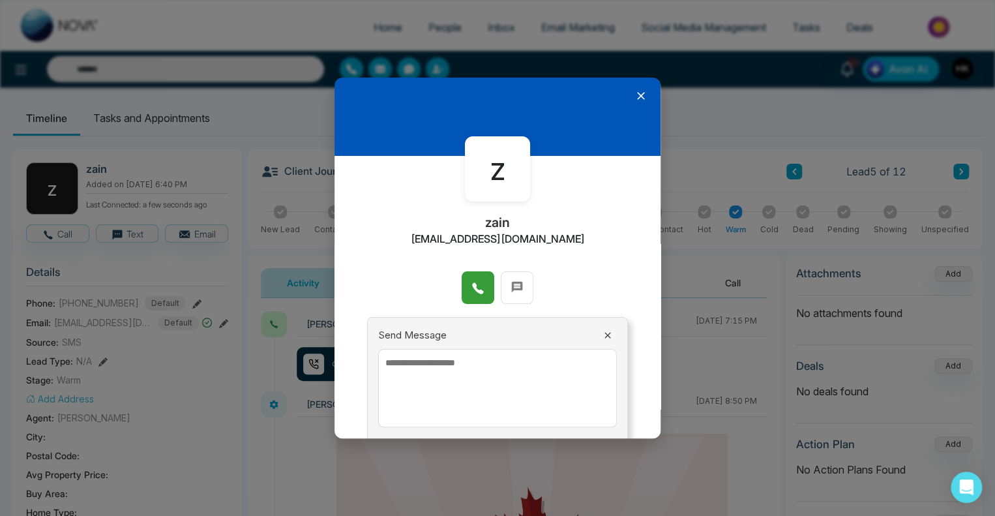
click at [438, 380] on textarea at bounding box center [497, 388] width 239 height 78
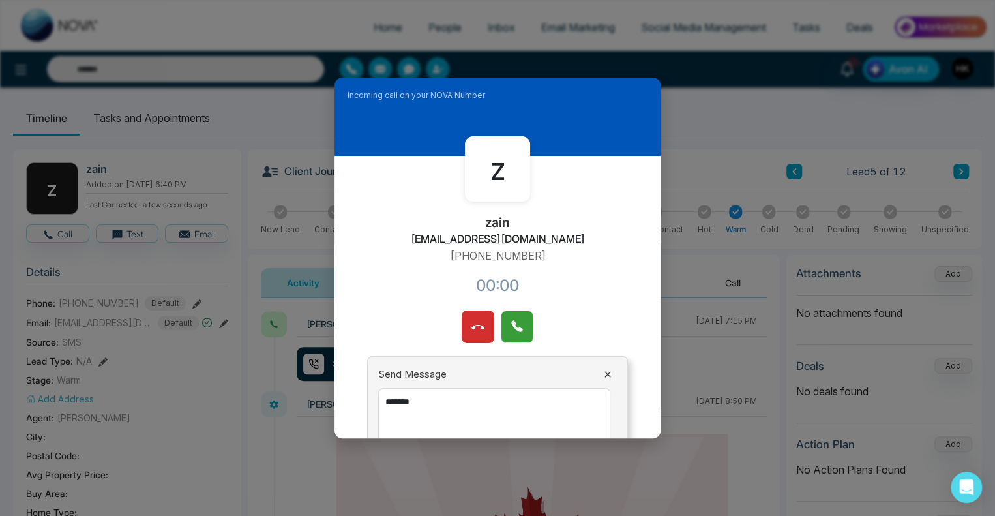
type textarea "*******"
click at [525, 321] on button at bounding box center [517, 326] width 33 height 33
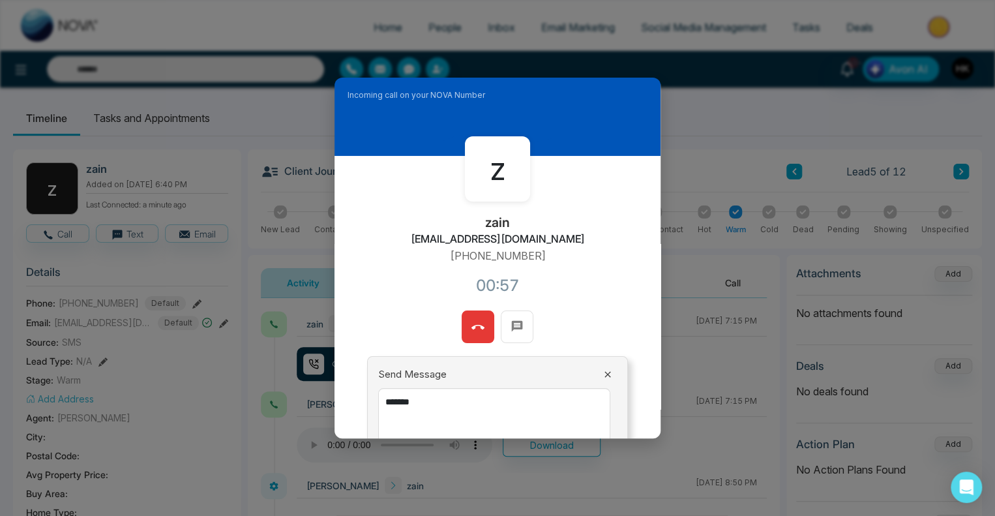
click at [475, 323] on icon at bounding box center [477, 327] width 13 height 13
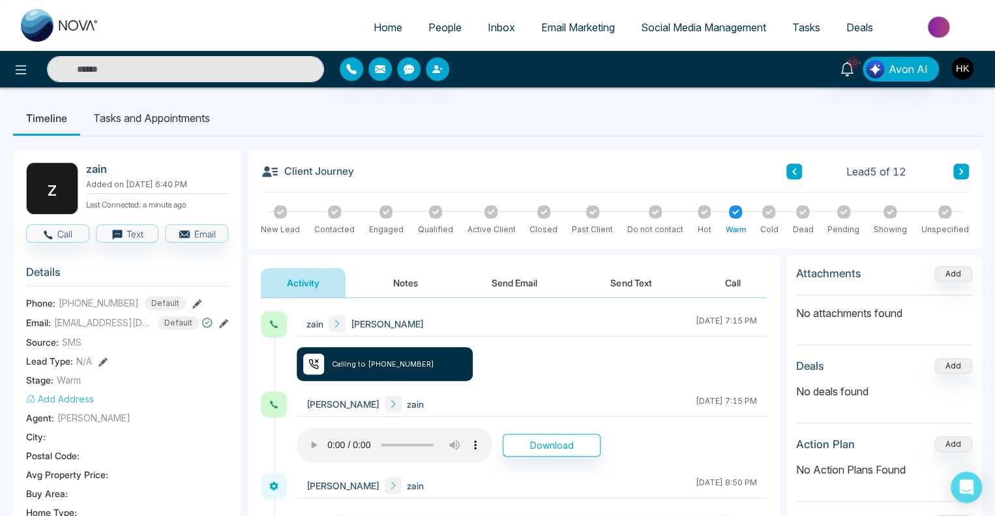
click at [410, 284] on button "Notes" at bounding box center [405, 282] width 77 height 29
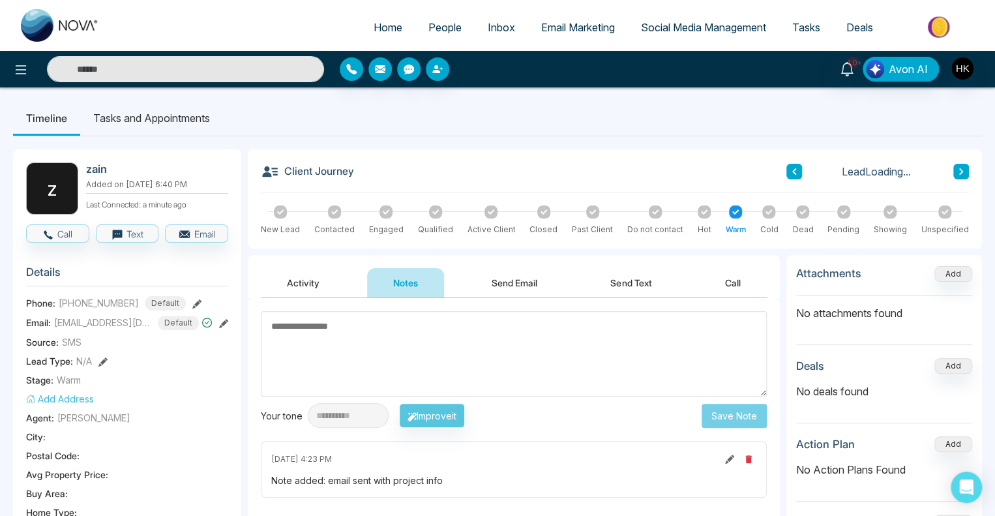
click at [395, 352] on textarea at bounding box center [514, 353] width 506 height 85
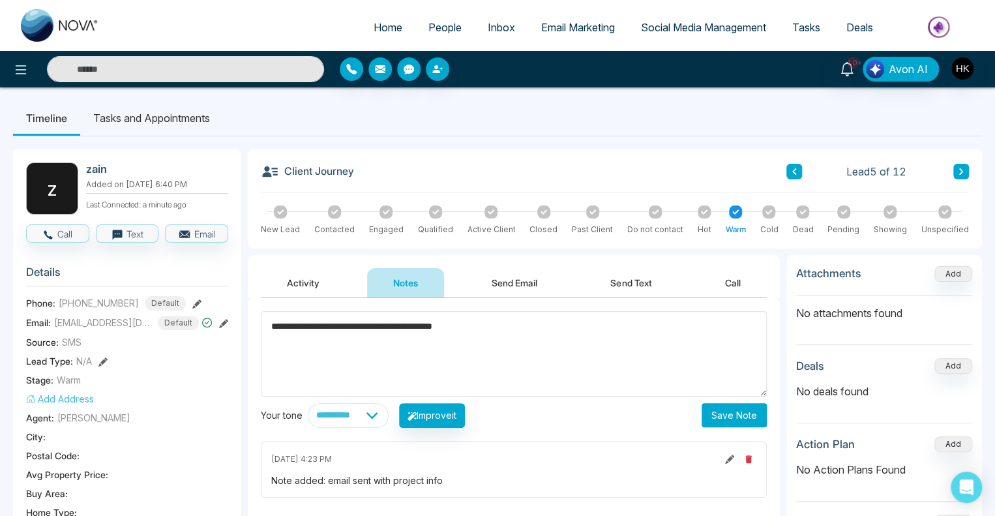
type textarea "**********"
drag, startPoint x: 477, startPoint y: 310, endPoint x: 490, endPoint y: 342, distance: 34.9
click at [316, 310] on div "**********" at bounding box center [514, 428] width 532 height 261
drag, startPoint x: 540, startPoint y: 342, endPoint x: 229, endPoint y: 324, distance: 311.6
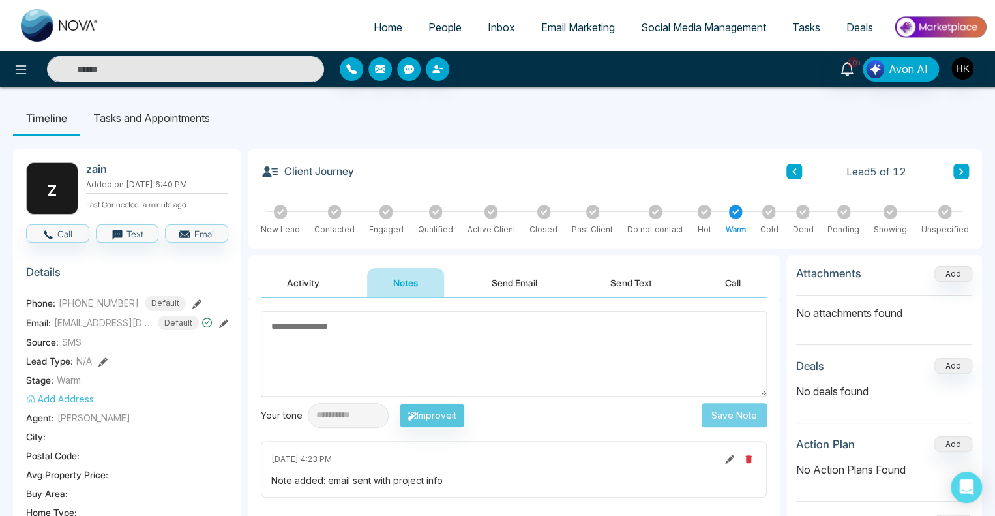
click at [593, 359] on textarea at bounding box center [514, 353] width 506 height 85
paste textarea "**********"
type textarea "**********"
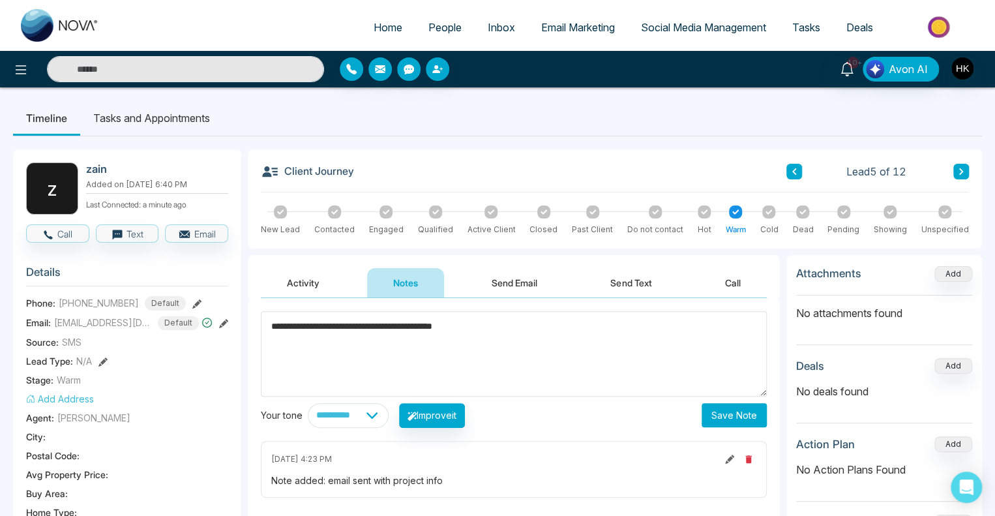
click at [750, 413] on button "Save Note" at bounding box center [734, 415] width 65 height 24
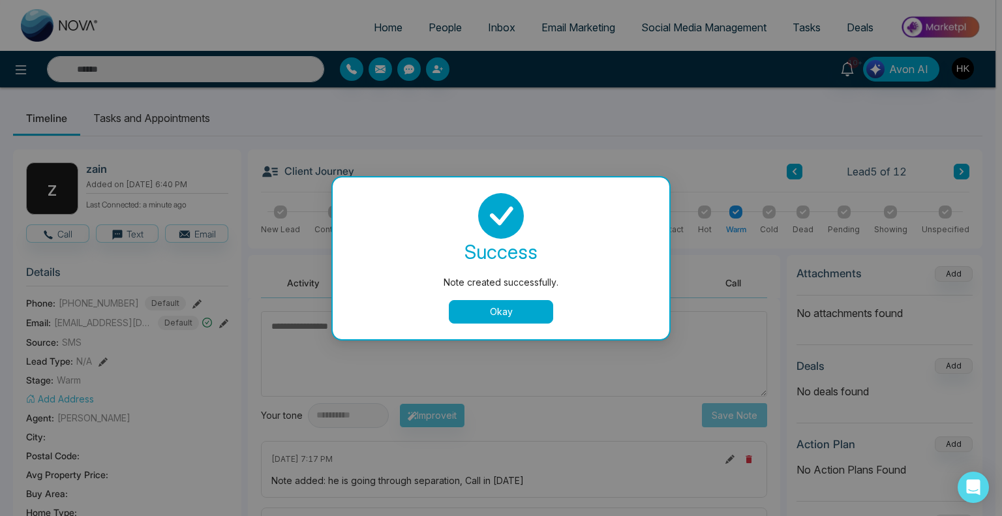
click at [504, 309] on button "Okay" at bounding box center [501, 311] width 104 height 23
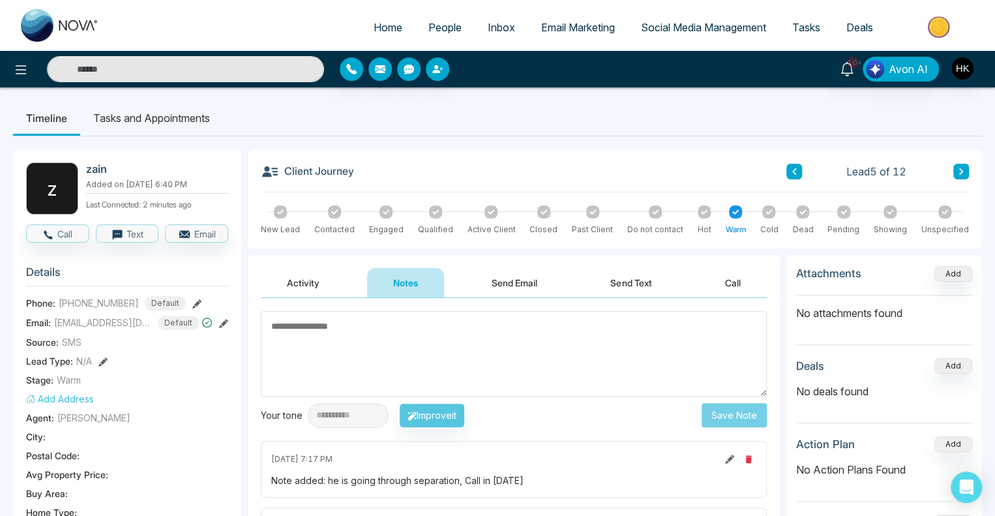
click at [768, 212] on icon at bounding box center [769, 211] width 7 height 5
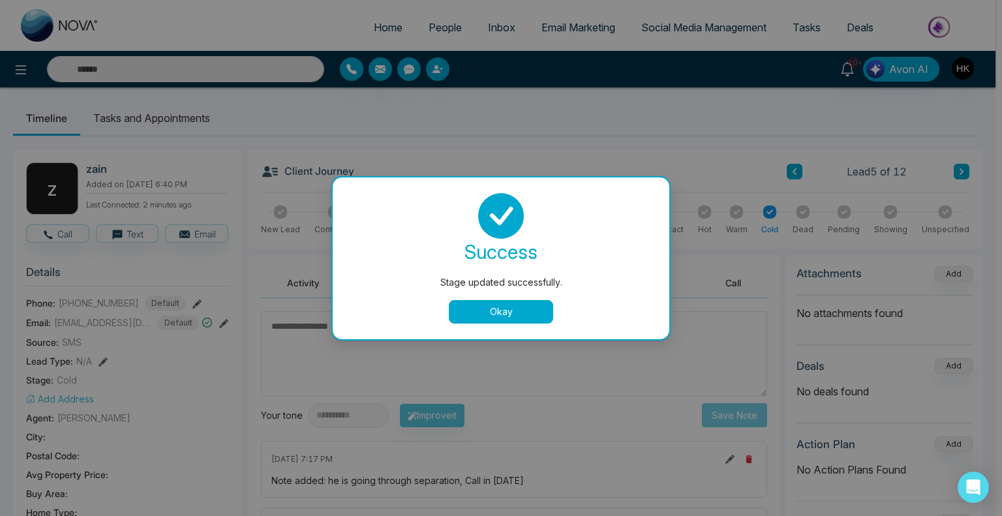
click at [494, 303] on button "Okay" at bounding box center [501, 311] width 104 height 23
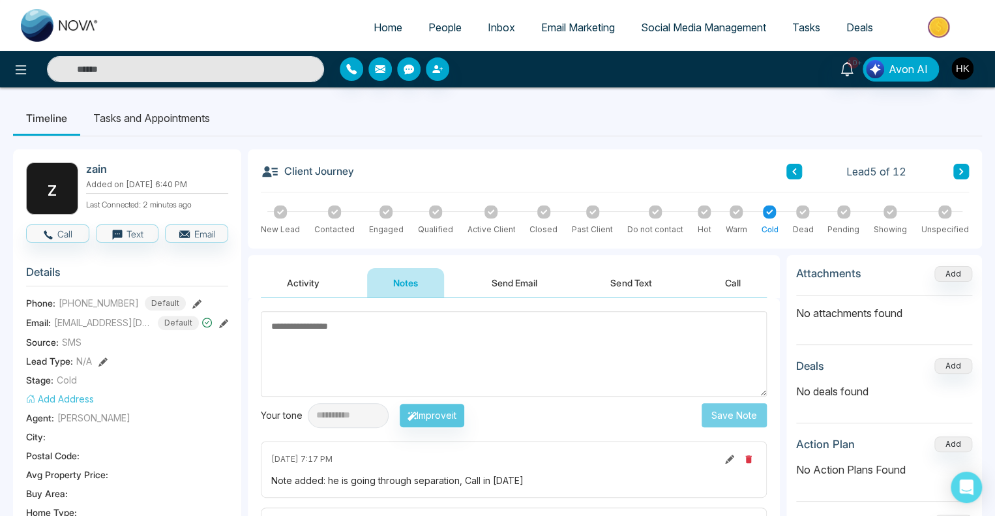
click at [962, 168] on icon at bounding box center [961, 172] width 7 height 8
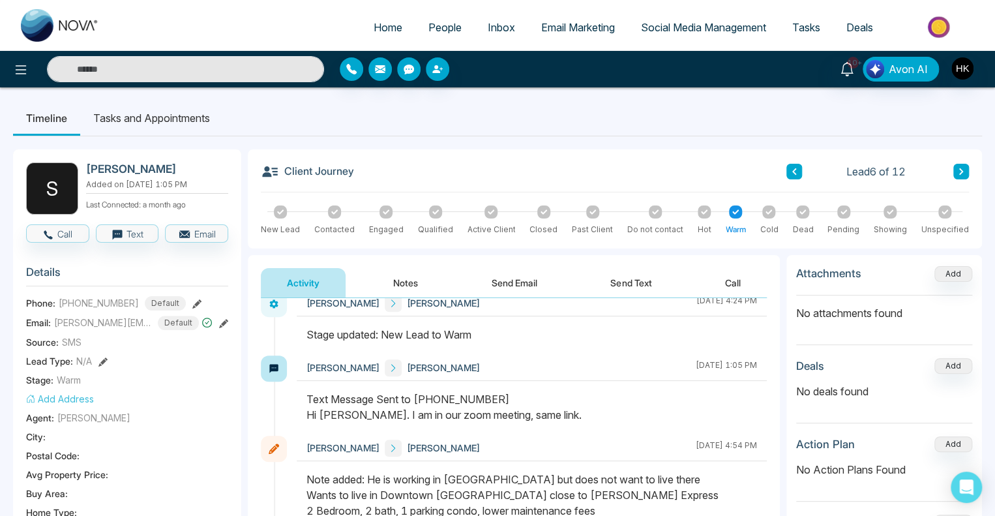
scroll to position [326, 0]
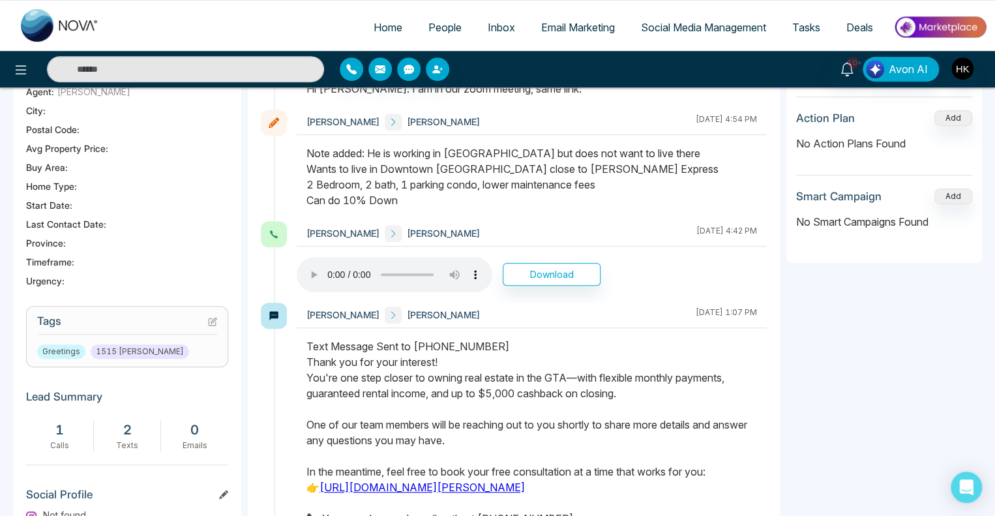
drag, startPoint x: 370, startPoint y: 149, endPoint x: 421, endPoint y: 211, distance: 79.6
click at [421, 211] on div at bounding box center [532, 183] width 470 height 76
click at [423, 211] on div at bounding box center [532, 183] width 470 height 76
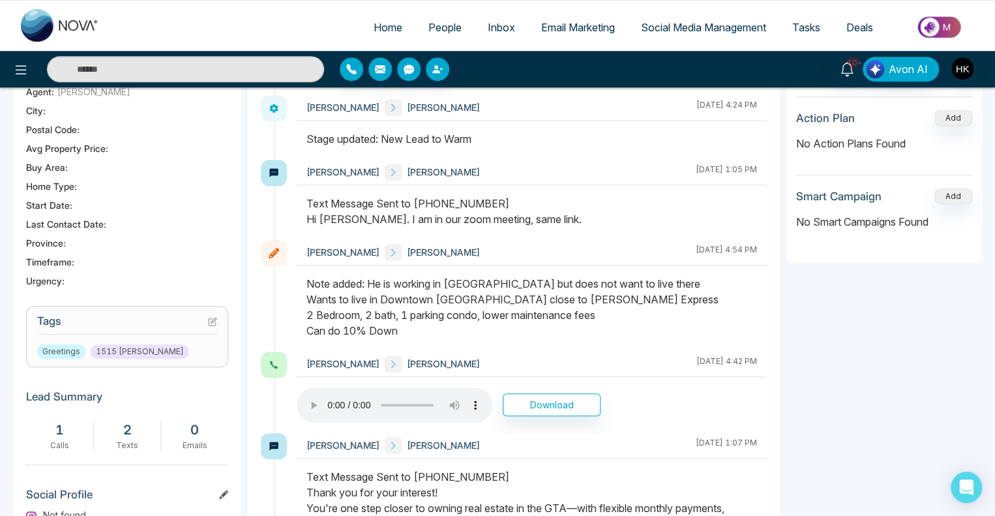
drag, startPoint x: 398, startPoint y: 276, endPoint x: 594, endPoint y: 338, distance: 206.0
click at [594, 338] on div at bounding box center [532, 314] width 470 height 76
click at [593, 325] on div "Note added: He is working in [GEOGRAPHIC_DATA] but does not want to live there …" at bounding box center [531, 307] width 451 height 63
drag, startPoint x: 311, startPoint y: 217, endPoint x: 571, endPoint y: 231, distance: 260.6
click at [571, 231] on div at bounding box center [532, 218] width 470 height 44
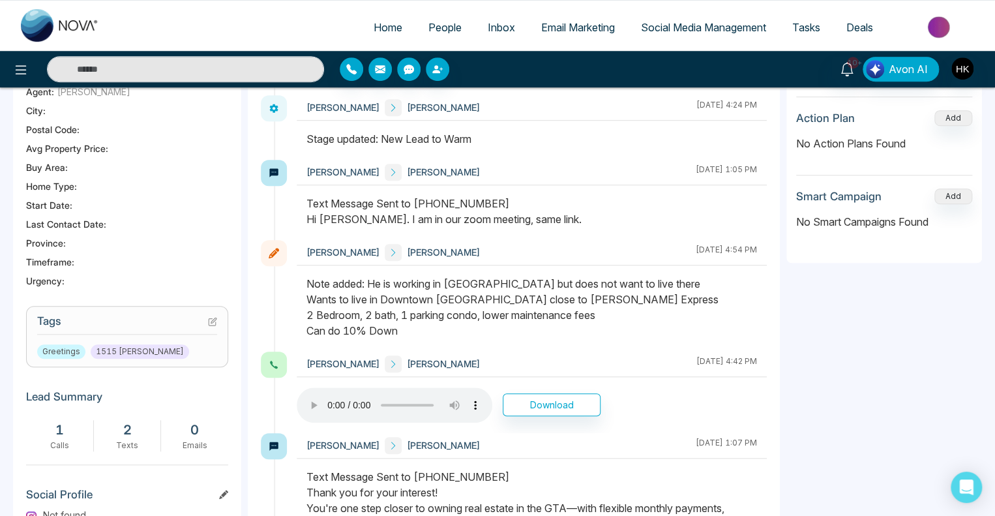
click at [573, 224] on div "Text Message Sent to [PHONE_NUMBER] Hi [PERSON_NAME]. I am in our zoom meeting,…" at bounding box center [531, 211] width 451 height 31
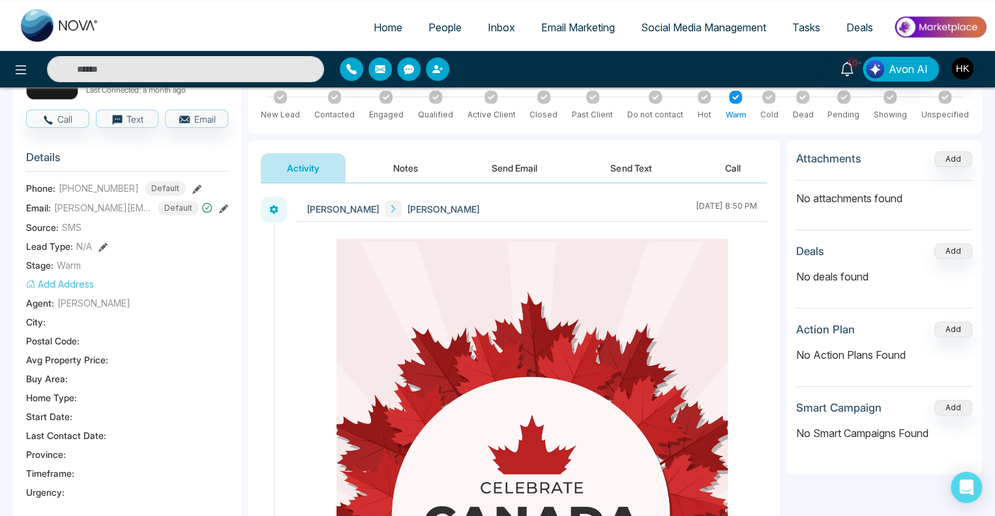
scroll to position [0, 0]
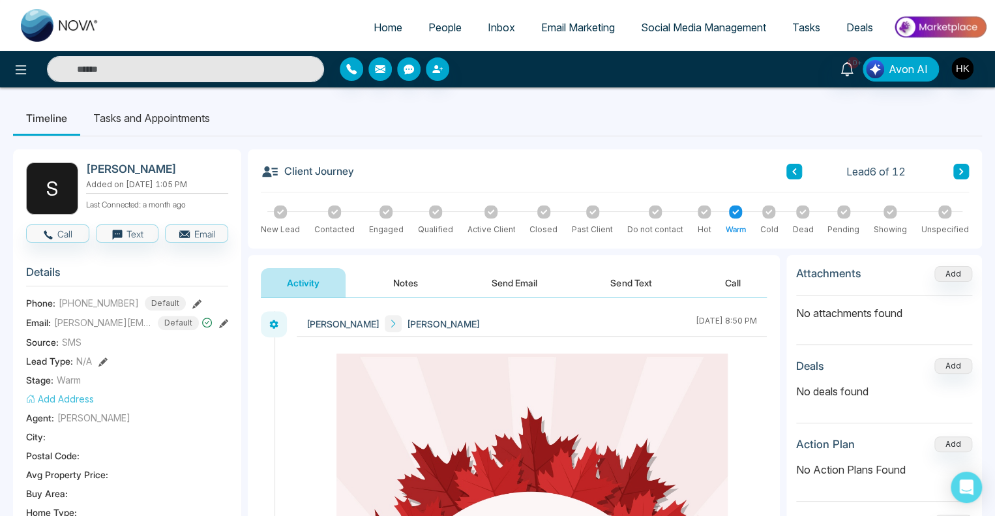
click at [411, 276] on button "Notes" at bounding box center [405, 282] width 77 height 29
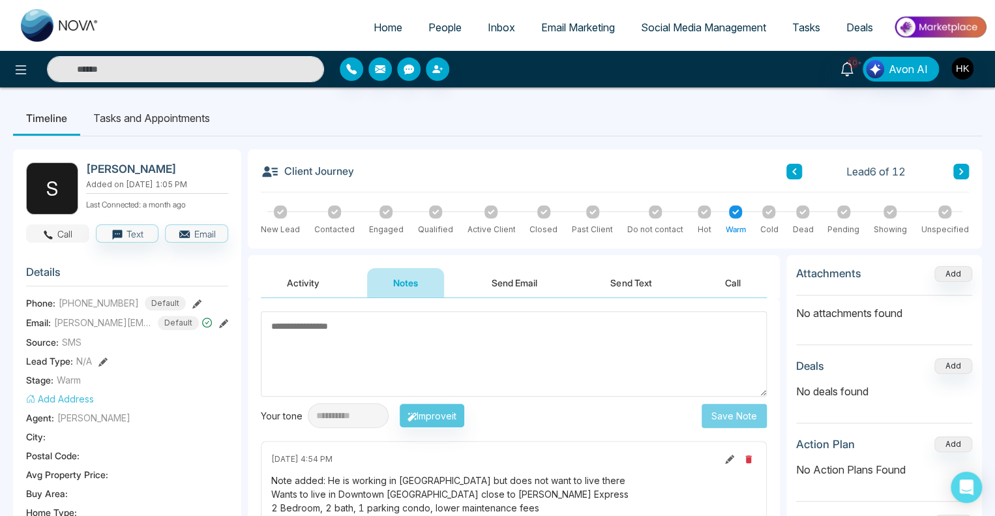
click at [73, 231] on button "Call" at bounding box center [57, 233] width 63 height 18
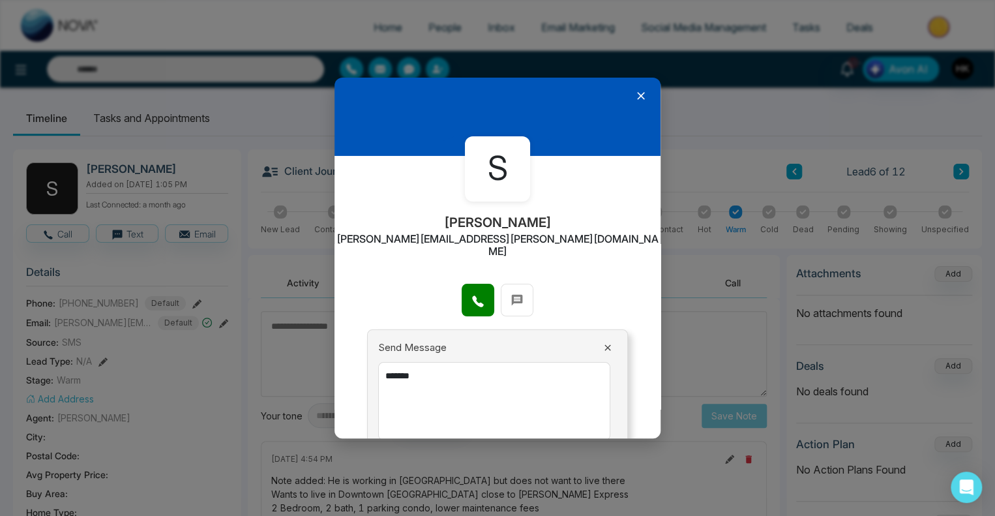
drag, startPoint x: 435, startPoint y: 359, endPoint x: 366, endPoint y: 355, distance: 69.2
click at [366, 355] on div "S [PERSON_NAME] [PERSON_NAME][EMAIL_ADDRESS][PERSON_NAME][DOMAIN_NAME] Send Mes…" at bounding box center [498, 258] width 326 height 361
click at [479, 295] on icon at bounding box center [477, 301] width 13 height 13
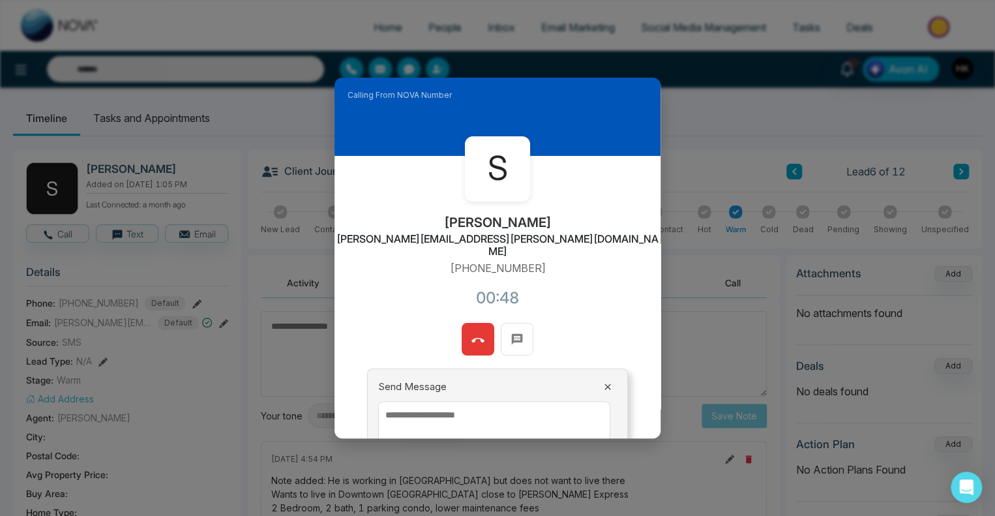
click at [471, 334] on icon at bounding box center [477, 340] width 13 height 13
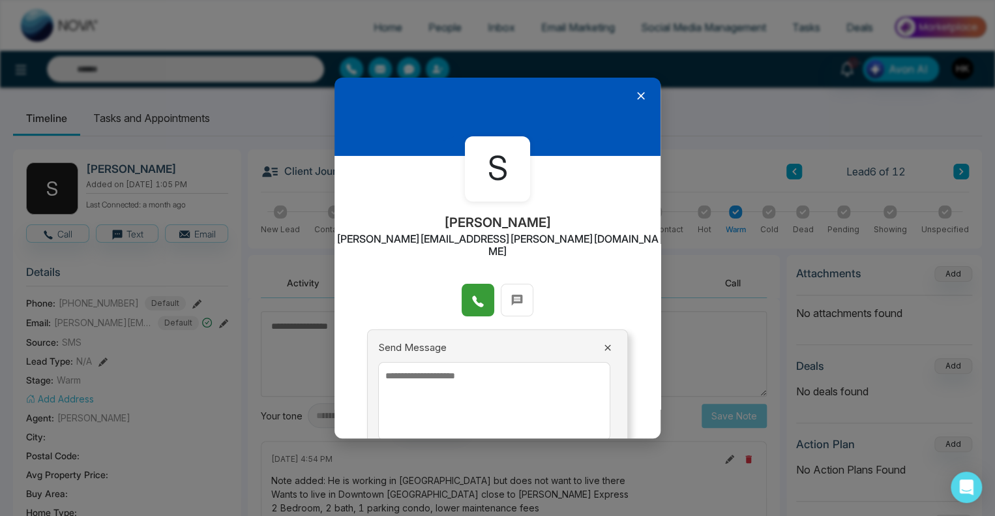
click at [634, 93] on icon at bounding box center [640, 95] width 13 height 13
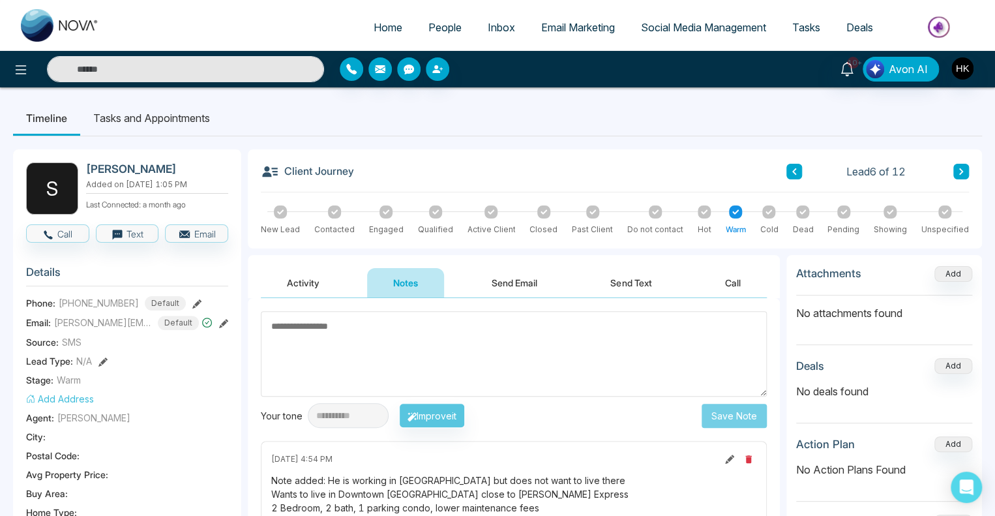
click at [764, 213] on div at bounding box center [768, 211] width 13 height 13
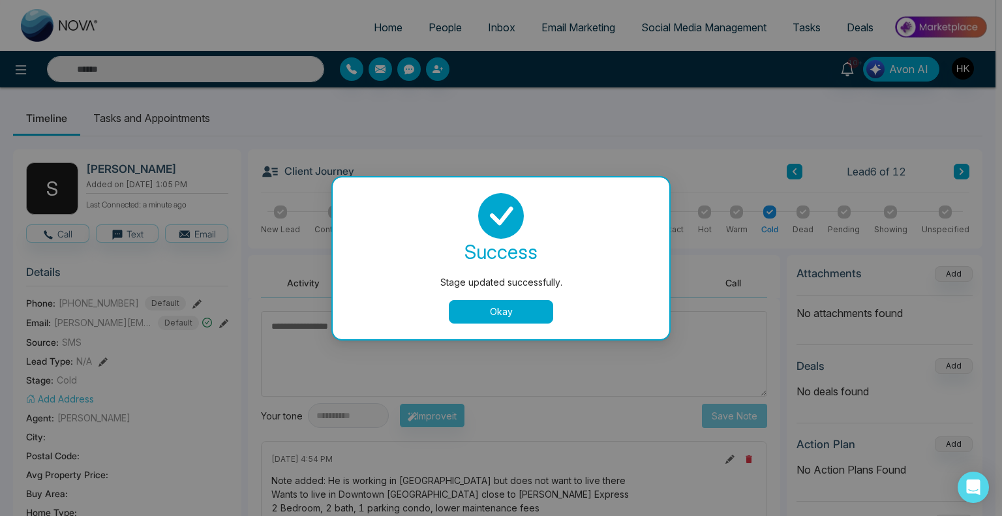
click at [488, 310] on button "Okay" at bounding box center [501, 311] width 104 height 23
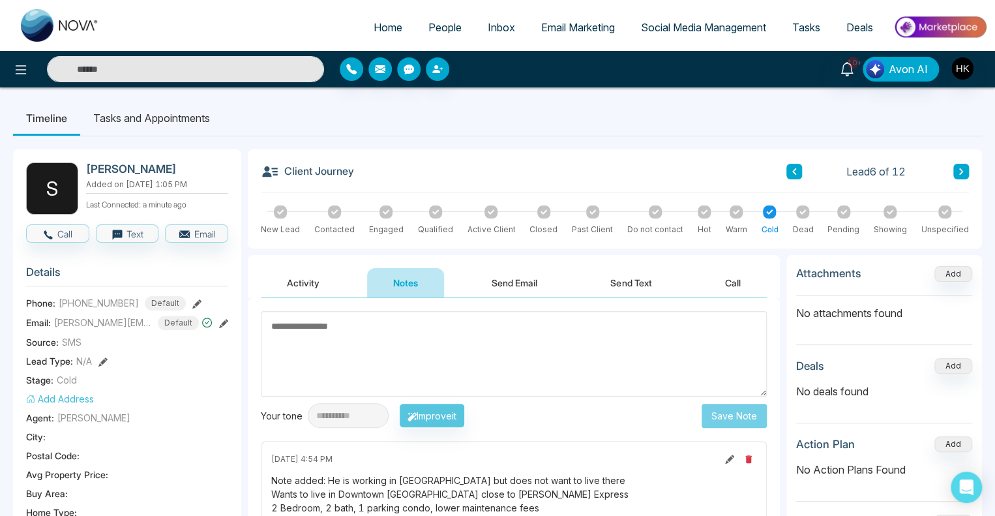
click at [488, 372] on textarea at bounding box center [514, 353] width 506 height 85
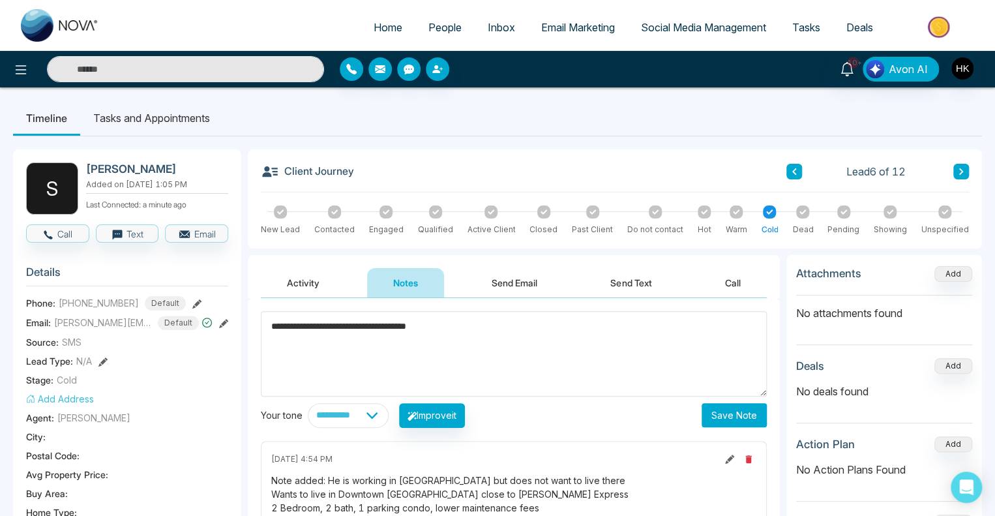
type textarea "**********"
click at [737, 416] on button "Save Note" at bounding box center [734, 415] width 65 height 24
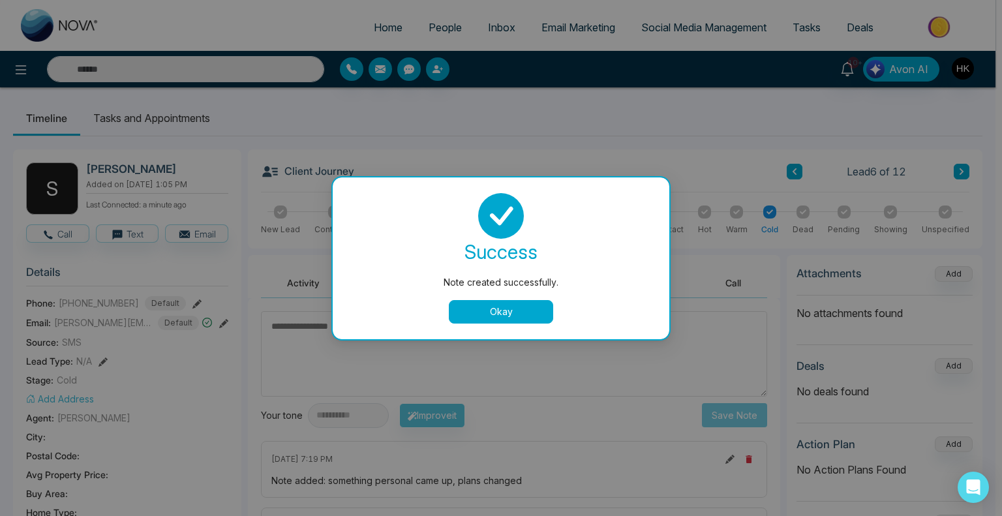
click at [525, 313] on button "Okay" at bounding box center [501, 311] width 104 height 23
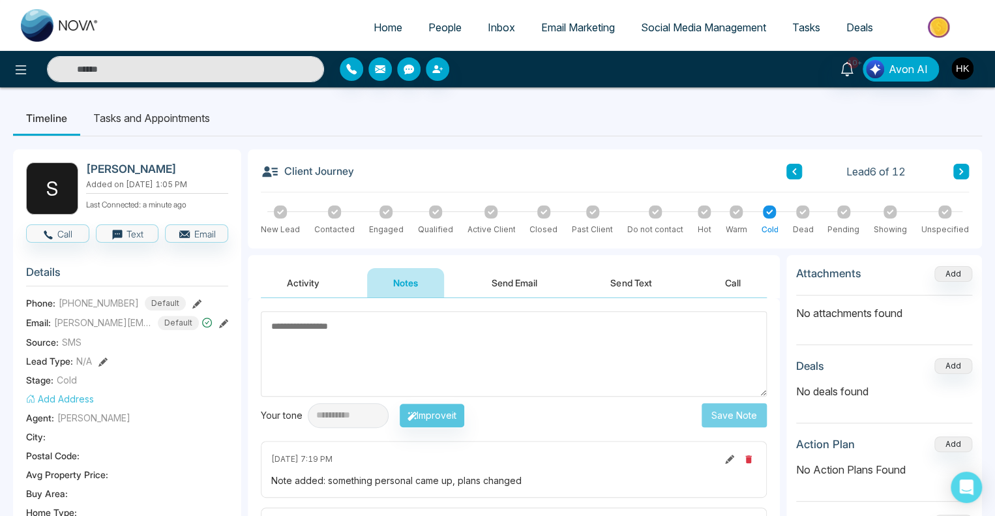
click at [960, 170] on icon at bounding box center [961, 172] width 7 height 8
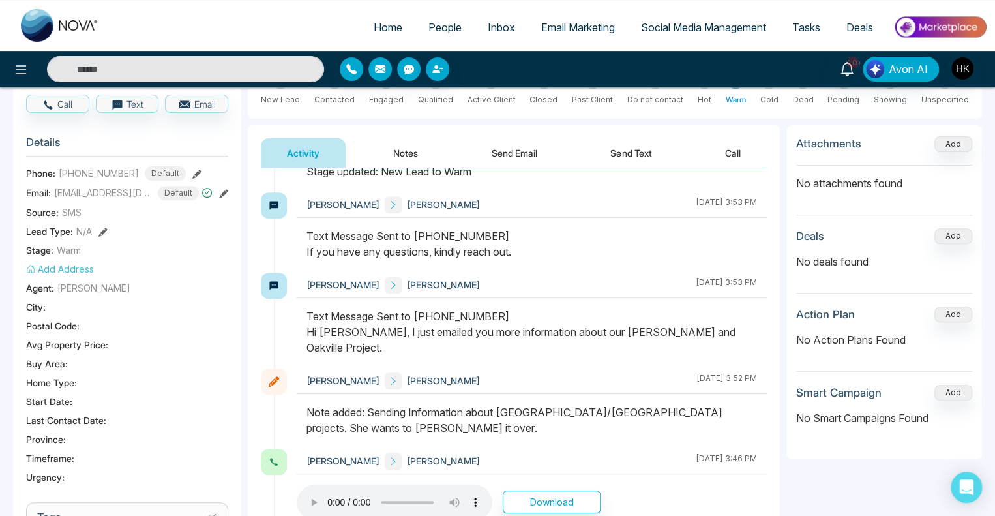
scroll to position [130, 0]
drag, startPoint x: 385, startPoint y: 332, endPoint x: 734, endPoint y: 326, distance: 348.9
click at [734, 326] on div "Text Message Sent to [PHONE_NUMBER] Hi [PERSON_NAME], I just emailed you more i…" at bounding box center [531, 331] width 451 height 47
click at [683, 326] on div "Text Message Sent to [PHONE_NUMBER] Hi [PERSON_NAME], I just emailed you more i…" at bounding box center [531, 331] width 451 height 47
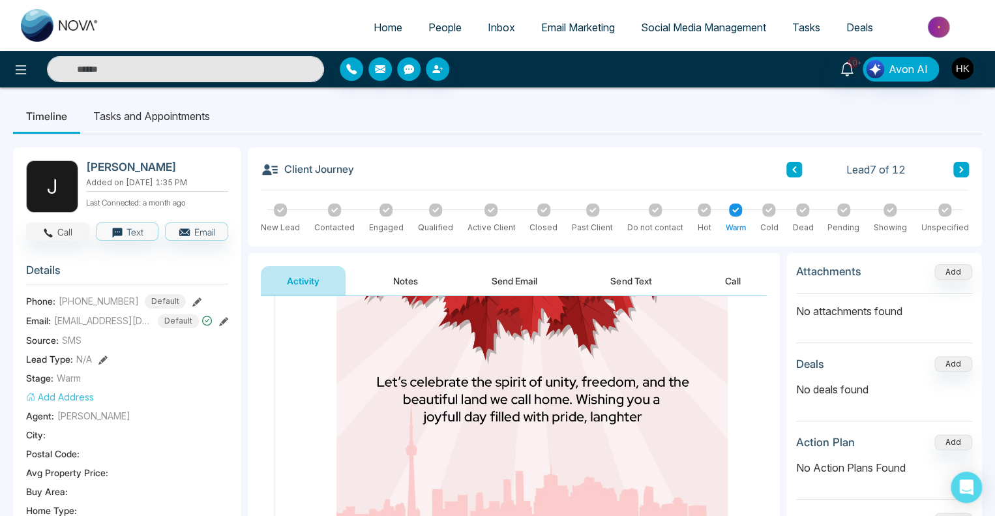
scroll to position [0, 0]
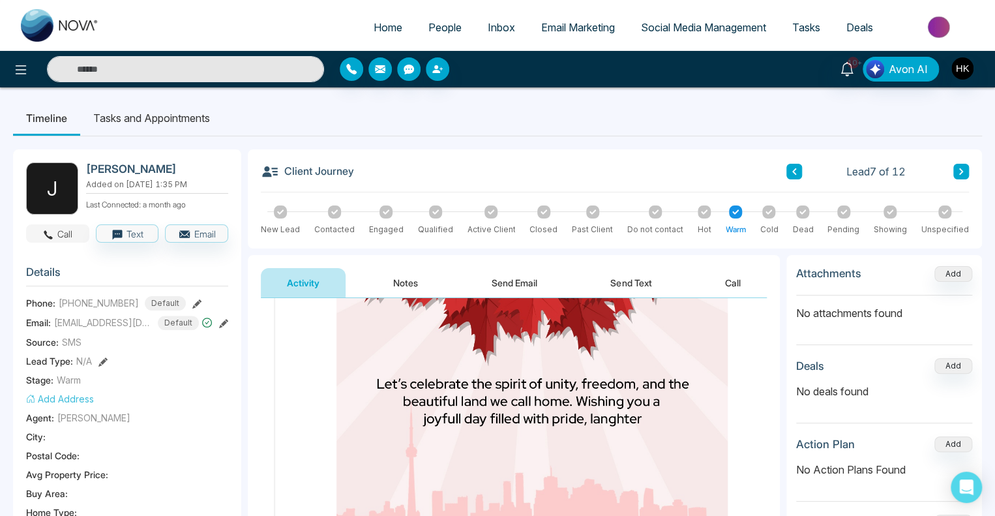
click at [80, 227] on button "Call" at bounding box center [57, 233] width 63 height 18
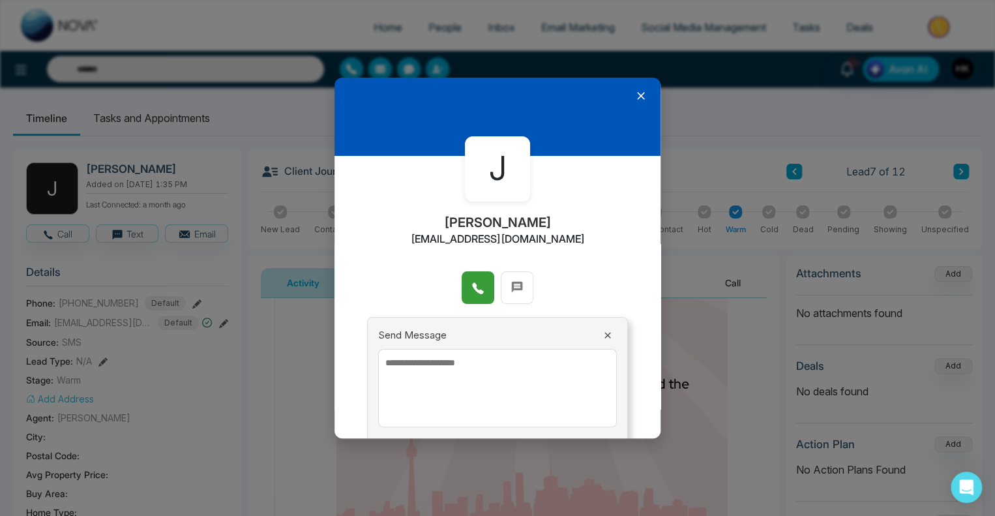
click at [486, 284] on button at bounding box center [478, 287] width 33 height 33
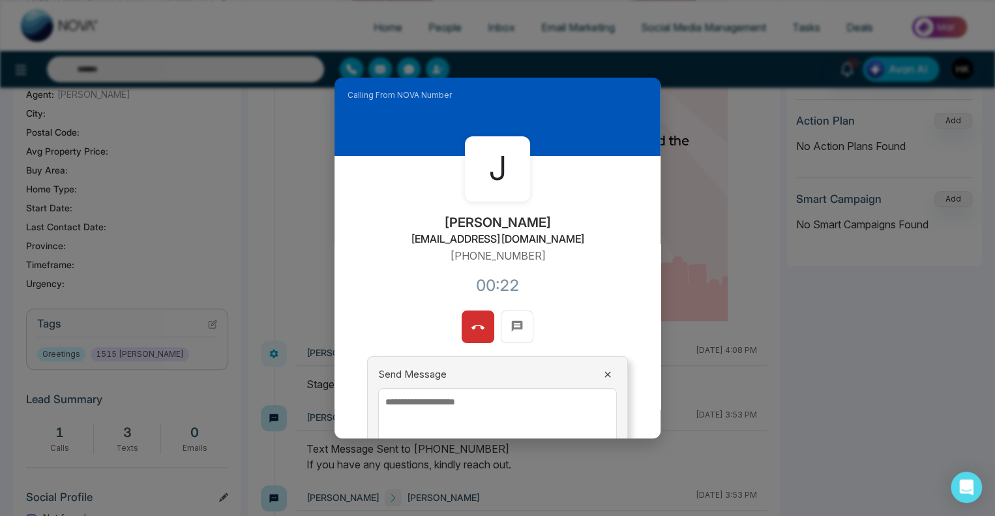
scroll to position [391, 0]
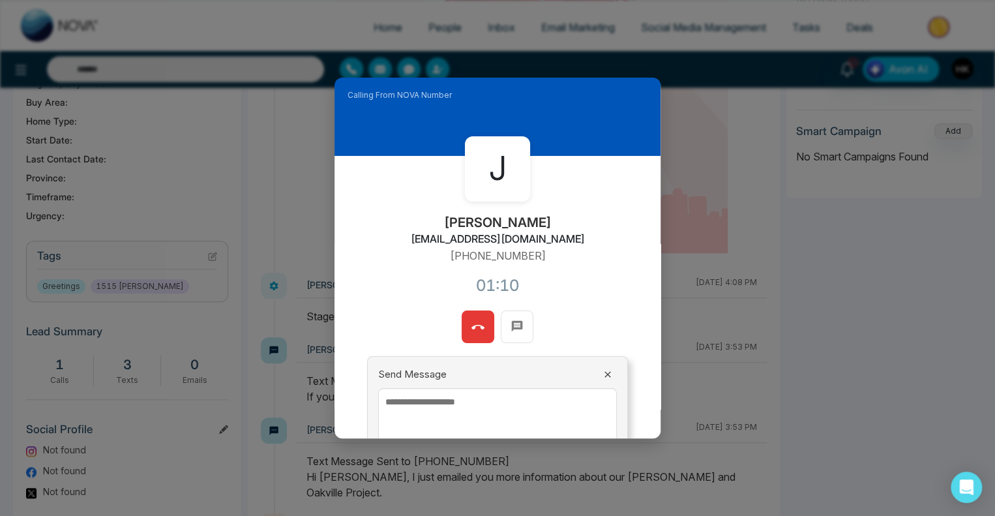
click at [473, 328] on icon at bounding box center [477, 327] width 13 height 13
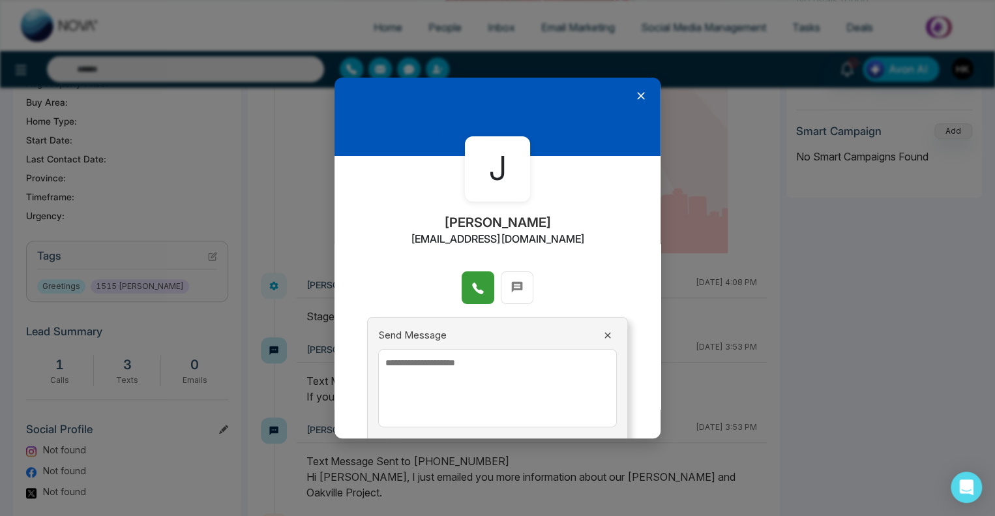
click at [634, 95] on icon at bounding box center [640, 95] width 13 height 13
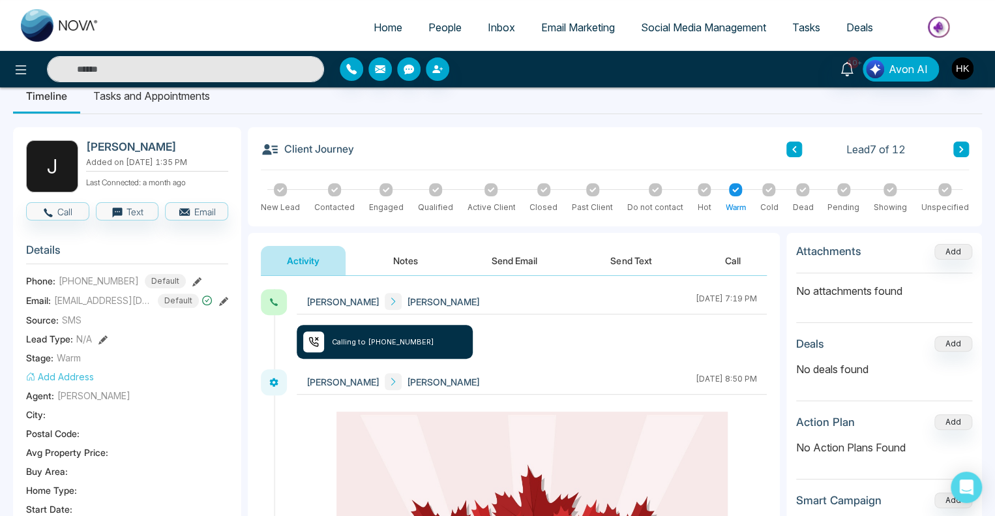
scroll to position [0, 0]
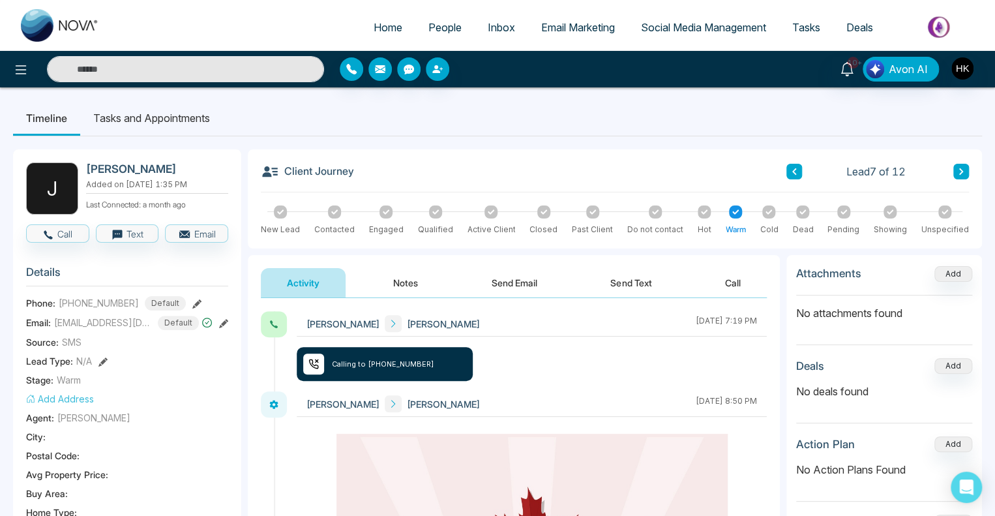
click at [398, 280] on button "Notes" at bounding box center [405, 282] width 77 height 29
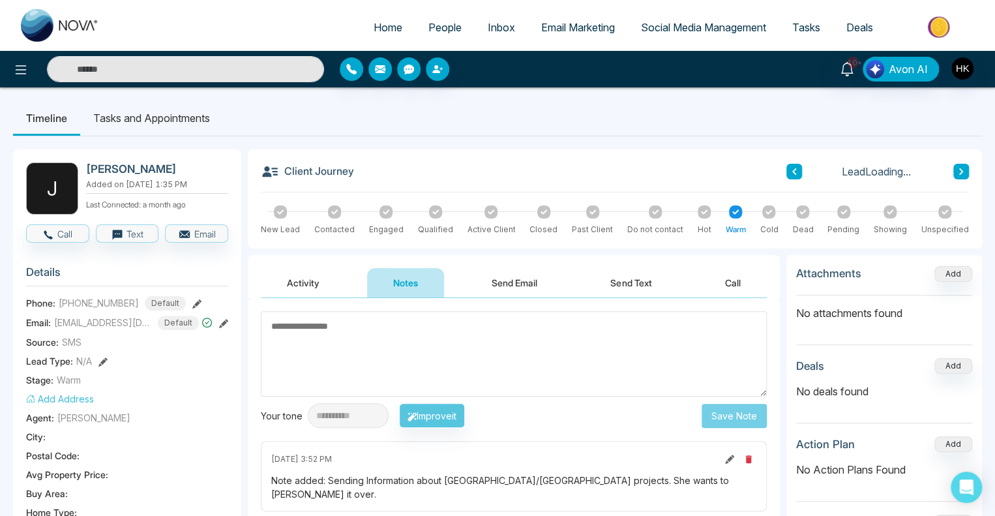
click at [375, 358] on textarea at bounding box center [514, 353] width 506 height 85
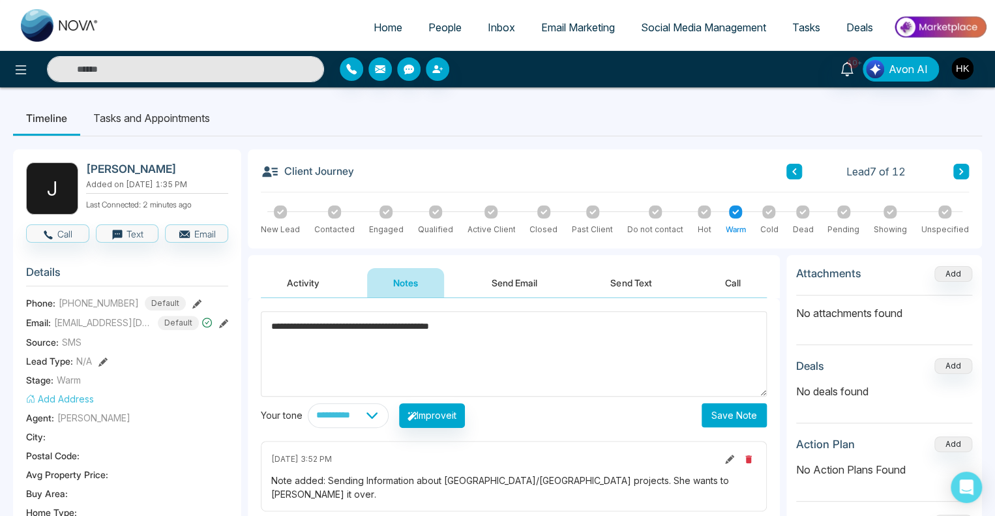
type textarea "**********"
click at [739, 411] on button "Save Note" at bounding box center [734, 415] width 65 height 24
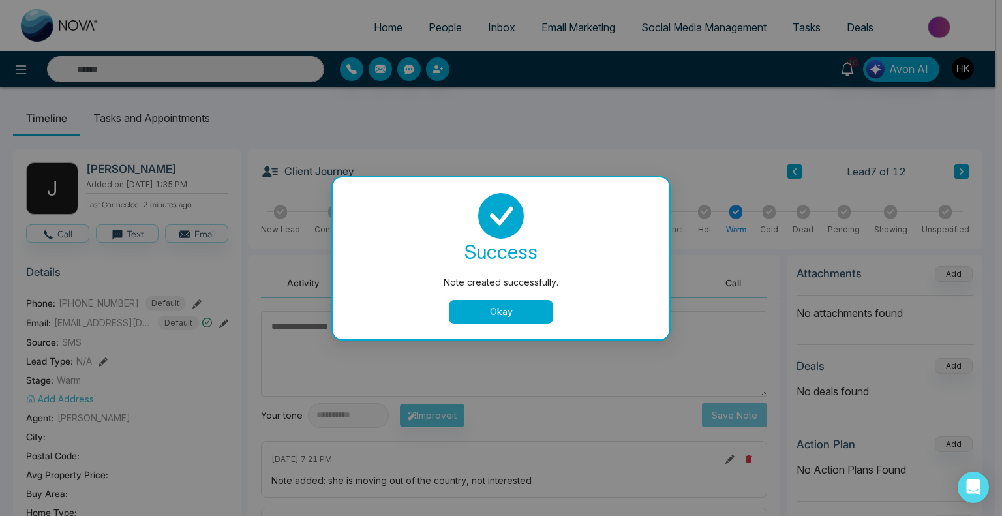
click at [522, 310] on button "Okay" at bounding box center [501, 311] width 104 height 23
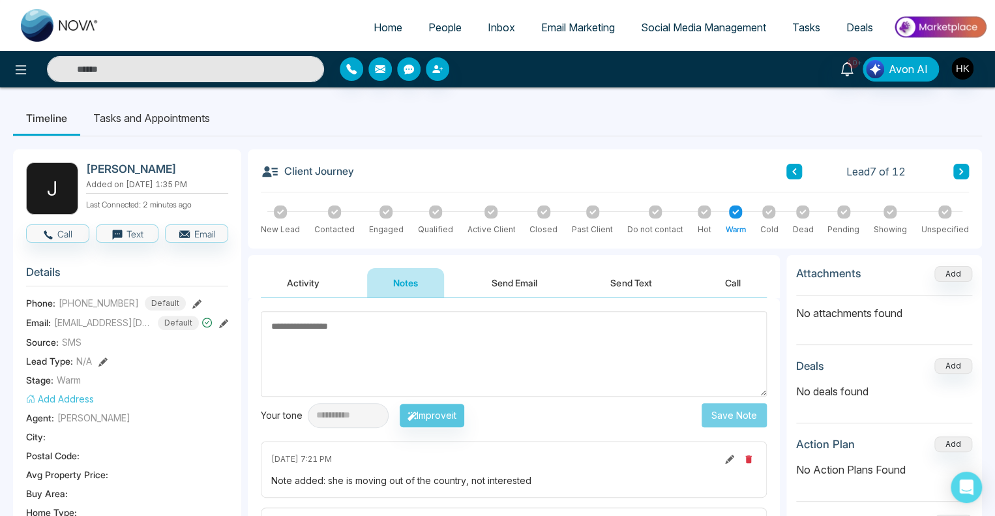
click at [803, 213] on icon at bounding box center [802, 211] width 7 height 5
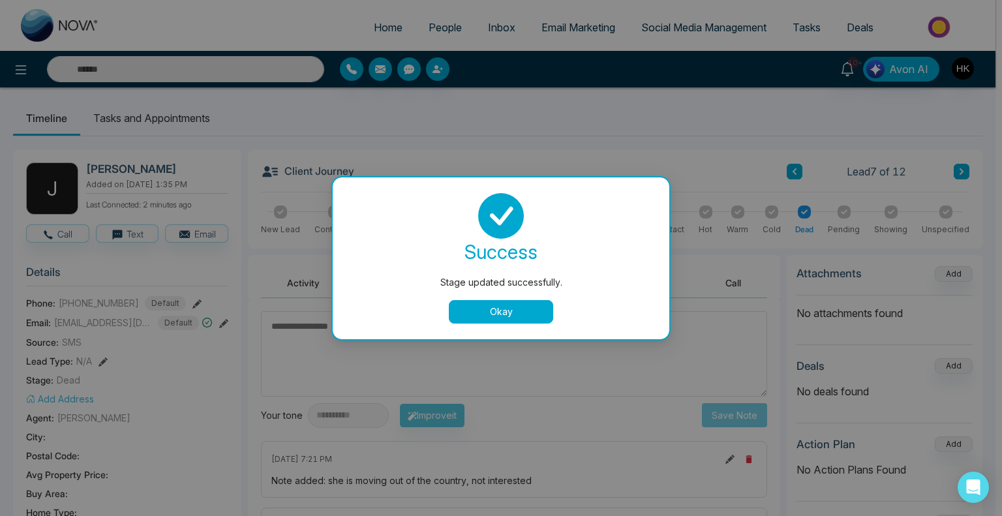
click at [484, 314] on button "Okay" at bounding box center [501, 311] width 104 height 23
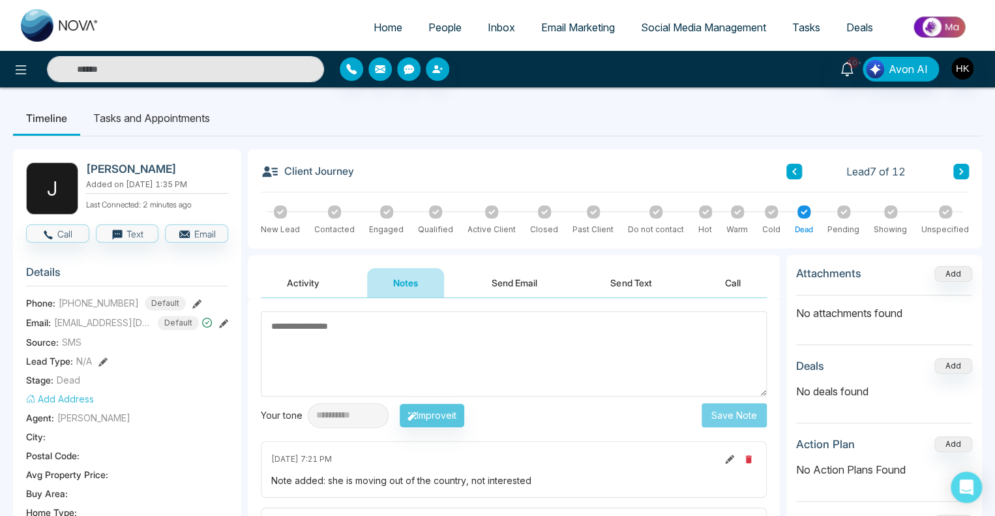
click at [955, 174] on button at bounding box center [961, 172] width 16 height 16
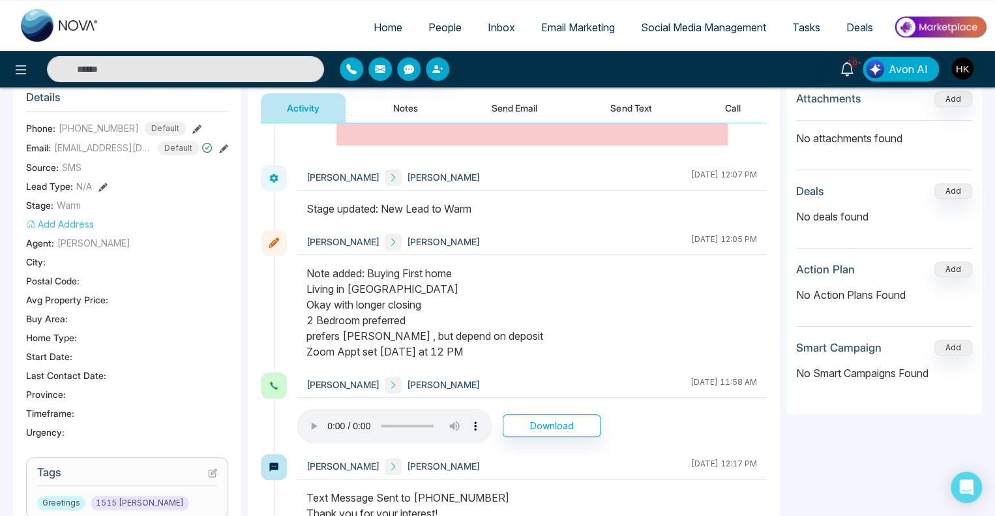
scroll to position [196, 0]
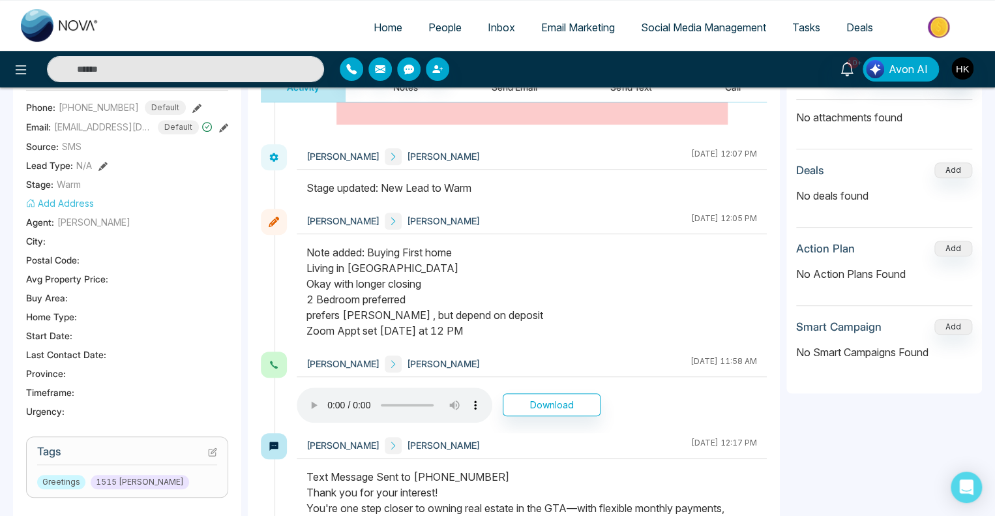
drag, startPoint x: 312, startPoint y: 255, endPoint x: 534, endPoint y: 321, distance: 231.3
click at [534, 323] on div "Note added: Buying First home Living in GTA Okay with longer closing 2 Bedroom …" at bounding box center [531, 292] width 451 height 94
click at [534, 321] on div "Note added: Buying First home Living in GTA Okay with longer closing 2 Bedroom …" at bounding box center [531, 292] width 451 height 94
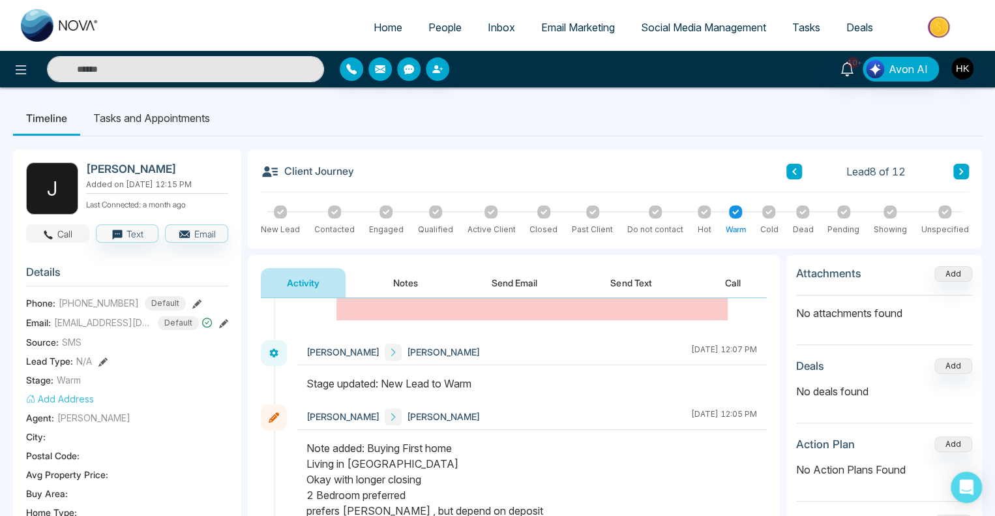
click at [76, 234] on button "Call" at bounding box center [57, 233] width 63 height 18
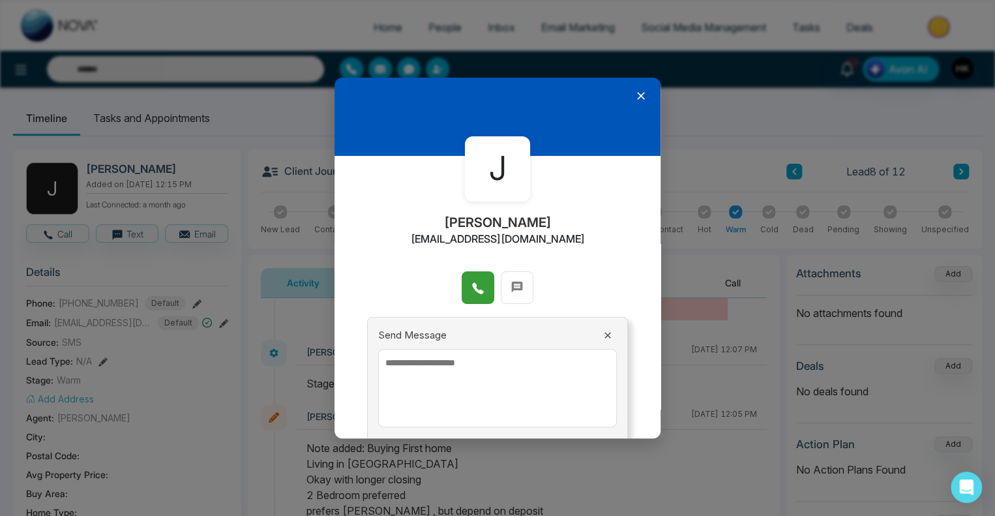
click at [475, 286] on icon at bounding box center [477, 288] width 13 height 13
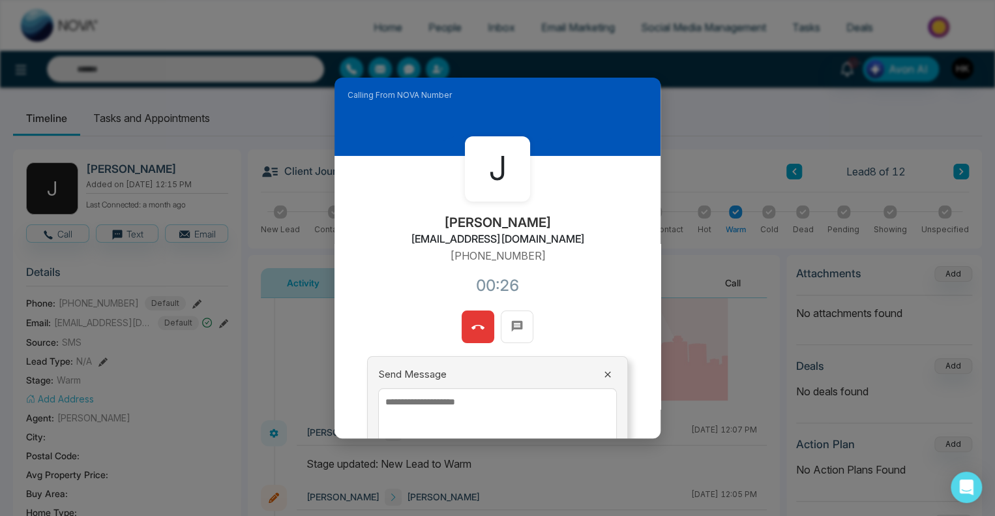
click at [466, 334] on button at bounding box center [478, 326] width 33 height 33
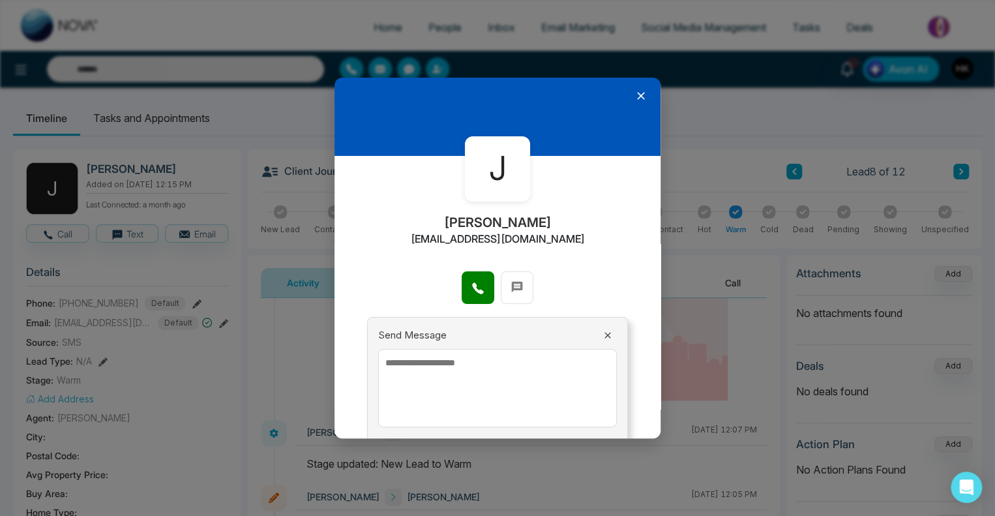
click at [467, 372] on textarea at bounding box center [497, 388] width 239 height 78
click at [519, 288] on icon at bounding box center [517, 286] width 13 height 13
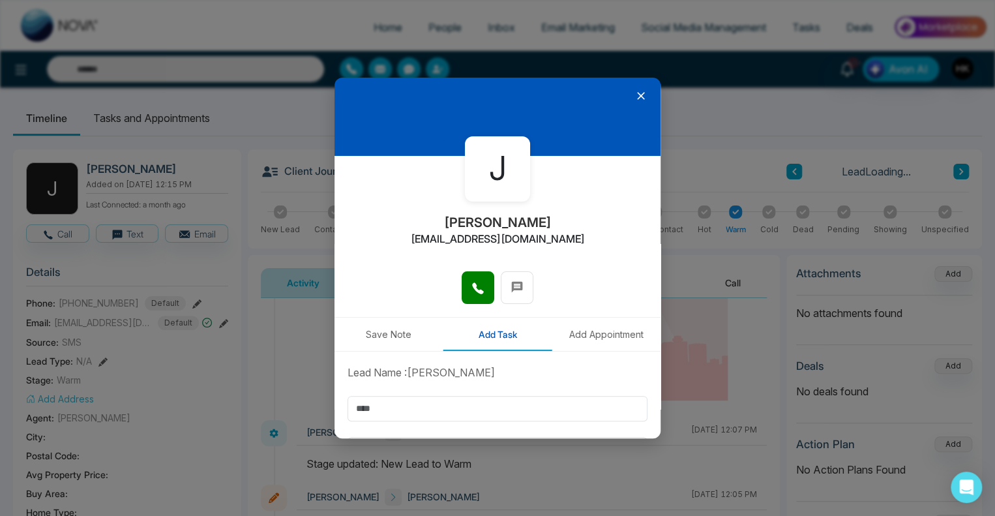
scroll to position [135, 0]
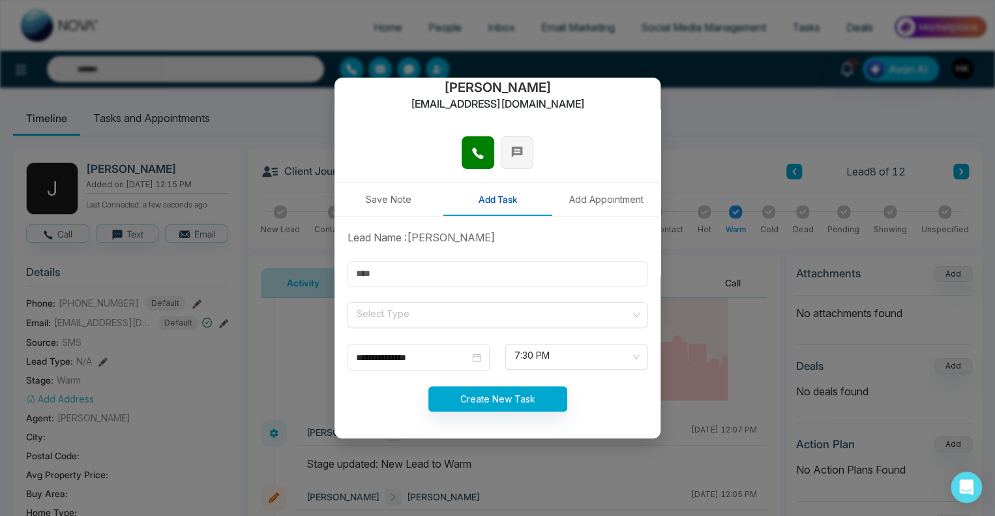
click at [518, 151] on icon at bounding box center [517, 152] width 11 height 11
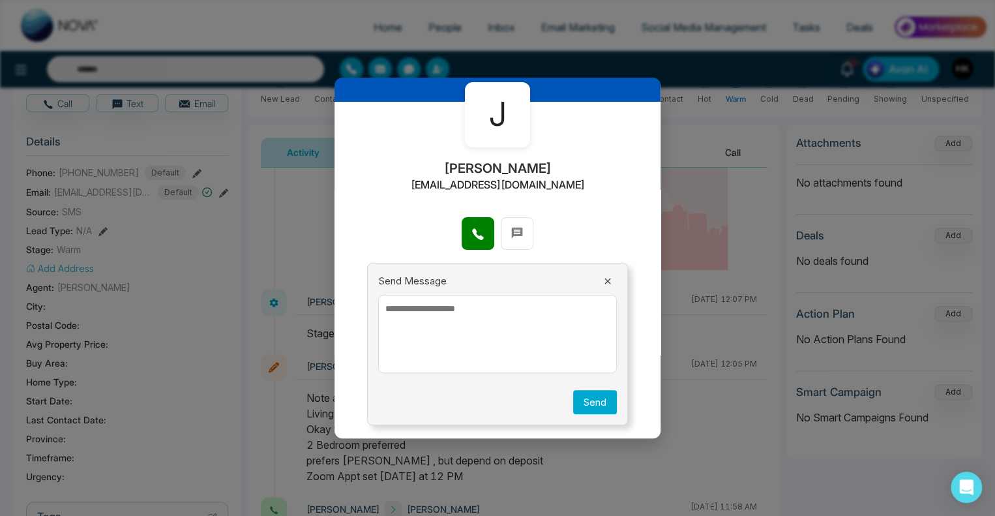
scroll to position [0, 0]
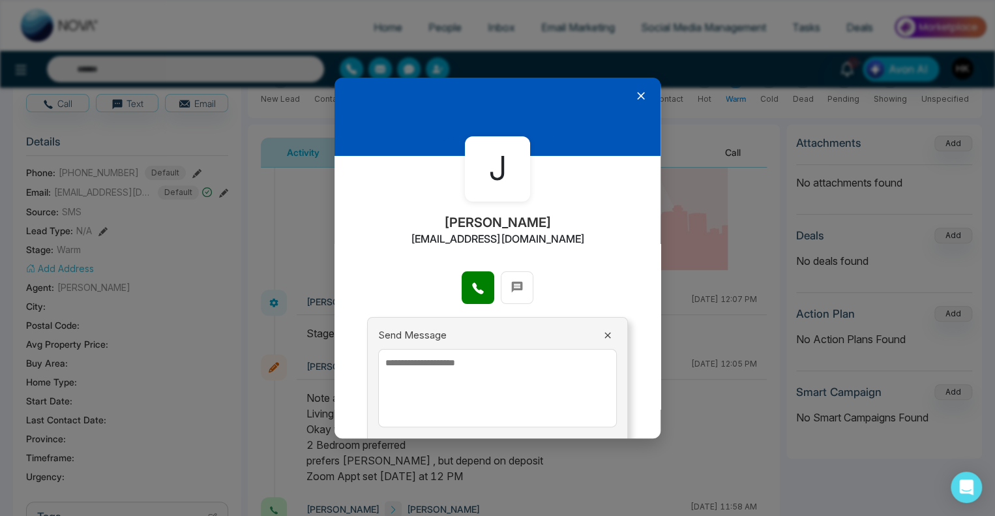
click at [634, 93] on icon at bounding box center [640, 95] width 13 height 13
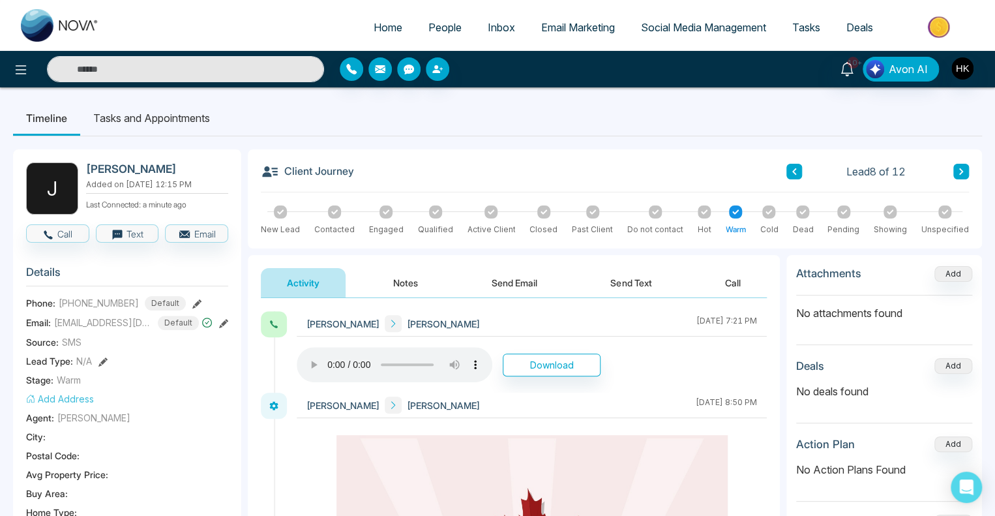
click at [641, 283] on button "Send Text" at bounding box center [630, 282] width 93 height 29
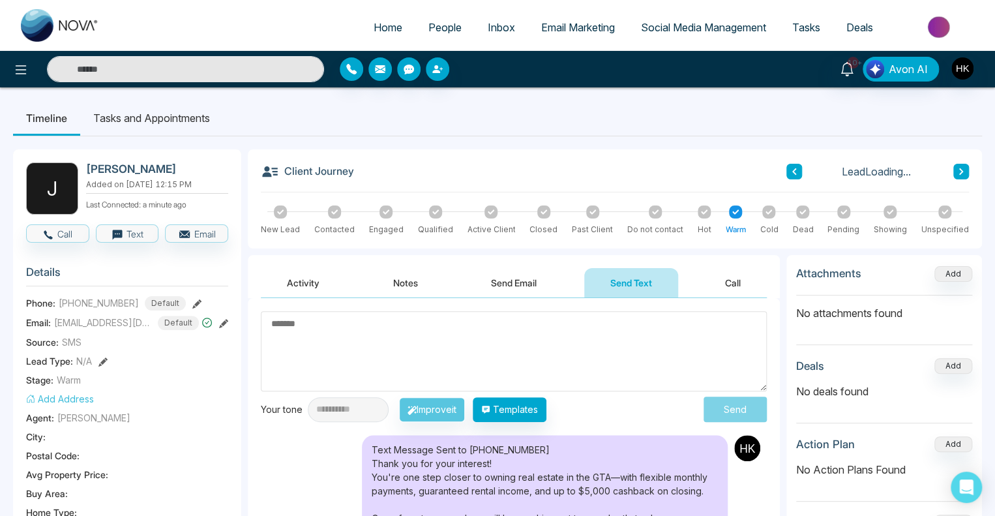
click at [402, 363] on textarea at bounding box center [514, 351] width 506 height 80
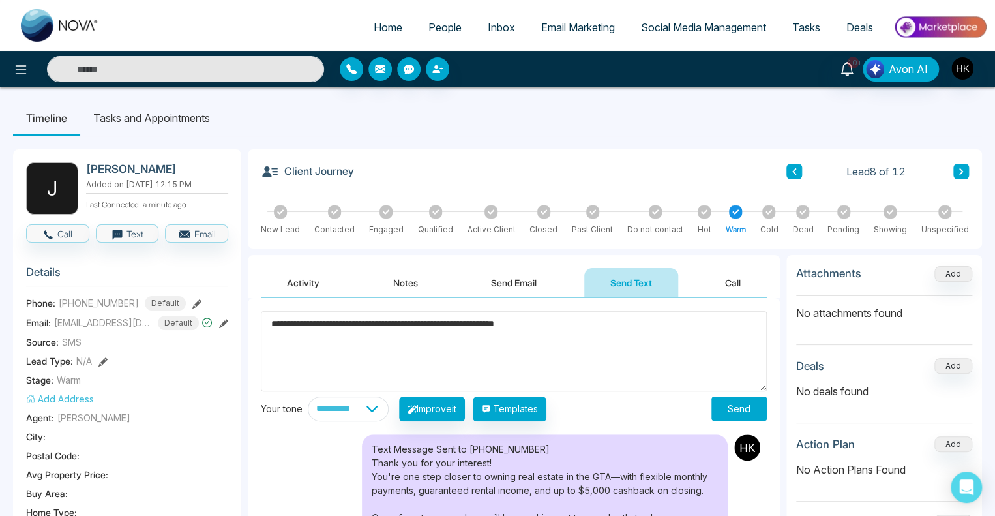
type textarea "**********"
click at [296, 284] on button "Activity" at bounding box center [303, 282] width 85 height 29
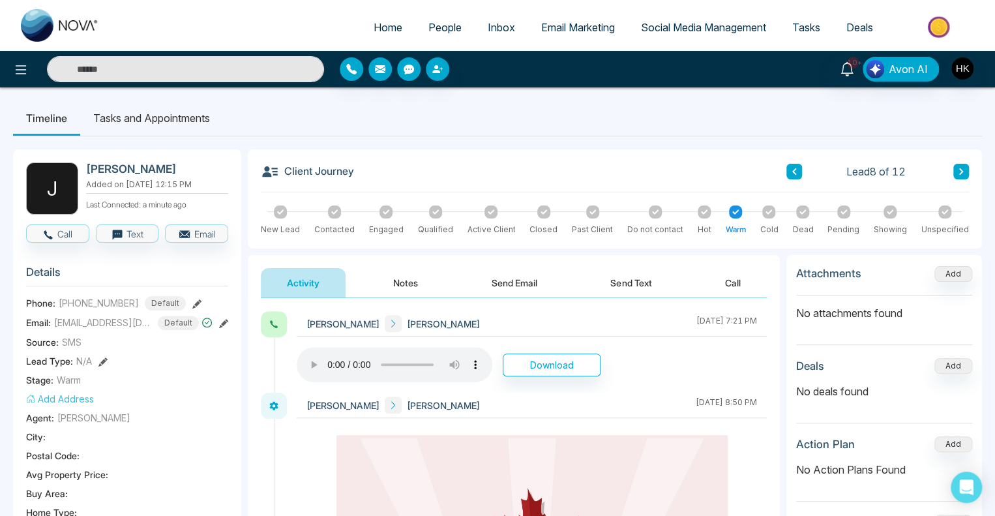
click at [611, 289] on button "Send Text" at bounding box center [630, 282] width 93 height 29
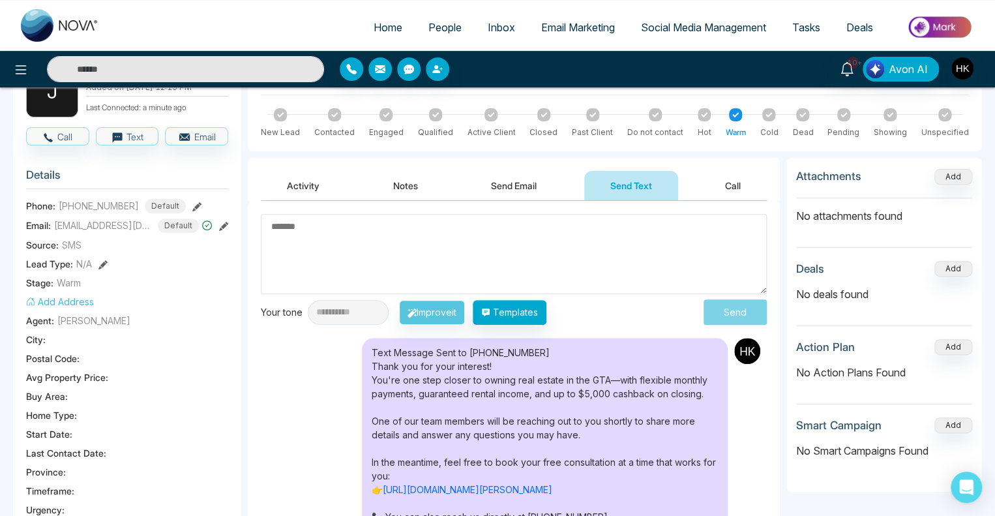
scroll to position [65, 0]
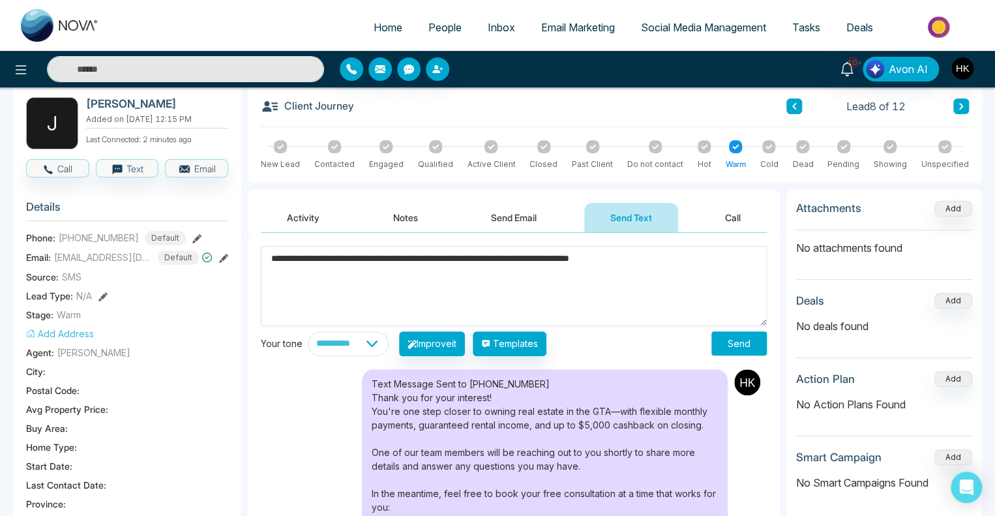
type textarea "**********"
click at [717, 335] on button "Send" at bounding box center [738, 343] width 55 height 24
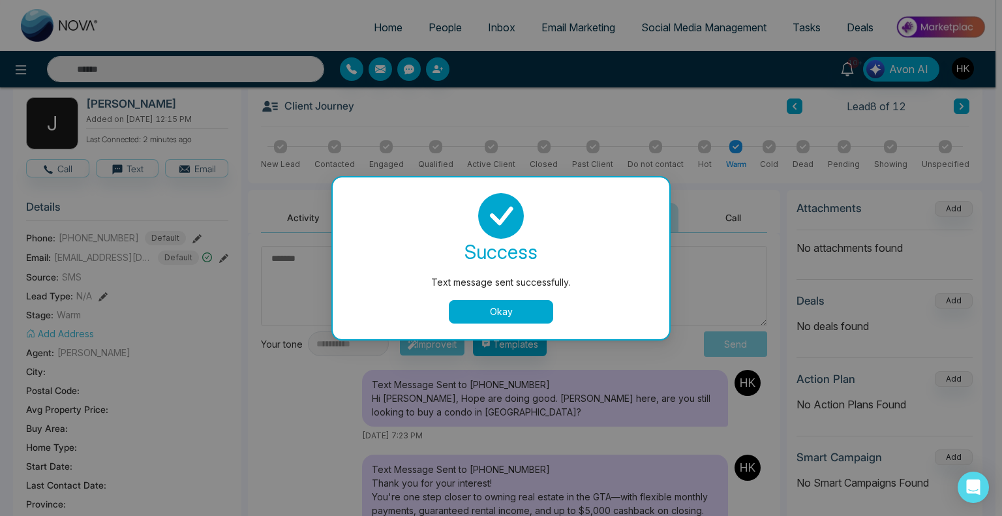
click at [531, 314] on button "Okay" at bounding box center [501, 311] width 104 height 23
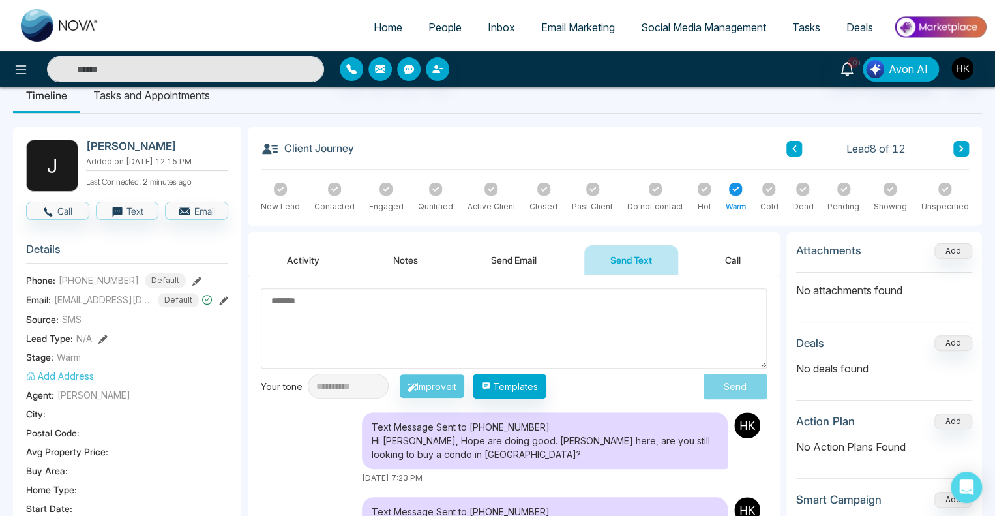
scroll to position [0, 0]
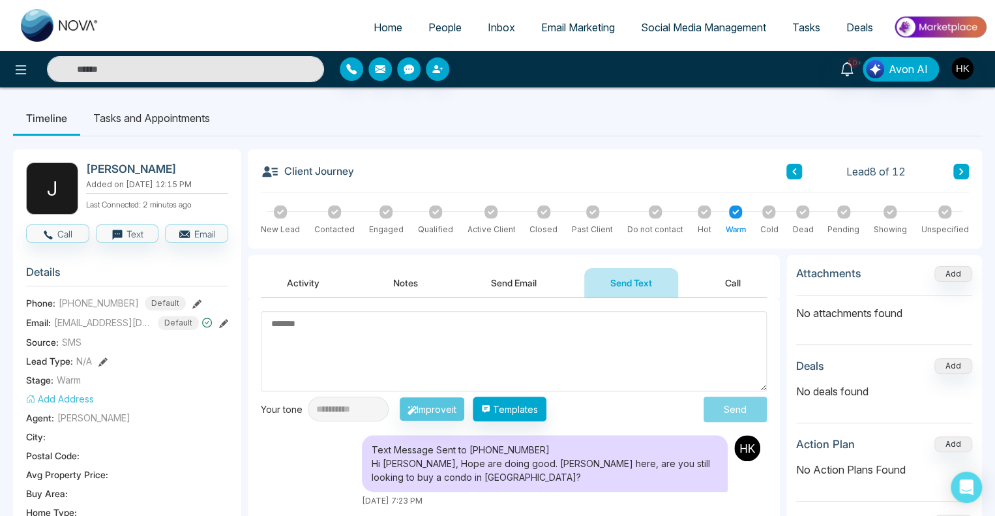
click at [958, 169] on icon at bounding box center [961, 172] width 7 height 8
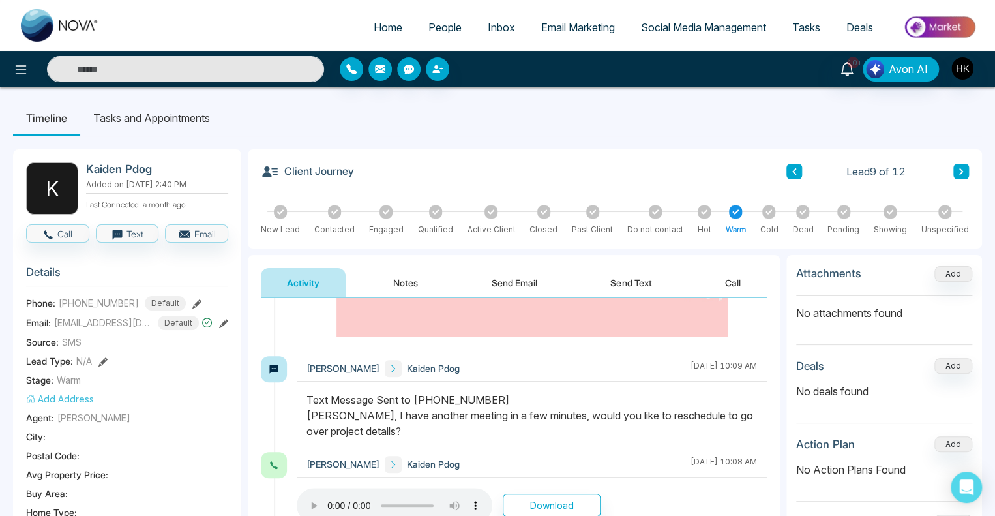
scroll to position [793, 0]
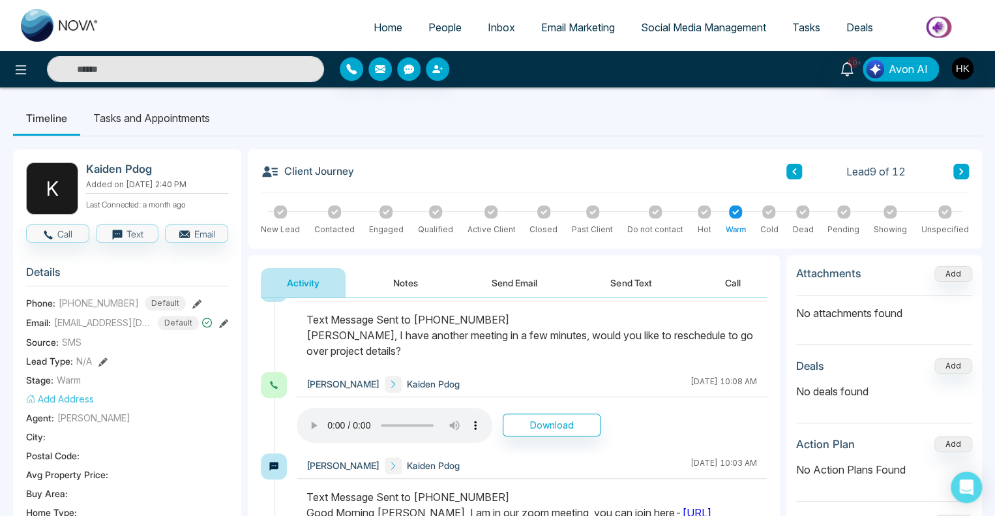
click at [347, 343] on div "Text Message Sent to [PHONE_NUMBER] [PERSON_NAME], I have another meeting in a …" at bounding box center [531, 335] width 451 height 47
click at [349, 343] on div "Text Message Sent to [PHONE_NUMBER] [PERSON_NAME], I have another meeting in a …" at bounding box center [531, 335] width 451 height 47
click at [350, 343] on div "Text Message Sent to [PHONE_NUMBER] [PERSON_NAME], I have another meeting in a …" at bounding box center [531, 335] width 451 height 47
click at [57, 241] on button "Call" at bounding box center [57, 233] width 63 height 18
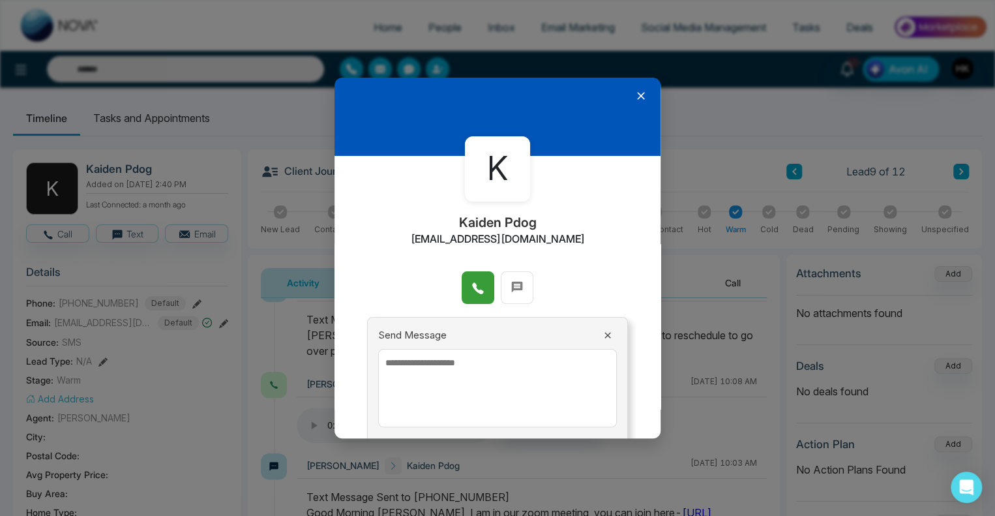
click at [472, 284] on icon at bounding box center [477, 288] width 11 height 11
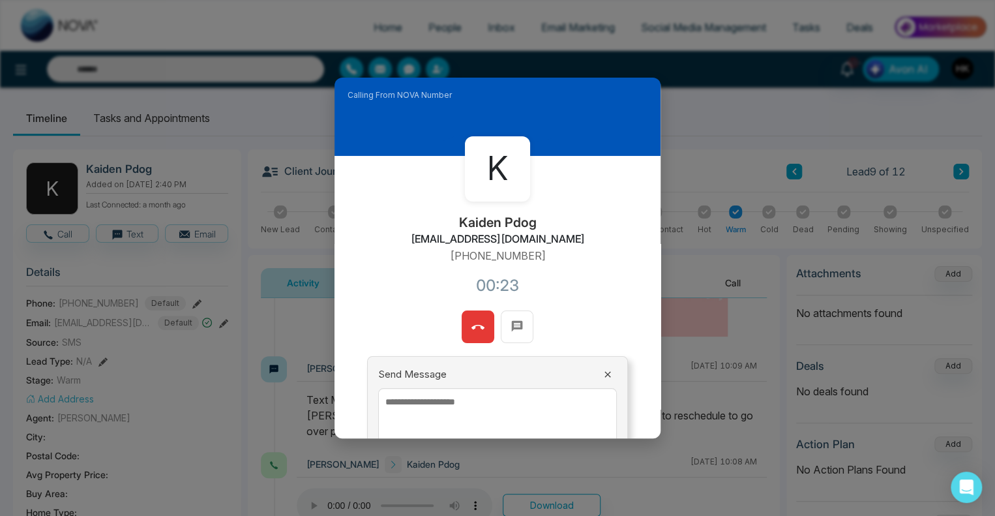
click at [473, 327] on icon at bounding box center [477, 327] width 13 height 13
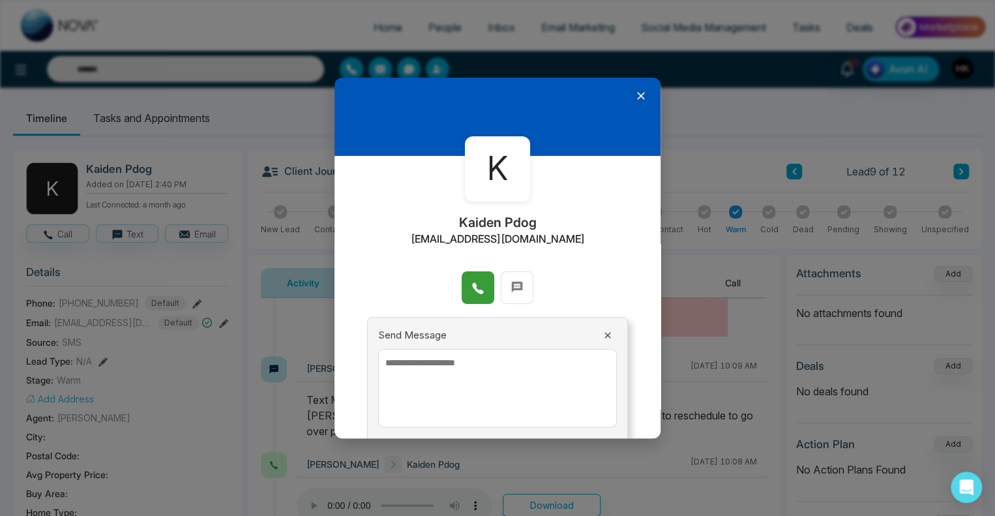
click at [634, 95] on icon at bounding box center [640, 95] width 13 height 13
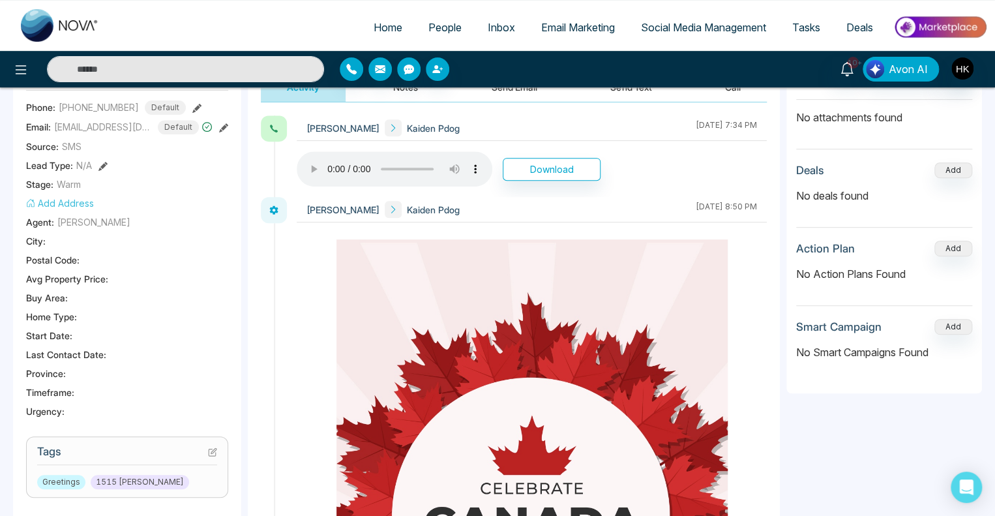
scroll to position [0, 0]
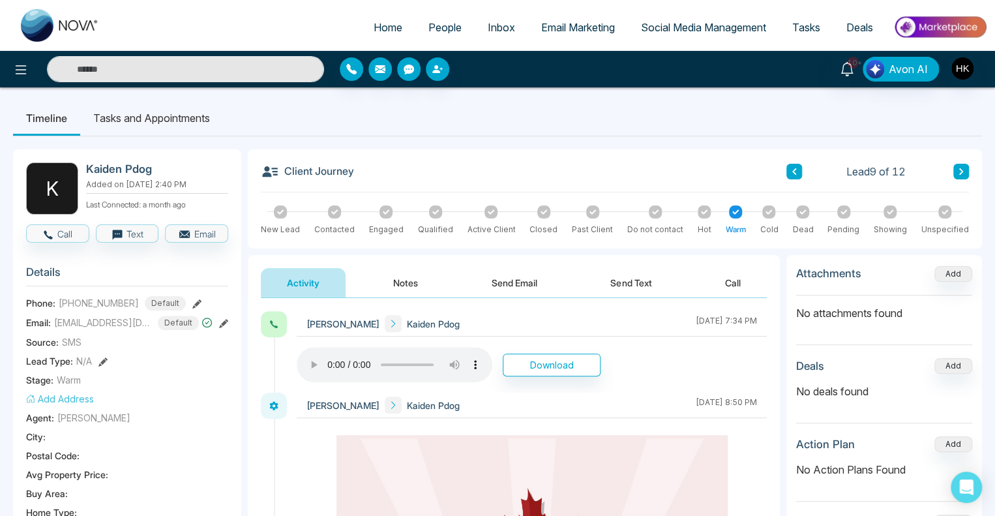
click at [618, 280] on button "Send Text" at bounding box center [630, 282] width 93 height 29
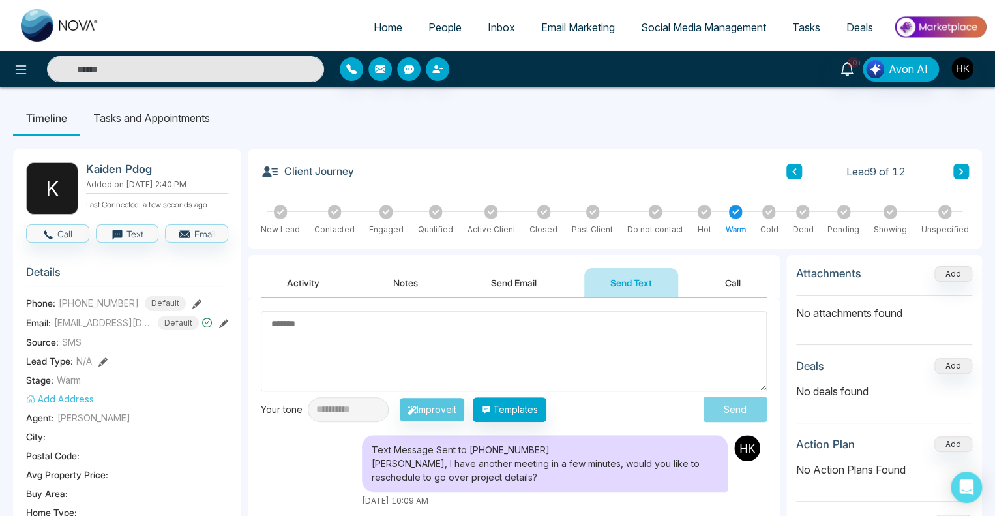
click at [428, 329] on textarea at bounding box center [514, 351] width 506 height 80
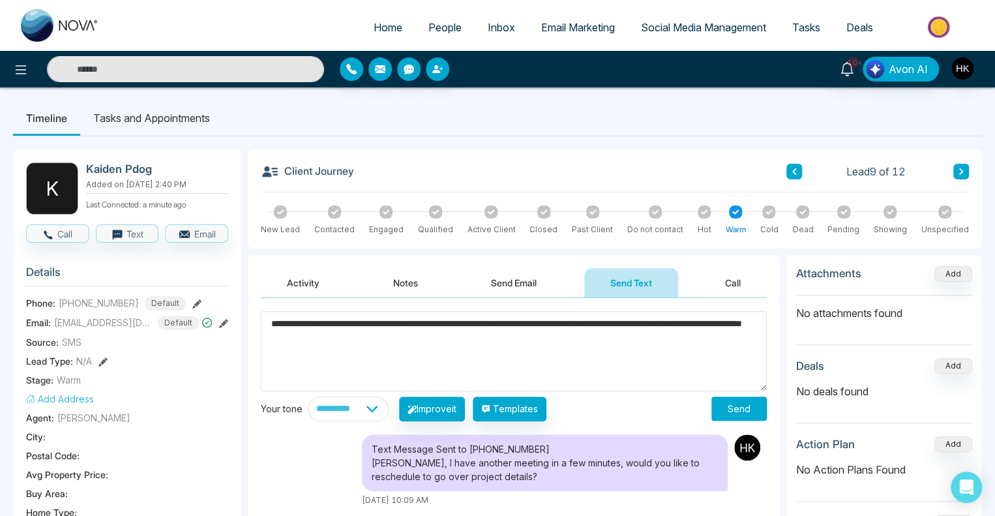
type textarea "**********"
click at [733, 406] on button "Send" at bounding box center [738, 408] width 55 height 24
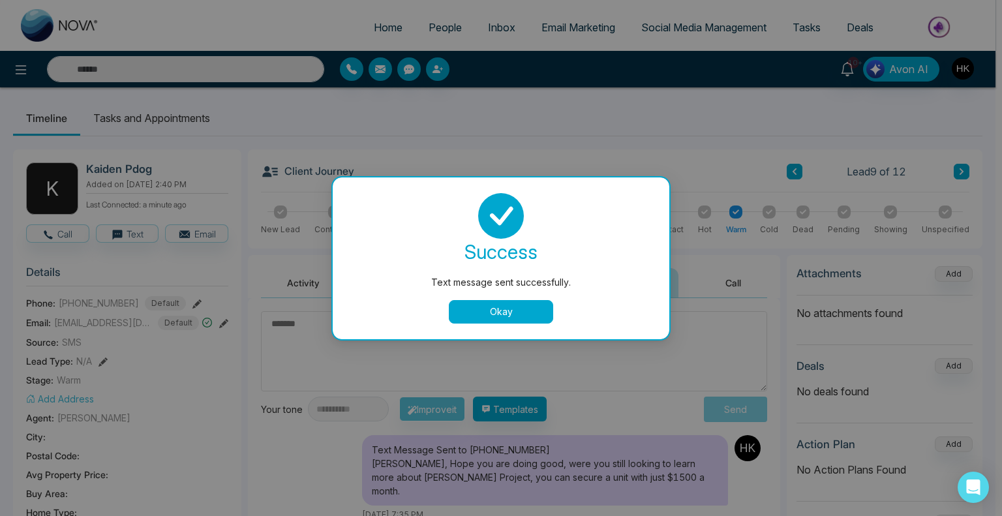
click at [483, 318] on button "Okay" at bounding box center [501, 311] width 104 height 23
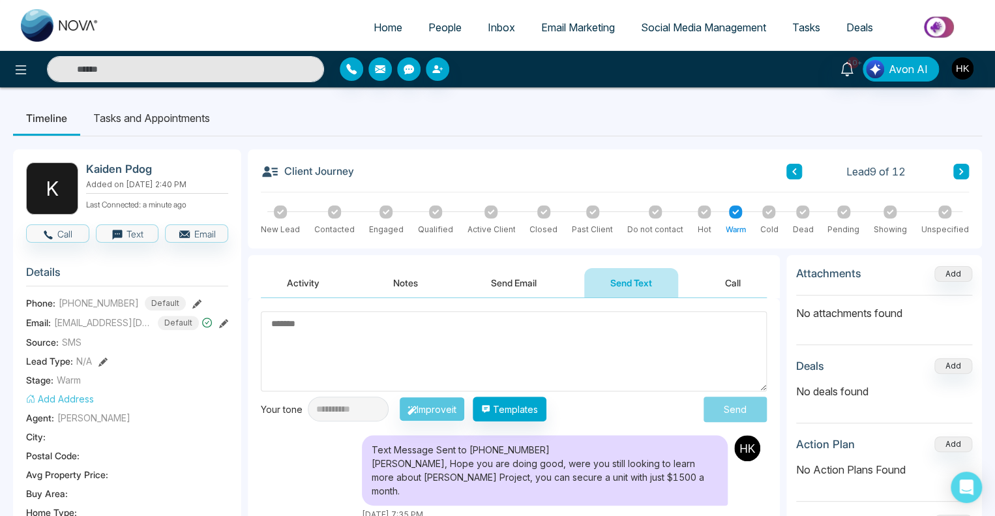
click at [960, 172] on icon at bounding box center [961, 171] width 4 height 7
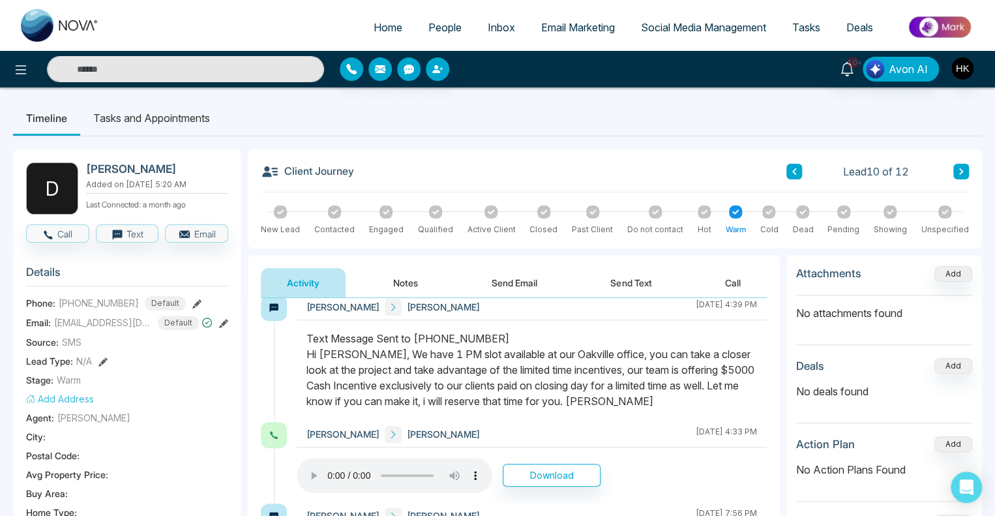
scroll to position [782, 0]
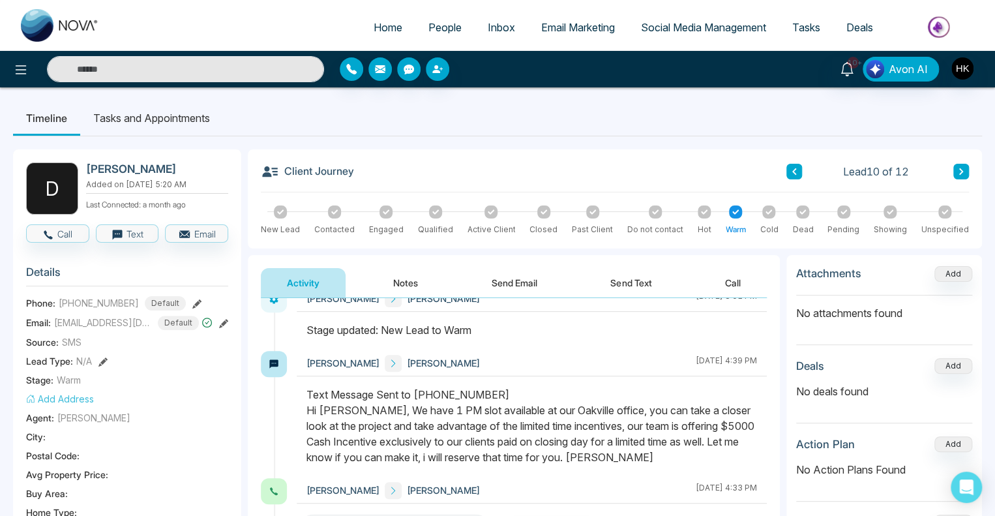
drag, startPoint x: 314, startPoint y: 406, endPoint x: 678, endPoint y: 464, distance: 369.0
click at [678, 464] on div at bounding box center [532, 432] width 470 height 91
click at [53, 232] on icon "button" at bounding box center [48, 235] width 12 height 12
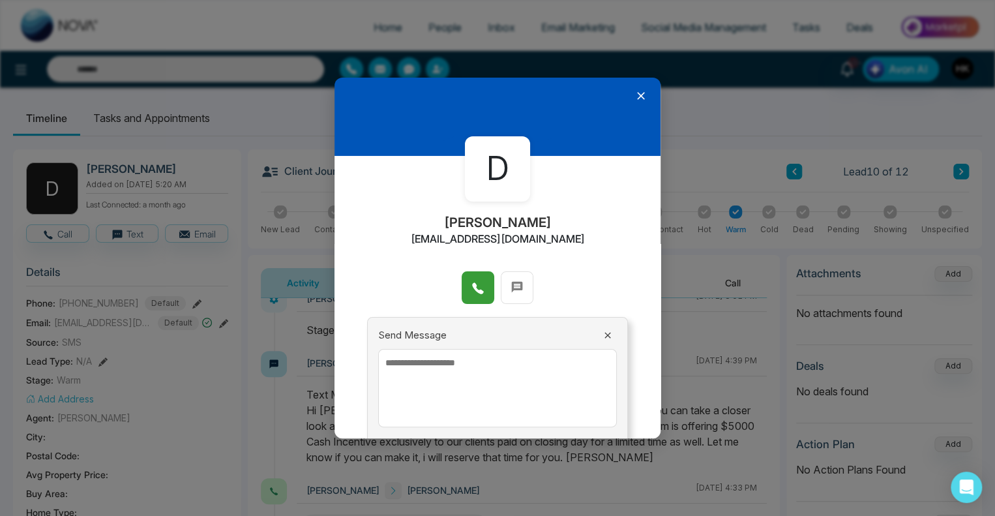
click at [462, 284] on button at bounding box center [478, 287] width 33 height 33
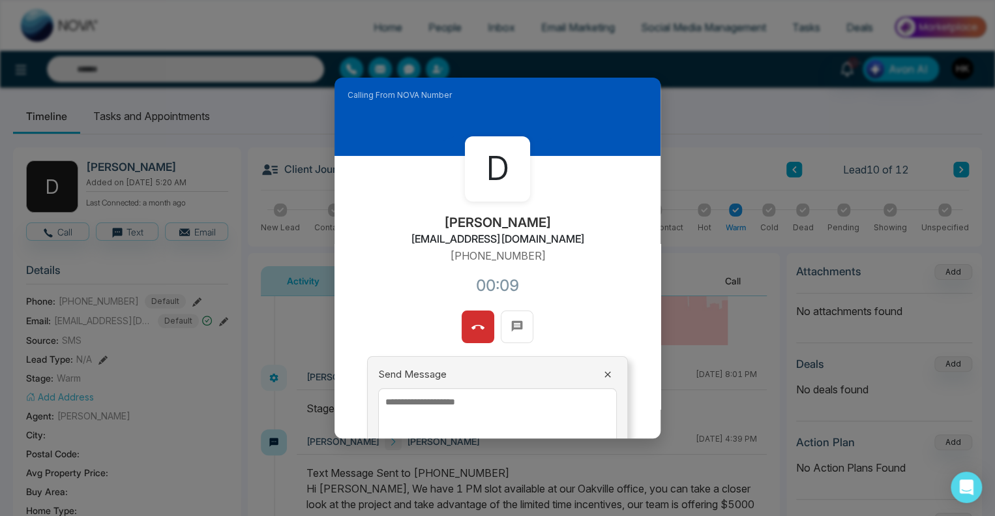
scroll to position [0, 0]
click at [474, 330] on icon at bounding box center [477, 327] width 13 height 13
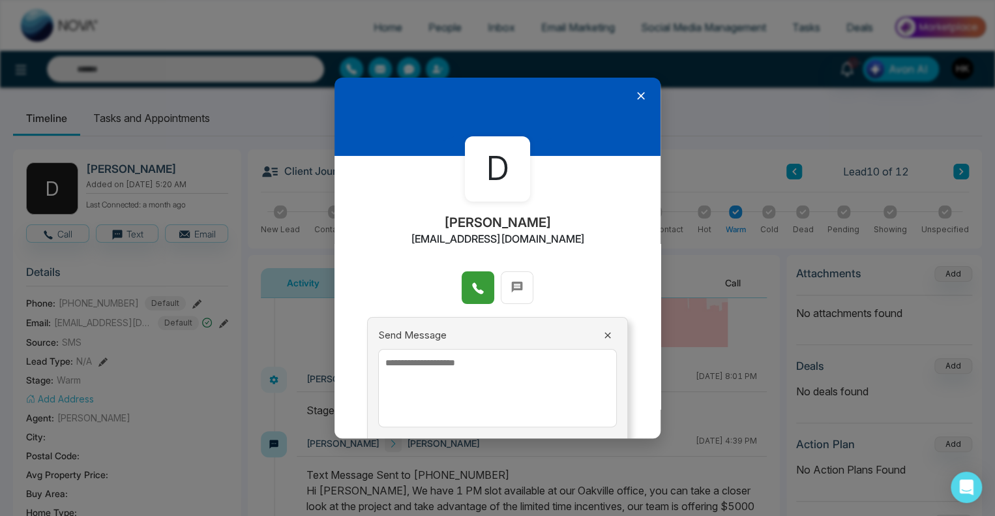
click at [637, 96] on icon at bounding box center [641, 96] width 8 height 8
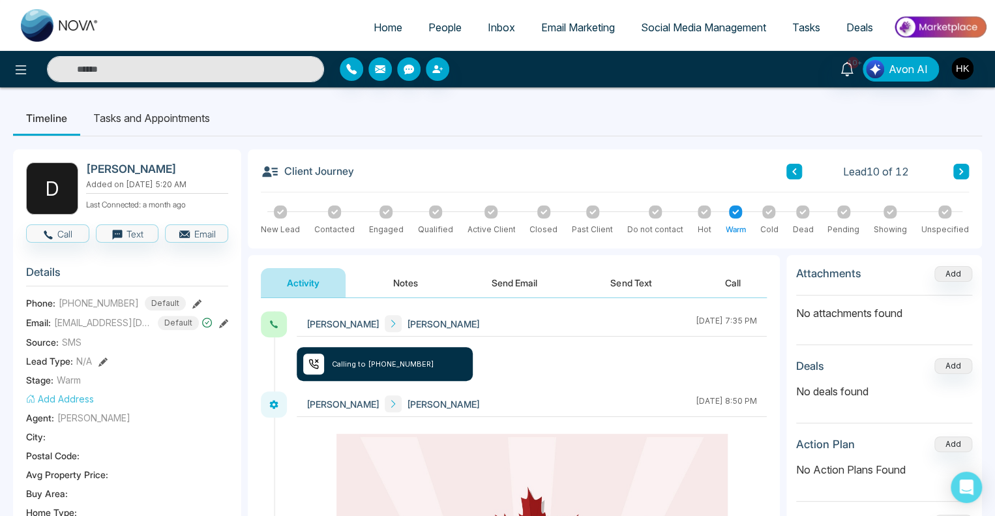
click at [640, 276] on button "Send Text" at bounding box center [630, 282] width 93 height 29
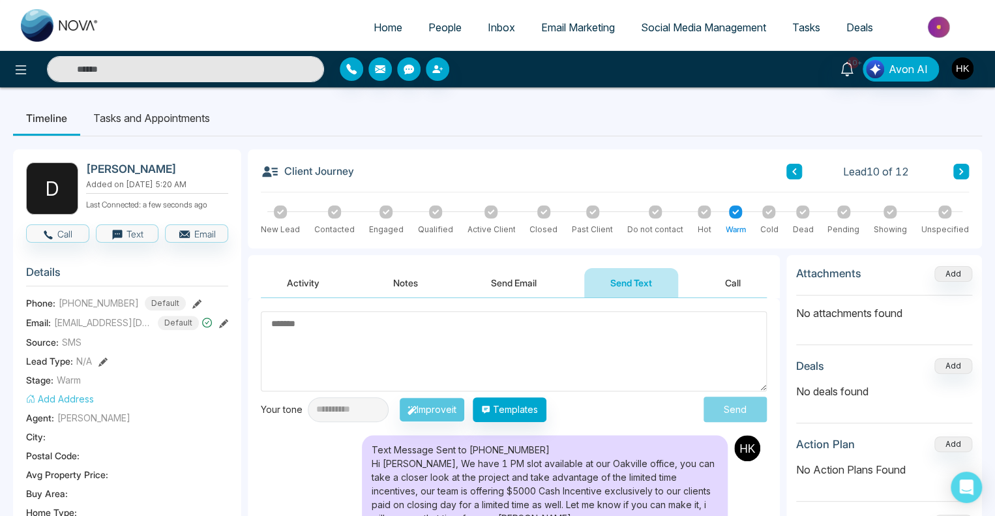
click at [950, 173] on div "Lead 10 of 12" at bounding box center [877, 172] width 183 height 16
click at [959, 173] on icon at bounding box center [961, 172] width 7 height 8
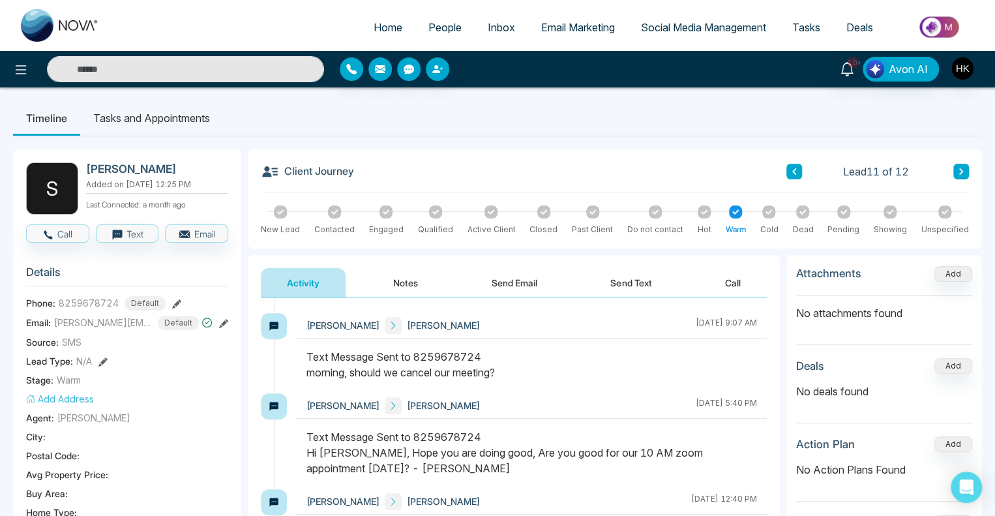
scroll to position [762, 0]
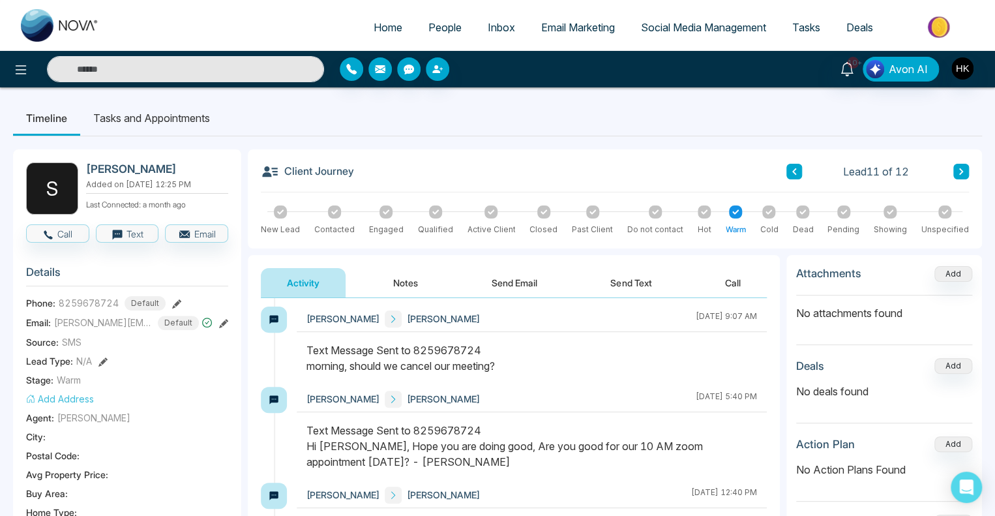
drag, startPoint x: 314, startPoint y: 363, endPoint x: 510, endPoint y: 365, distance: 196.3
click at [510, 365] on div "Text Message Sent to 8259678724 morning, should we cancel our meeting?" at bounding box center [531, 357] width 451 height 31
drag, startPoint x: 393, startPoint y: 368, endPoint x: 517, endPoint y: 375, distance: 124.8
click at [517, 375] on div at bounding box center [532, 364] width 470 height 44
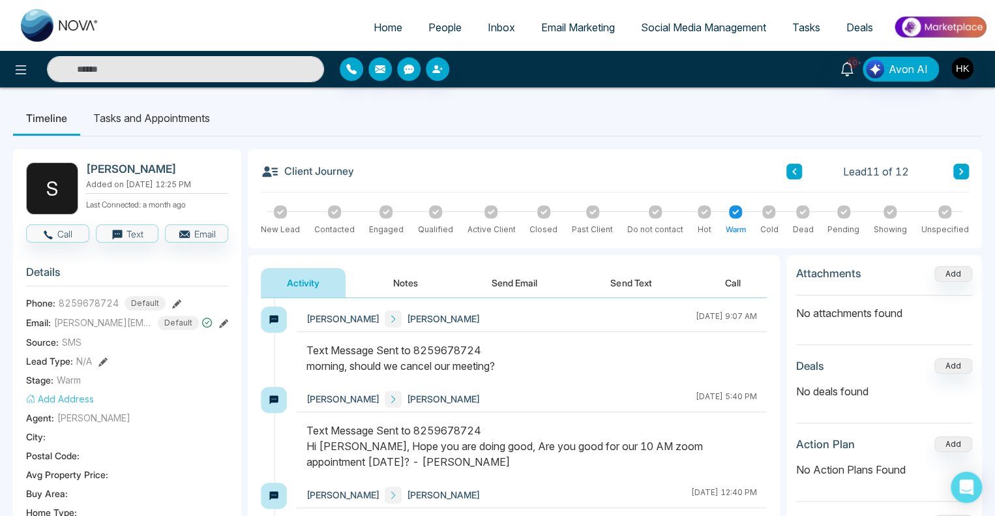
click at [518, 375] on div at bounding box center [532, 364] width 470 height 44
drag, startPoint x: 418, startPoint y: 363, endPoint x: 541, endPoint y: 368, distance: 122.7
click at [541, 368] on div "Text Message Sent to 8259678724 morning, should we cancel our meeting?" at bounding box center [531, 357] width 451 height 31
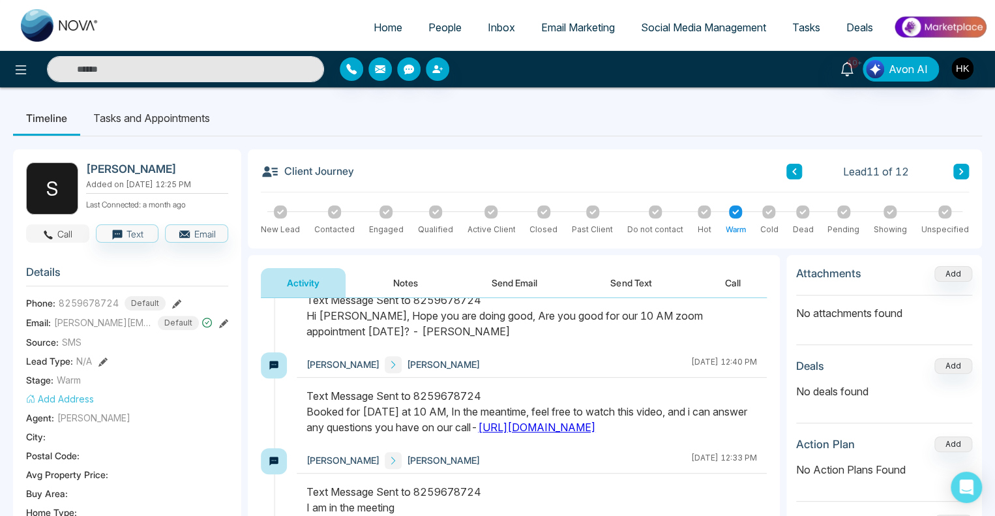
click at [48, 235] on icon "button" at bounding box center [48, 234] width 9 height 9
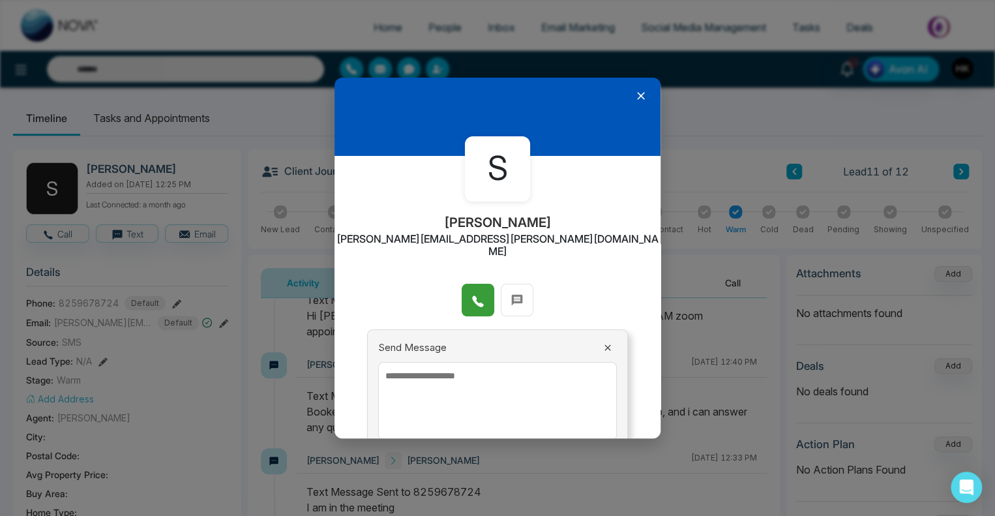
click at [477, 295] on icon at bounding box center [477, 301] width 13 height 13
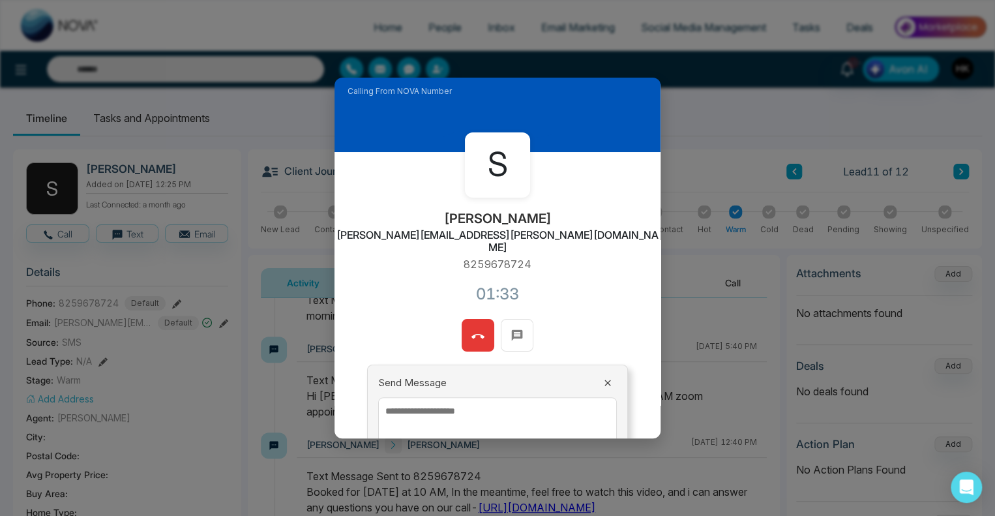
scroll to position [0, 0]
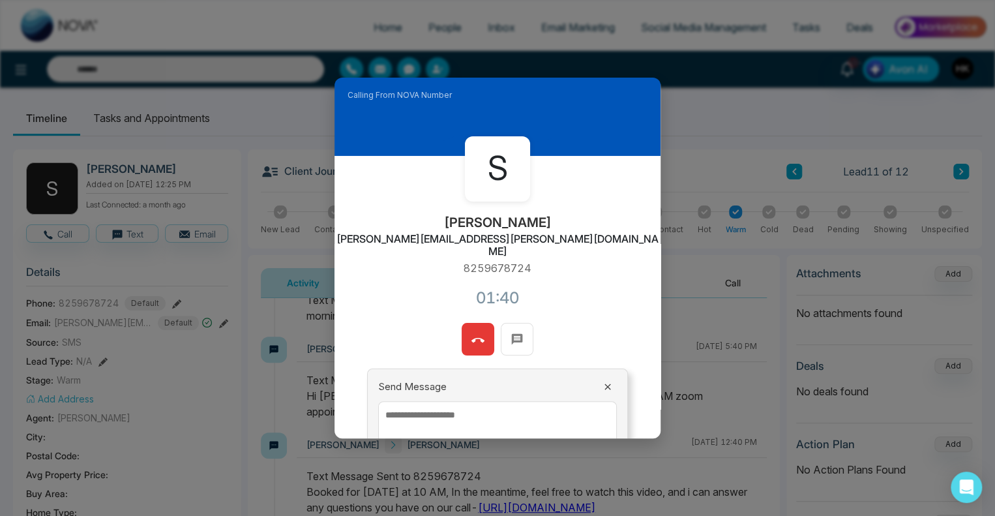
drag, startPoint x: 430, startPoint y: 218, endPoint x: 552, endPoint y: 218, distance: 121.3
click at [552, 218] on div "S Saranya Arulnathan [EMAIL_ADDRESS][PERSON_NAME][DOMAIN_NAME] 8259678724 01:40" at bounding box center [498, 239] width 326 height 167
click at [552, 218] on h2 "[PERSON_NAME]" at bounding box center [498, 223] width 108 height 16
click at [577, 231] on div "S Saranya Arulnathan [EMAIL_ADDRESS][PERSON_NAME][DOMAIN_NAME] 8259678724 01:43" at bounding box center [498, 239] width 326 height 167
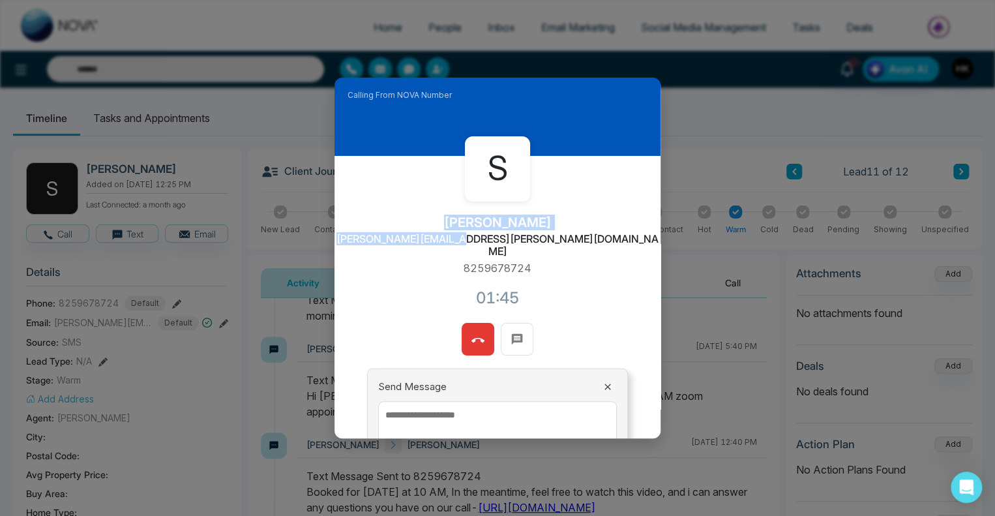
drag, startPoint x: 552, startPoint y: 237, endPoint x: 436, endPoint y: 222, distance: 117.7
click at [436, 222] on div "S Saranya Arulnathan [EMAIL_ADDRESS][PERSON_NAME][DOMAIN_NAME] 8259678724 01:45" at bounding box center [498, 239] width 326 height 167
click at [444, 222] on h2 "[PERSON_NAME]" at bounding box center [498, 223] width 108 height 16
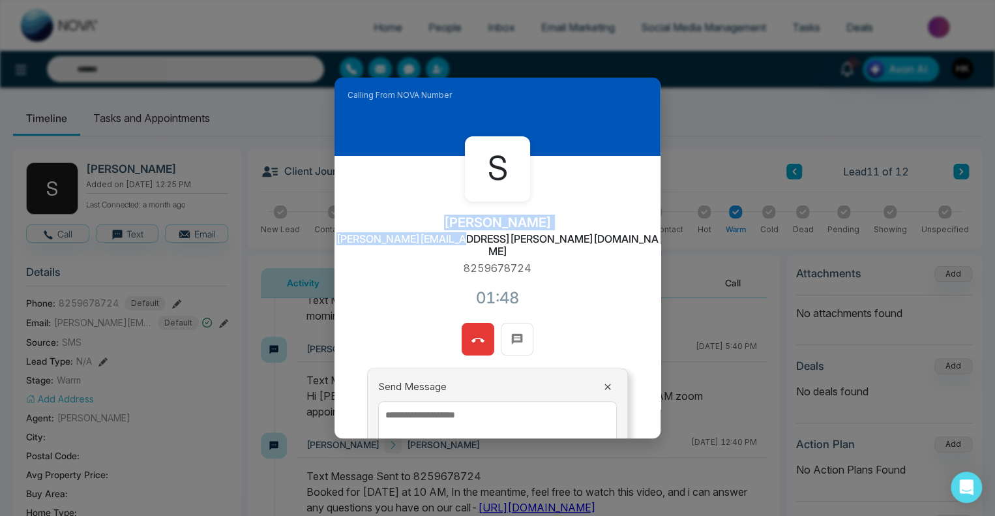
drag, startPoint x: 438, startPoint y: 222, endPoint x: 558, endPoint y: 249, distance: 122.9
click at [558, 249] on div "S Saranya Arulnathan [EMAIL_ADDRESS][PERSON_NAME][DOMAIN_NAME] 8259678724 01:48" at bounding box center [498, 239] width 326 height 167
click at [483, 325] on button at bounding box center [478, 339] width 33 height 33
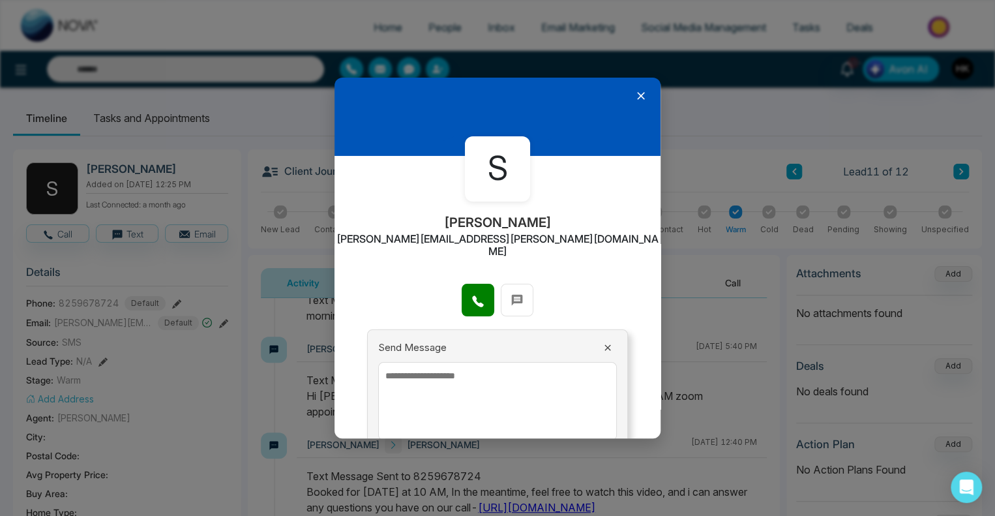
click at [634, 95] on icon at bounding box center [640, 95] width 13 height 13
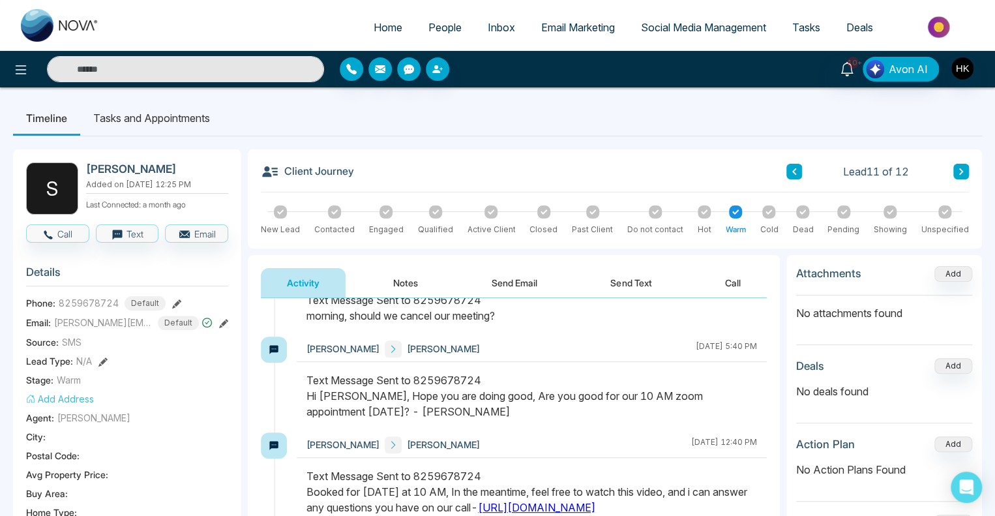
click at [806, 215] on div at bounding box center [802, 211] width 13 height 13
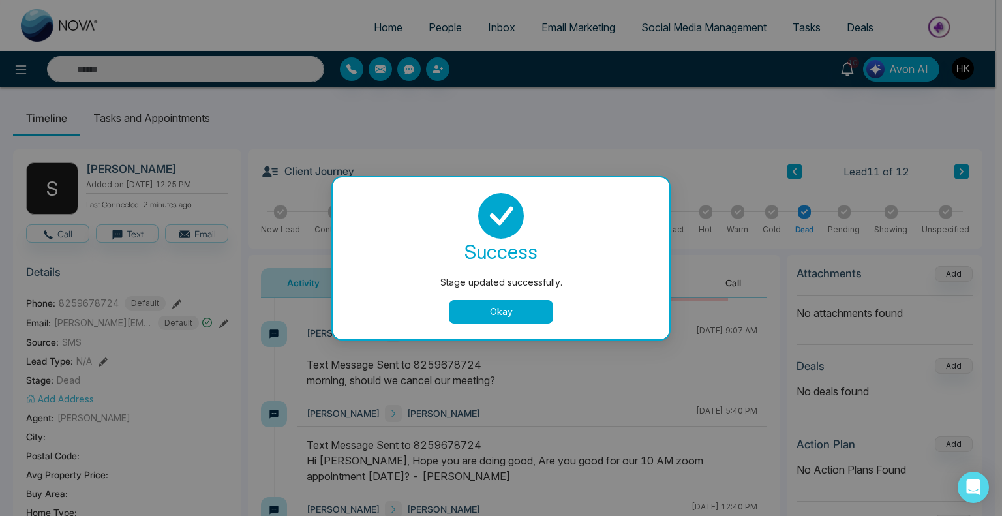
click at [508, 305] on button "Okay" at bounding box center [501, 311] width 104 height 23
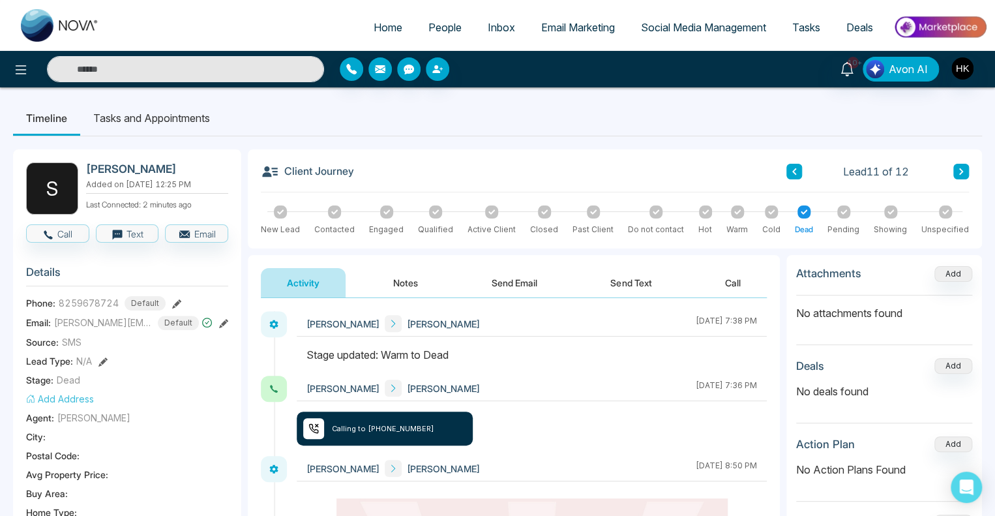
click at [965, 174] on button at bounding box center [961, 172] width 16 height 16
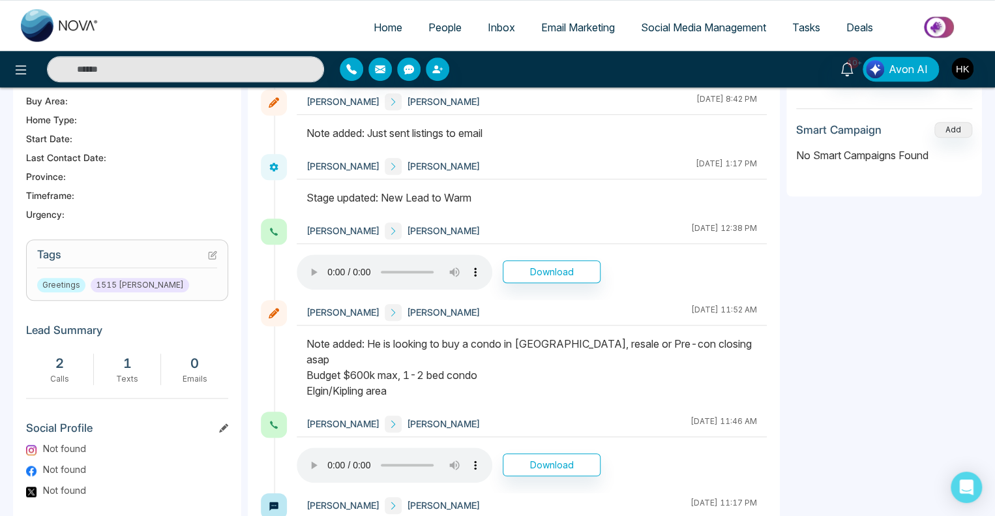
scroll to position [456, 0]
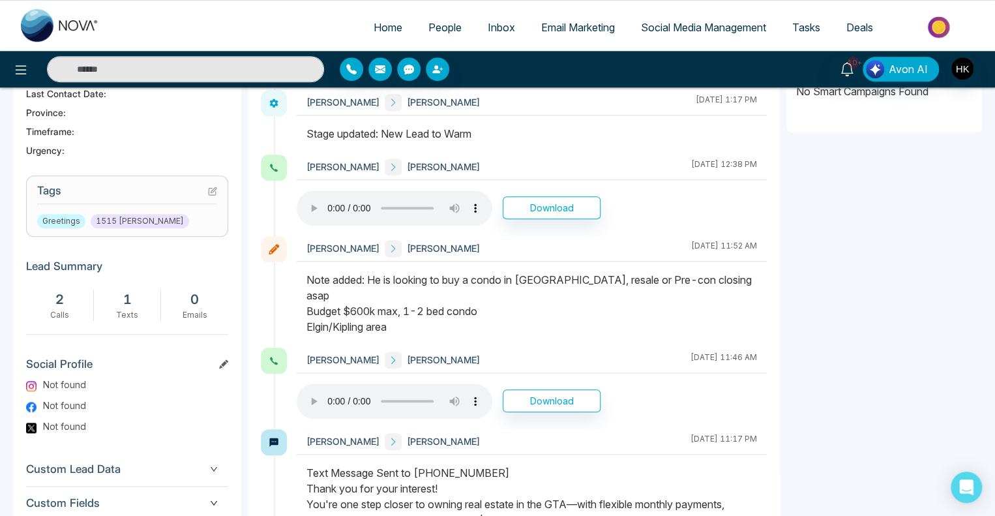
drag, startPoint x: 404, startPoint y: 315, endPoint x: 305, endPoint y: 281, distance: 104.1
click at [305, 281] on div at bounding box center [532, 310] width 470 height 76
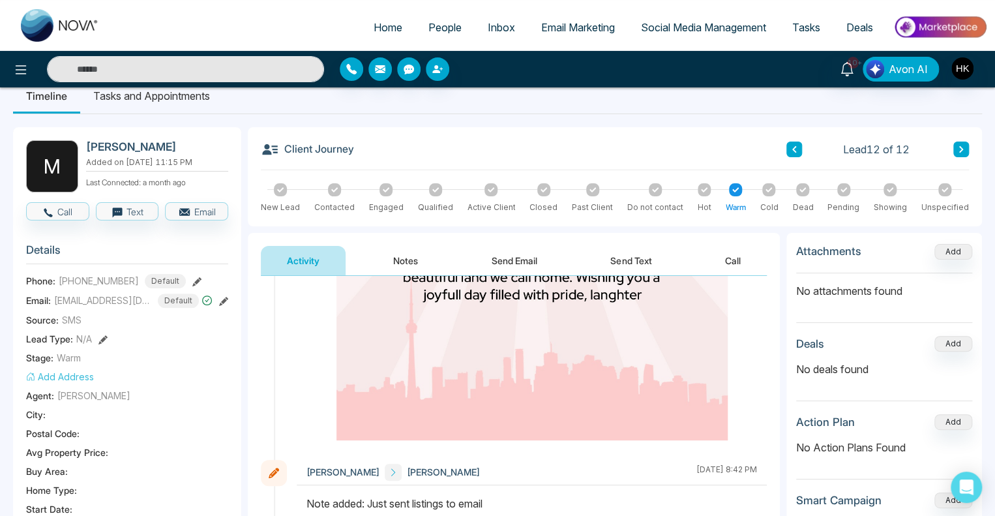
scroll to position [0, 0]
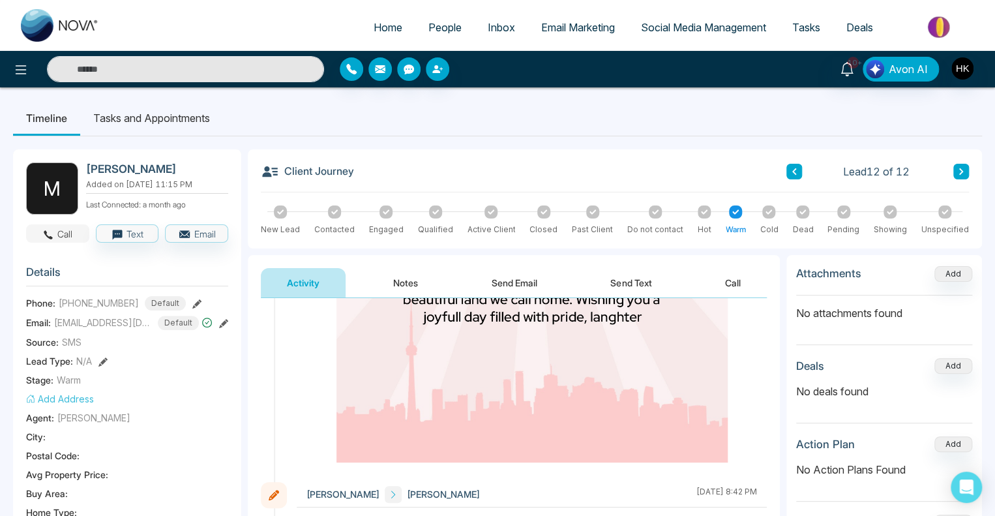
click at [44, 229] on icon "button" at bounding box center [48, 235] width 12 height 12
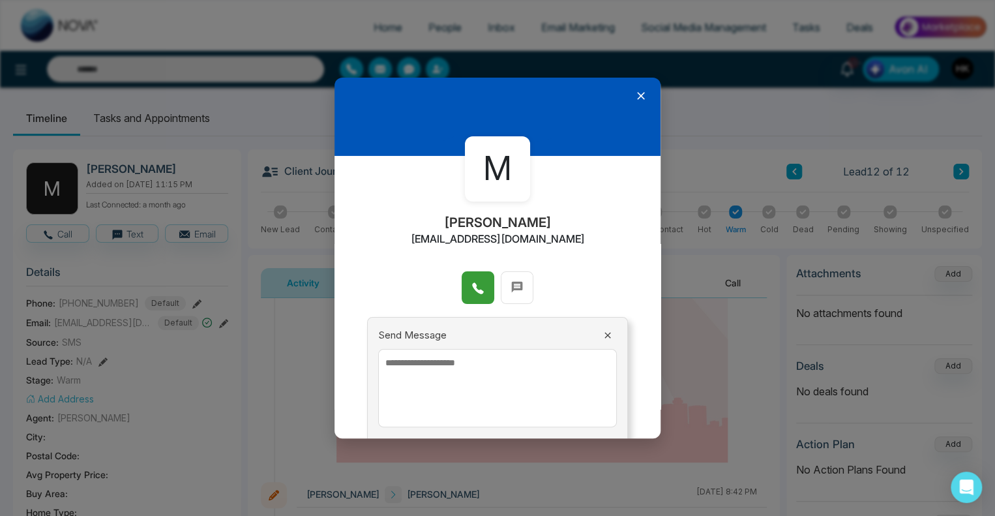
click at [472, 284] on icon at bounding box center [477, 288] width 11 height 11
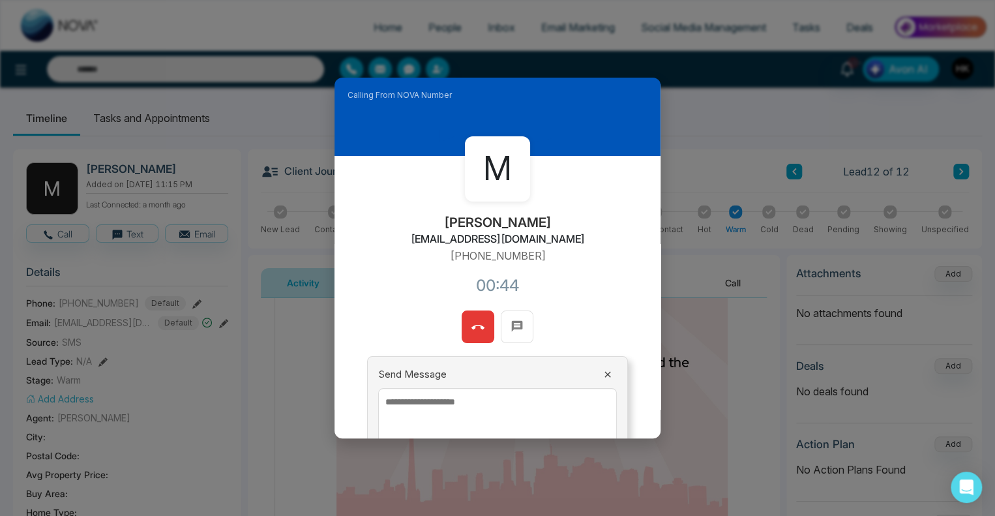
click at [482, 324] on button at bounding box center [478, 326] width 33 height 33
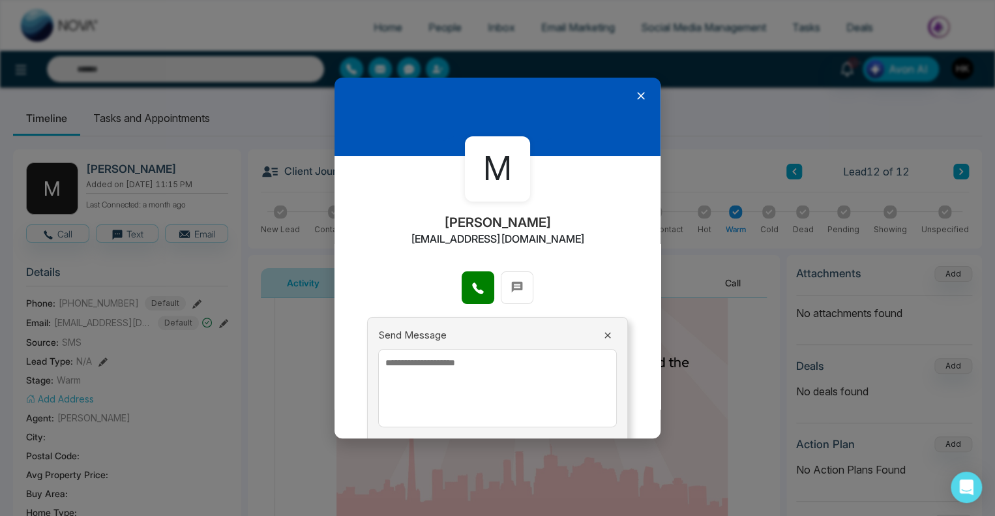
click at [634, 98] on icon at bounding box center [640, 95] width 13 height 13
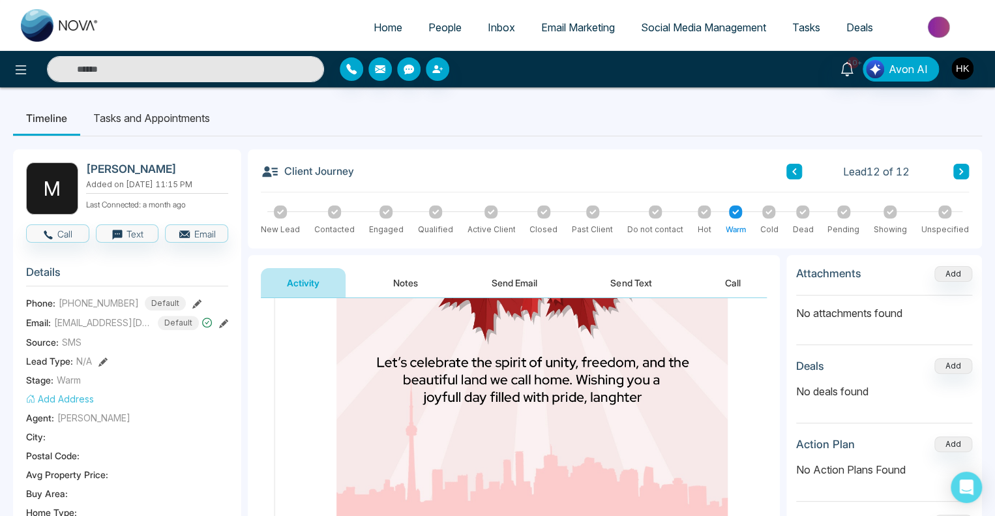
click at [805, 211] on icon at bounding box center [802, 211] width 7 height 5
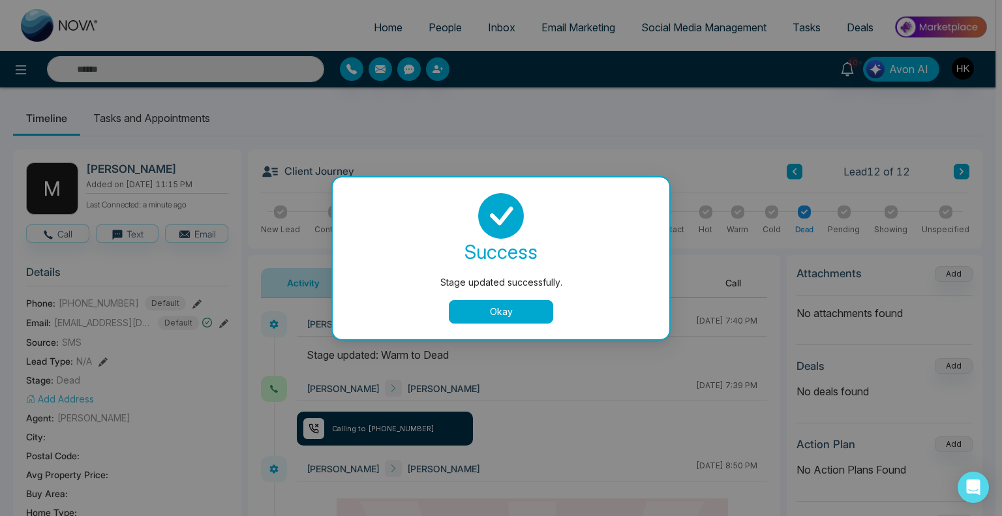
click at [505, 315] on button "Okay" at bounding box center [501, 311] width 104 height 23
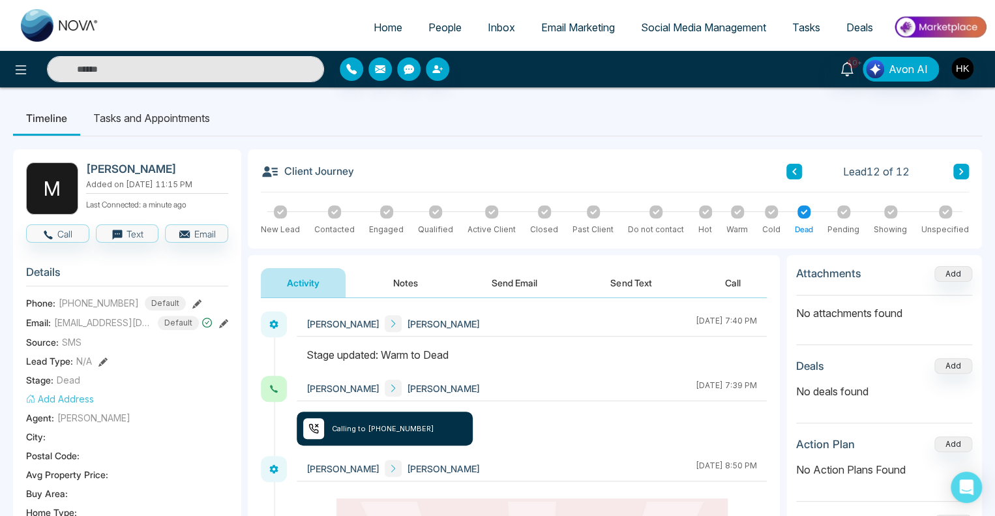
click at [408, 283] on button "Notes" at bounding box center [405, 282] width 77 height 29
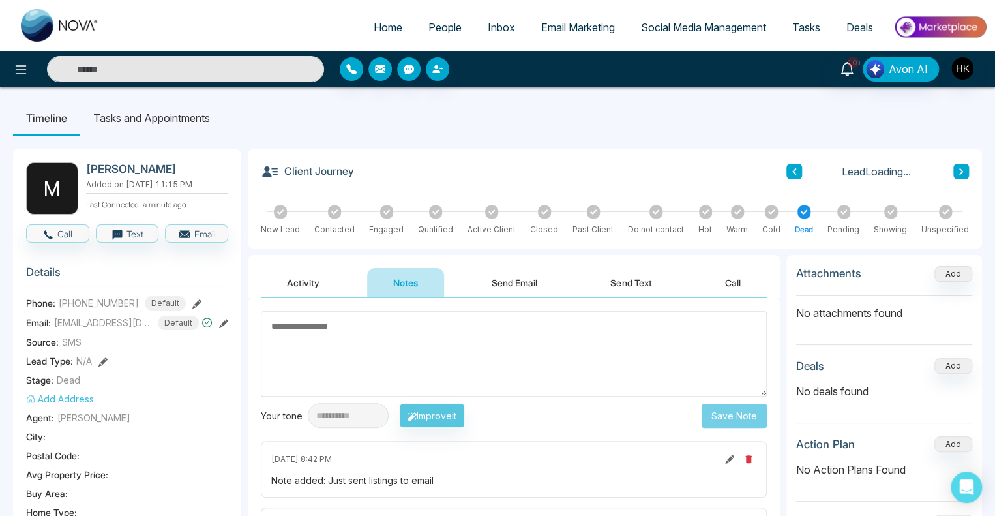
click at [377, 359] on textarea at bounding box center [514, 353] width 506 height 85
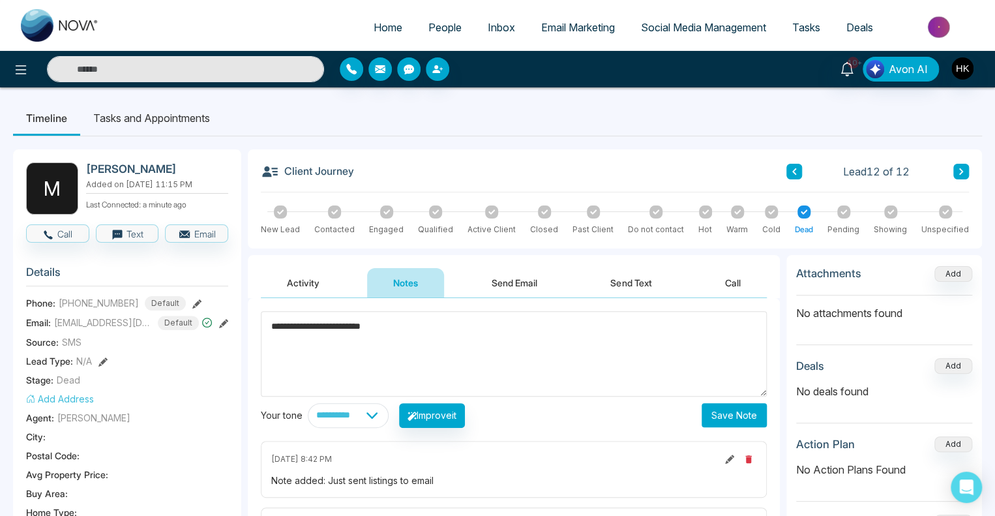
type textarea "**********"
click at [743, 411] on button "Save Note" at bounding box center [734, 415] width 65 height 24
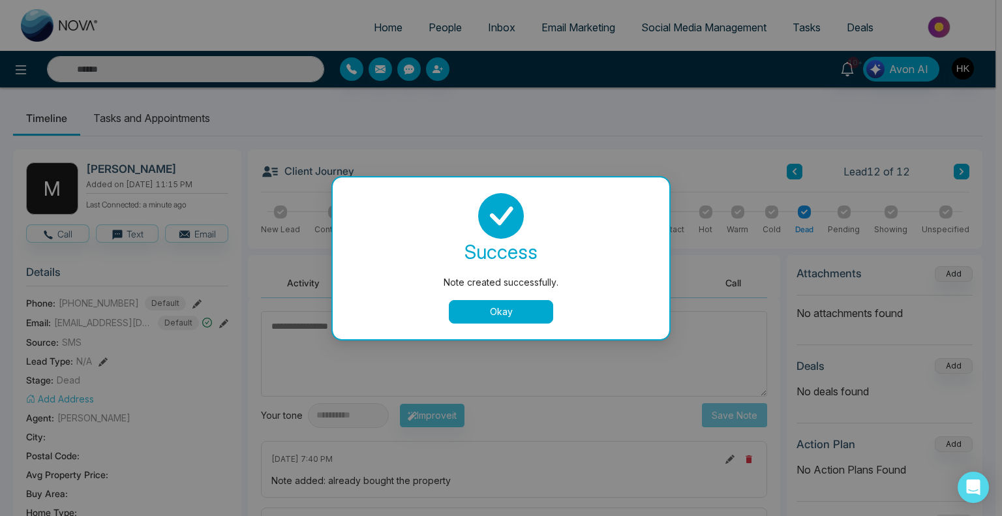
click at [503, 312] on button "Okay" at bounding box center [501, 311] width 104 height 23
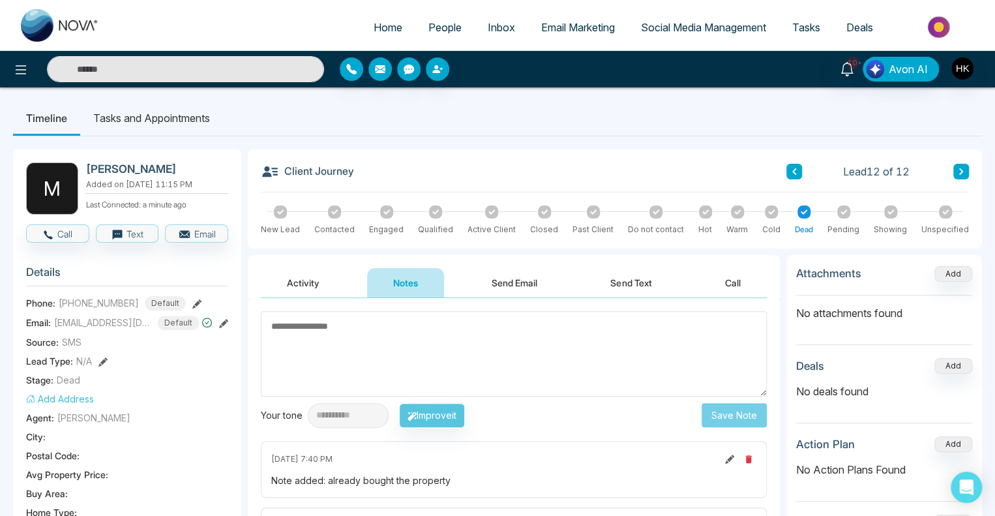
click at [438, 30] on span "People" at bounding box center [444, 27] width 33 height 13
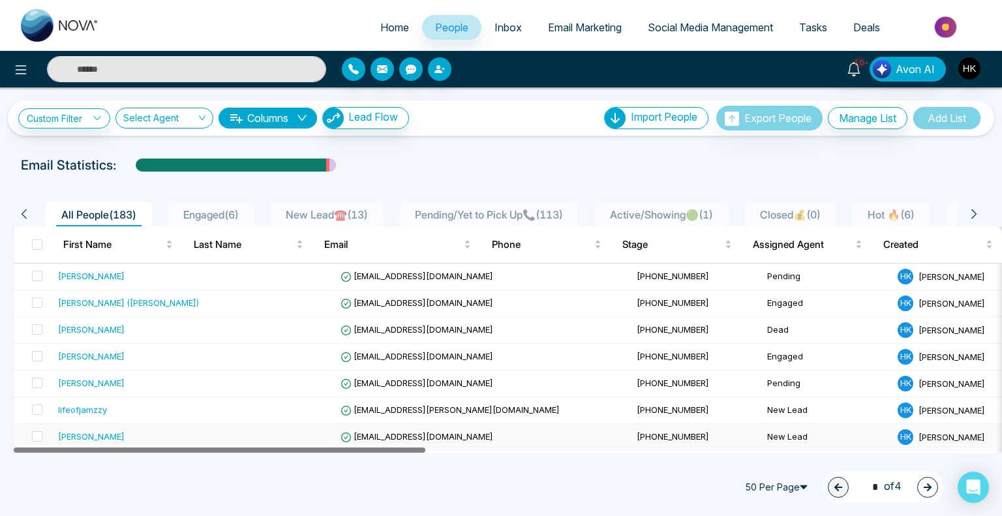
drag, startPoint x: 291, startPoint y: 450, endPoint x: 216, endPoint y: 440, distance: 75.6
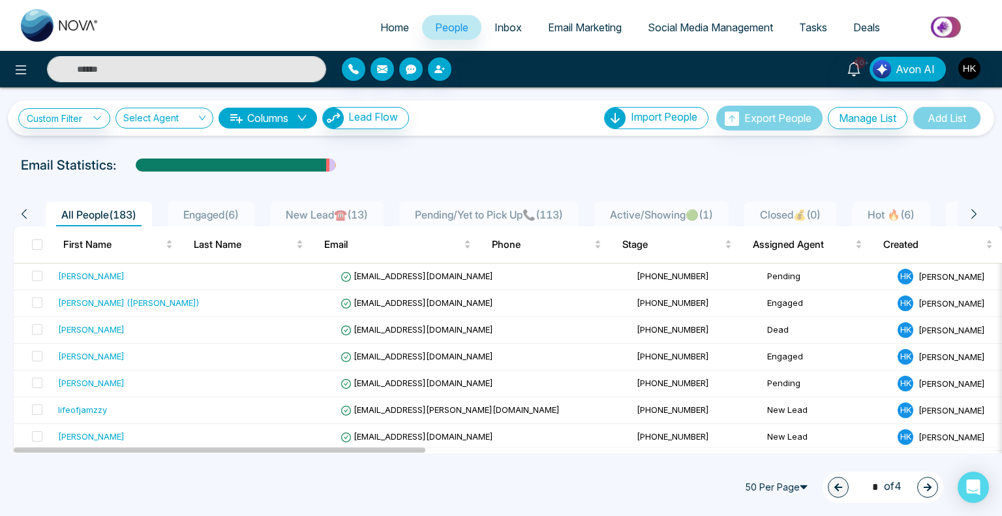
click at [709, 214] on span "Active/Showing🟢 ( 1 )" at bounding box center [660, 214] width 113 height 13
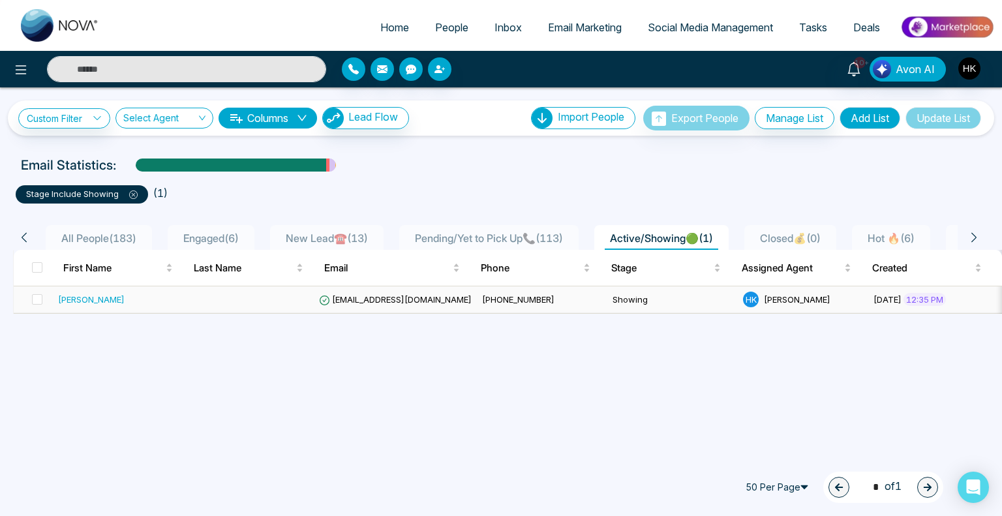
click at [80, 299] on div "[PERSON_NAME]" at bounding box center [91, 299] width 67 height 13
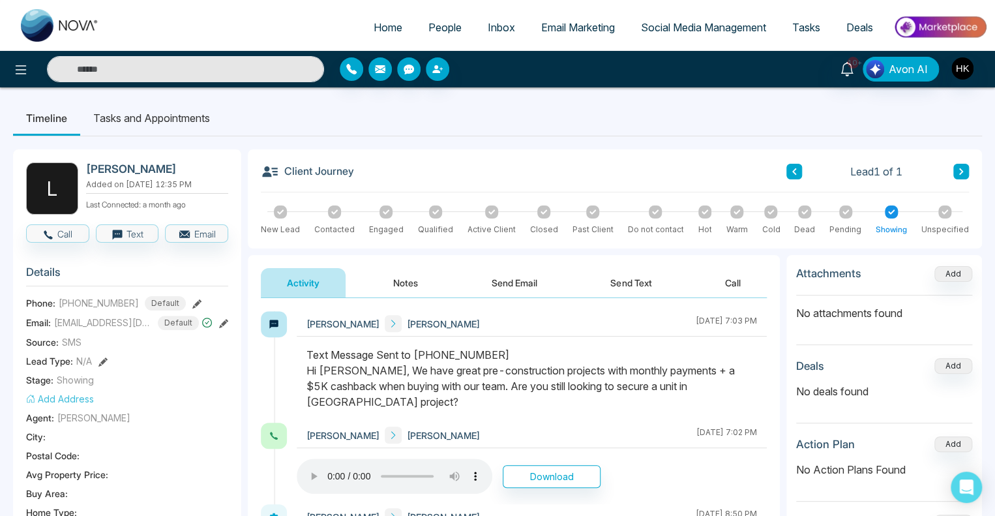
drag, startPoint x: 588, startPoint y: 383, endPoint x: 622, endPoint y: 397, distance: 37.4
click at [622, 397] on div "Text Message Sent to [PHONE_NUMBER] Hi [PERSON_NAME], We have great pre-constru…" at bounding box center [531, 378] width 451 height 63
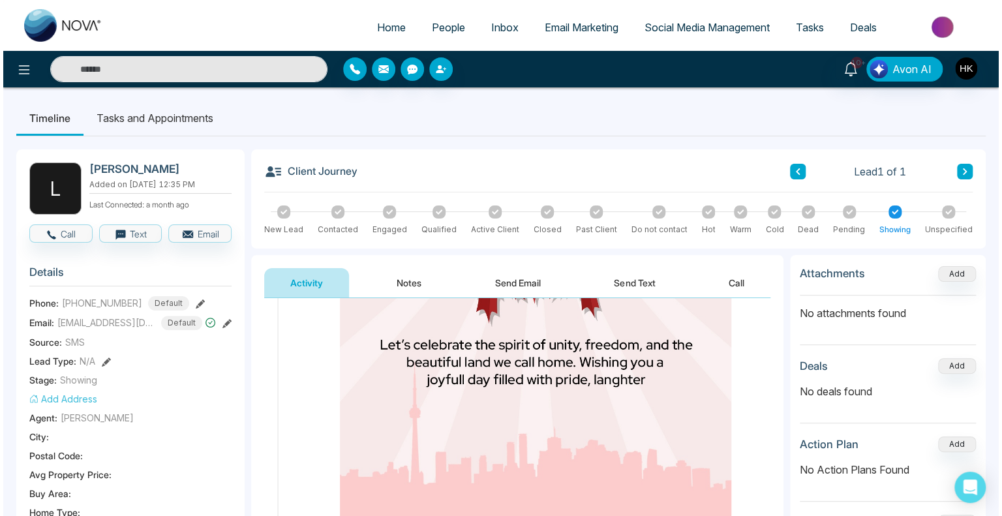
scroll to position [1043, 0]
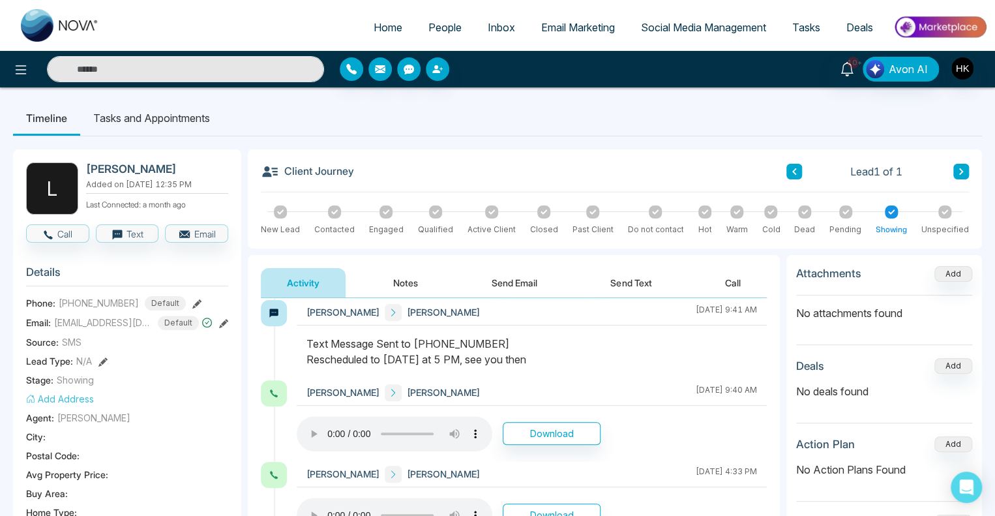
drag, startPoint x: 329, startPoint y: 355, endPoint x: 569, endPoint y: 364, distance: 240.1
click at [569, 364] on div "Text Message Sent to [PHONE_NUMBER] Rescheduled to [DATE] at 5 PM, see you then" at bounding box center [531, 351] width 451 height 31
click at [47, 227] on span "button" at bounding box center [48, 234] width 12 height 14
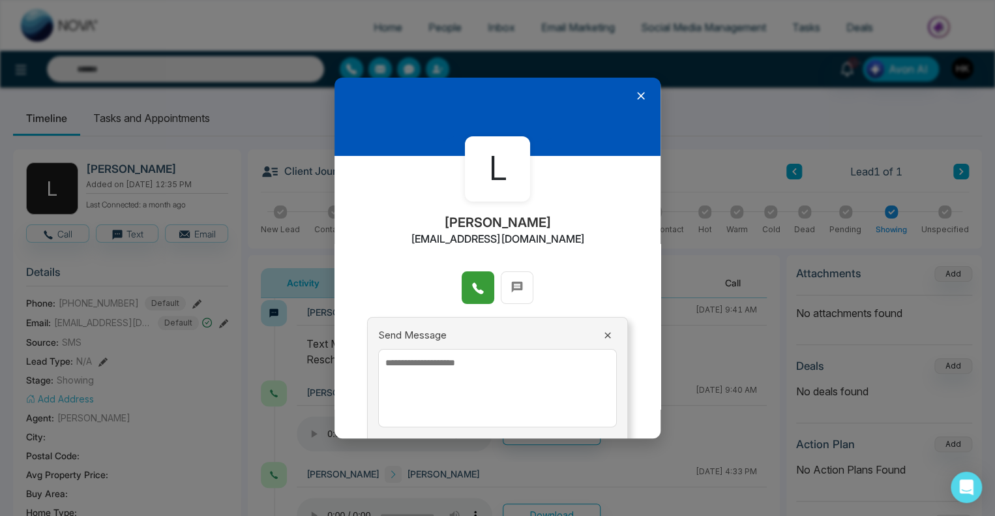
click at [480, 288] on icon at bounding box center [477, 288] width 13 height 13
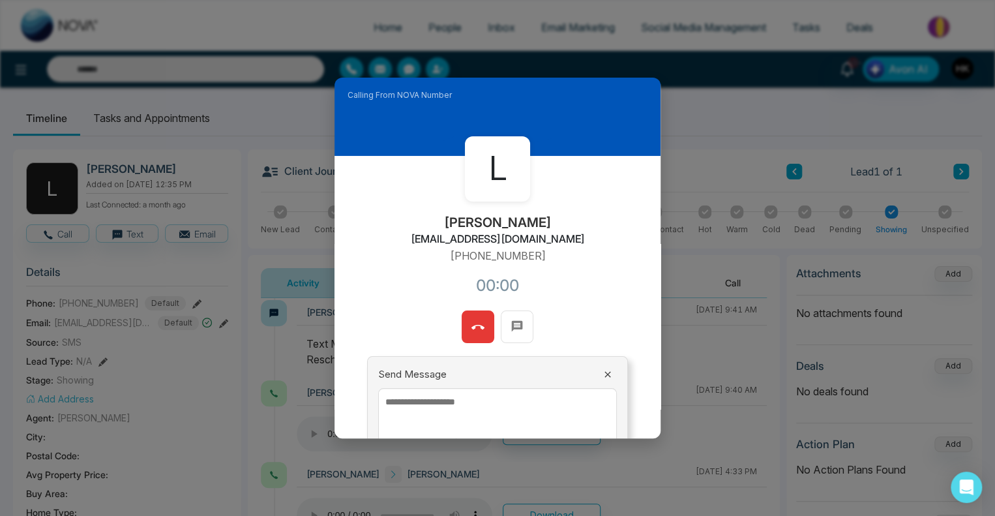
click at [481, 404] on textarea at bounding box center [497, 427] width 239 height 78
click at [472, 323] on icon at bounding box center [477, 327] width 13 height 13
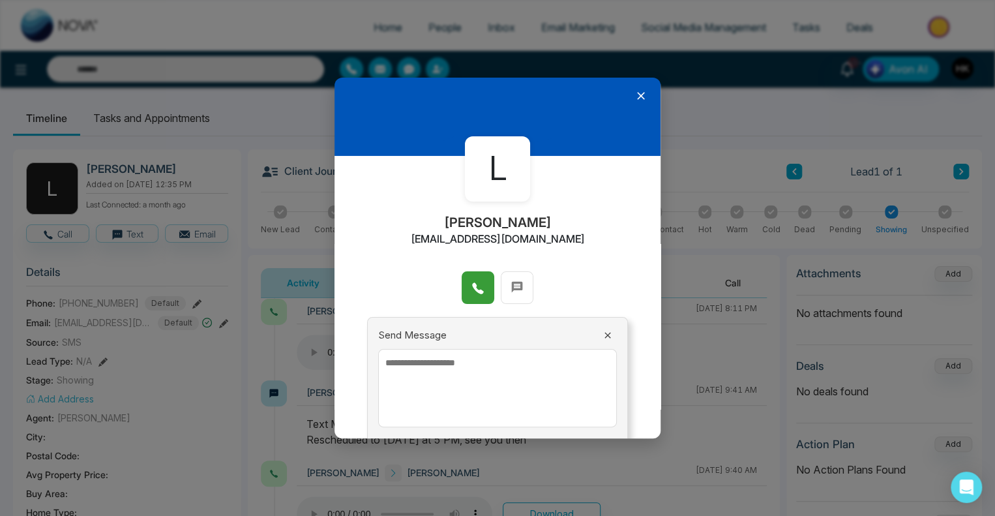
click at [638, 93] on icon at bounding box center [640, 95] width 13 height 13
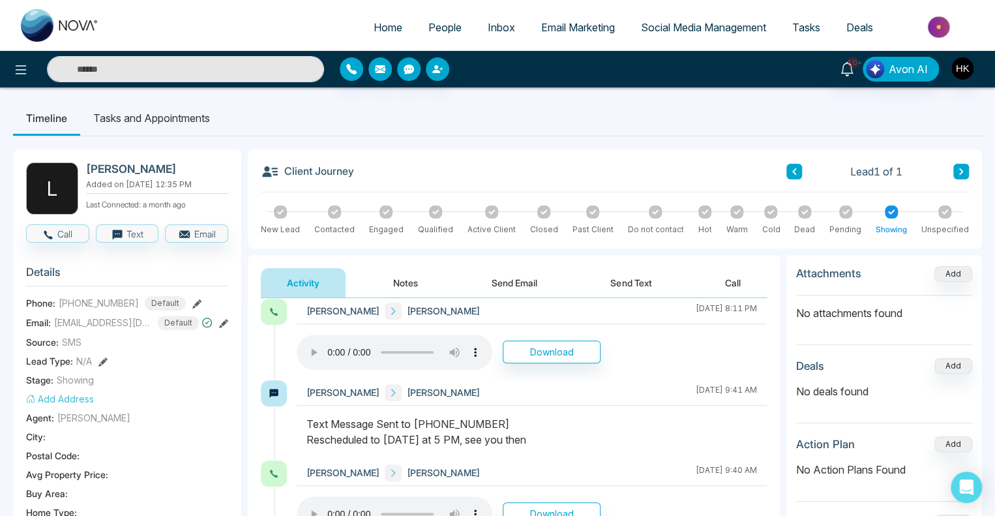
click at [439, 25] on span "People" at bounding box center [444, 27] width 33 height 13
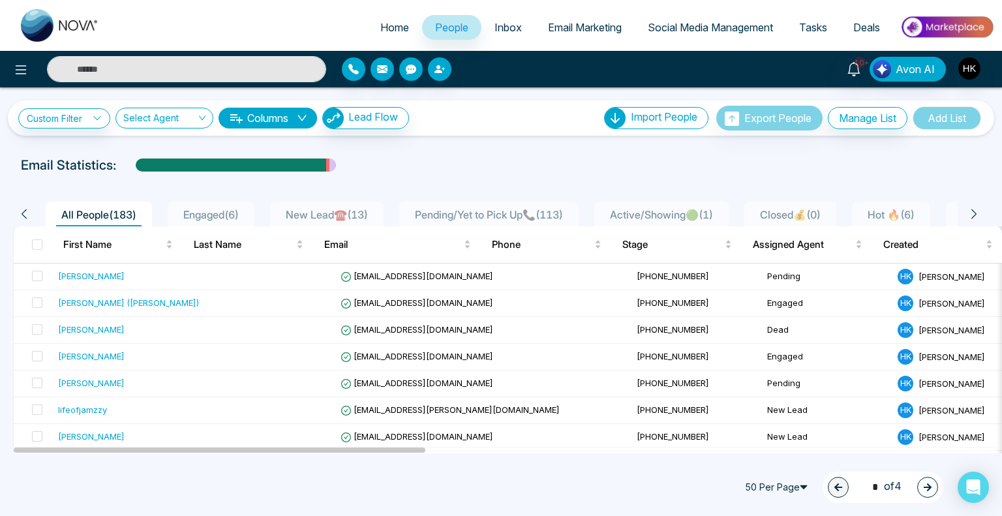
click at [357, 216] on span "New Lead☎️ ( 13 )" at bounding box center [326, 214] width 93 height 13
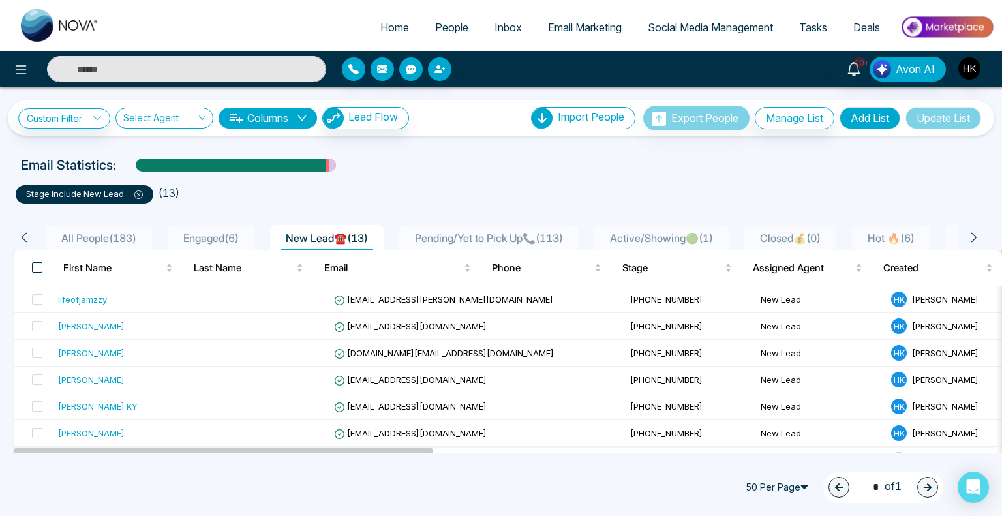
click at [38, 267] on span at bounding box center [37, 267] width 10 height 10
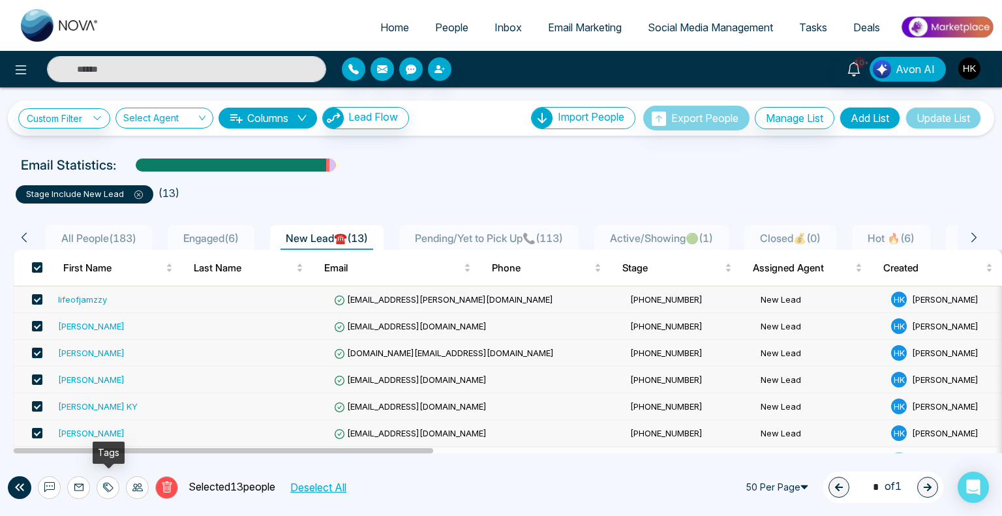
click at [103, 487] on icon at bounding box center [108, 487] width 10 height 10
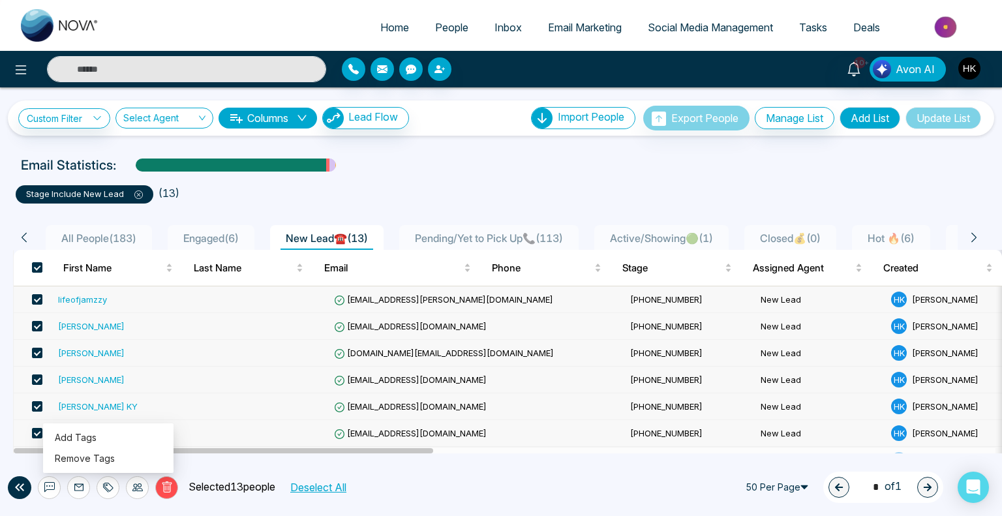
click at [134, 485] on icon at bounding box center [137, 487] width 10 height 10
click at [120, 415] on link "Update Stage" at bounding box center [114, 416] width 60 height 11
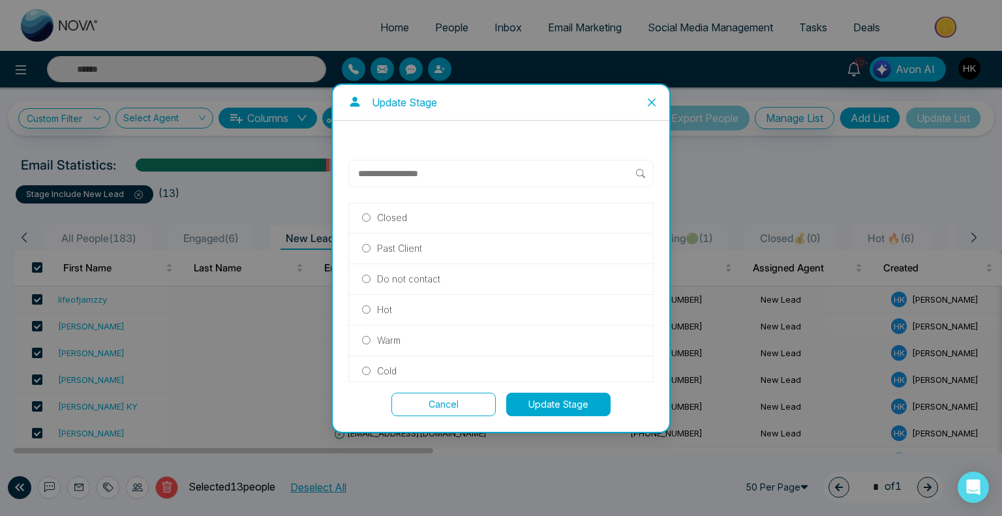
scroll to position [261, 0]
click at [561, 398] on button "Update Stage" at bounding box center [558, 404] width 104 height 23
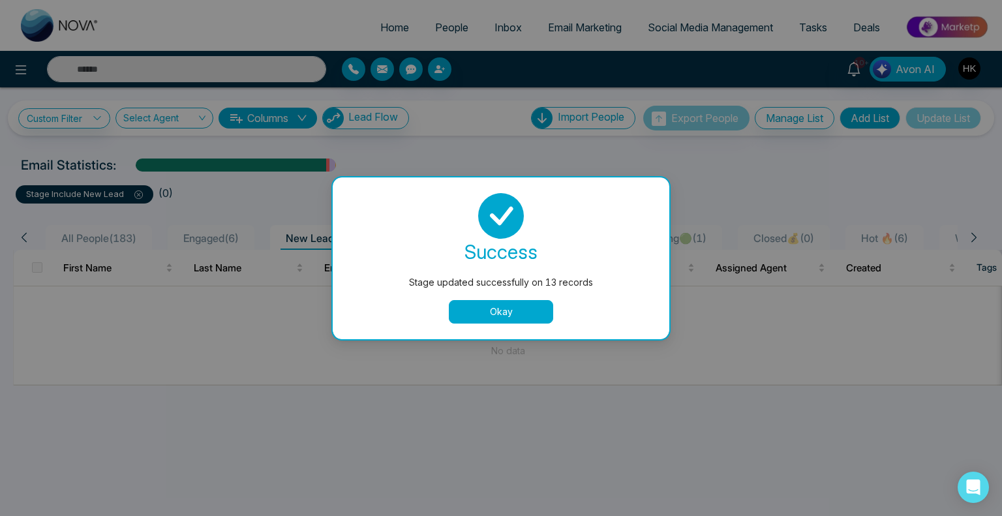
click at [523, 316] on button "Okay" at bounding box center [501, 311] width 104 height 23
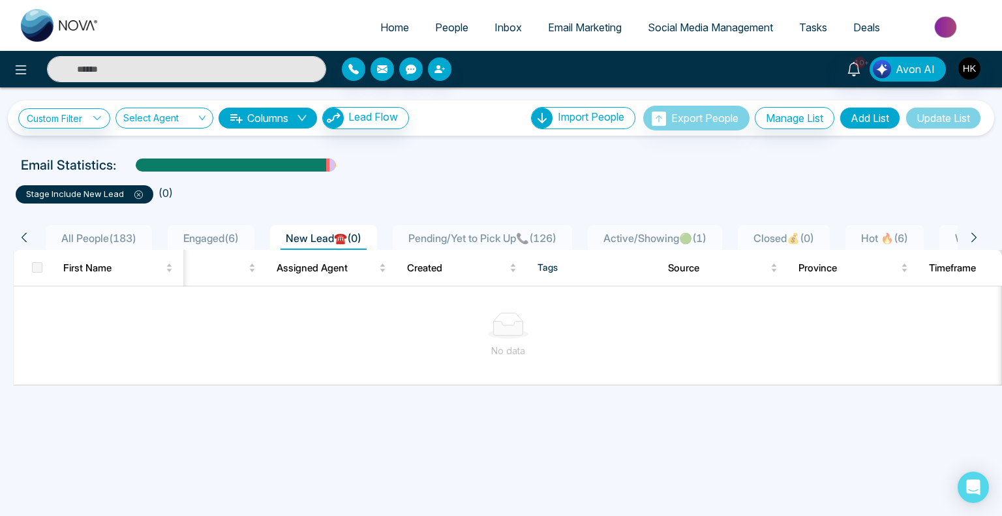
scroll to position [0, 0]
click at [451, 175] on div "stage include New Lead ( 0 )" at bounding box center [501, 189] width 986 height 29
click at [80, 112] on link "Custom Filter" at bounding box center [64, 118] width 92 height 20
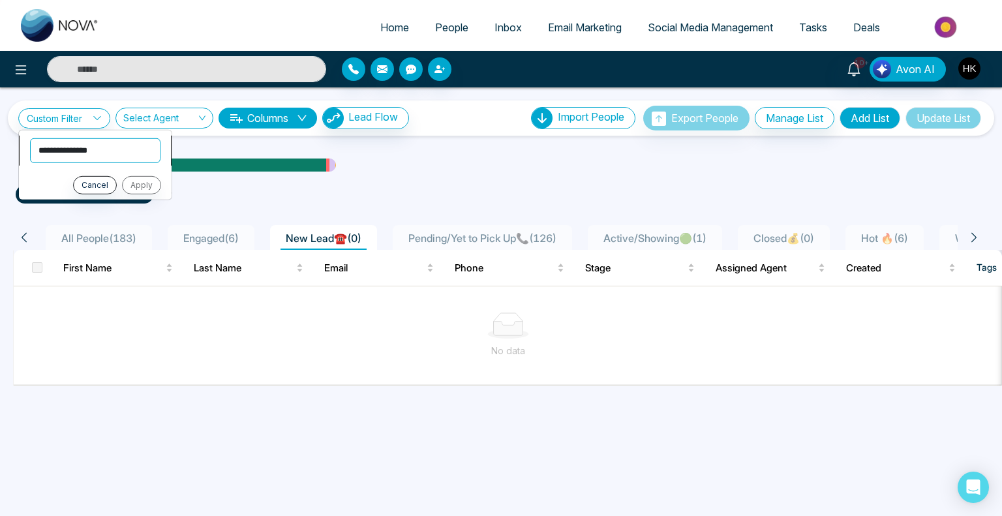
click at [74, 155] on select "**********" at bounding box center [95, 150] width 130 height 25
select select "*****"
click at [30, 138] on select "**********" at bounding box center [95, 150] width 130 height 25
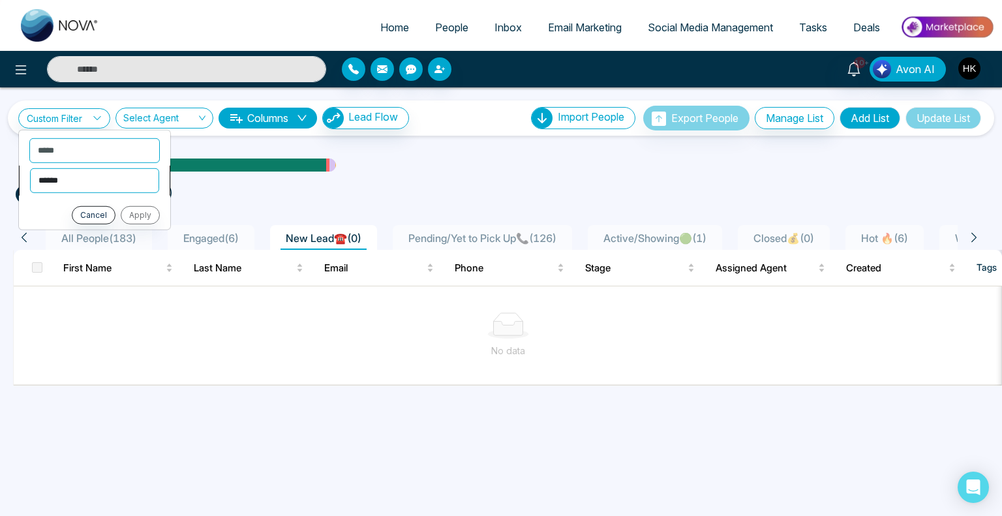
click at [68, 185] on select "**********" at bounding box center [94, 180] width 129 height 25
select select "*******"
click at [30, 168] on select "**********" at bounding box center [94, 180] width 129 height 25
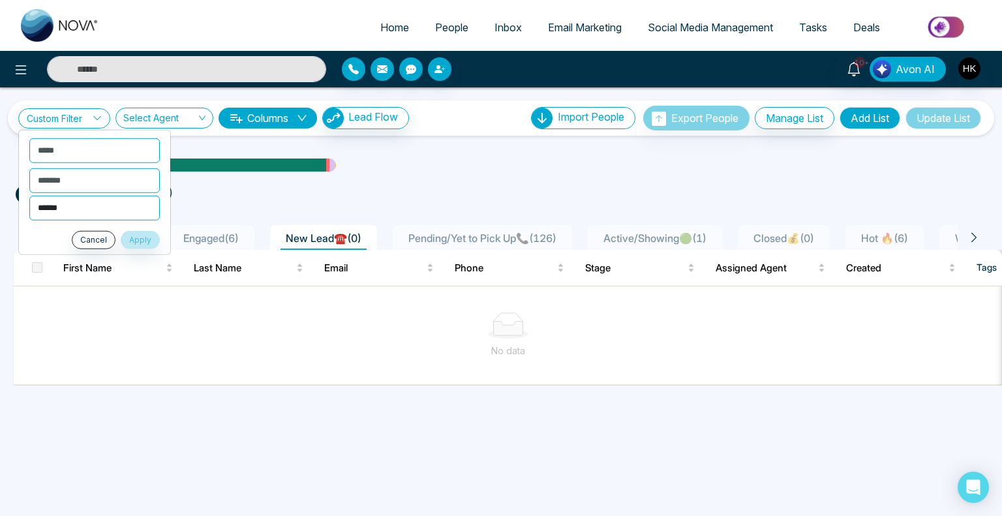
click at [63, 208] on select "**********" at bounding box center [94, 207] width 130 height 25
select select "*******"
click at [29, 195] on select "**********" at bounding box center [94, 207] width 130 height 25
click at [20, 239] on li "Cancel Apply" at bounding box center [94, 239] width 151 height 18
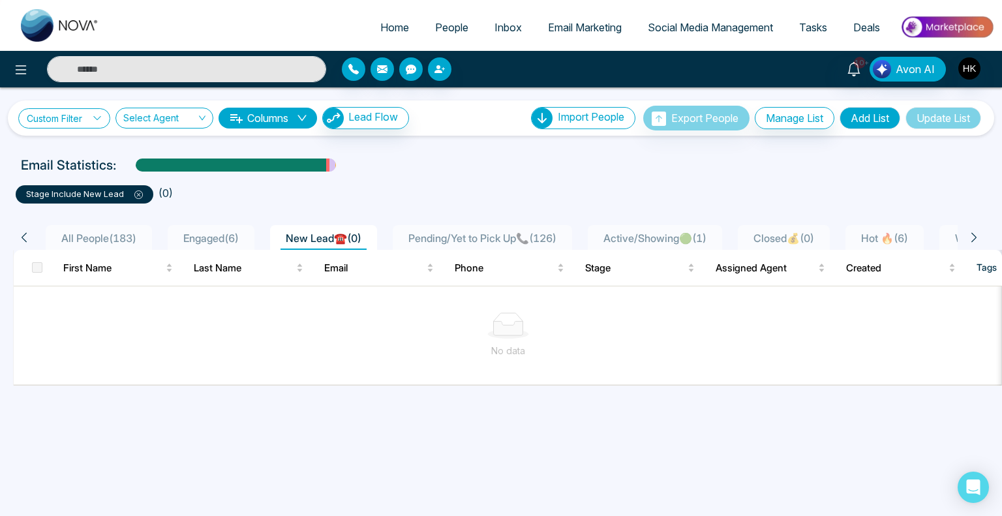
click at [78, 114] on link "Custom Filter" at bounding box center [64, 118] width 92 height 20
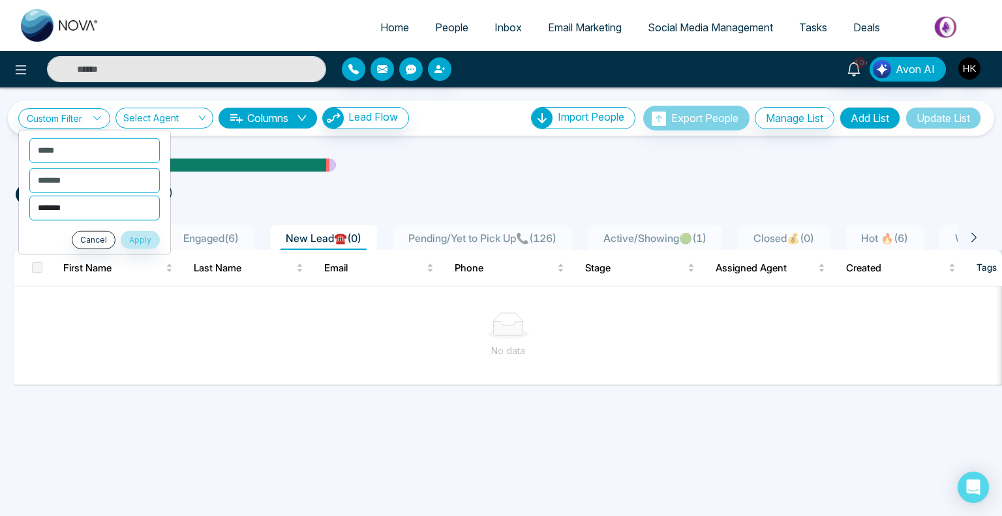
click at [75, 208] on select "**********" at bounding box center [94, 207] width 130 height 25
click at [29, 195] on select "**********" at bounding box center [94, 207] width 130 height 25
click at [136, 237] on button "Apply" at bounding box center [140, 239] width 39 height 18
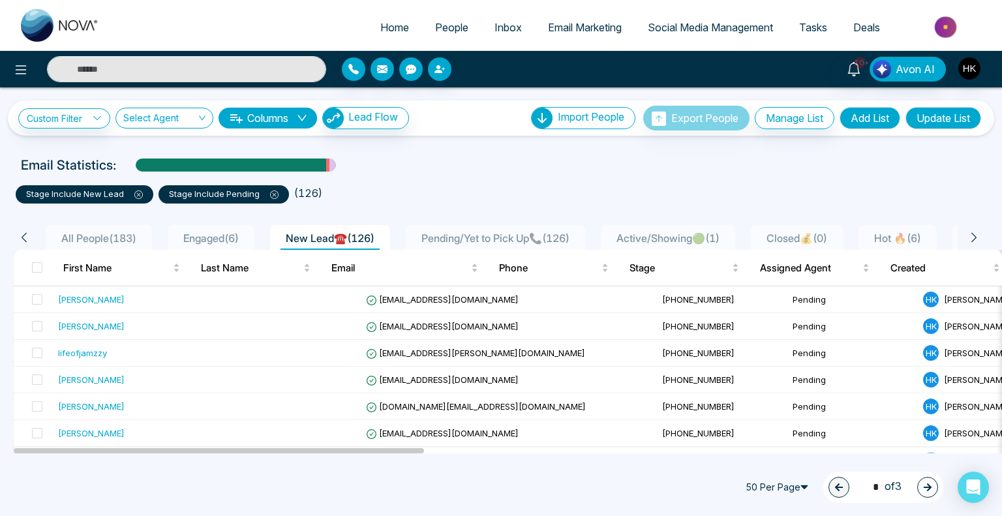
click at [272, 190] on icon at bounding box center [274, 194] width 8 height 8
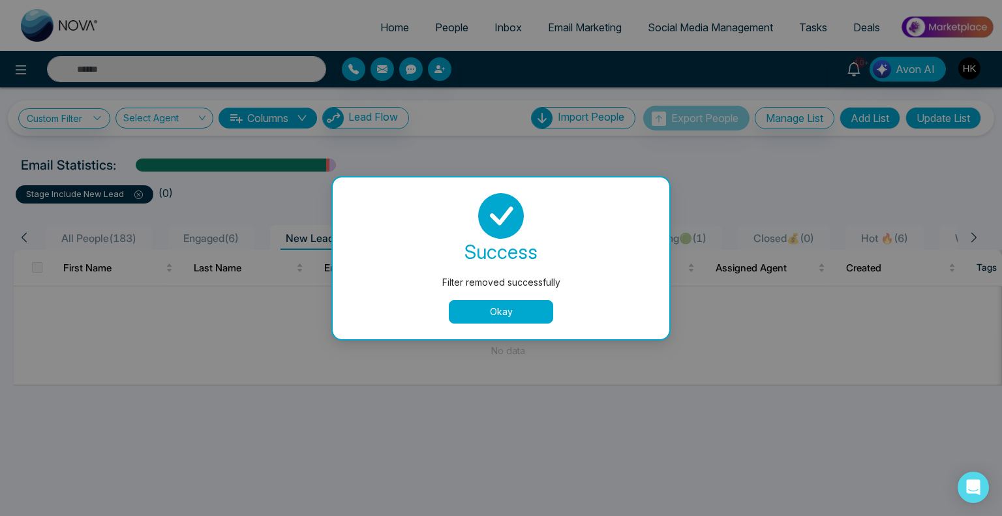
click at [501, 314] on button "Okay" at bounding box center [501, 311] width 104 height 23
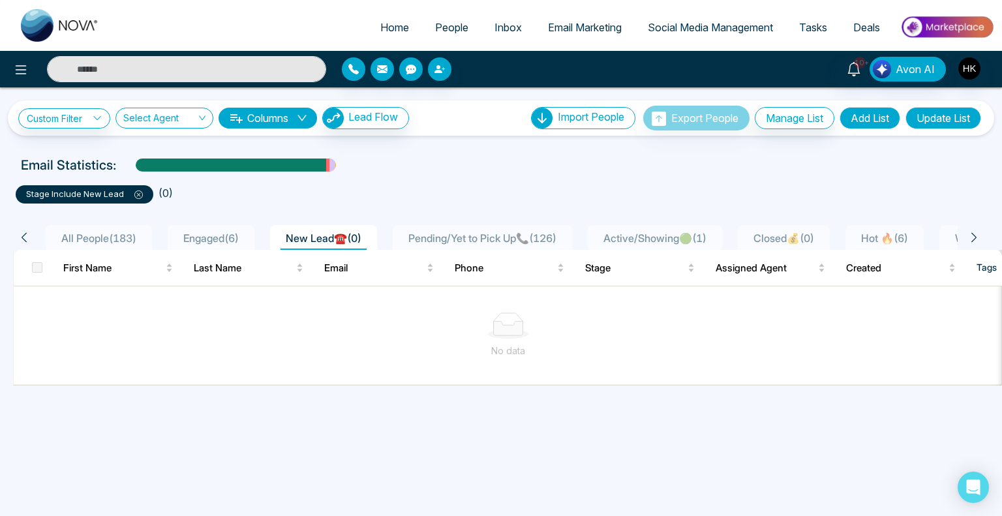
click at [517, 180] on ul "stage include New Lead ( 0 )" at bounding box center [501, 191] width 970 height 23
click at [874, 116] on button "Add List" at bounding box center [869, 118] width 61 height 22
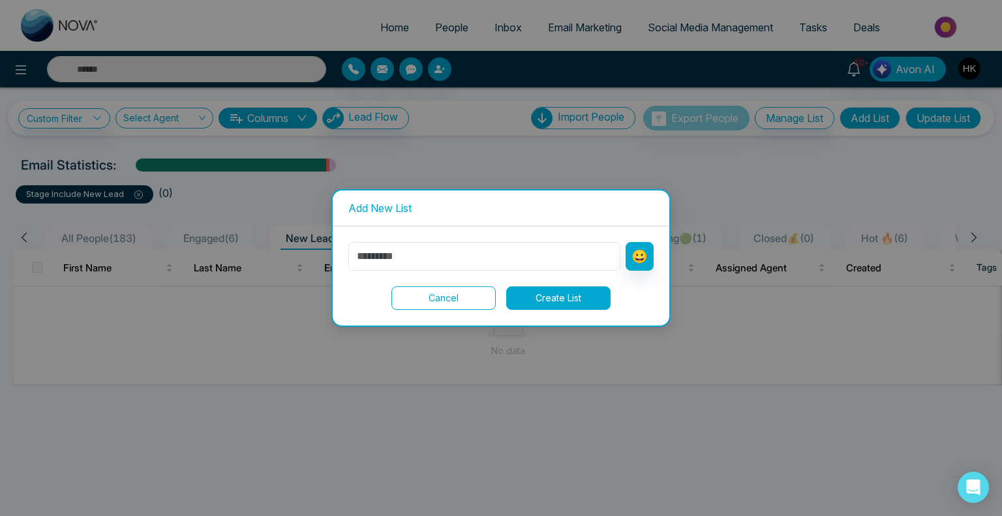
click at [484, 252] on input "text" at bounding box center [484, 256] width 272 height 29
click at [447, 255] on input "text" at bounding box center [484, 256] width 272 height 29
type input "**********"
click at [579, 297] on button "Create List" at bounding box center [558, 297] width 104 height 23
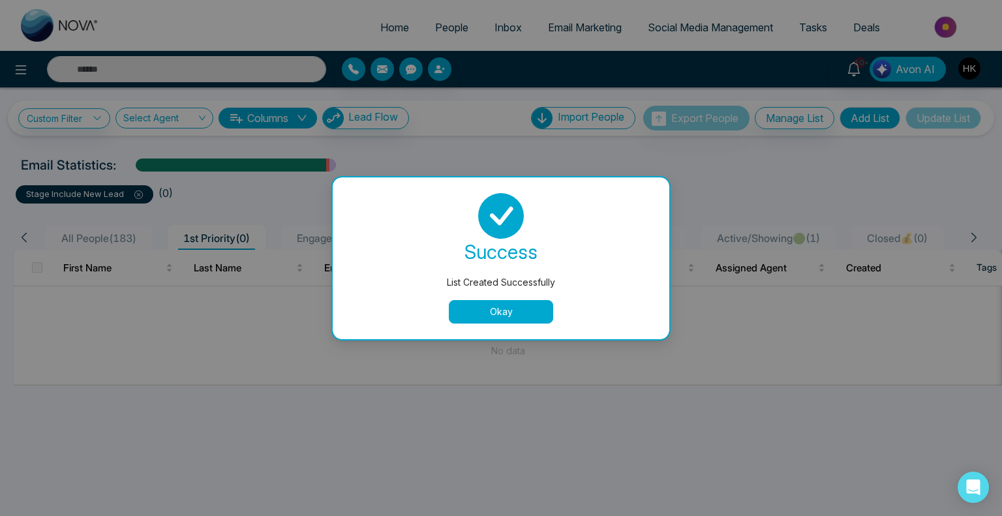
click at [514, 314] on button "Okay" at bounding box center [501, 311] width 104 height 23
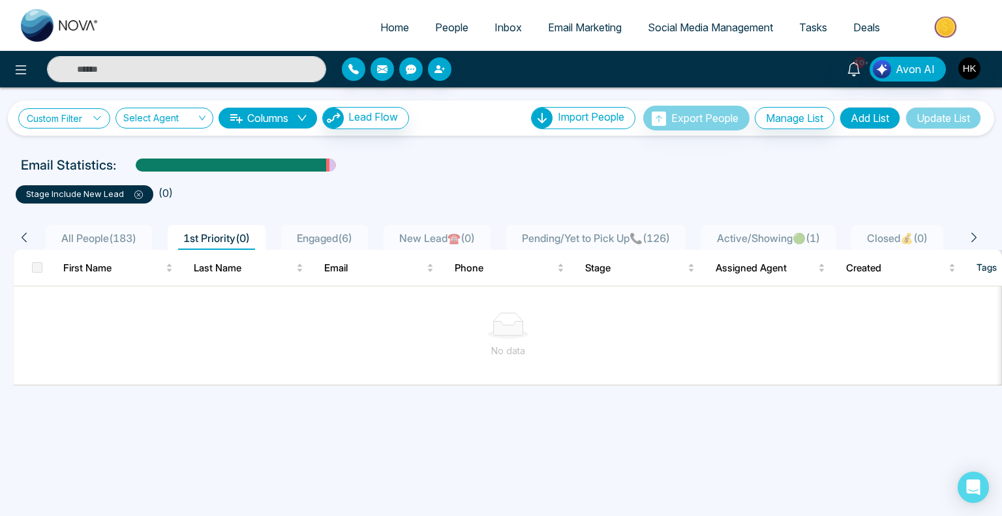
click at [83, 119] on link "Custom Filter" at bounding box center [64, 118] width 92 height 20
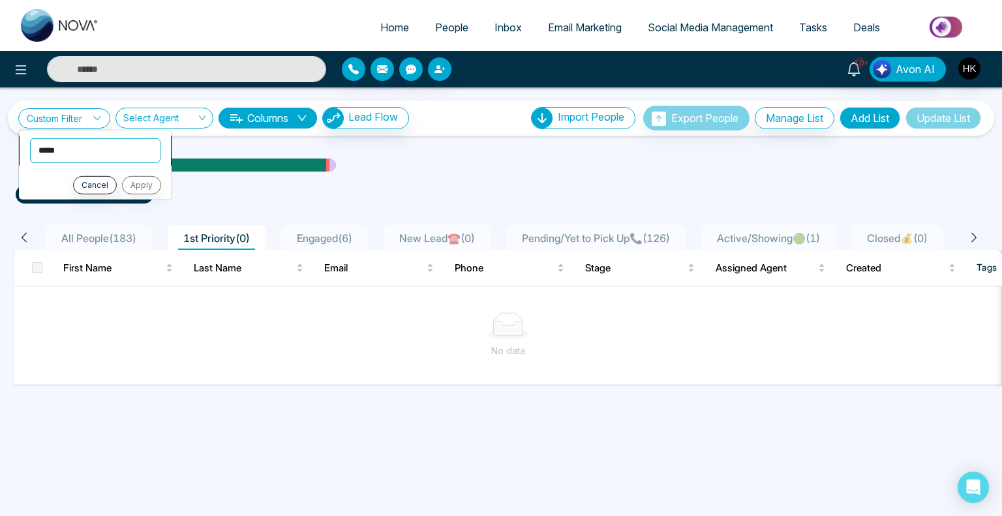
click at [107, 145] on select "**********" at bounding box center [95, 150] width 130 height 25
select select "*****"
click at [30, 138] on select "**********" at bounding box center [95, 150] width 130 height 25
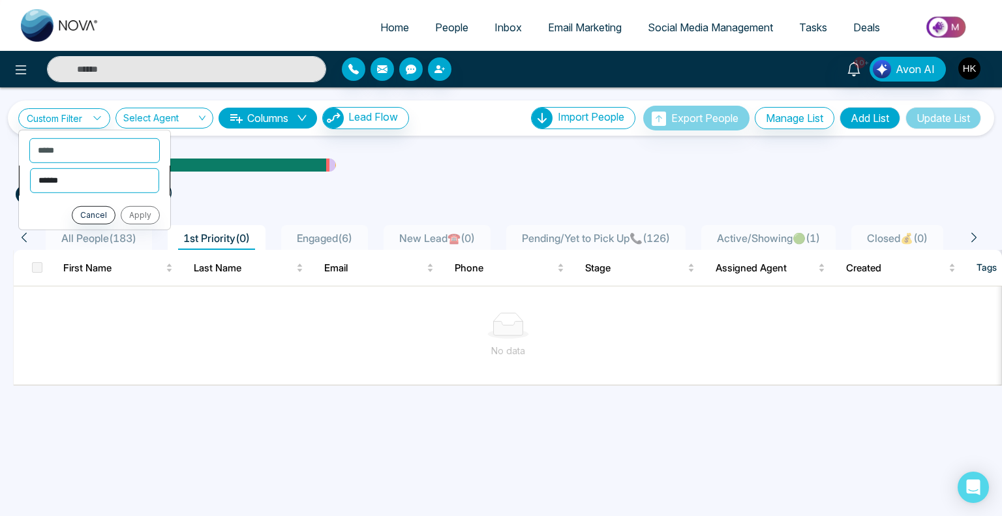
click at [83, 190] on select "**********" at bounding box center [94, 180] width 129 height 25
select select "*******"
click at [30, 168] on select "**********" at bounding box center [94, 180] width 129 height 25
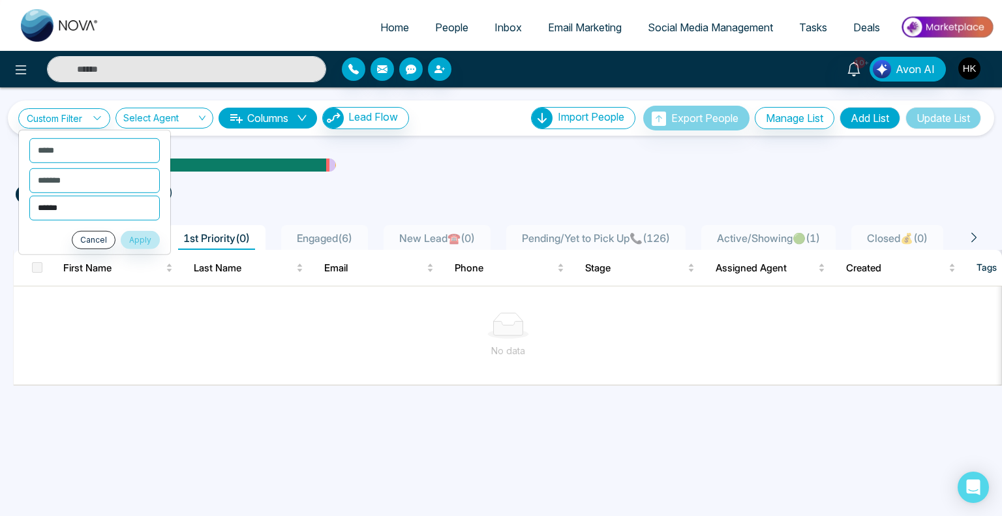
click at [76, 198] on select "**********" at bounding box center [94, 207] width 130 height 25
click at [29, 195] on select "**********" at bounding box center [94, 207] width 130 height 25
click at [113, 205] on select "**********" at bounding box center [94, 207] width 130 height 25
click at [29, 195] on select "**********" at bounding box center [94, 207] width 130 height 25
click at [97, 211] on select "**********" at bounding box center [94, 207] width 130 height 25
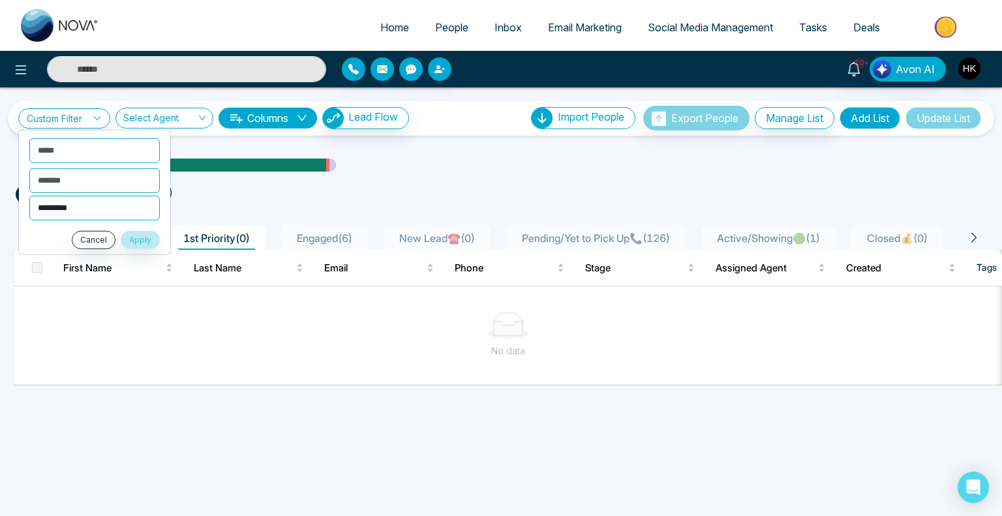
select select "********"
click at [29, 195] on select "**********" at bounding box center [94, 207] width 130 height 25
click at [149, 236] on button "Apply" at bounding box center [140, 239] width 39 height 18
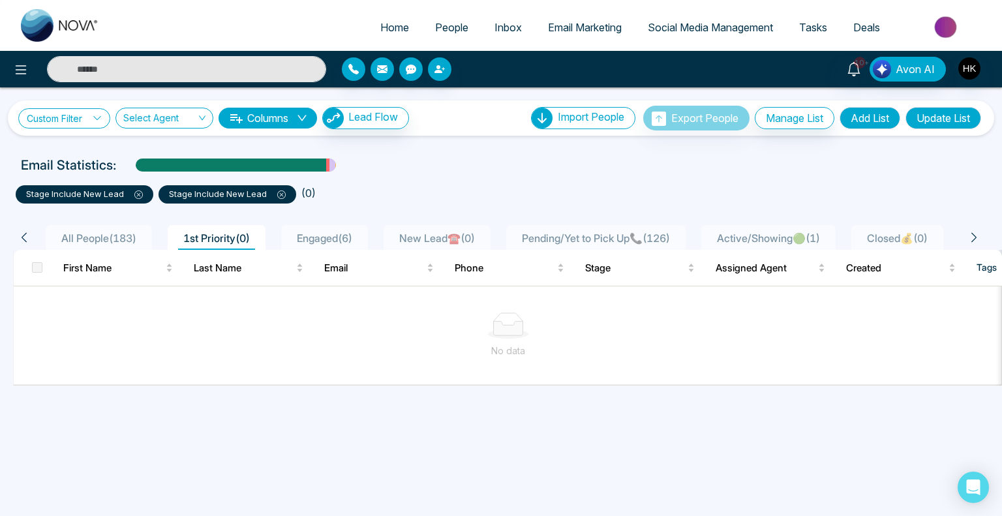
click at [74, 125] on link "Custom Filter" at bounding box center [64, 118] width 92 height 20
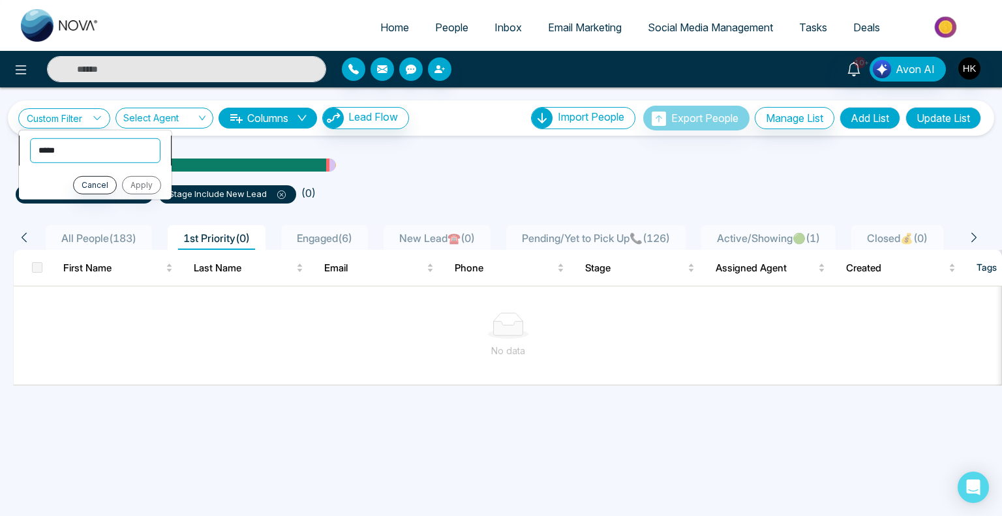
click at [80, 147] on select "**********" at bounding box center [95, 150] width 130 height 25
select select "**********"
click at [30, 138] on select "**********" at bounding box center [95, 150] width 130 height 25
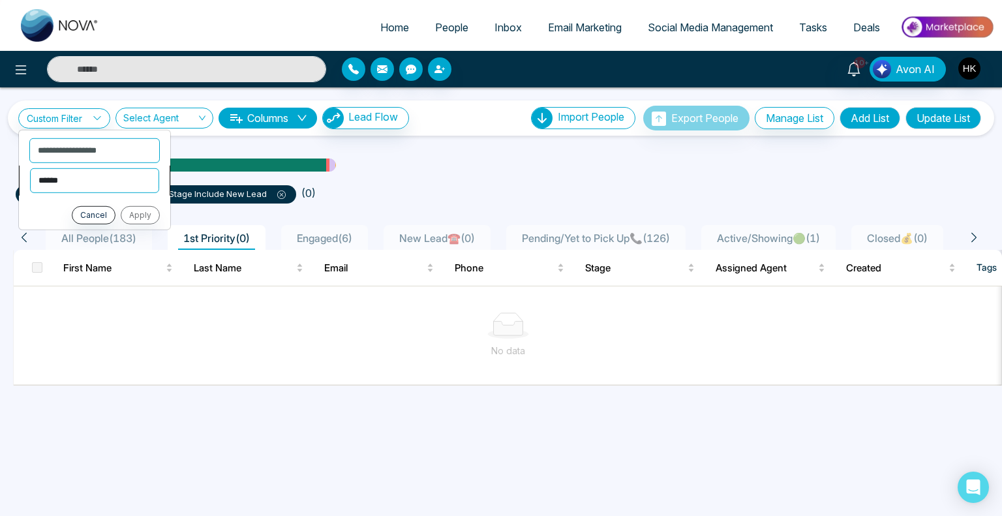
click at [114, 185] on select "**********" at bounding box center [94, 180] width 129 height 25
select select "*******"
click at [30, 168] on select "**********" at bounding box center [94, 180] width 129 height 25
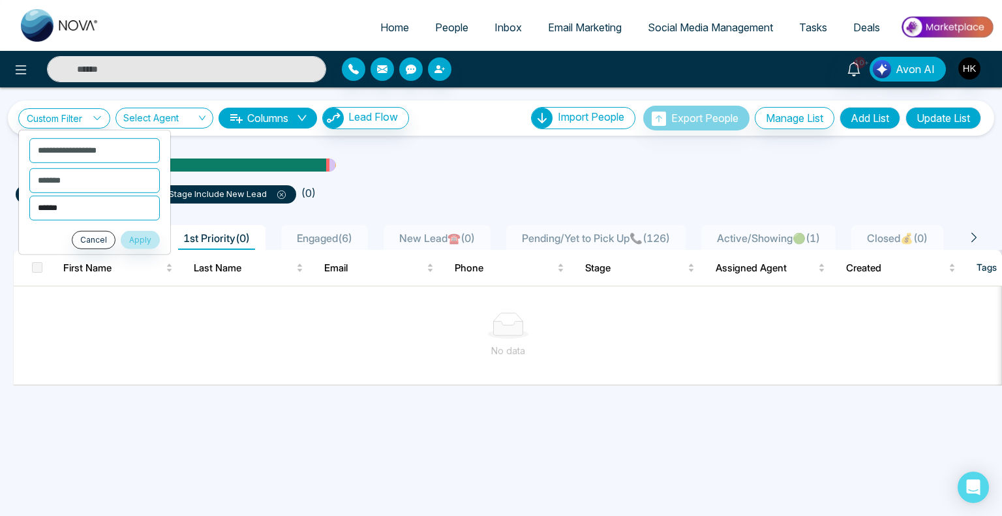
click at [80, 205] on select "**********" at bounding box center [94, 207] width 130 height 25
select select "****"
click at [29, 195] on select "**********" at bounding box center [94, 207] width 130 height 25
click at [49, 231] on div "Cancel Apply" at bounding box center [94, 239] width 130 height 18
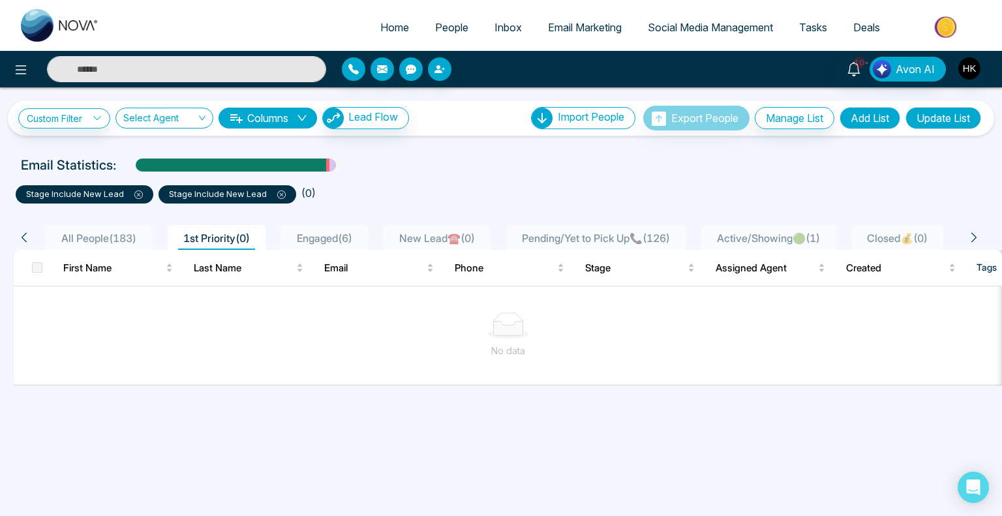
click at [282, 193] on icon at bounding box center [282, 195] width 4 height 4
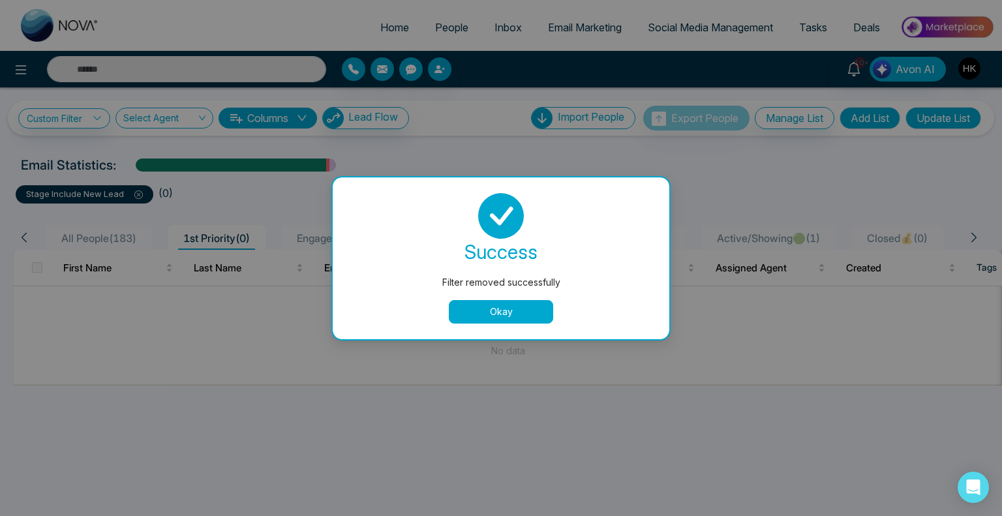
click at [498, 304] on button "Okay" at bounding box center [501, 311] width 104 height 23
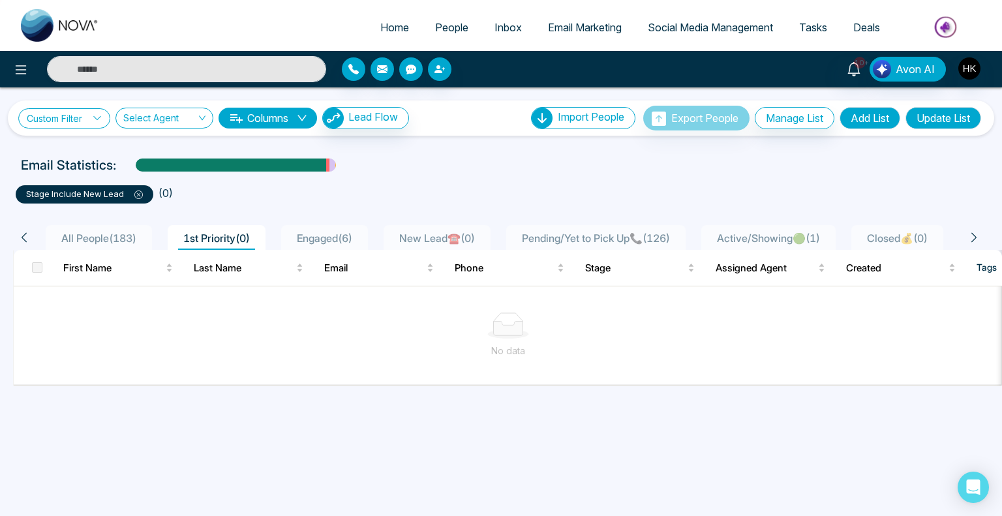
click at [63, 110] on link "Custom Filter" at bounding box center [64, 118] width 92 height 20
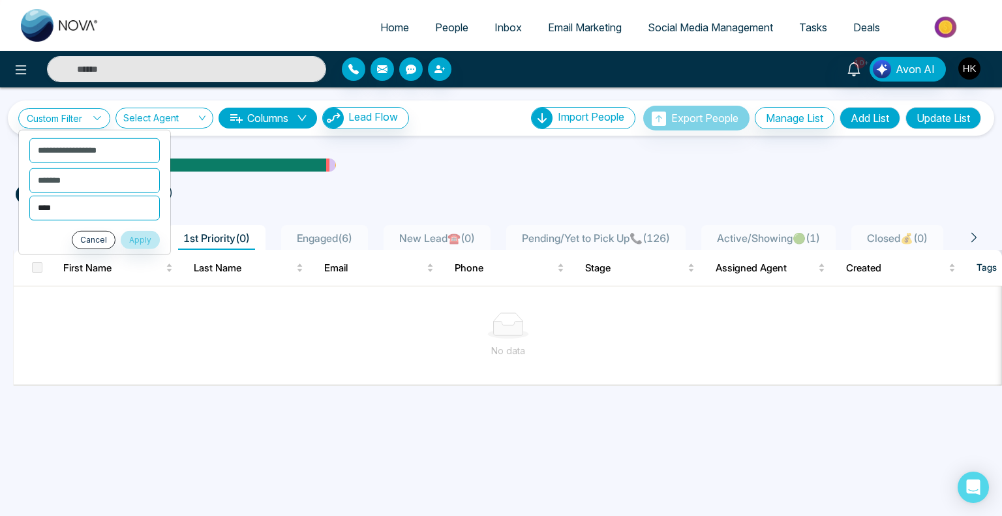
click at [68, 211] on select "**********" at bounding box center [94, 207] width 130 height 25
click at [29, 195] on select "**********" at bounding box center [94, 207] width 130 height 25
click at [97, 148] on select "**********" at bounding box center [95, 150] width 130 height 25
click at [30, 138] on select "**********" at bounding box center [95, 150] width 130 height 25
click at [143, 237] on button "Apply" at bounding box center [140, 239] width 39 height 18
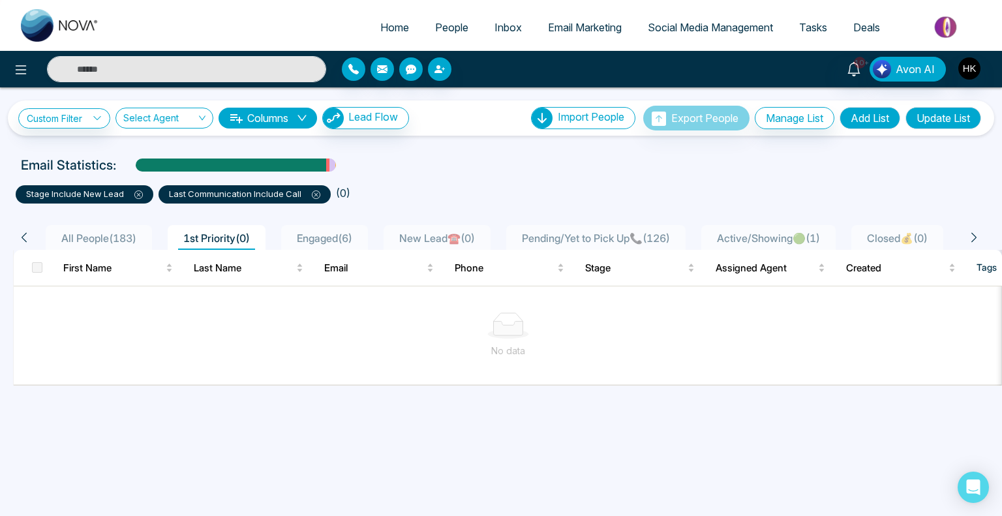
click at [314, 194] on icon at bounding box center [316, 195] width 4 height 4
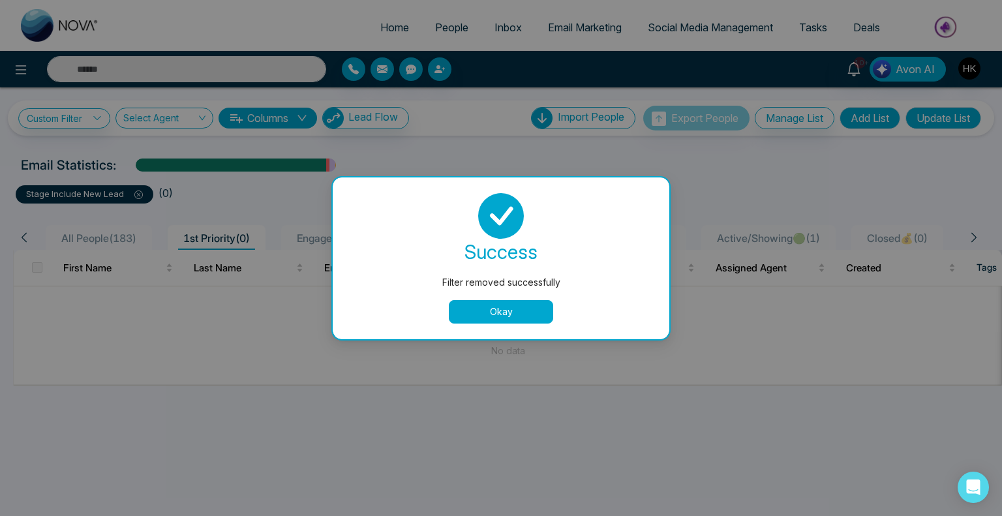
click at [472, 310] on button "Okay" at bounding box center [501, 311] width 104 height 23
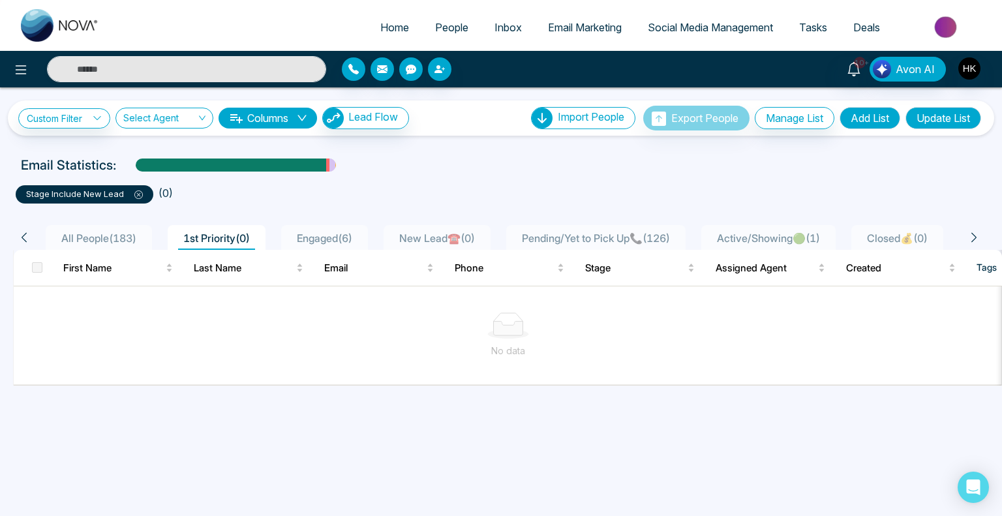
click at [456, 471] on div "**********" at bounding box center [501, 258] width 1002 height 516
click at [215, 347] on div "No data" at bounding box center [508, 351] width 968 height 14
click at [211, 237] on span "1st Priority ( 0 )" at bounding box center [216, 237] width 77 height 13
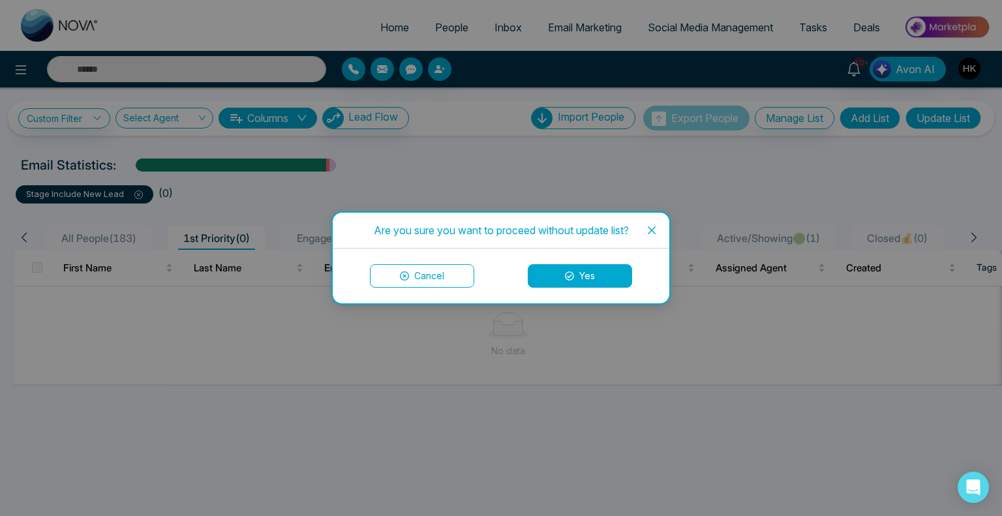
click at [651, 229] on icon "close" at bounding box center [651, 230] width 10 height 10
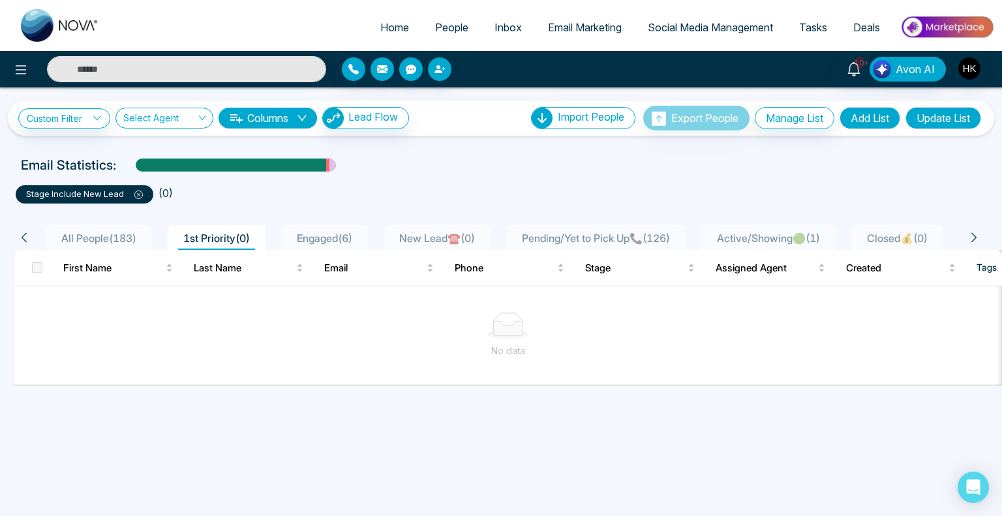
drag, startPoint x: 236, startPoint y: 233, endPoint x: 241, endPoint y: 341, distance: 107.7
click at [241, 340] on div "No data" at bounding box center [508, 335] width 968 height 46
click at [233, 239] on div "Click to sort ascending" at bounding box center [248, 236] width 109 height 22
click at [370, 203] on div "All People ( 183 ) 1st Priority ( 0 ) Engaged ( 6 ) New Lead☎️ ( 0 ) Pending/Ye…" at bounding box center [501, 294] width 986 height 183
click at [217, 236] on span "1st Priority ( 0 )" at bounding box center [216, 237] width 77 height 13
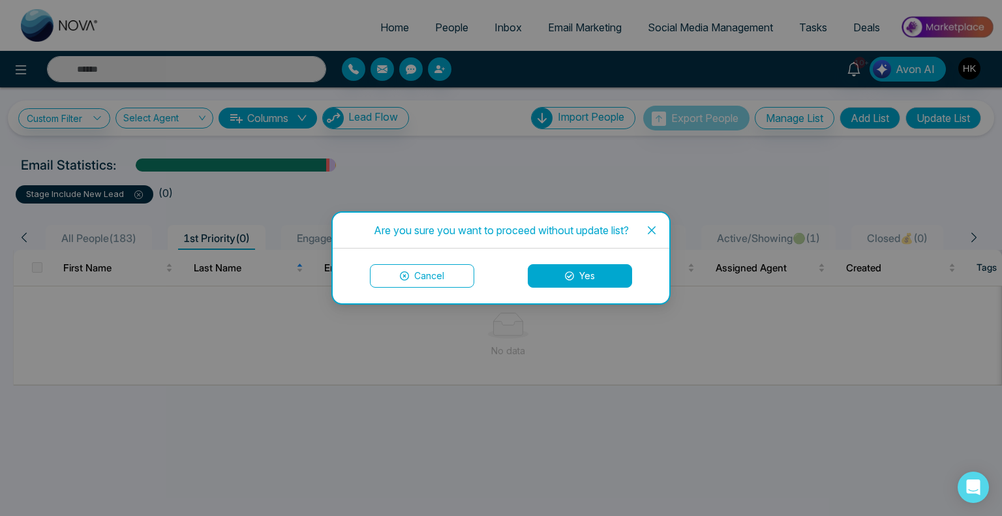
click at [649, 225] on icon "close" at bounding box center [651, 230] width 10 height 10
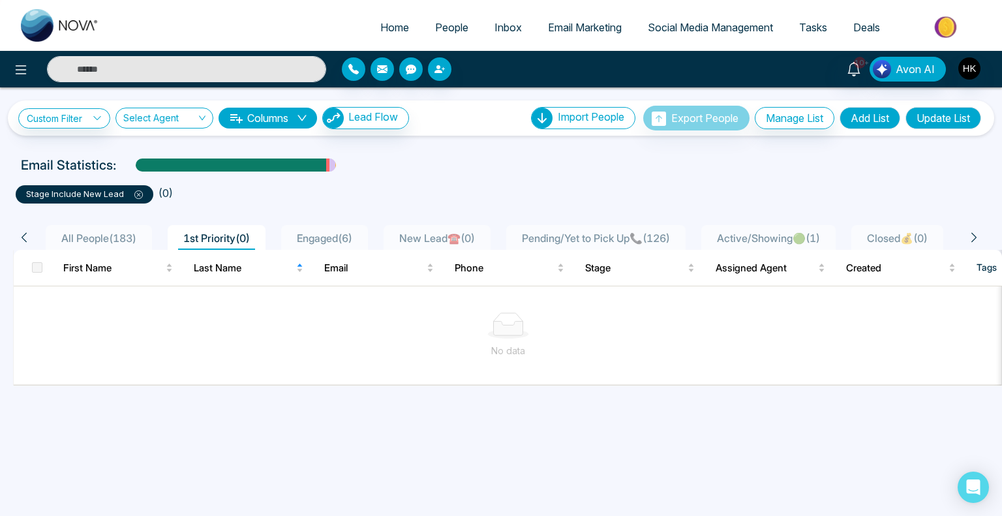
click at [962, 113] on button "Update List" at bounding box center [943, 118] width 76 height 22
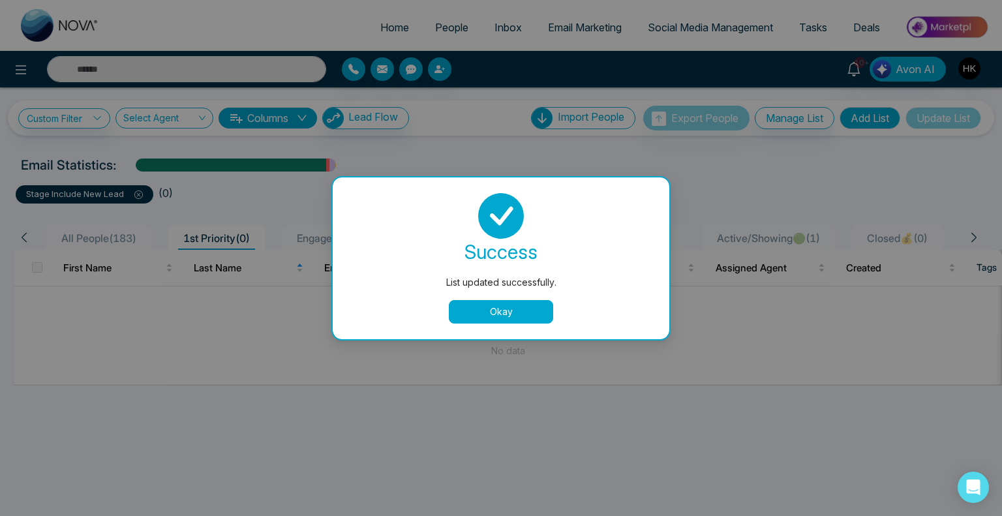
click at [527, 301] on button "Okay" at bounding box center [501, 311] width 104 height 23
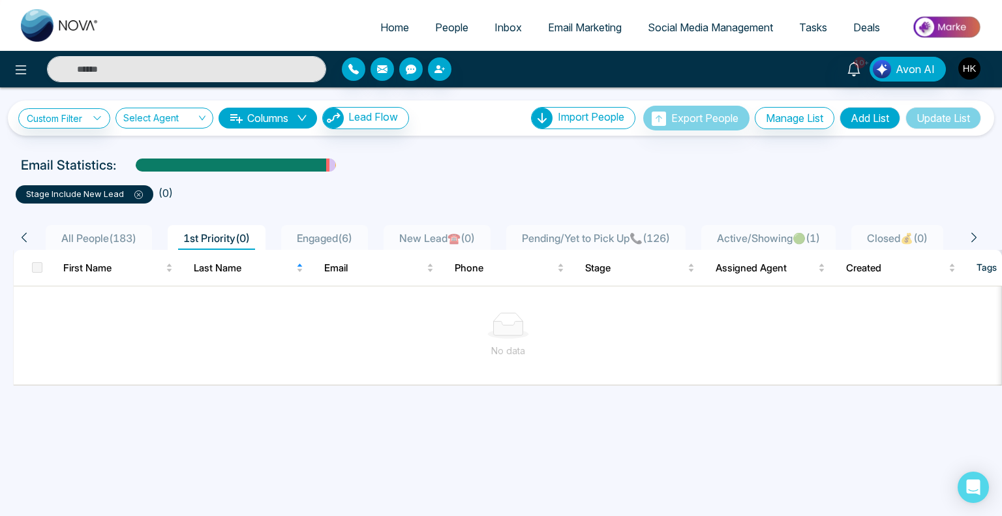
click at [245, 239] on span "1st Priority ( 0 )" at bounding box center [216, 237] width 77 height 13
drag, startPoint x: 245, startPoint y: 239, endPoint x: 355, endPoint y: 395, distance: 190.3
click at [355, 395] on div "**********" at bounding box center [501, 258] width 1002 height 516
drag, startPoint x: 427, startPoint y: 419, endPoint x: 351, endPoint y: 23, distance: 403.1
click at [427, 411] on div "**********" at bounding box center [501, 258] width 1002 height 516
